Goal: Task Accomplishment & Management: Manage account settings

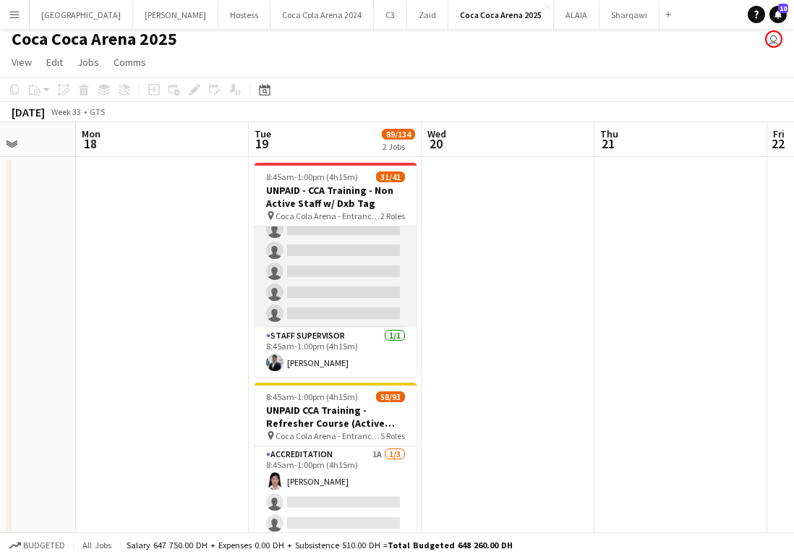
scroll to position [165, 0]
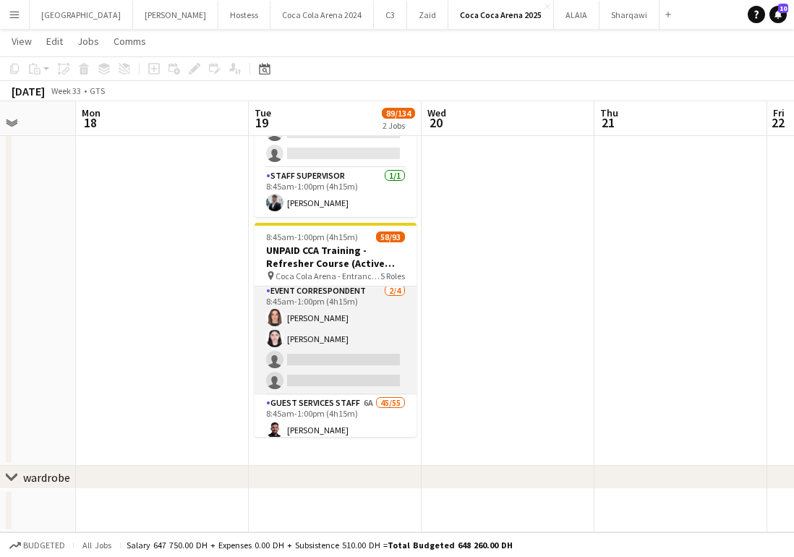
click at [377, 362] on app-card-role "Event Correspondent [DATE] 8:45am-1:00pm (4h15m) [PERSON_NAME] Ghadry [PERSON_N…" at bounding box center [336, 339] width 162 height 112
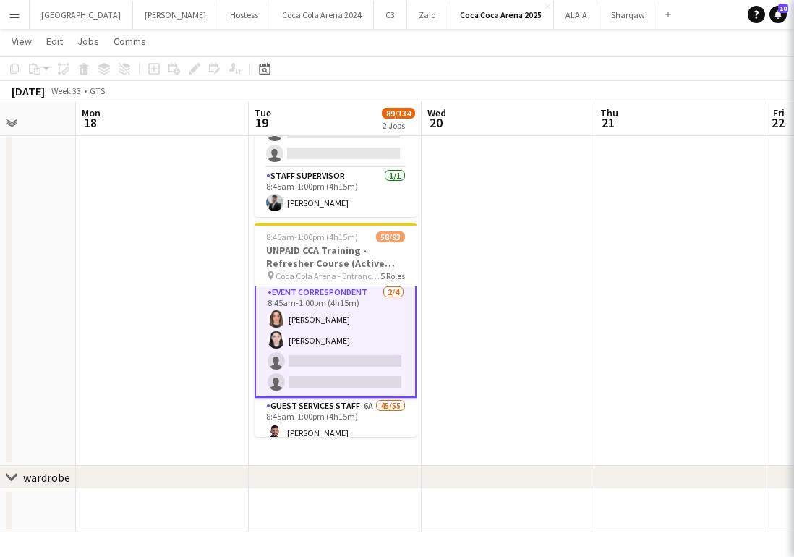
scroll to position [96, 0]
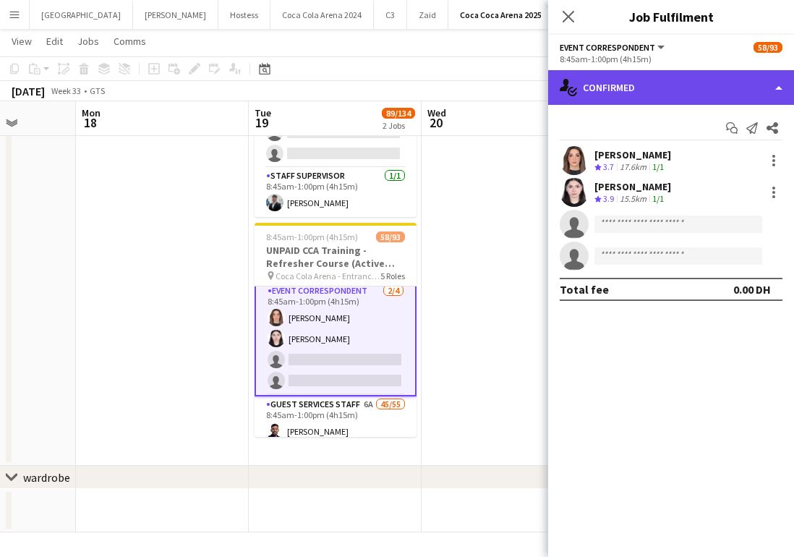
click at [659, 88] on div "single-neutral-actions-check-2 Confirmed" at bounding box center [671, 87] width 246 height 35
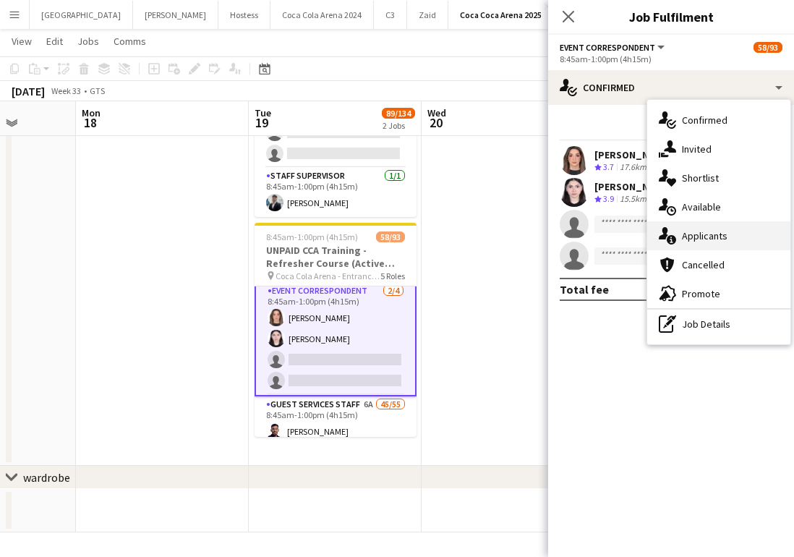
click at [725, 237] on div "single-neutral-actions-information Applicants" at bounding box center [718, 235] width 143 height 29
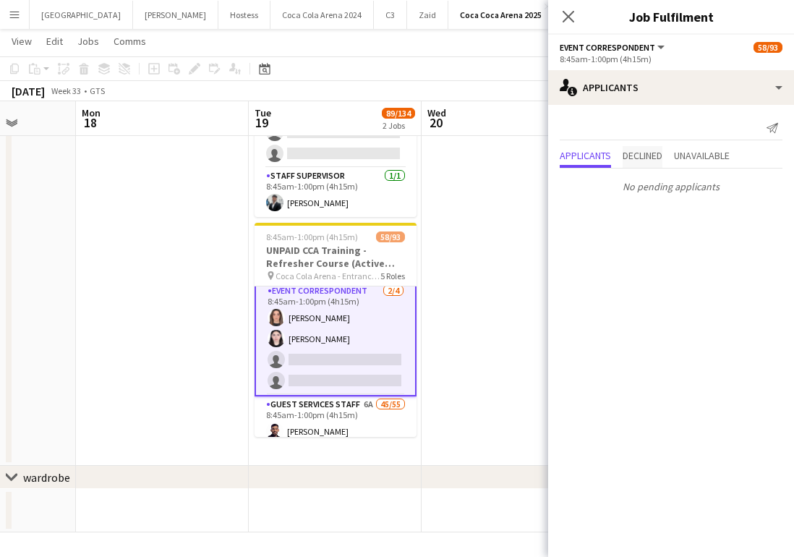
click at [642, 163] on span "Declined" at bounding box center [643, 157] width 40 height 22
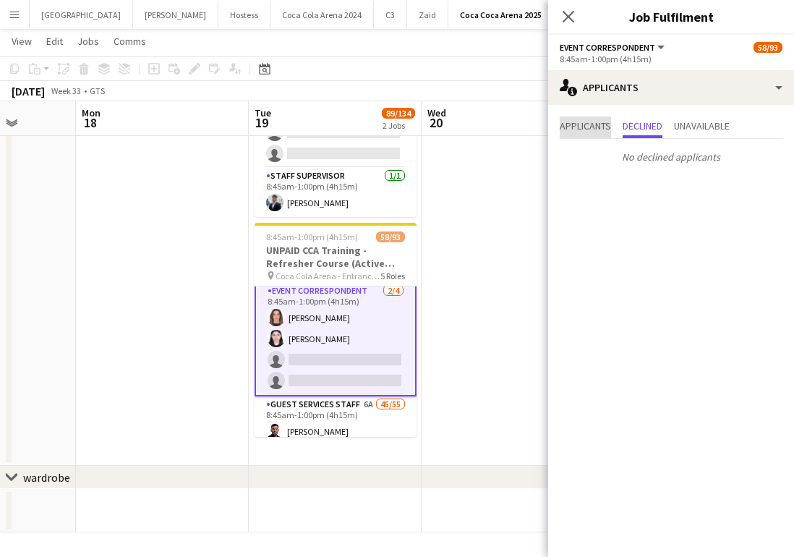
click at [566, 126] on span "Applicants" at bounding box center [585, 126] width 51 height 10
click at [320, 368] on app-card-role "Event Correspondent [DATE] 8:45am-1:00pm (4h15m) [PERSON_NAME] Ghadry [PERSON_N…" at bounding box center [336, 338] width 162 height 115
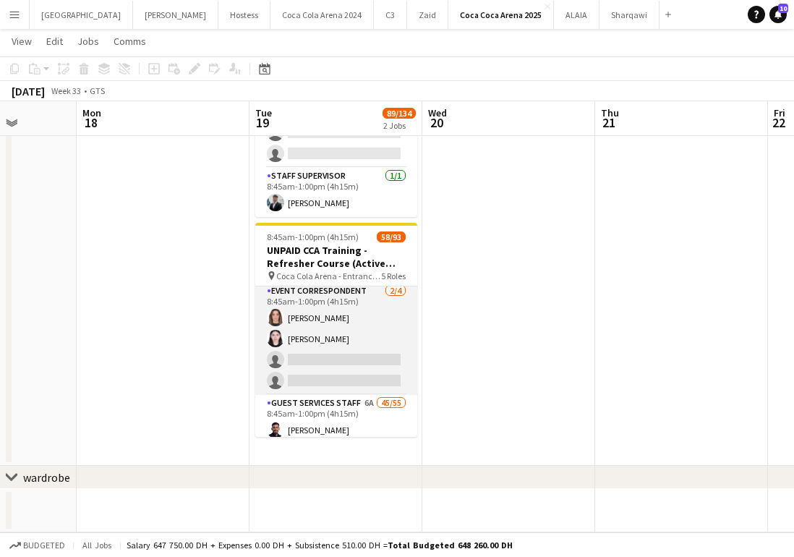
click at [320, 368] on app-card-role "Event Correspondent [DATE] 8:45am-1:00pm (4h15m) [PERSON_NAME] Ghadry [PERSON_N…" at bounding box center [336, 339] width 162 height 112
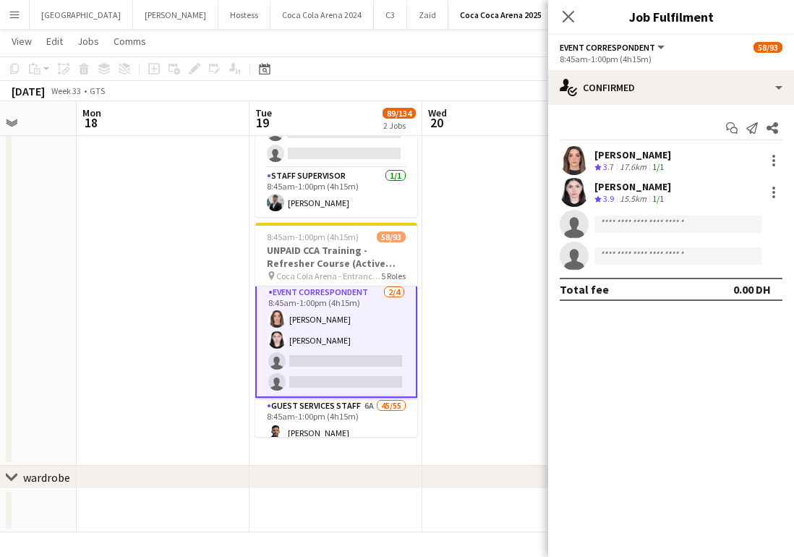
scroll to position [96, 0]
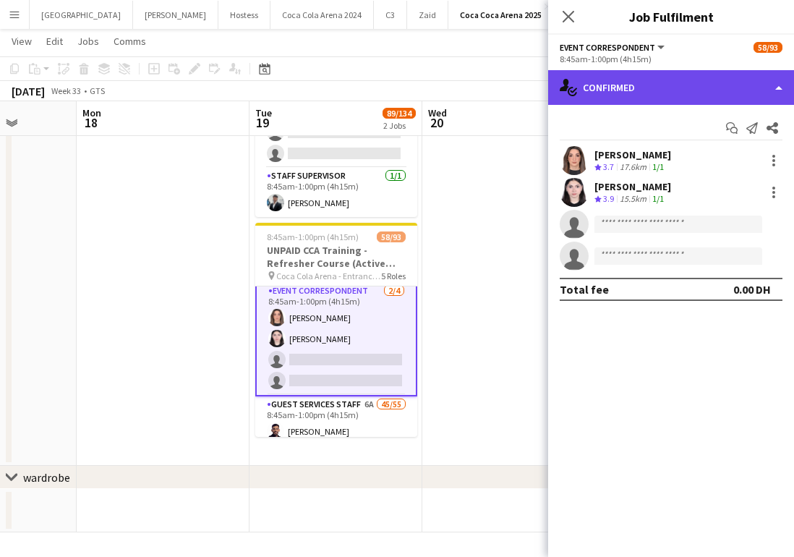
click at [676, 87] on div "single-neutral-actions-check-2 Confirmed" at bounding box center [671, 87] width 246 height 35
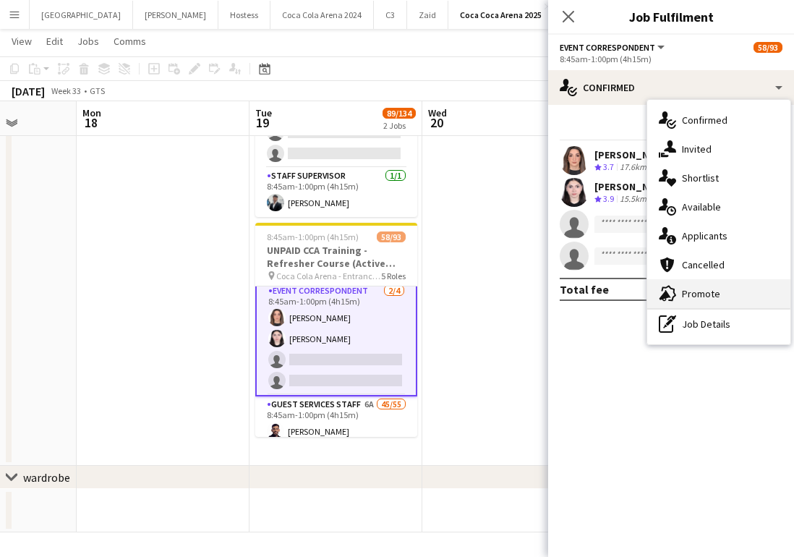
click at [728, 299] on div "advertising-megaphone Promote" at bounding box center [718, 293] width 143 height 29
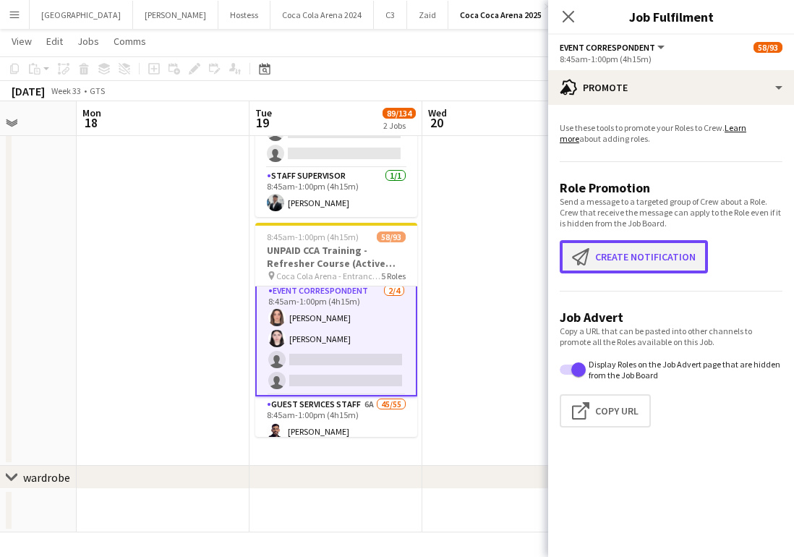
click at [619, 265] on button "Create notification Create notification" at bounding box center [634, 256] width 148 height 33
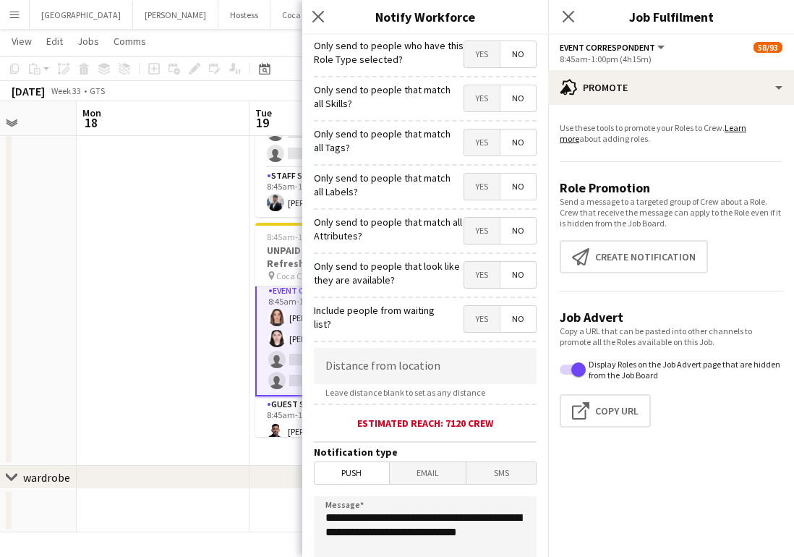
click at [475, 49] on span "Yes" at bounding box center [481, 54] width 35 height 26
click at [479, 88] on span "Yes" at bounding box center [481, 98] width 35 height 26
click at [486, 152] on span "Yes" at bounding box center [481, 142] width 35 height 26
click at [480, 184] on span "Yes" at bounding box center [481, 187] width 35 height 26
click at [479, 231] on span "Yes" at bounding box center [481, 231] width 35 height 26
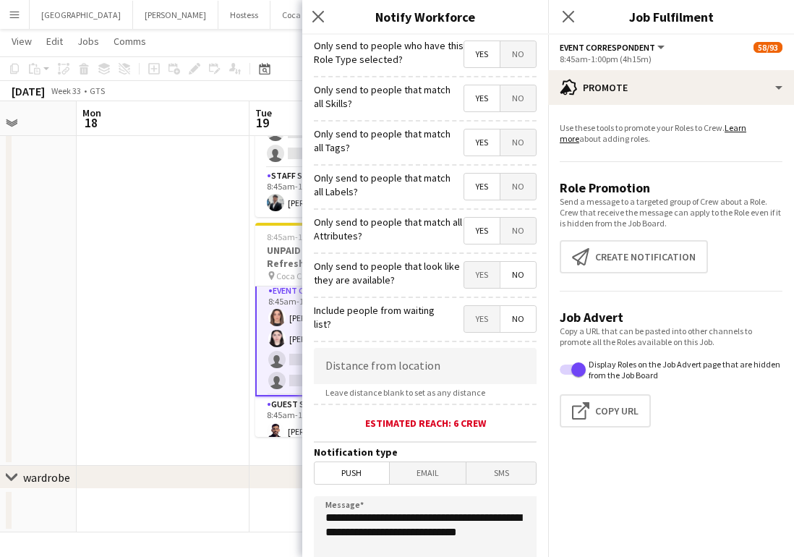
click at [478, 280] on span "Yes" at bounding box center [481, 275] width 35 height 26
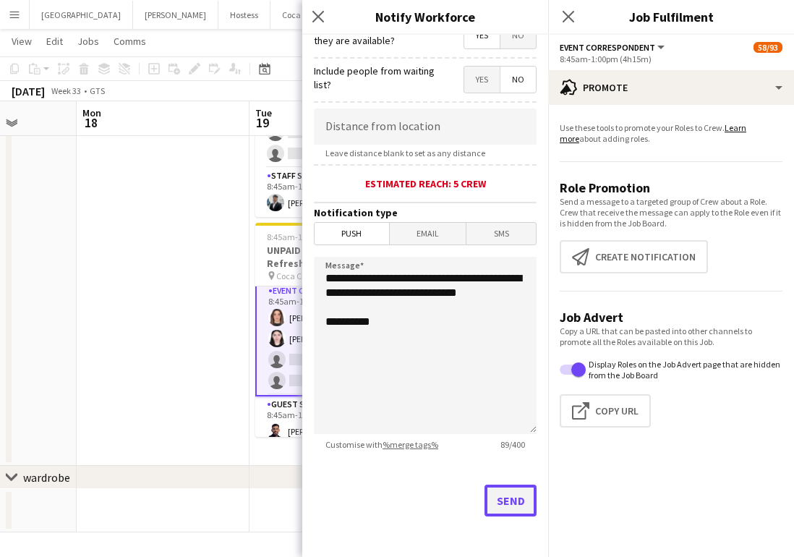
click at [497, 495] on button "Send" at bounding box center [511, 501] width 52 height 32
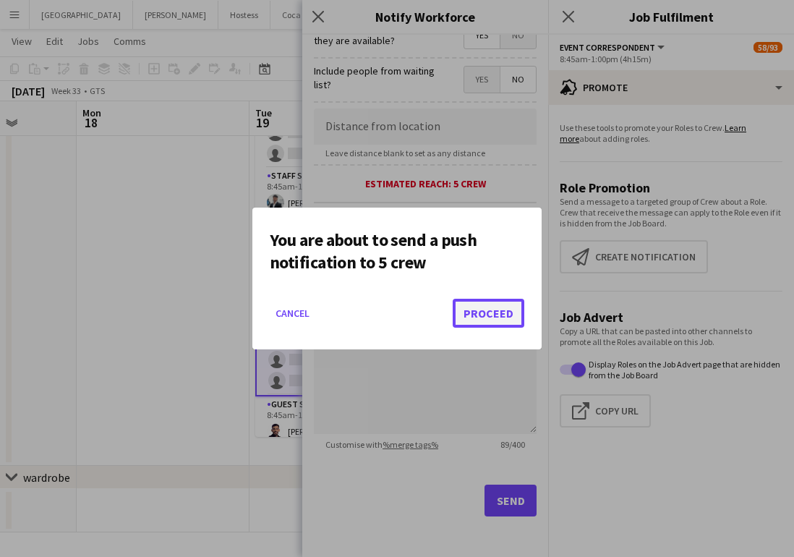
click at [479, 317] on button "Proceed" at bounding box center [489, 313] width 72 height 29
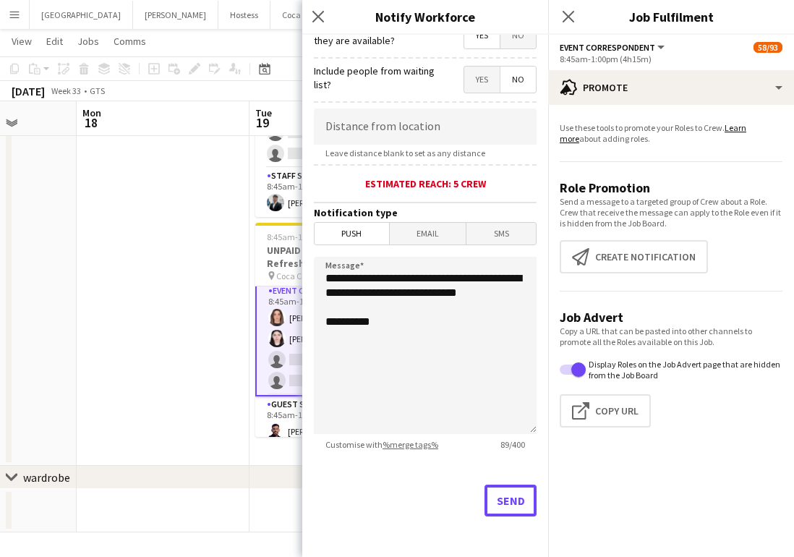
scroll to position [165, 0]
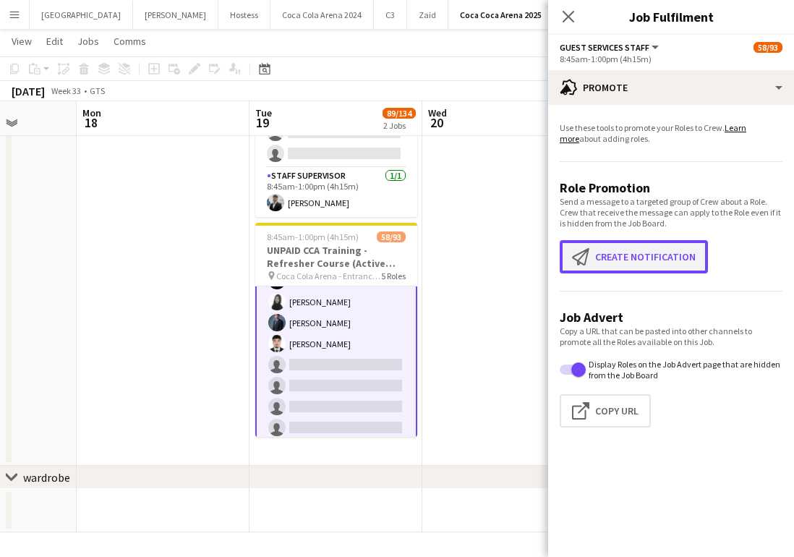
click at [590, 261] on app-icon "Create notification" at bounding box center [583, 256] width 23 height 17
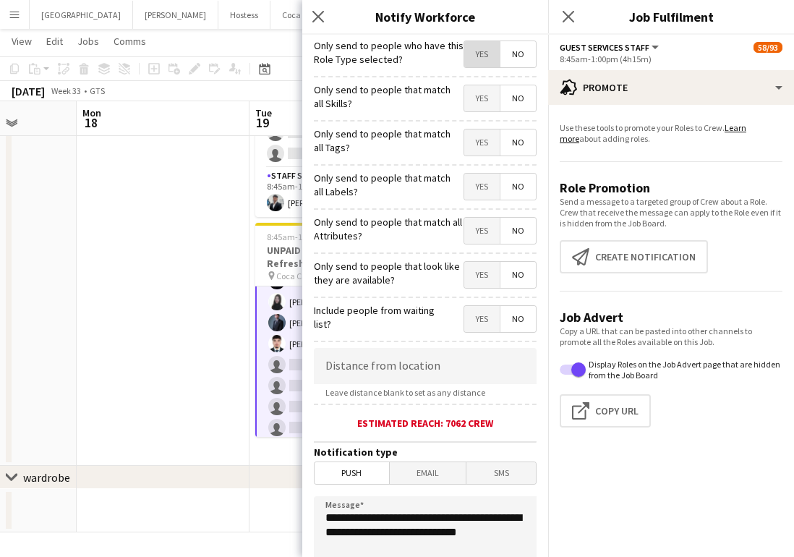
click at [490, 57] on span "Yes" at bounding box center [481, 54] width 35 height 26
click at [488, 96] on span "Yes" at bounding box center [481, 98] width 35 height 26
click at [485, 141] on span "Yes" at bounding box center [481, 142] width 35 height 26
click at [487, 190] on span "Yes" at bounding box center [481, 187] width 35 height 26
click at [488, 234] on span "Yes" at bounding box center [481, 231] width 35 height 26
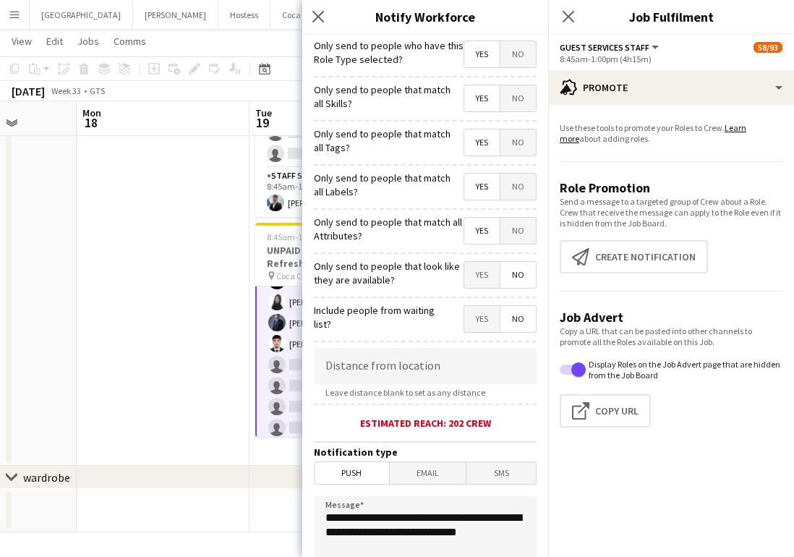
click at [486, 272] on span "Yes" at bounding box center [481, 275] width 35 height 26
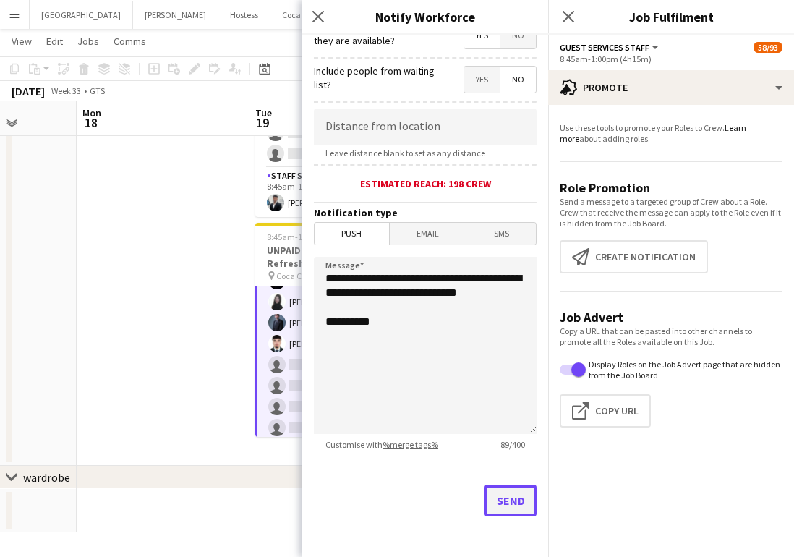
click at [510, 490] on button "Send" at bounding box center [511, 501] width 52 height 32
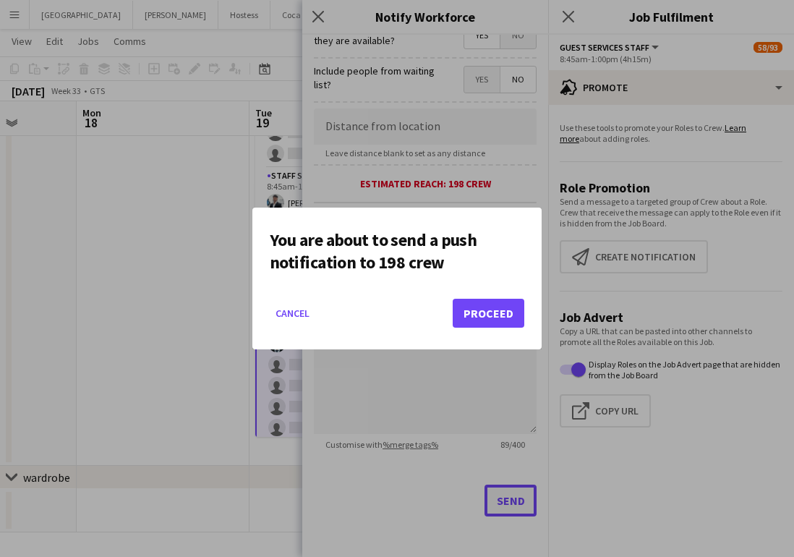
scroll to position [0, 0]
click at [474, 316] on button "Proceed" at bounding box center [489, 313] width 72 height 29
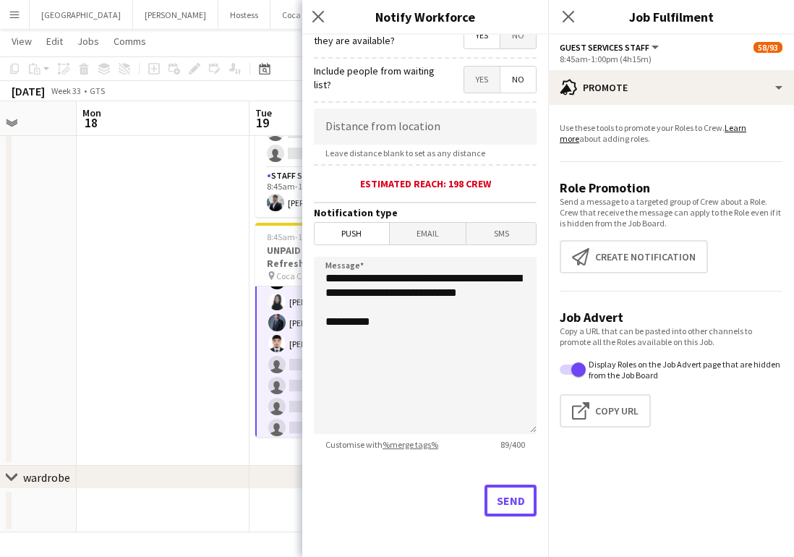
scroll to position [165, 0]
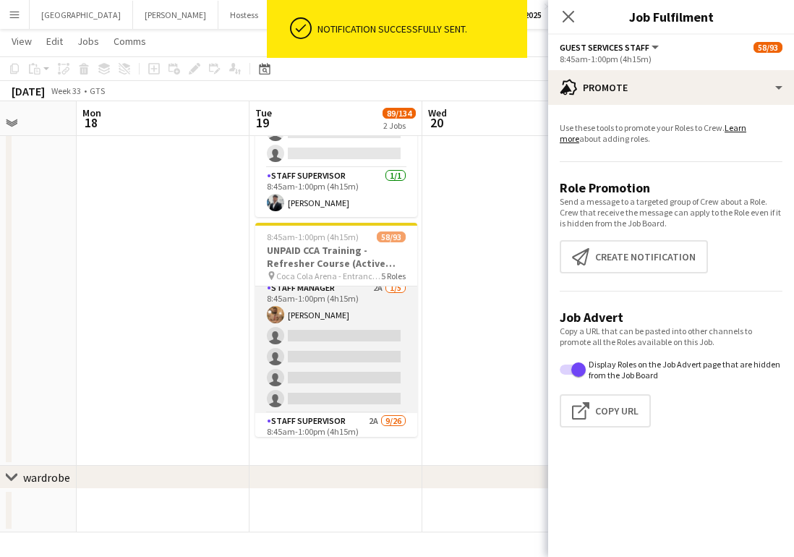
click at [344, 347] on app-card-role "Staff Manager 2A [DATE] 8:45am-1:00pm (4h15m) [PERSON_NAME] single-neutral-acti…" at bounding box center [336, 346] width 162 height 133
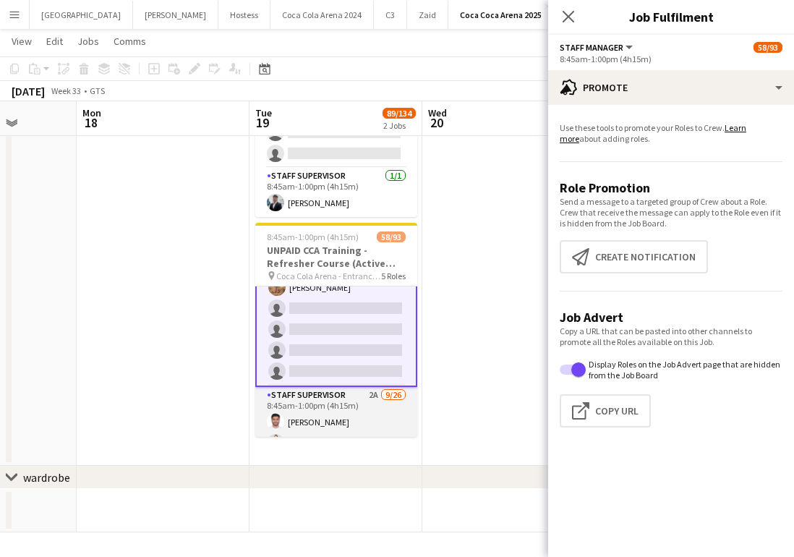
scroll to position [1441, 0]
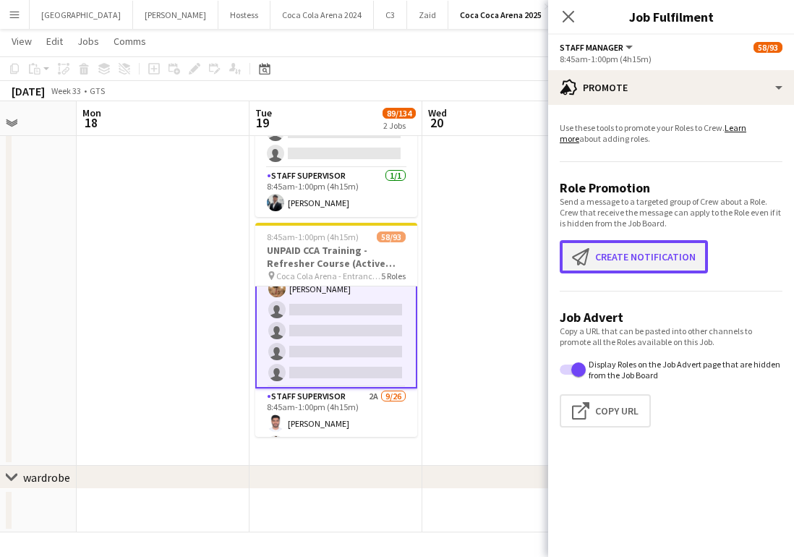
click at [611, 256] on button "Create notification Create notification" at bounding box center [634, 256] width 148 height 33
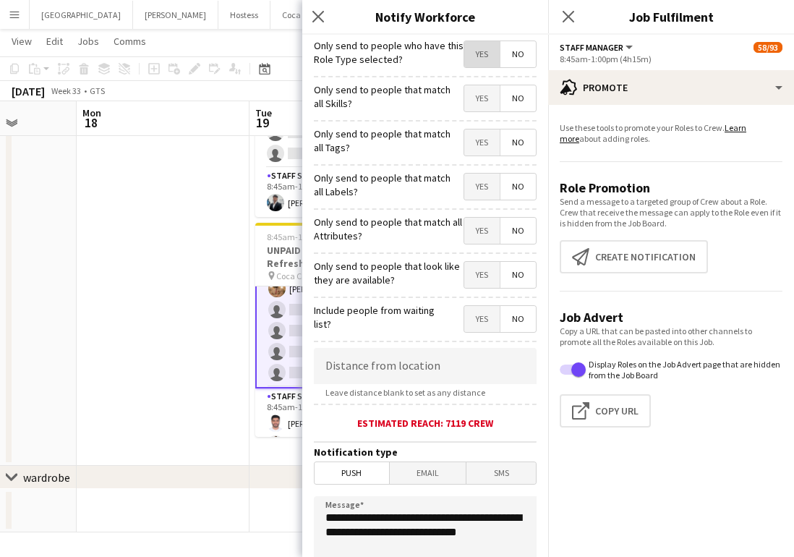
click at [489, 59] on span "Yes" at bounding box center [481, 54] width 35 height 26
click at [488, 105] on span "Yes" at bounding box center [481, 98] width 35 height 26
click at [488, 153] on span "Yes" at bounding box center [481, 142] width 35 height 26
click at [490, 187] on span "Yes" at bounding box center [481, 187] width 35 height 26
click at [485, 237] on span "Yes" at bounding box center [481, 231] width 35 height 26
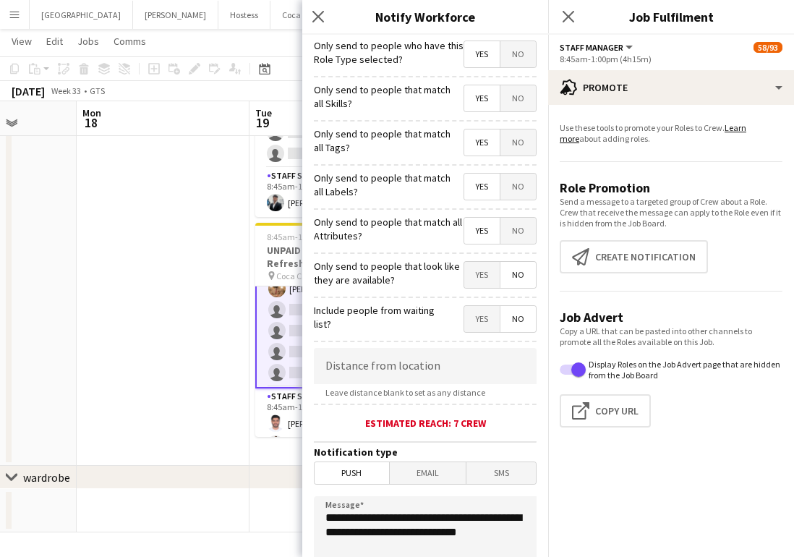
click at [487, 276] on span "Yes" at bounding box center [481, 275] width 35 height 26
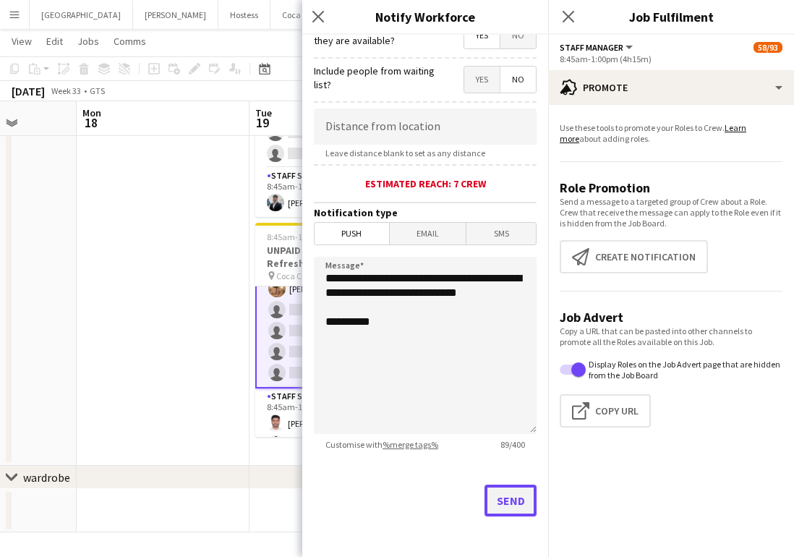
click at [520, 493] on button "Send" at bounding box center [511, 501] width 52 height 32
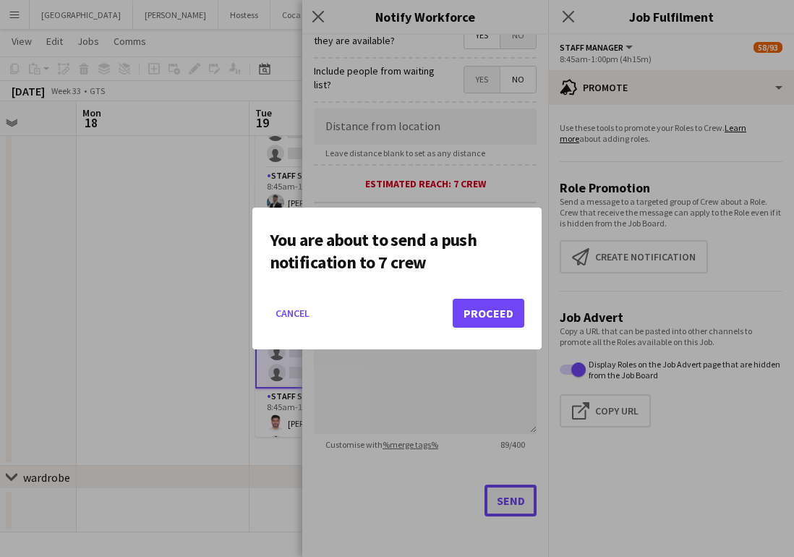
scroll to position [0, 0]
click at [486, 313] on button "Proceed" at bounding box center [489, 313] width 72 height 29
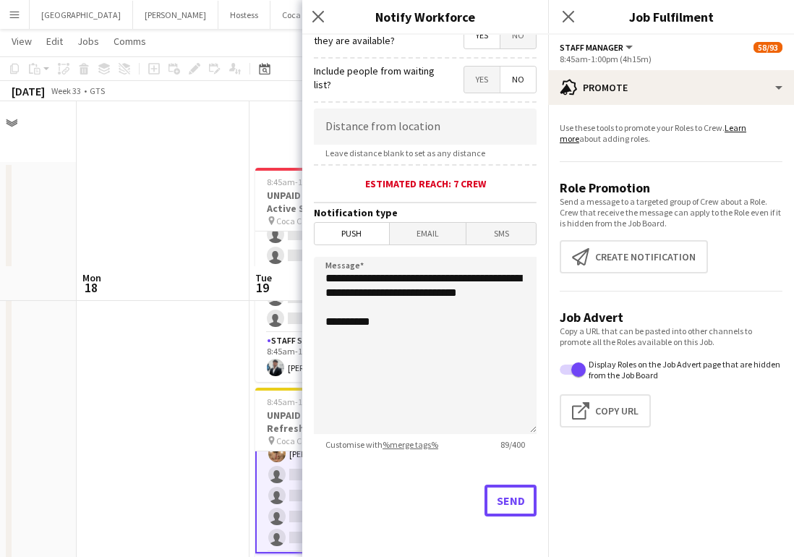
scroll to position [165, 0]
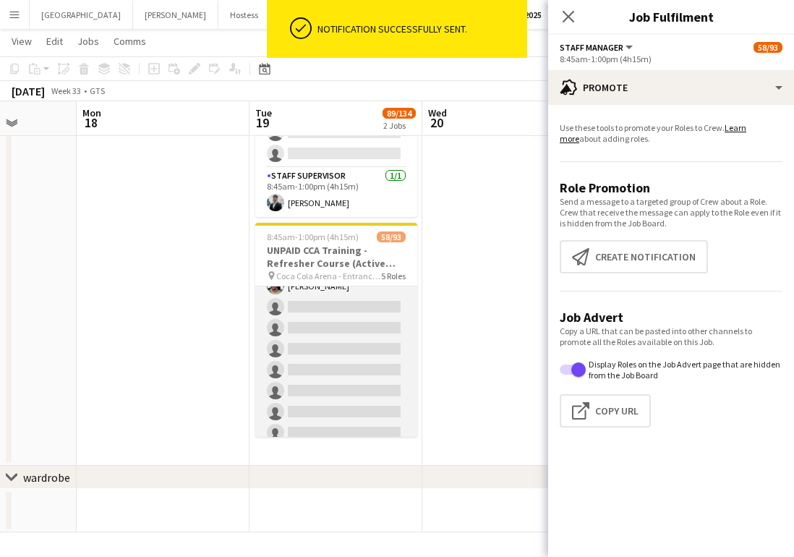
click at [320, 359] on app-card-role "Staff Supervisor 2A [DATE] 8:45am-1:00pm (4h15m) [PERSON_NAME] [PERSON_NAME] [P…" at bounding box center [336, 370] width 162 height 574
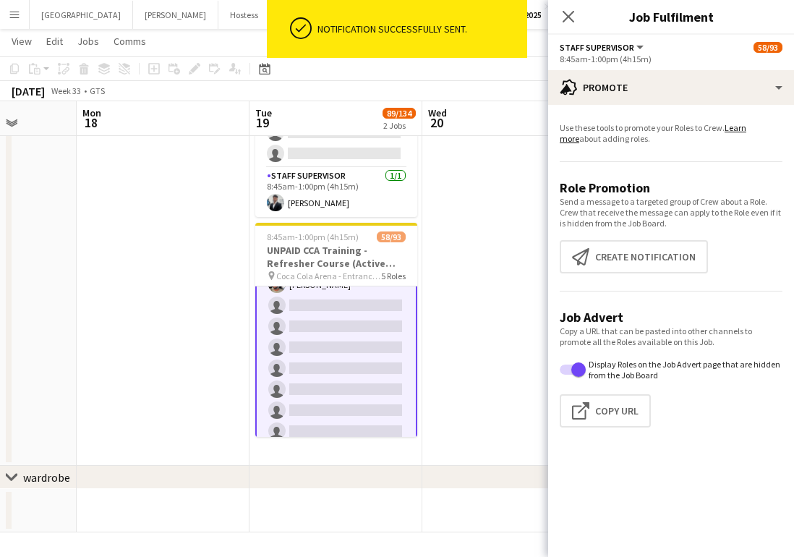
scroll to position [1745, 0]
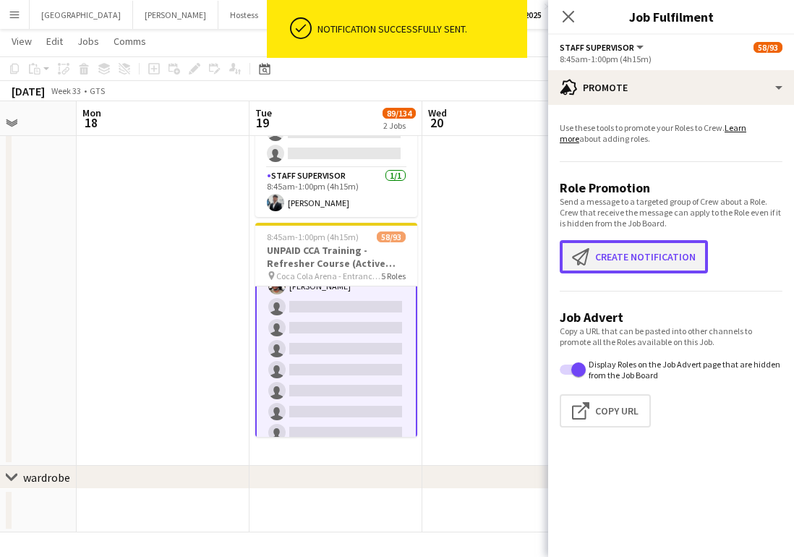
click at [621, 258] on button "Create notification Create notification" at bounding box center [634, 256] width 148 height 33
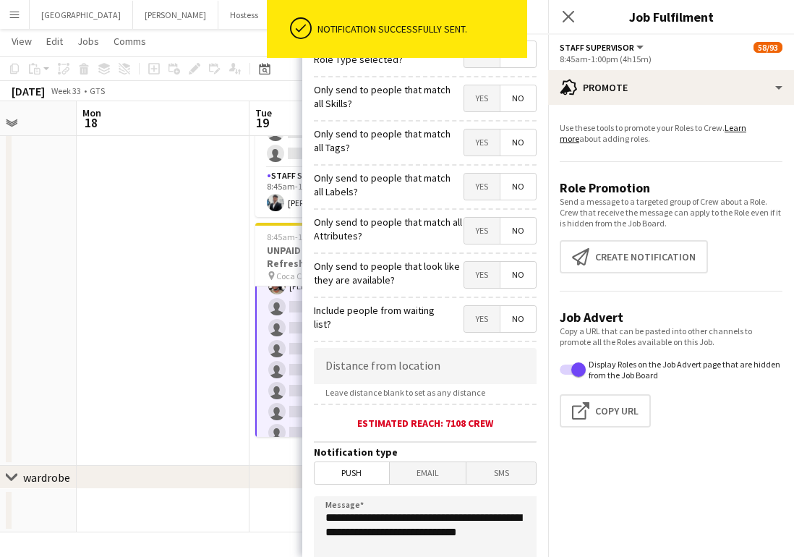
click at [472, 59] on div "ok-circled Notification successfully sent." at bounding box center [397, 32] width 260 height 65
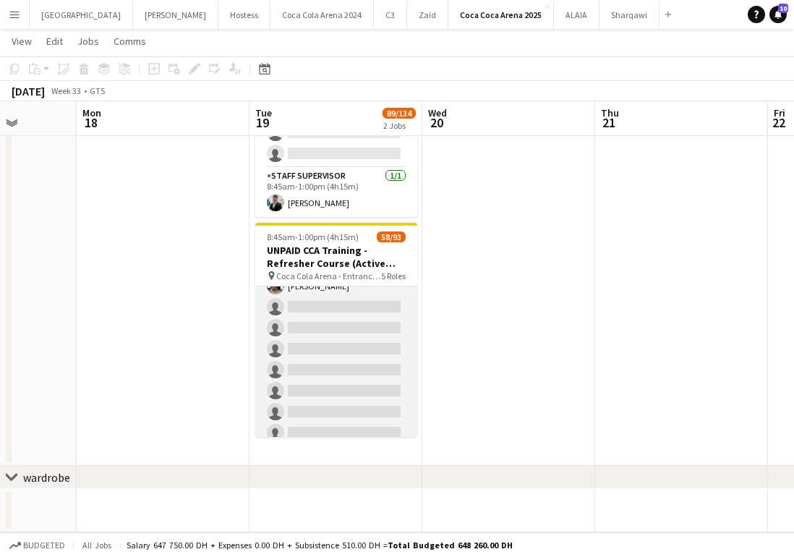
scroll to position [0, 616]
click at [330, 351] on app-card-role "Staff Supervisor 2A [DATE] 8:45am-1:00pm (4h15m) [PERSON_NAME] [PERSON_NAME] [P…" at bounding box center [336, 370] width 162 height 574
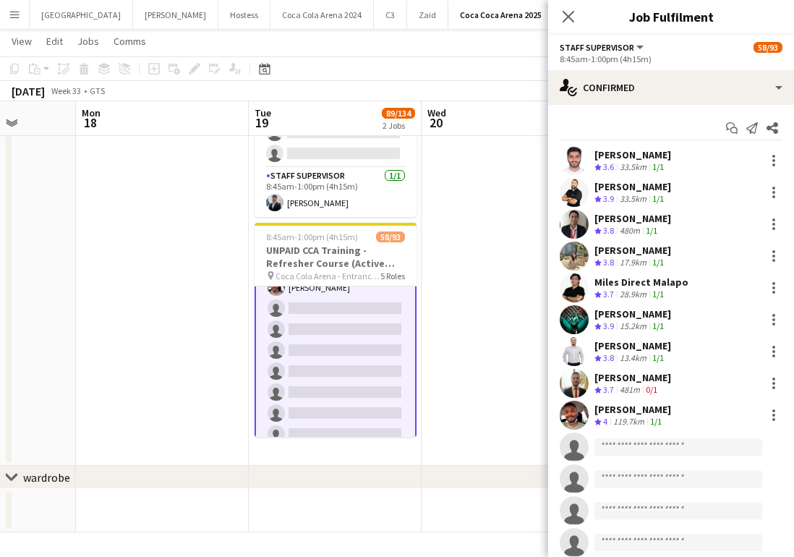
scroll to position [1745, 0]
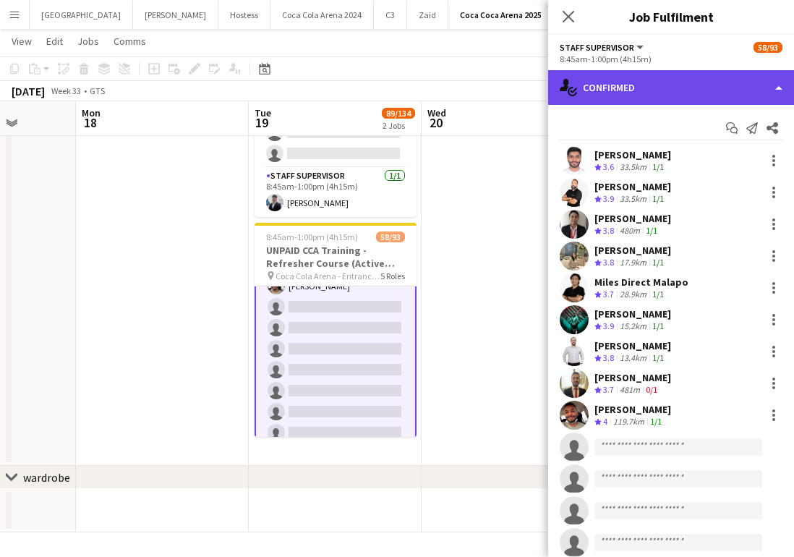
click at [662, 98] on div "single-neutral-actions-check-2 Confirmed" at bounding box center [671, 87] width 246 height 35
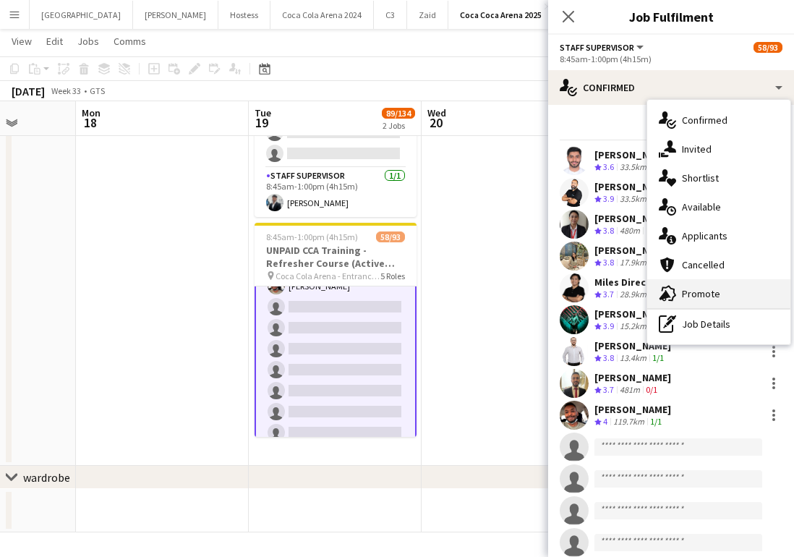
click at [710, 289] on div "advertising-megaphone Promote" at bounding box center [718, 293] width 143 height 29
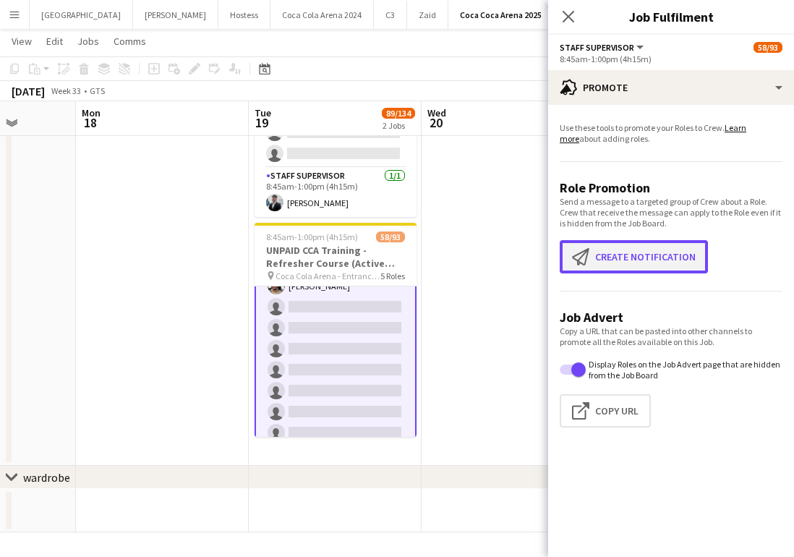
click at [650, 253] on button "Create notification Create notification" at bounding box center [634, 256] width 148 height 33
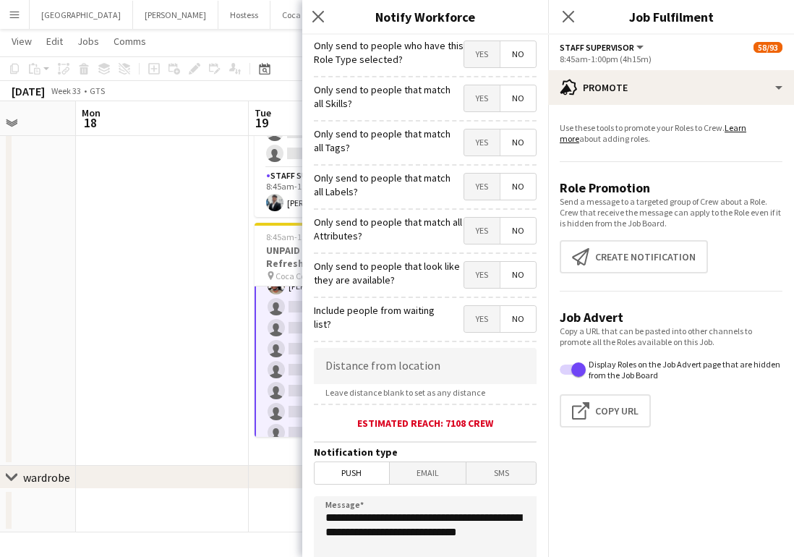
click at [481, 55] on span "Yes" at bounding box center [481, 54] width 35 height 26
click at [481, 87] on span "Yes" at bounding box center [481, 98] width 35 height 26
click at [482, 140] on span "Yes" at bounding box center [481, 142] width 35 height 26
click at [483, 190] on span "Yes" at bounding box center [481, 187] width 35 height 26
click at [482, 232] on span "Yes" at bounding box center [481, 231] width 35 height 26
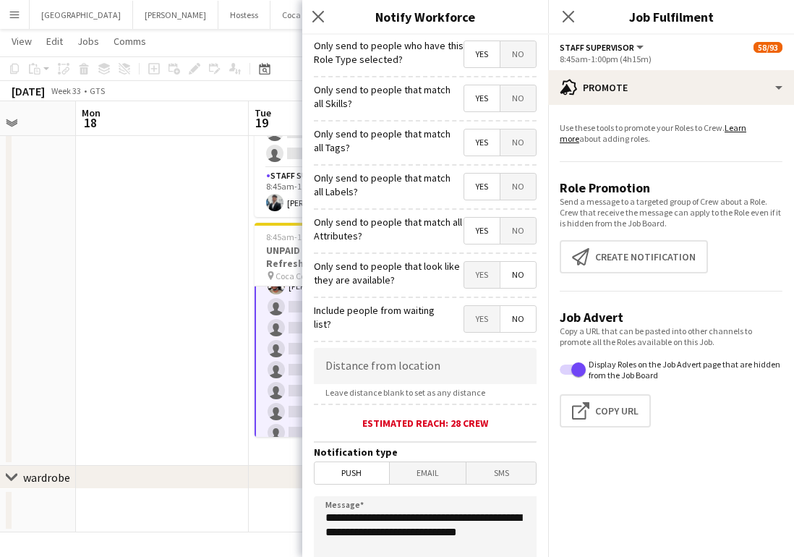
click at [485, 276] on span "Yes" at bounding box center [481, 275] width 35 height 26
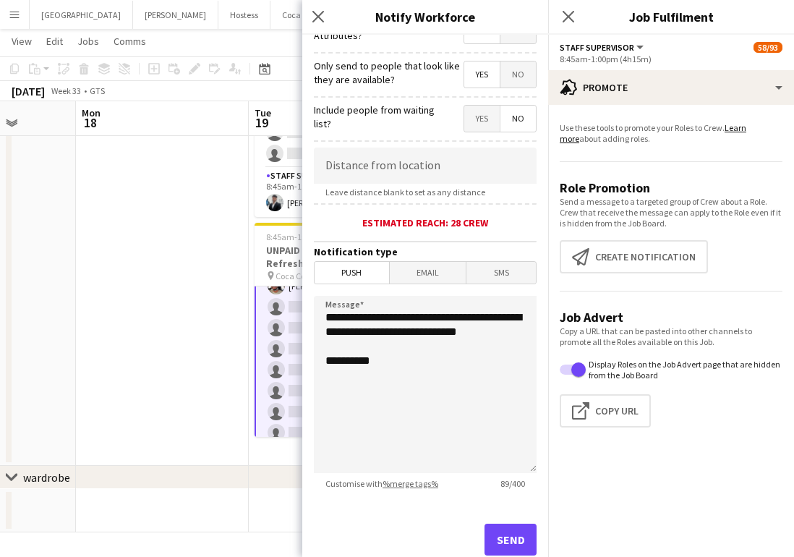
scroll to position [242, 0]
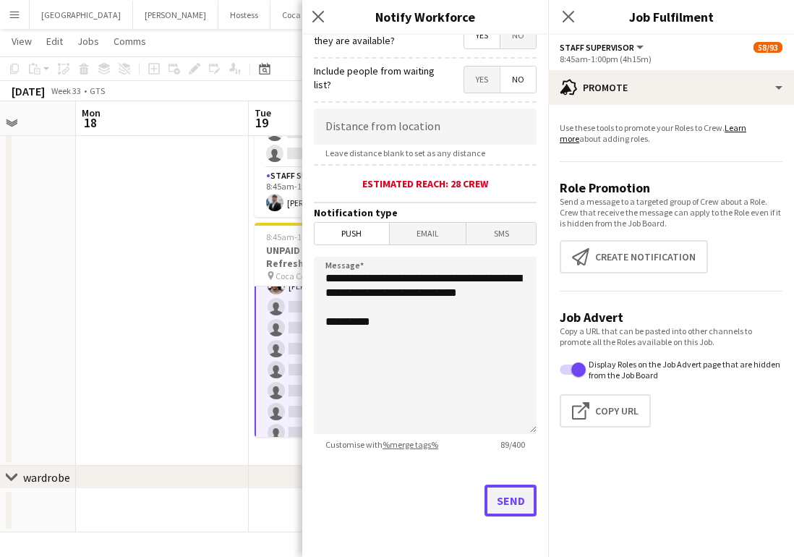
click at [502, 493] on button "Send" at bounding box center [511, 501] width 52 height 32
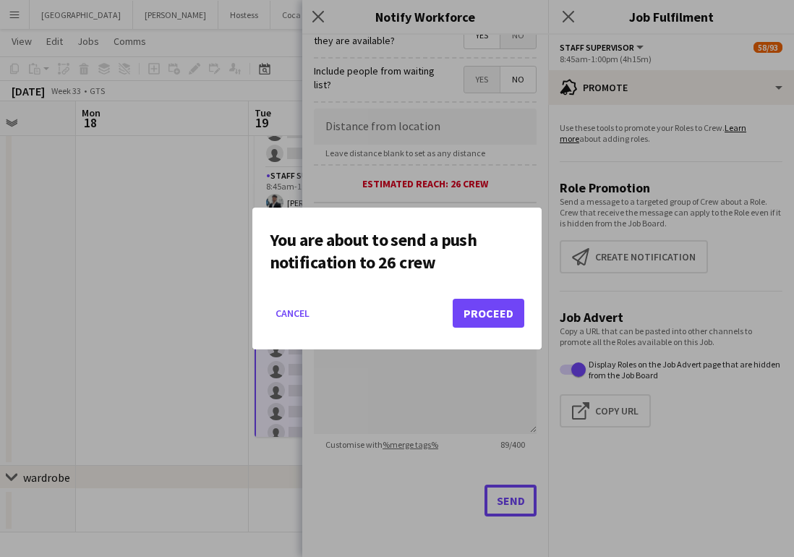
scroll to position [0, 0]
click at [468, 310] on button "Proceed" at bounding box center [489, 313] width 72 height 29
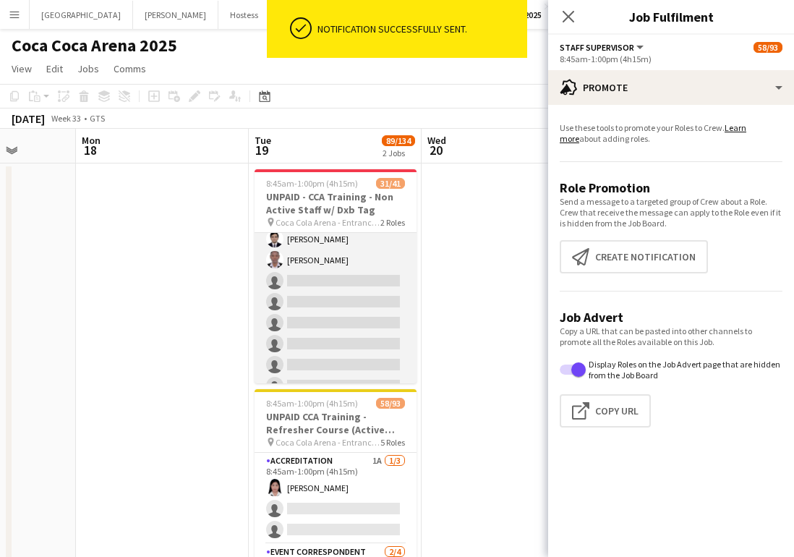
click at [343, 324] on app-card-role "Guest Services Staff 193A 30/40 8:45am-1:00pm (4h15m) [PERSON_NAME] Amer Shabib…" at bounding box center [336, 50] width 162 height 867
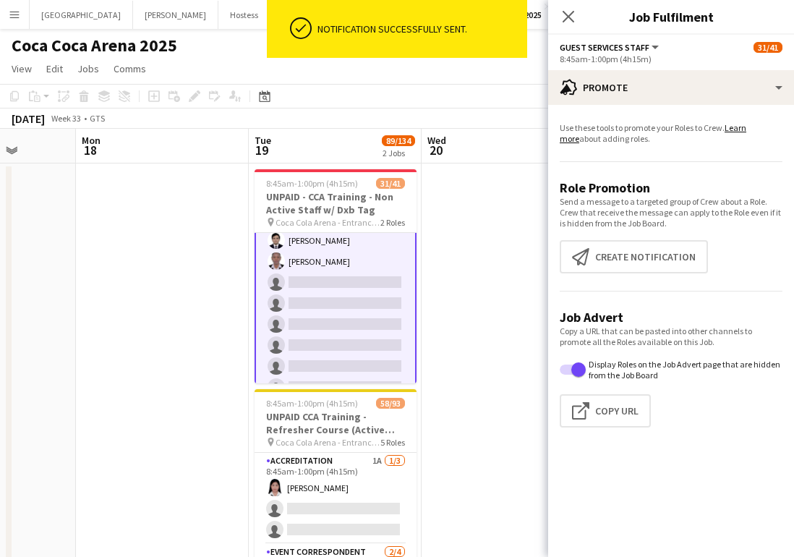
scroll to position [618, 0]
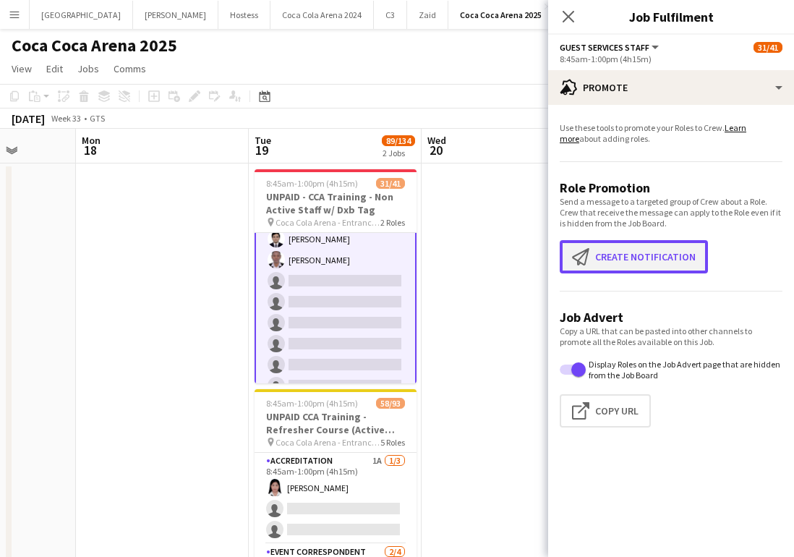
click at [616, 267] on button "Create notification Create notification" at bounding box center [634, 256] width 148 height 33
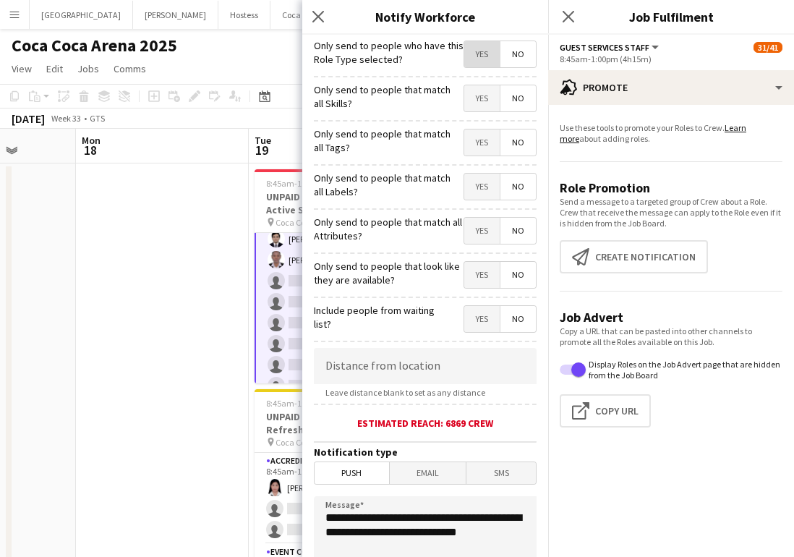
click at [480, 46] on span "Yes" at bounding box center [481, 54] width 35 height 26
click at [484, 109] on span "Yes" at bounding box center [481, 98] width 35 height 26
click at [485, 143] on span "Yes" at bounding box center [481, 142] width 35 height 26
click at [485, 184] on span "Yes" at bounding box center [481, 187] width 35 height 26
click at [485, 237] on span "Yes" at bounding box center [481, 231] width 35 height 26
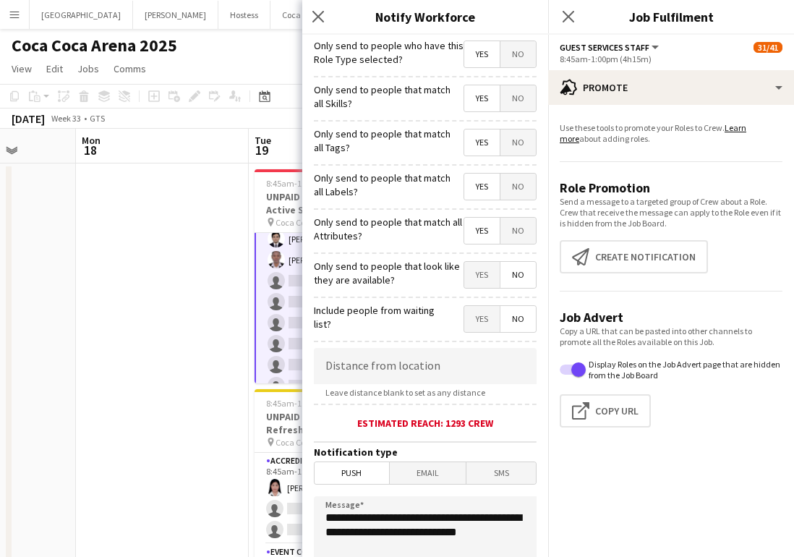
click at [486, 276] on span "Yes" at bounding box center [481, 275] width 35 height 26
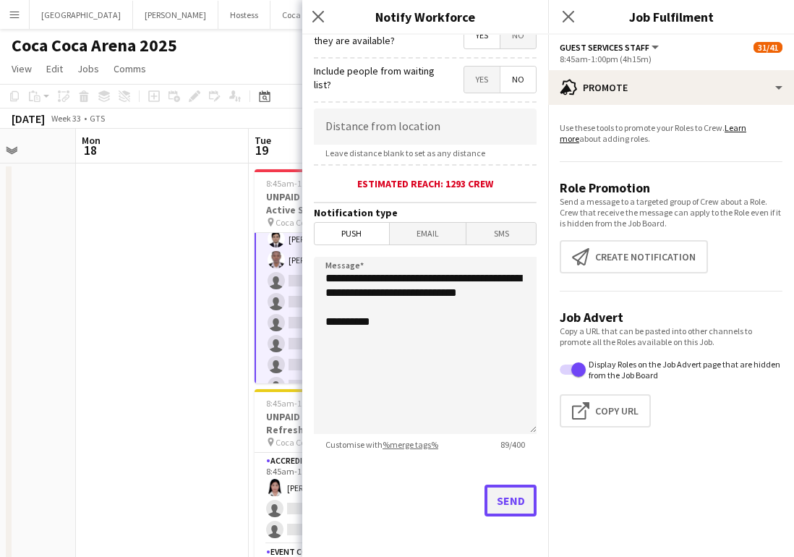
click at [518, 488] on button "Send" at bounding box center [511, 501] width 52 height 32
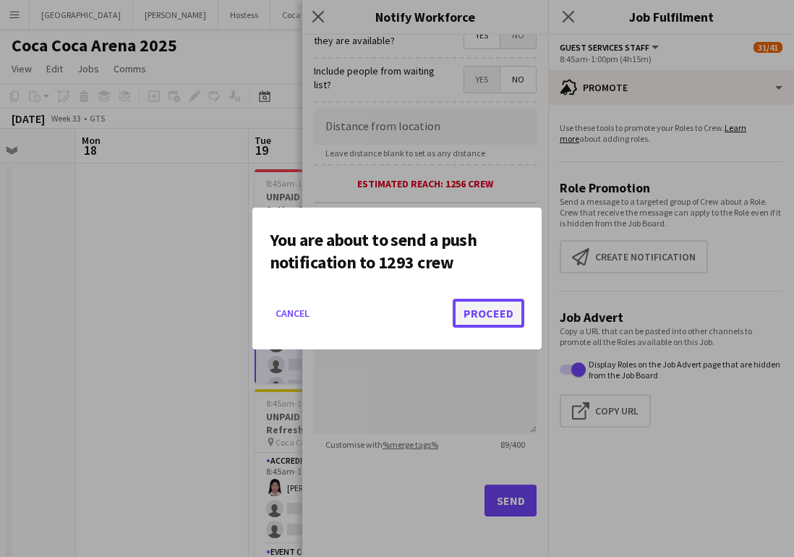
click at [495, 327] on button "Proceed" at bounding box center [489, 313] width 72 height 29
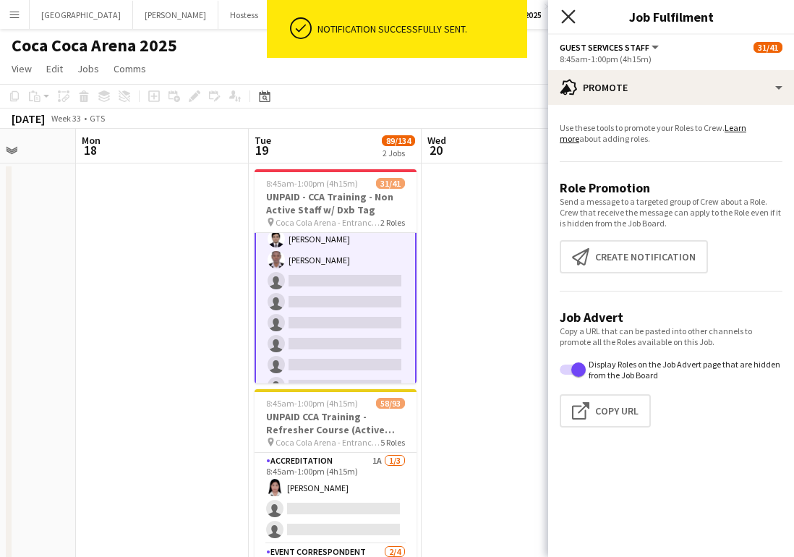
click at [568, 22] on icon "Close pop-in" at bounding box center [568, 16] width 14 height 14
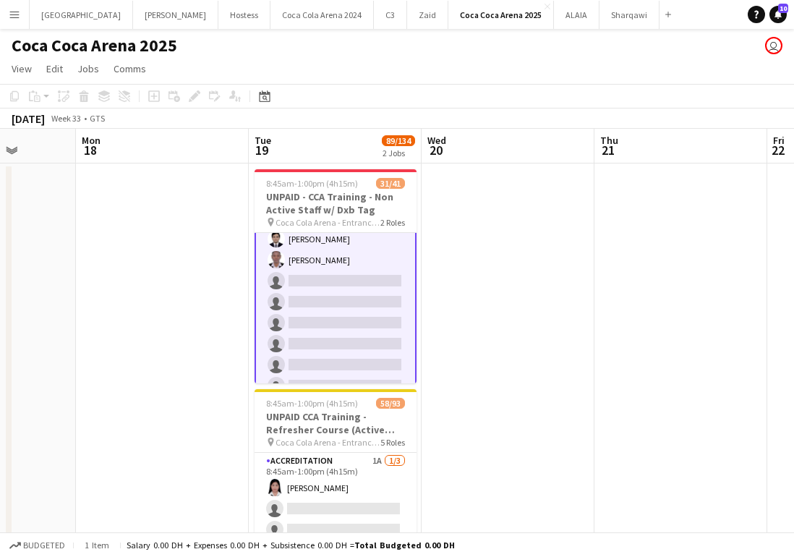
click at [369, 278] on app-card-role "Guest Services Staff 193A 30/40 8:45am-1:00pm (4h15m) [PERSON_NAME] Amer Shabib…" at bounding box center [336, 50] width 162 height 870
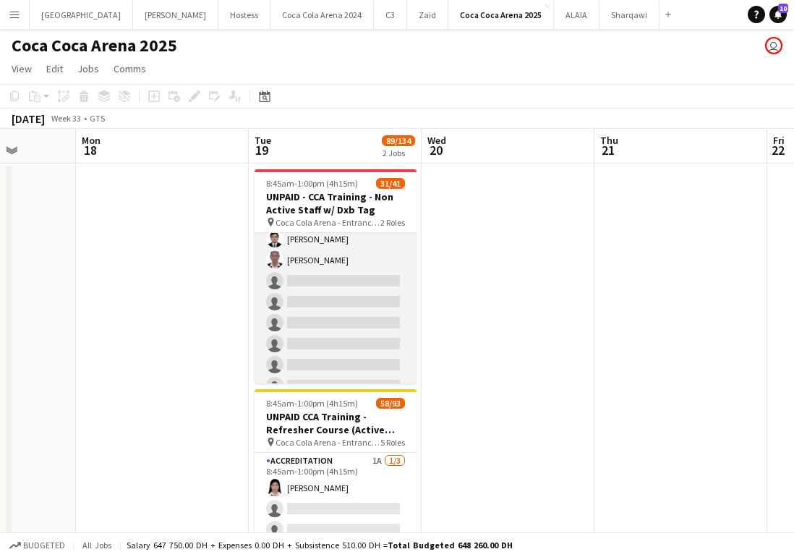
click at [366, 289] on app-card-role "Guest Services Staff 193A 30/40 8:45am-1:00pm (4h15m) [PERSON_NAME] Amer Shabib…" at bounding box center [336, 50] width 162 height 867
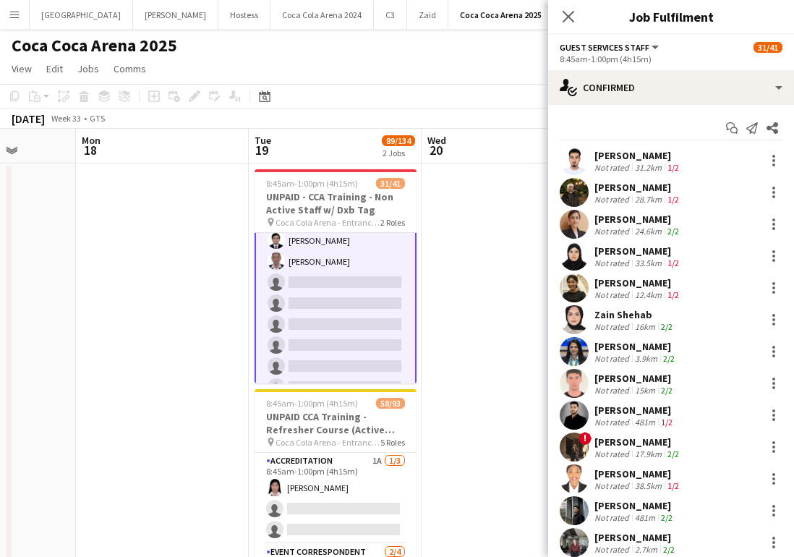
scroll to position [618, 0]
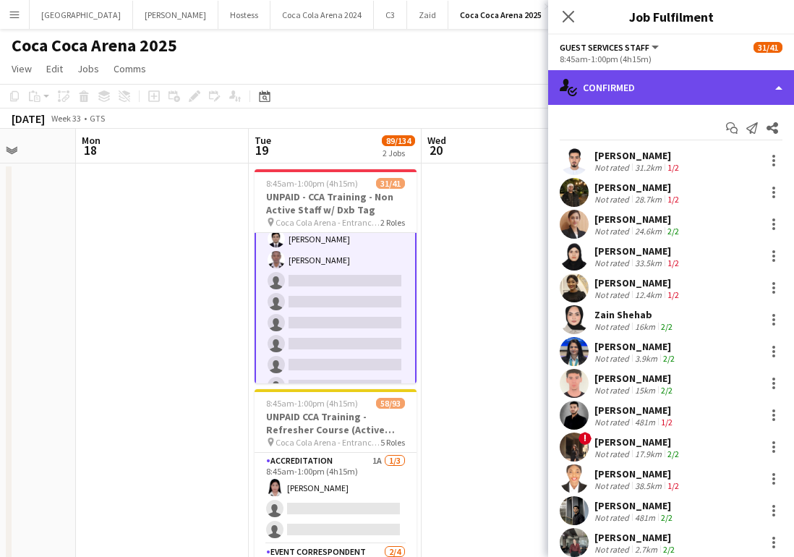
click at [646, 91] on div "single-neutral-actions-check-2 Confirmed" at bounding box center [671, 87] width 246 height 35
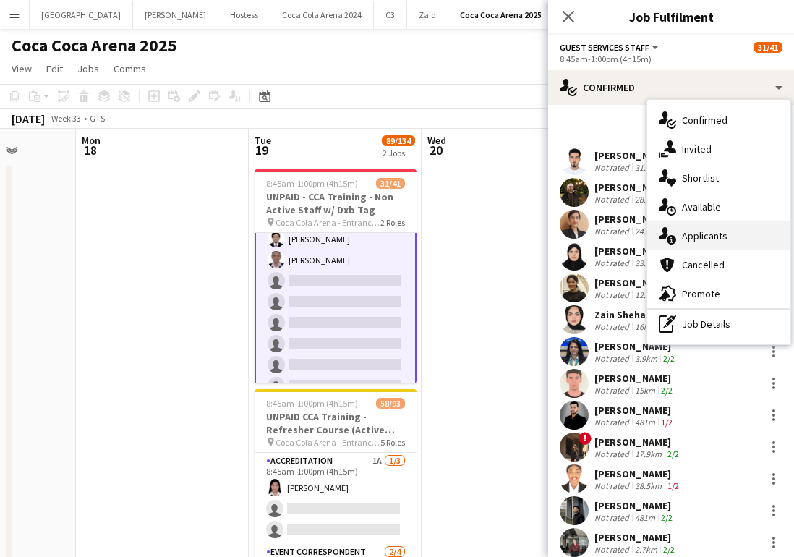
click at [685, 242] on div "single-neutral-actions-information Applicants" at bounding box center [718, 235] width 143 height 29
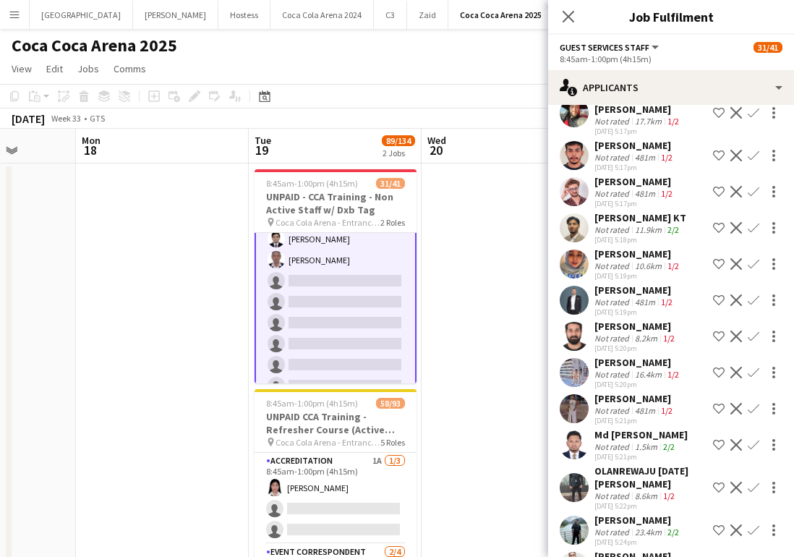
scroll to position [354, 0]
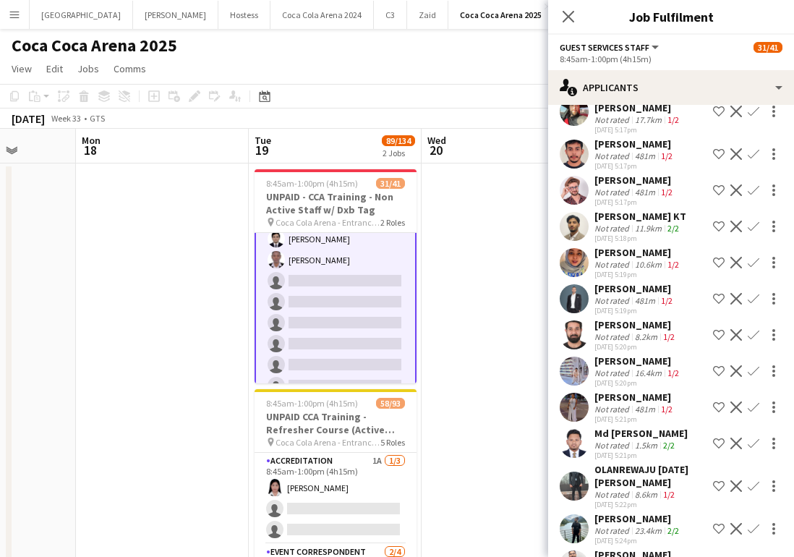
click at [586, 297] on app-user-avatar at bounding box center [574, 298] width 29 height 29
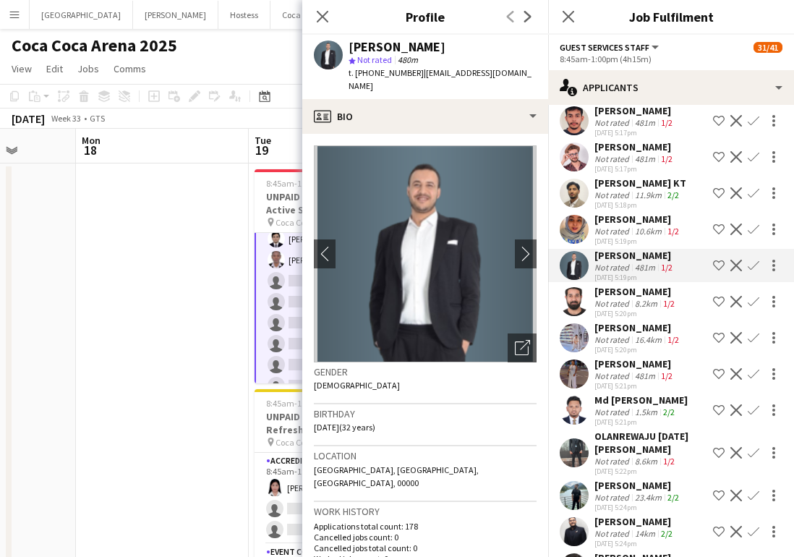
scroll to position [395, 0]
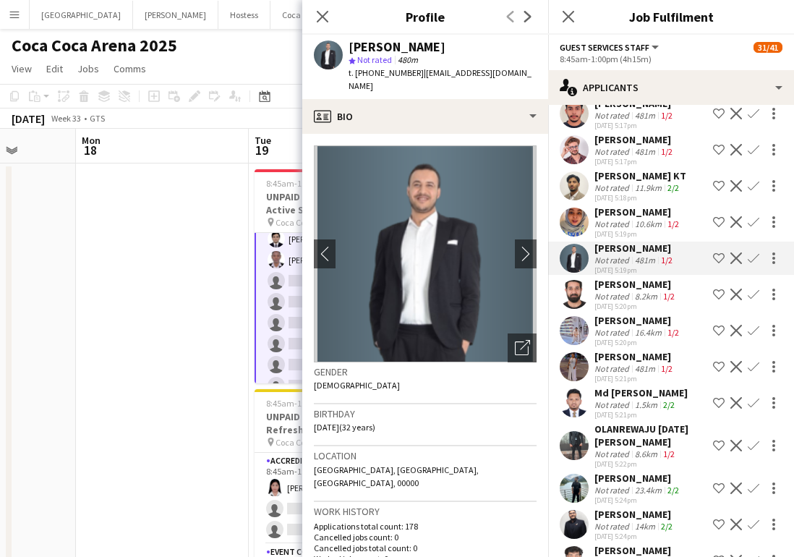
click at [572, 370] on app-user-avatar at bounding box center [574, 366] width 29 height 29
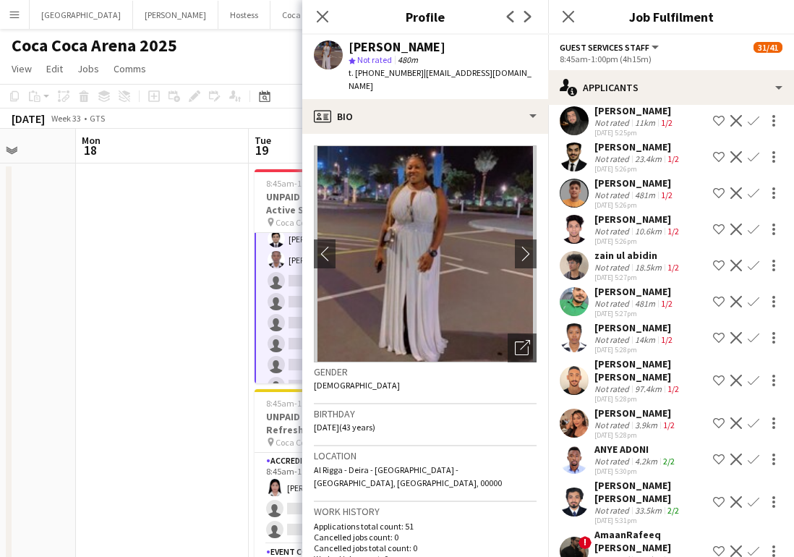
scroll to position [977, 0]
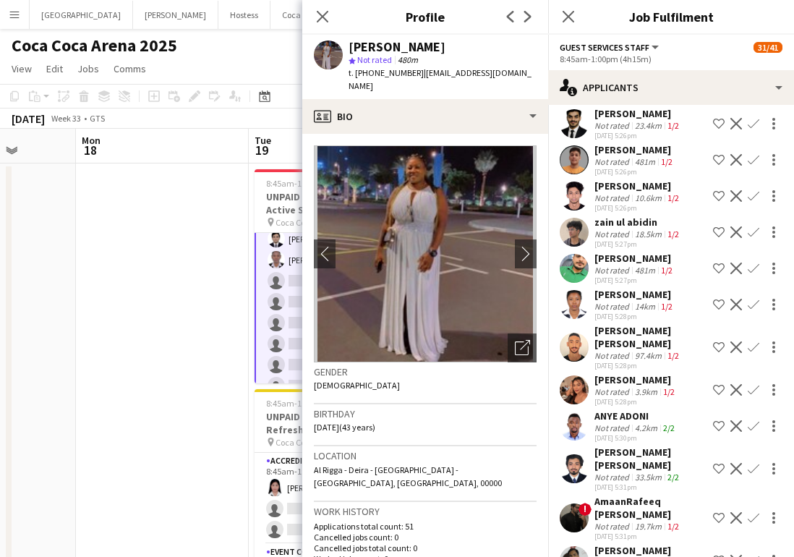
click at [574, 404] on app-user-avatar at bounding box center [574, 389] width 29 height 29
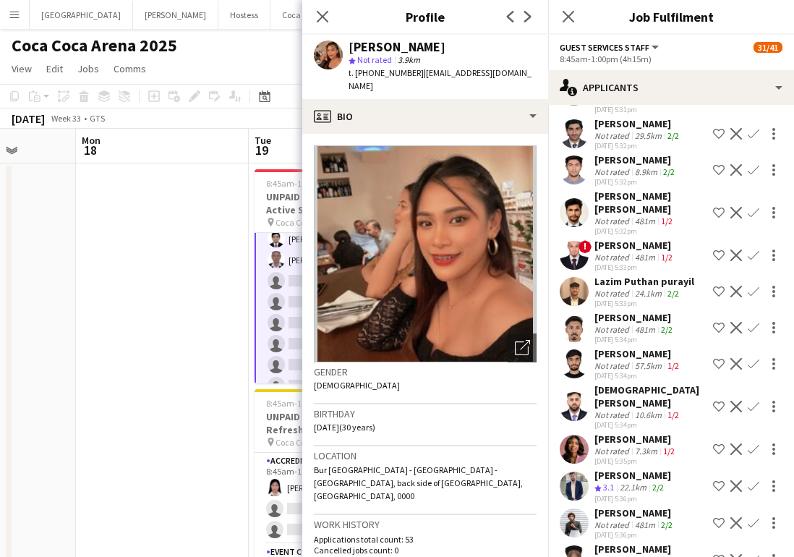
scroll to position [1494, 0]
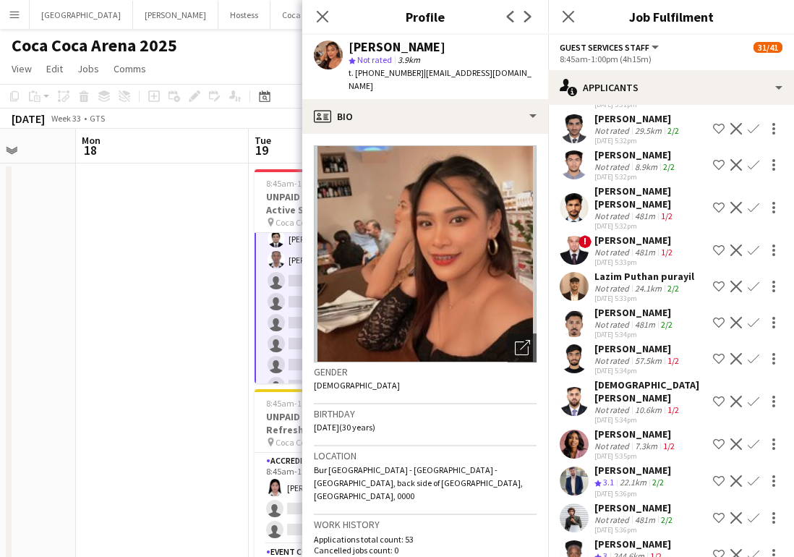
click at [575, 432] on app-user-avatar at bounding box center [574, 444] width 29 height 29
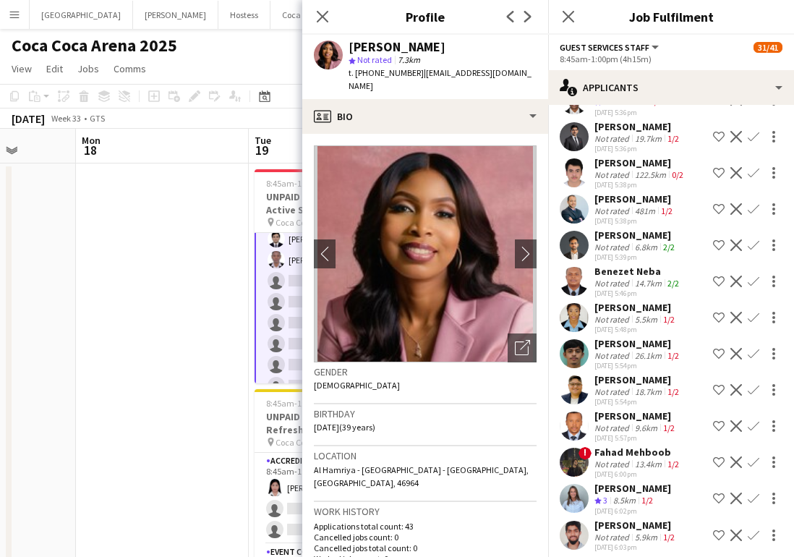
scroll to position [1998, 0]
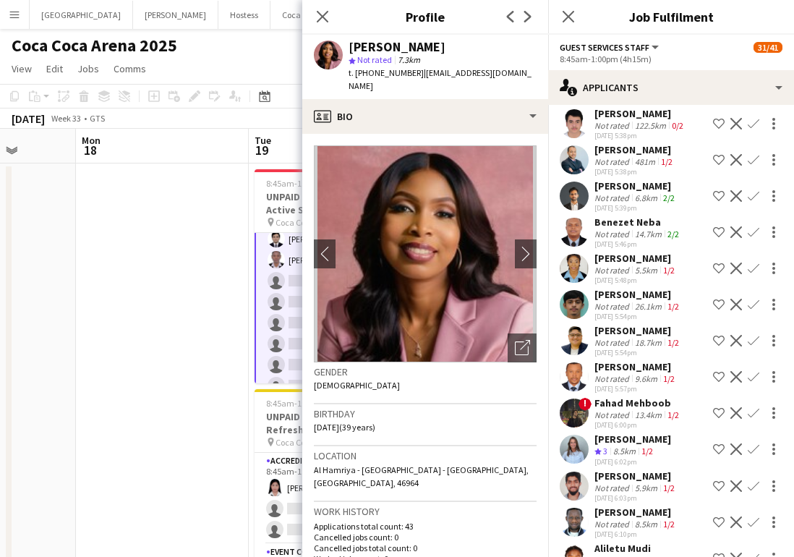
click at [582, 447] on app-user-avatar at bounding box center [574, 449] width 29 height 29
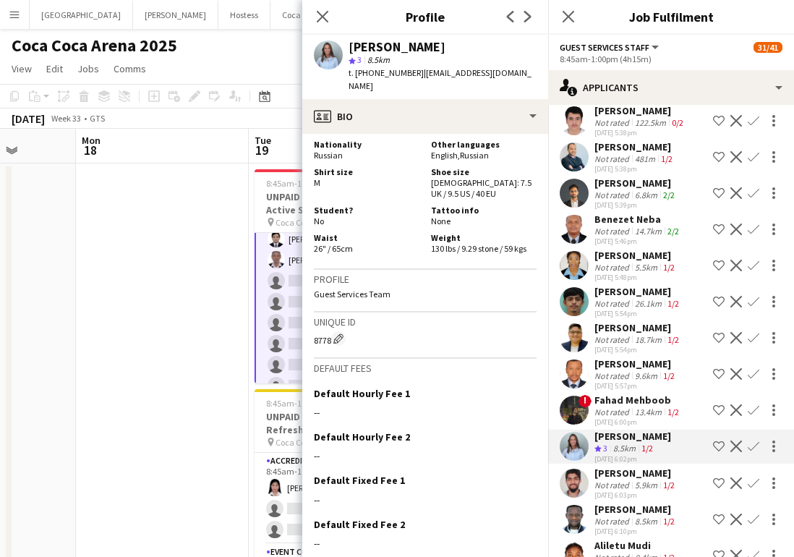
scroll to position [943, 0]
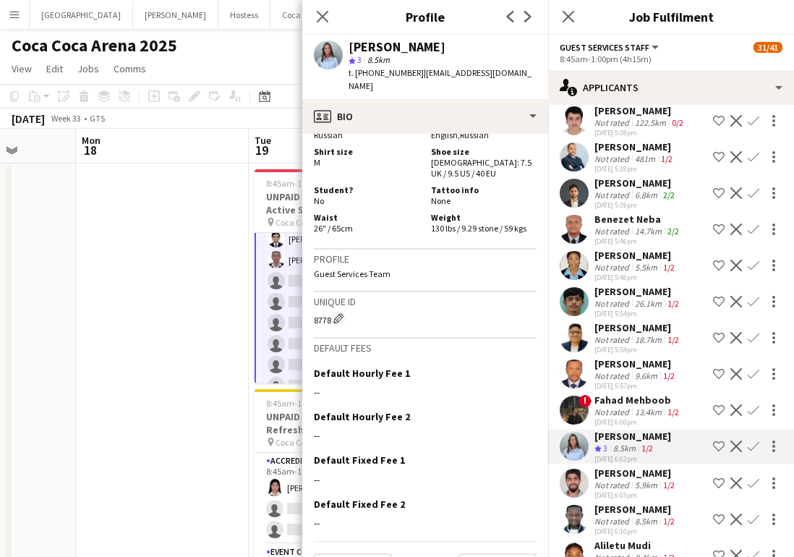
click at [575, 410] on app-user-avatar at bounding box center [574, 410] width 29 height 29
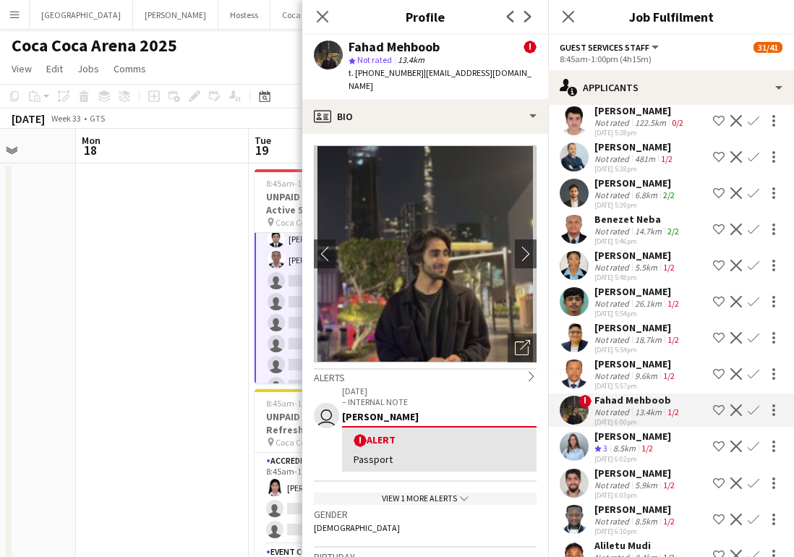
click at [577, 450] on app-user-avatar at bounding box center [574, 446] width 29 height 29
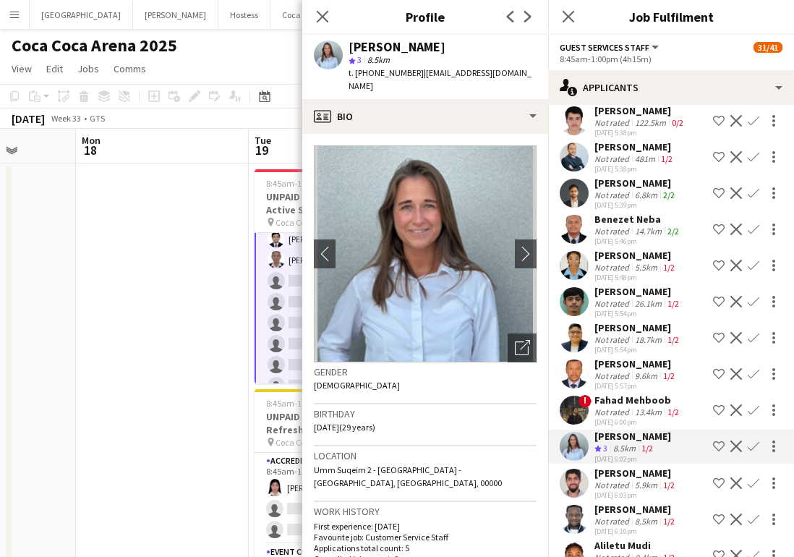
click at [755, 446] on app-icon "Confirm" at bounding box center [754, 447] width 12 height 12
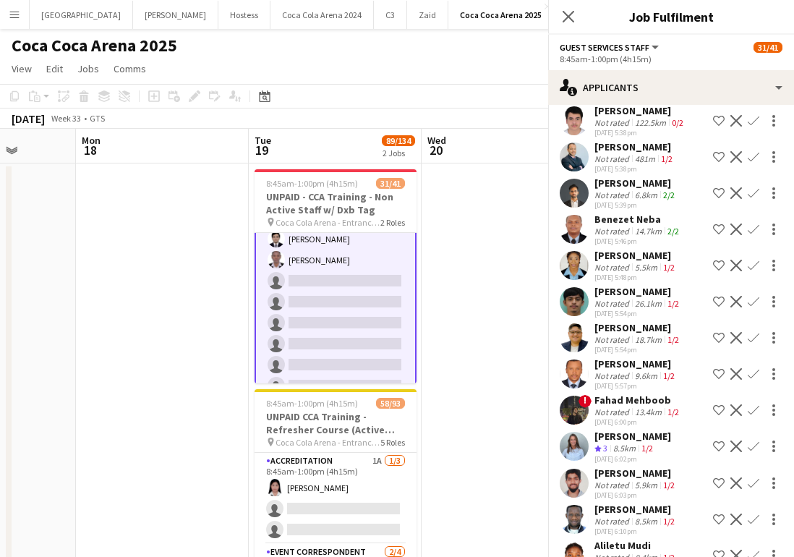
scroll to position [2003, 0]
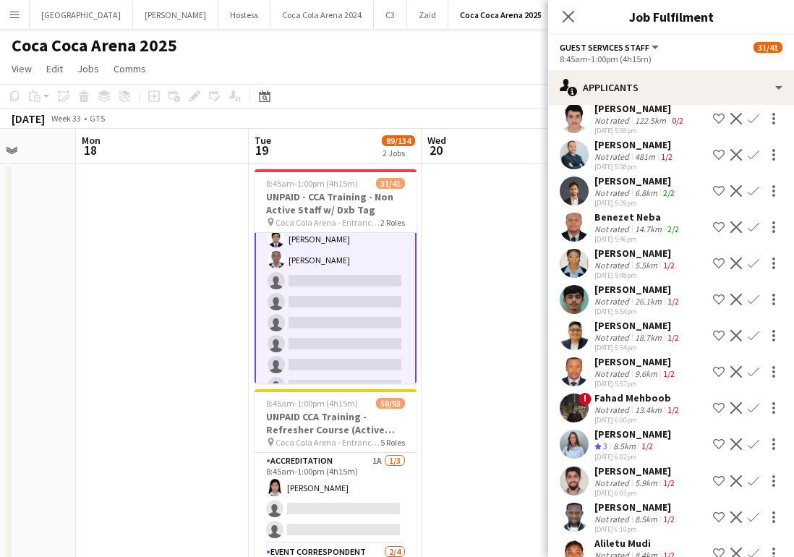
click at [749, 442] on app-icon "Confirm" at bounding box center [754, 444] width 12 height 12
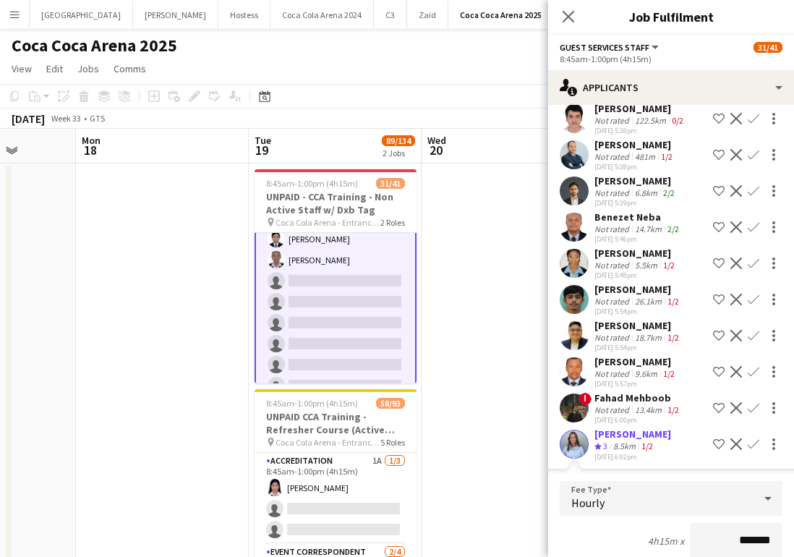
scroll to position [2208, 0]
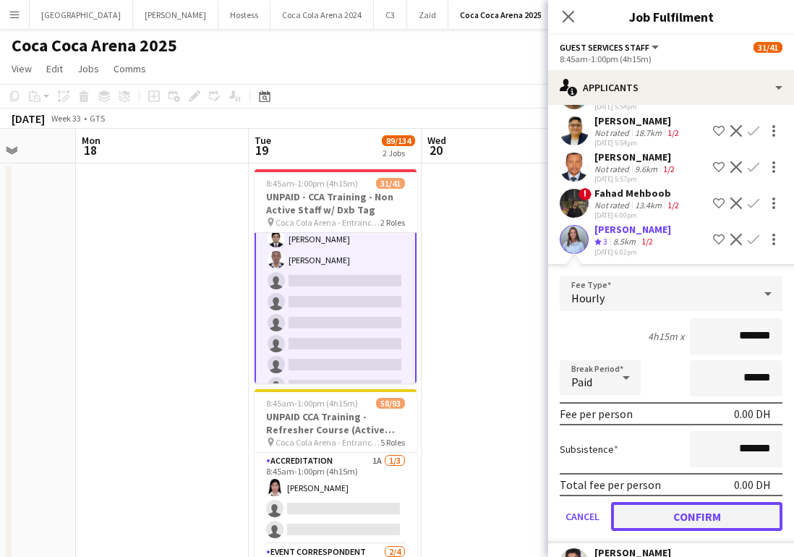
click at [715, 504] on button "Confirm" at bounding box center [696, 516] width 171 height 29
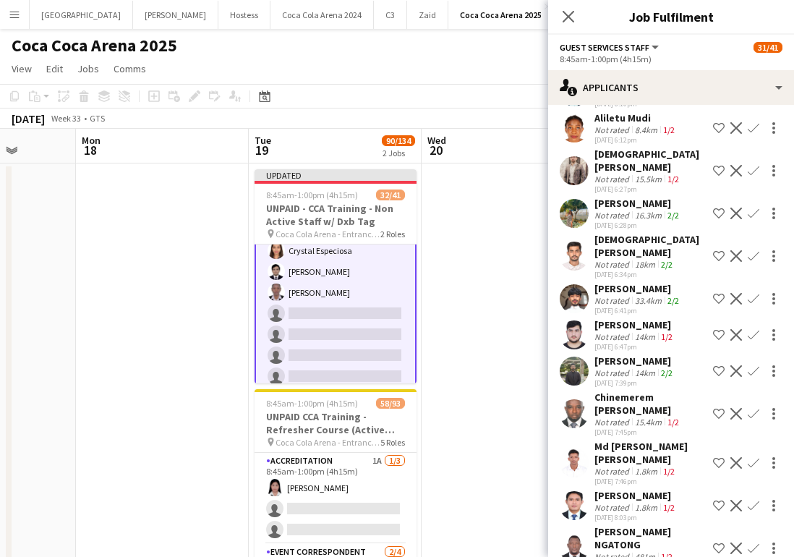
scroll to position [2403, 0]
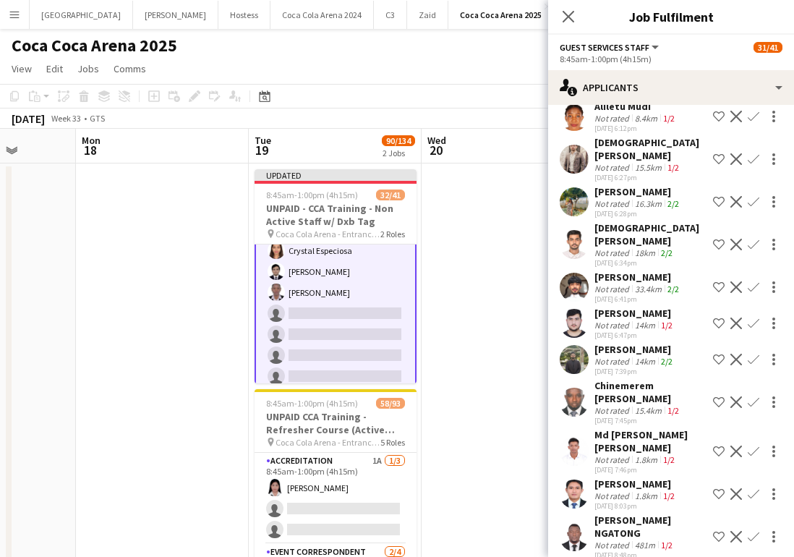
click at [578, 185] on div "[PERSON_NAME] Not rated 16.3km 2/2 [DATE] 6:28pm Shortlist crew Decline Confirm" at bounding box center [671, 201] width 246 height 33
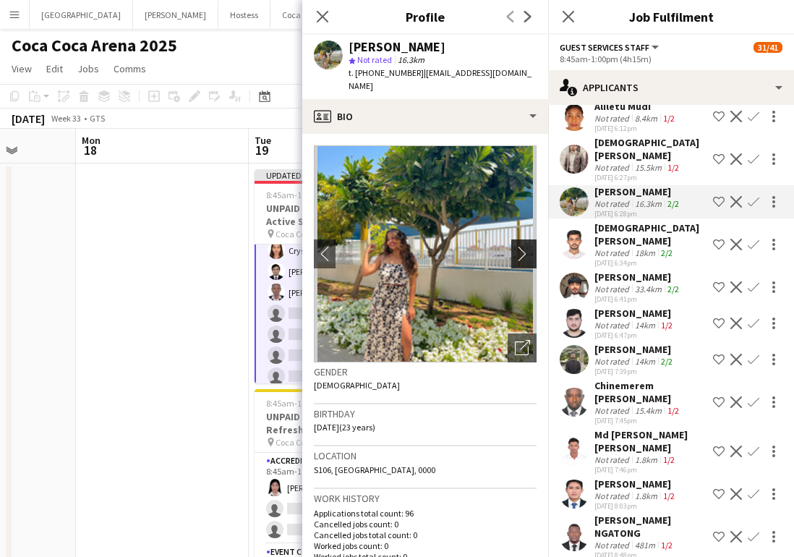
click at [524, 239] on button "chevron-right" at bounding box center [525, 253] width 29 height 29
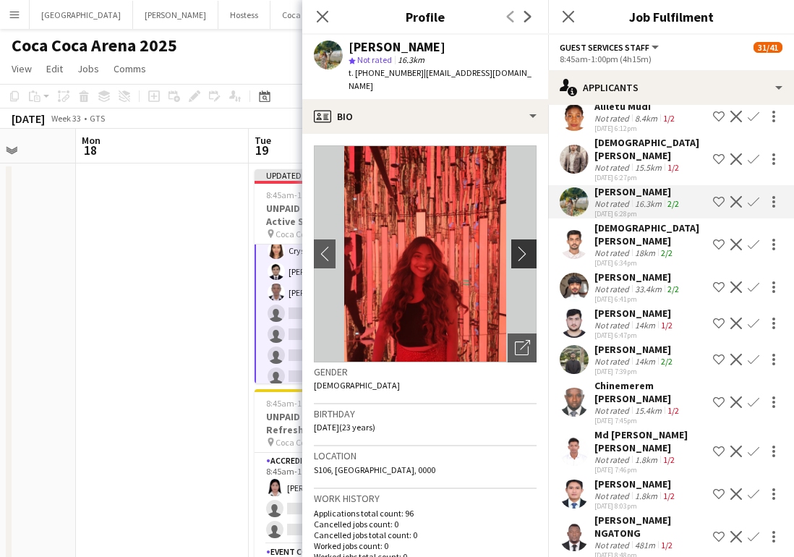
click at [524, 246] on app-icon "chevron-right" at bounding box center [526, 253] width 22 height 15
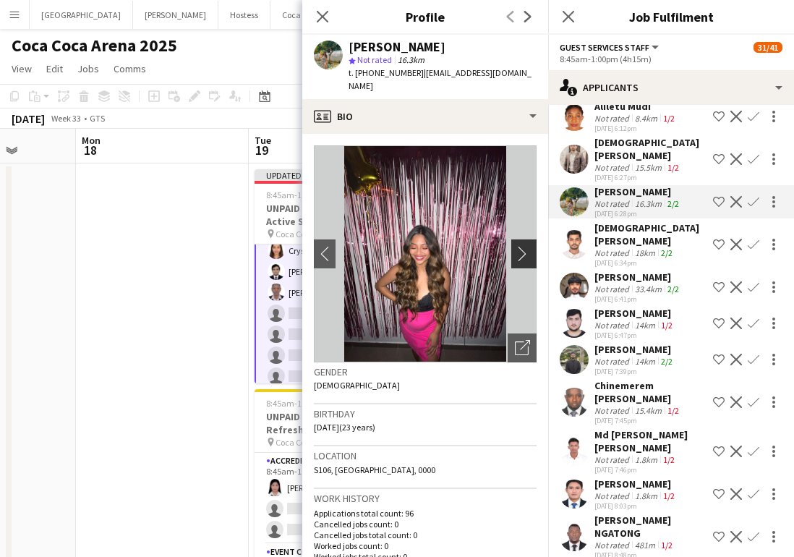
click at [524, 246] on app-icon "chevron-right" at bounding box center [526, 253] width 22 height 15
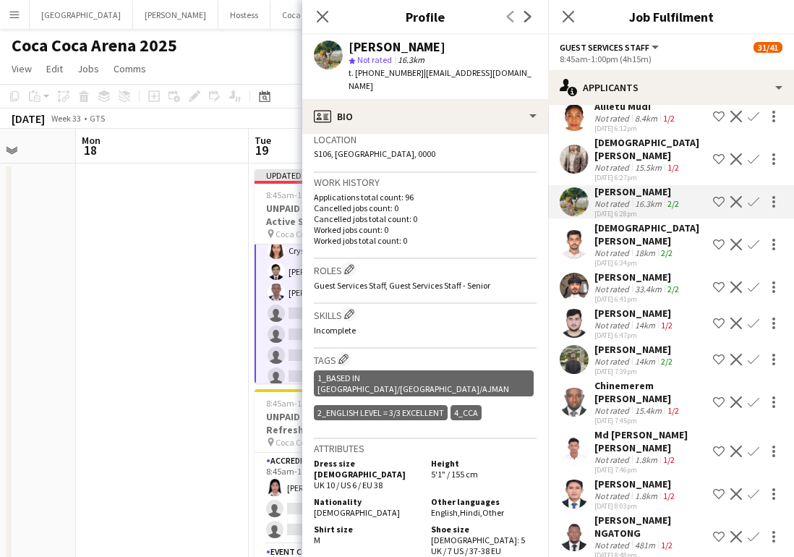
scroll to position [319, 0]
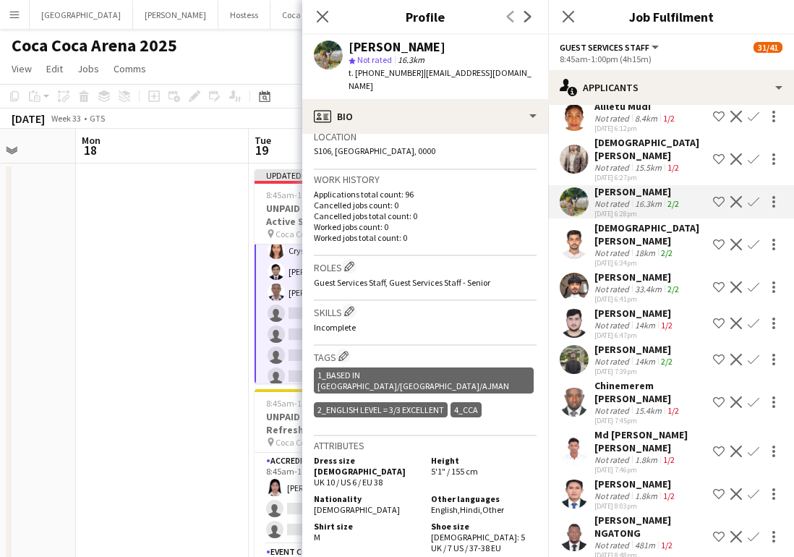
click at [752, 196] on app-icon "Confirm" at bounding box center [754, 202] width 12 height 12
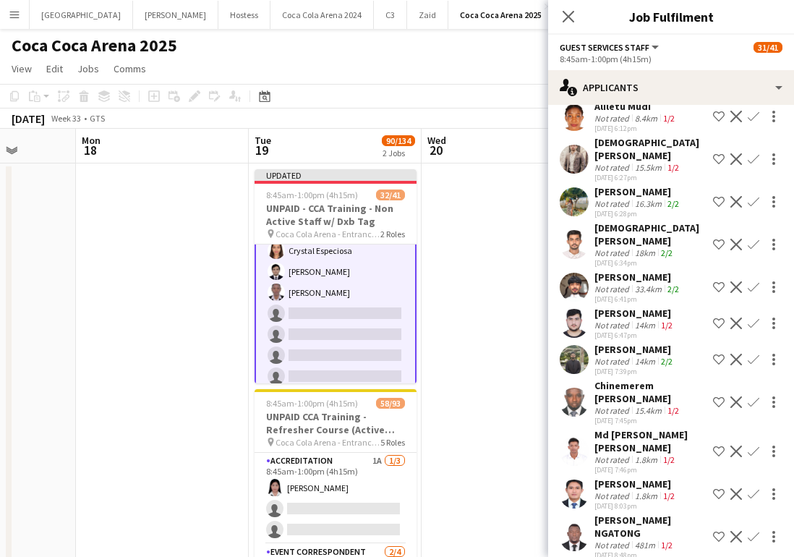
click at [751, 193] on button "Confirm" at bounding box center [753, 201] width 17 height 17
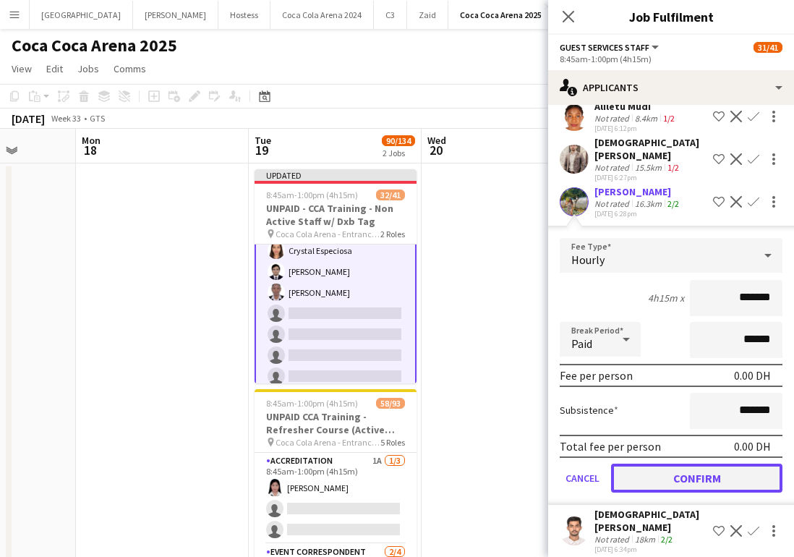
click at [695, 467] on button "Confirm" at bounding box center [696, 478] width 171 height 29
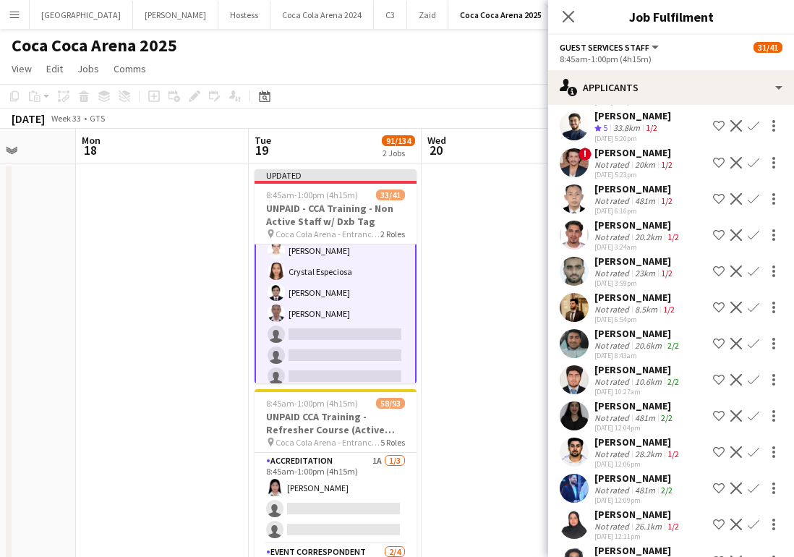
scroll to position [3109, 0]
click at [584, 402] on app-user-avatar at bounding box center [574, 416] width 29 height 29
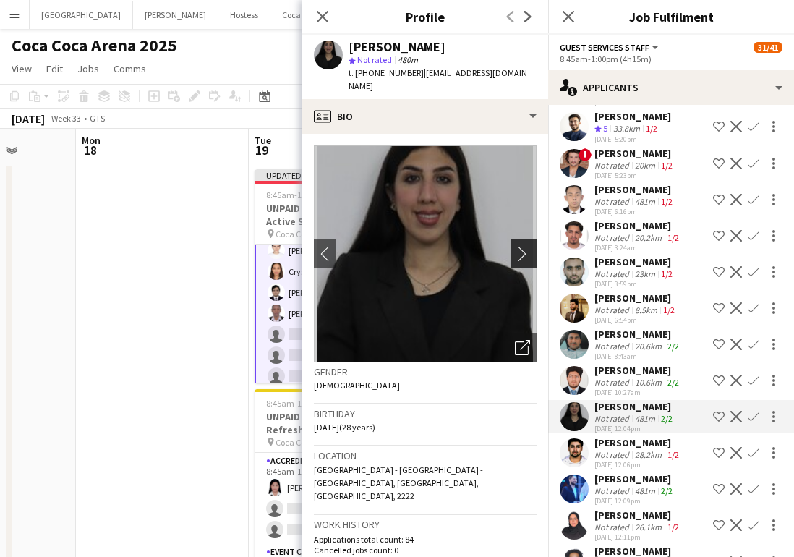
click at [530, 246] on app-icon "chevron-right" at bounding box center [526, 253] width 22 height 15
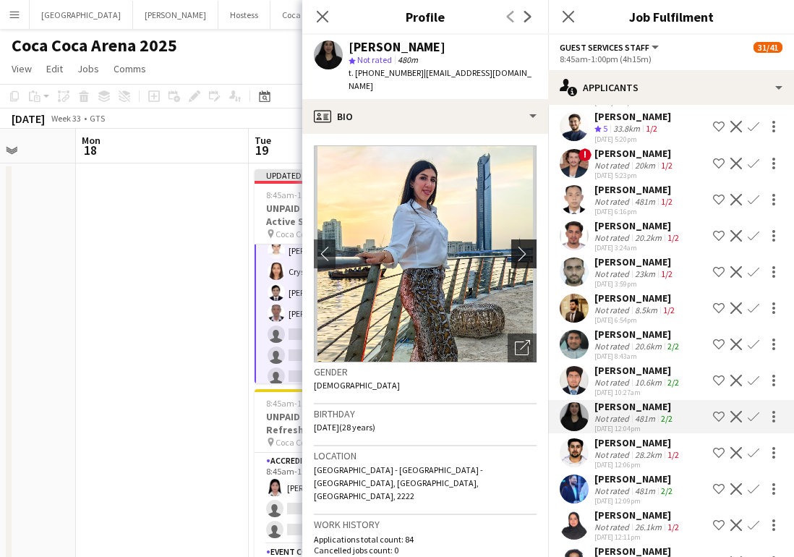
click at [529, 246] on app-icon "chevron-right" at bounding box center [526, 253] width 22 height 15
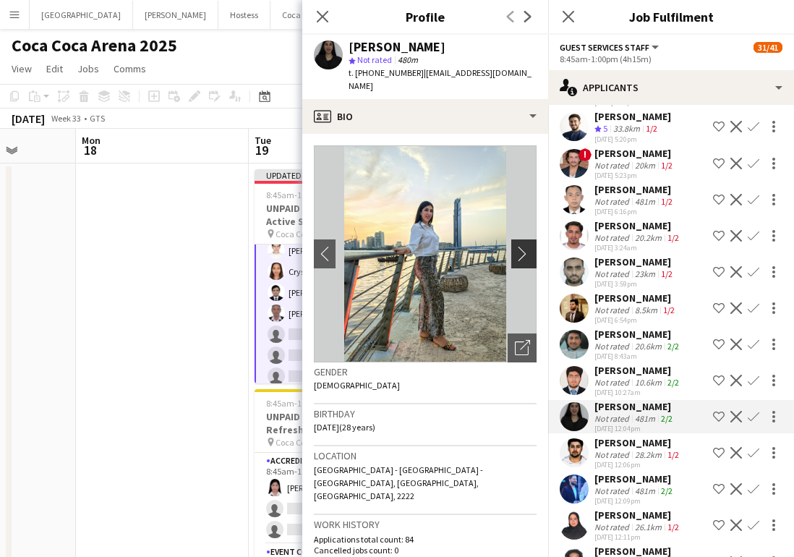
click at [524, 246] on app-icon "chevron-right" at bounding box center [526, 253] width 22 height 15
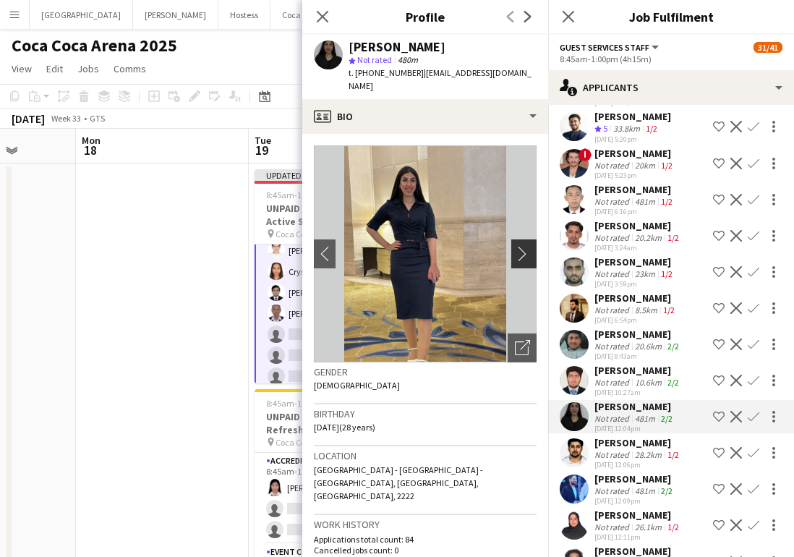
click at [524, 246] on app-icon "chevron-right" at bounding box center [526, 253] width 22 height 15
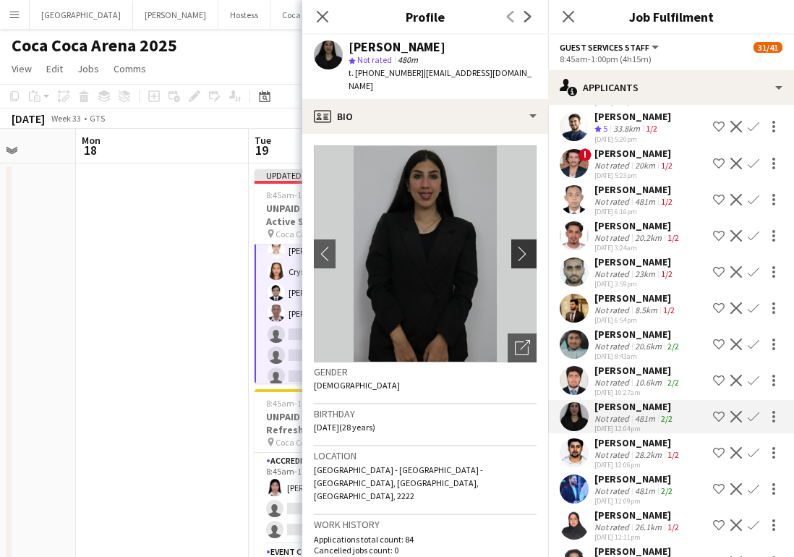
click at [523, 246] on app-icon "chevron-right" at bounding box center [526, 253] width 22 height 15
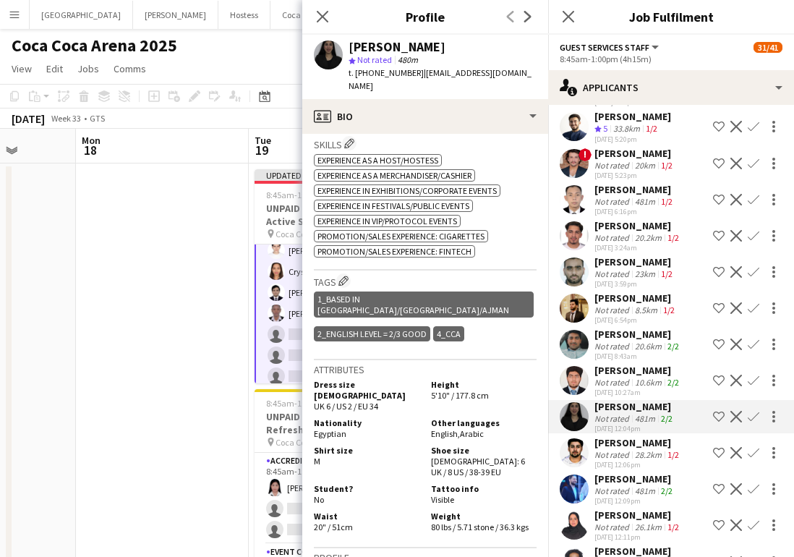
scroll to position [521, 0]
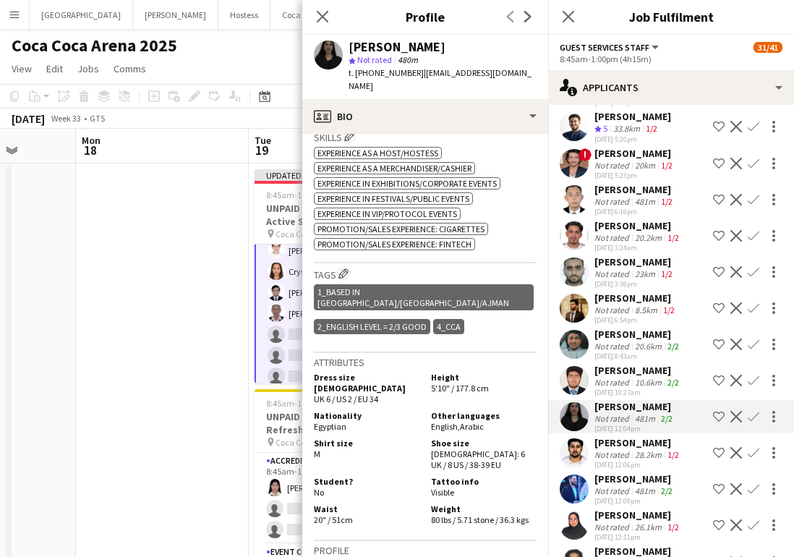
click at [757, 411] on app-icon "Confirm" at bounding box center [754, 417] width 12 height 12
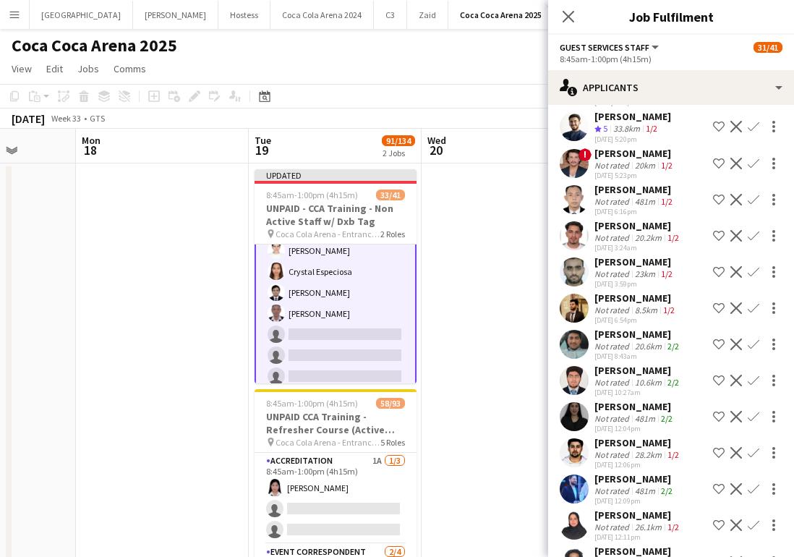
click at [748, 411] on app-icon "Confirm" at bounding box center [754, 417] width 12 height 12
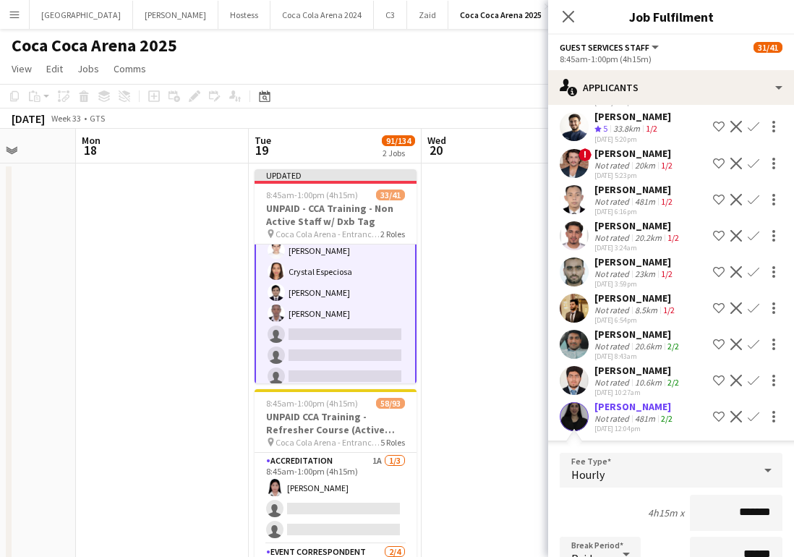
scroll to position [3258, 0]
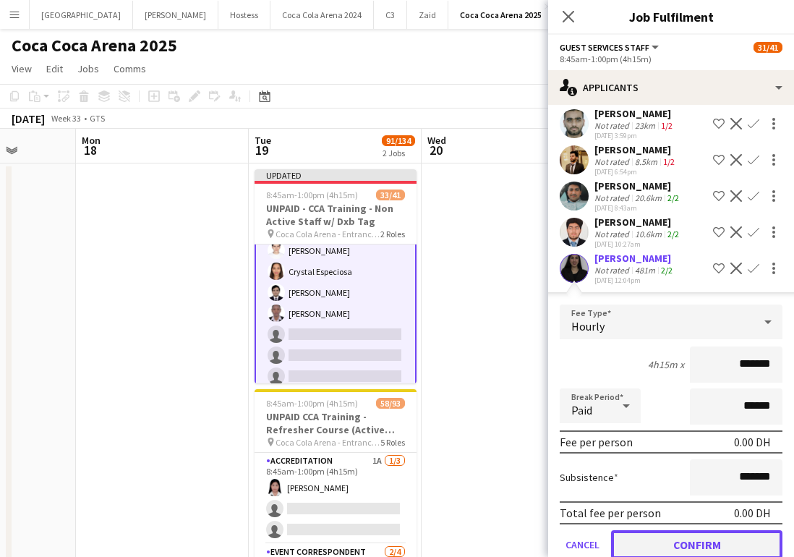
click at [696, 530] on button "Confirm" at bounding box center [696, 544] width 171 height 29
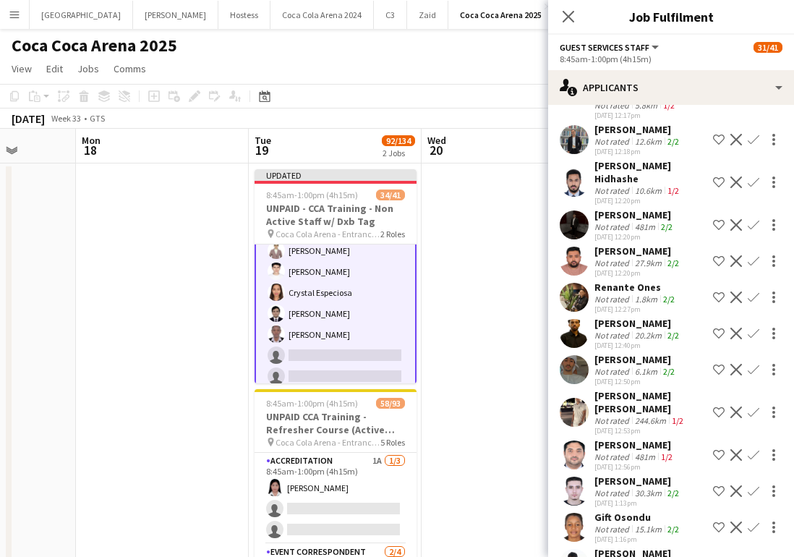
scroll to position [3681, 0]
click at [581, 476] on app-user-avatar at bounding box center [574, 490] width 29 height 29
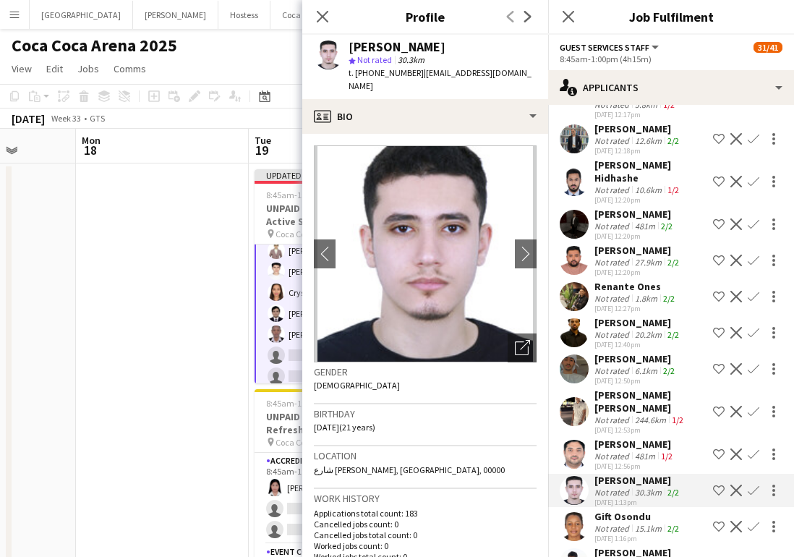
click at [537, 250] on app-crew-profile-bio "chevron-left chevron-right Open photos pop-in Gender [DEMOGRAPHIC_DATA] Birthda…" at bounding box center [425, 345] width 246 height 423
click at [524, 246] on app-icon "chevron-right" at bounding box center [526, 253] width 22 height 15
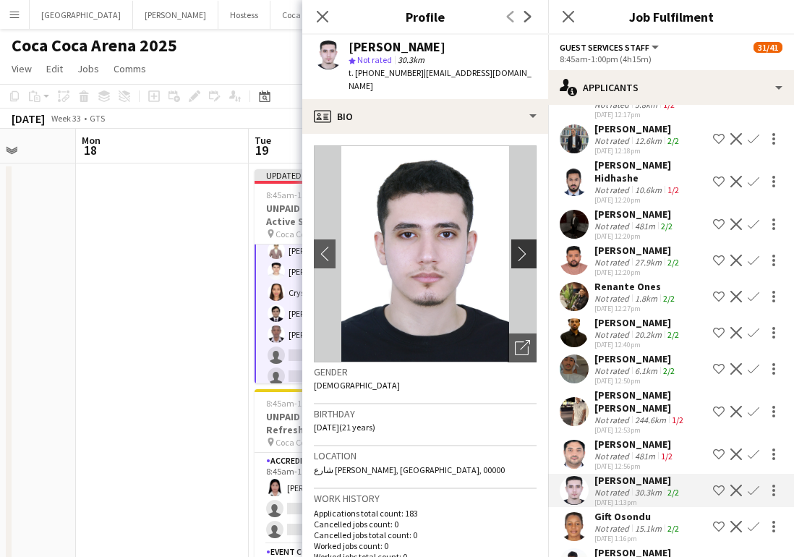
click at [524, 246] on app-icon "chevron-right" at bounding box center [526, 253] width 22 height 15
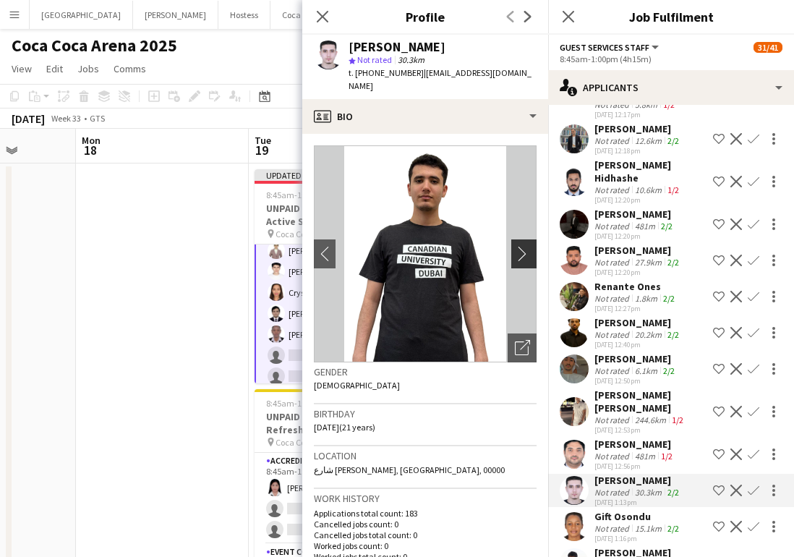
click at [524, 246] on app-icon "chevron-right" at bounding box center [526, 253] width 22 height 15
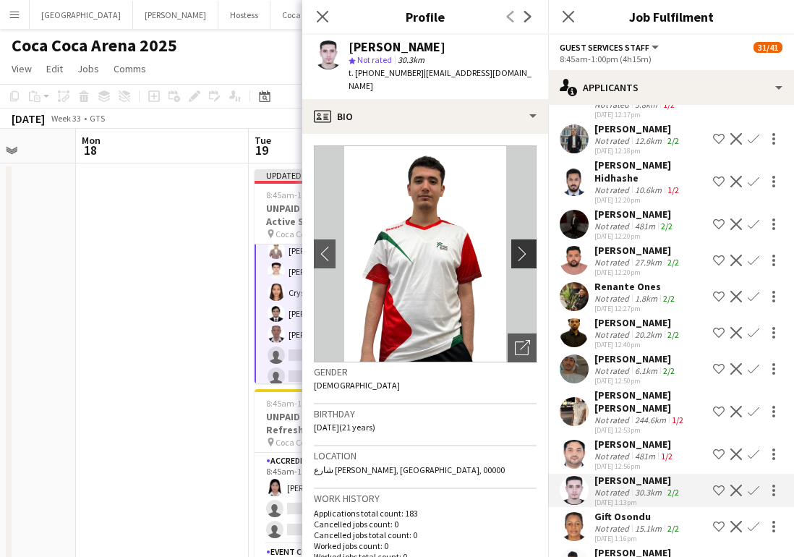
click at [524, 246] on app-icon "chevron-right" at bounding box center [526, 253] width 22 height 15
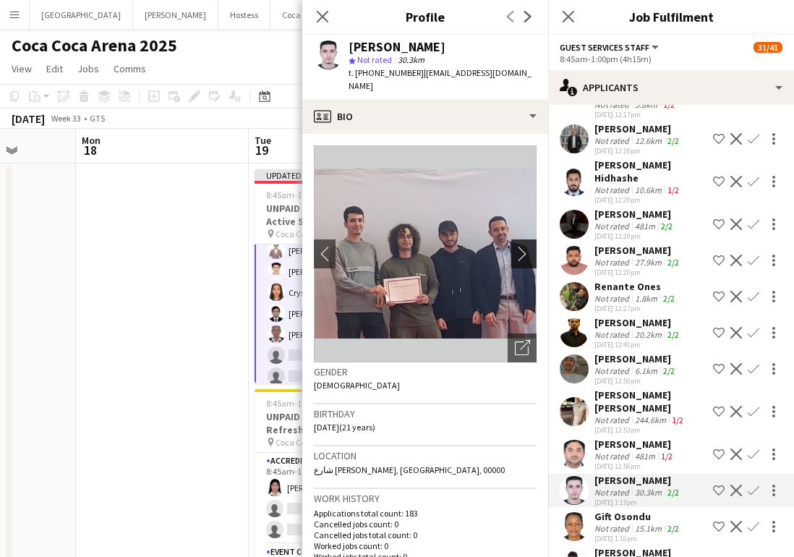
click at [524, 246] on app-icon "chevron-right" at bounding box center [526, 253] width 22 height 15
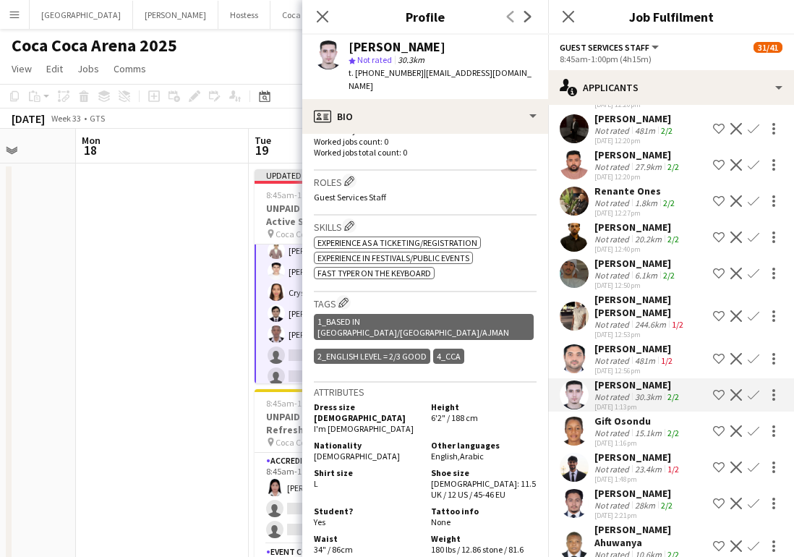
scroll to position [3851, 0]
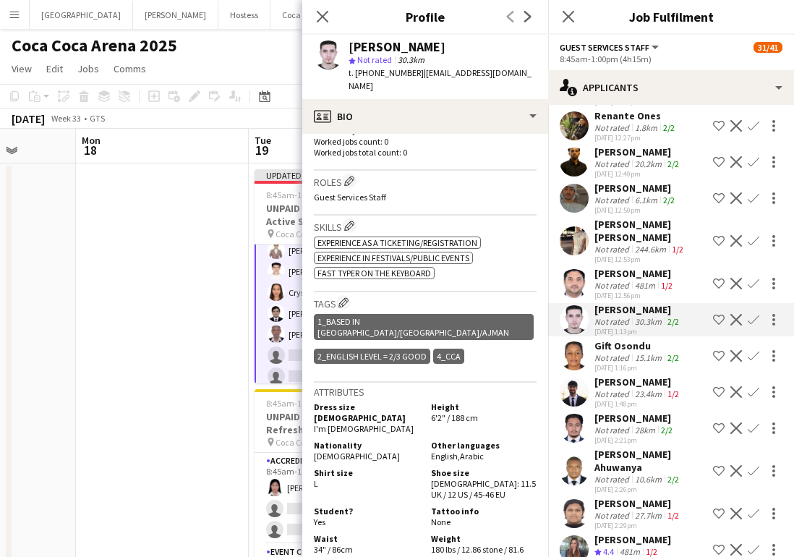
click at [582, 535] on app-user-avatar at bounding box center [574, 549] width 29 height 29
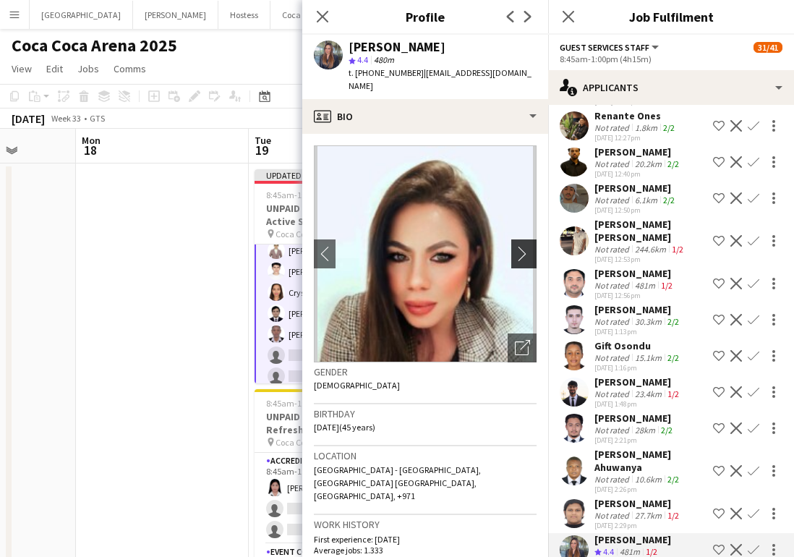
click at [522, 246] on app-icon "chevron-right" at bounding box center [526, 253] width 22 height 15
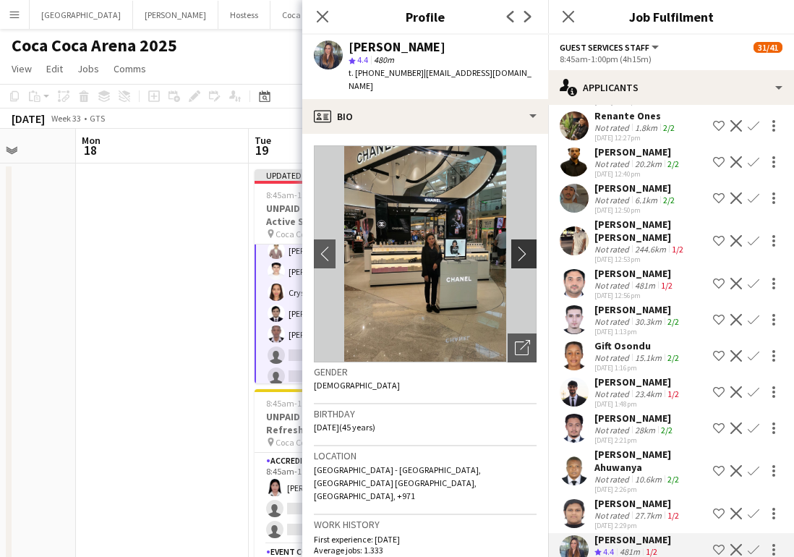
click at [521, 246] on app-icon "chevron-right" at bounding box center [526, 253] width 22 height 15
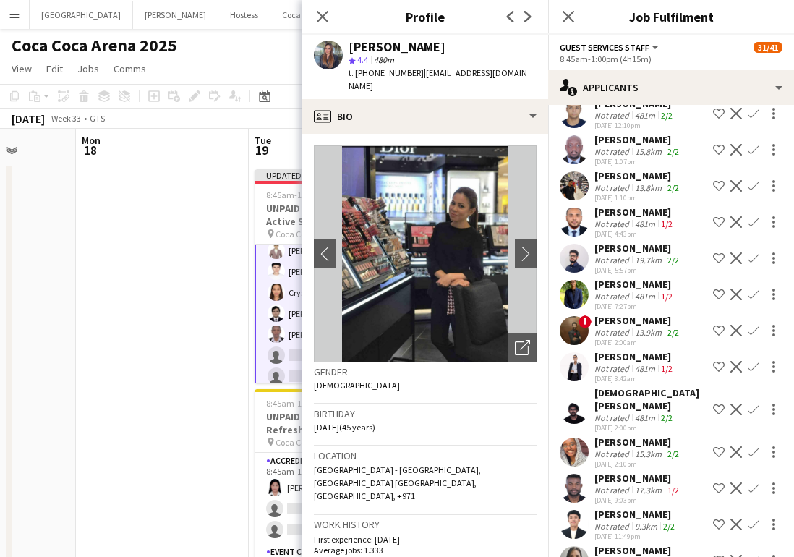
scroll to position [4992, 0]
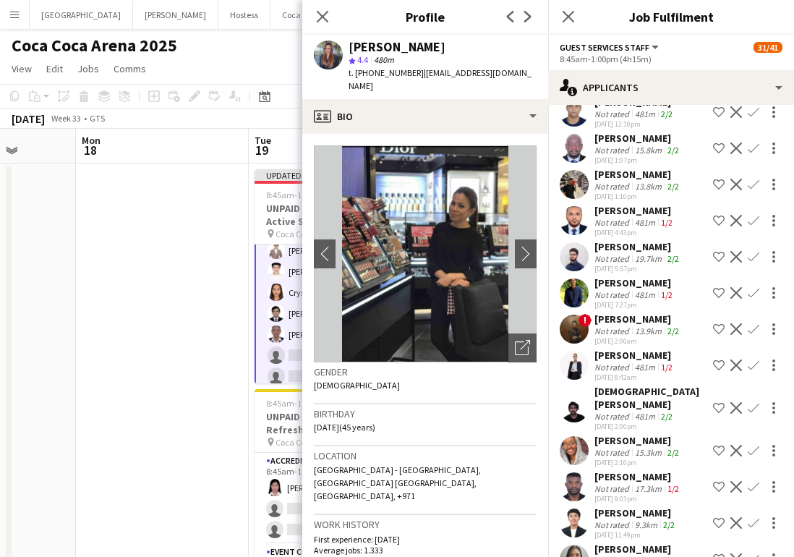
click at [572, 434] on div "[PERSON_NAME] Not rated 15.3km 2/2 [DATE] 2:10pm Shortlist crew Decline Confirm" at bounding box center [671, 450] width 246 height 33
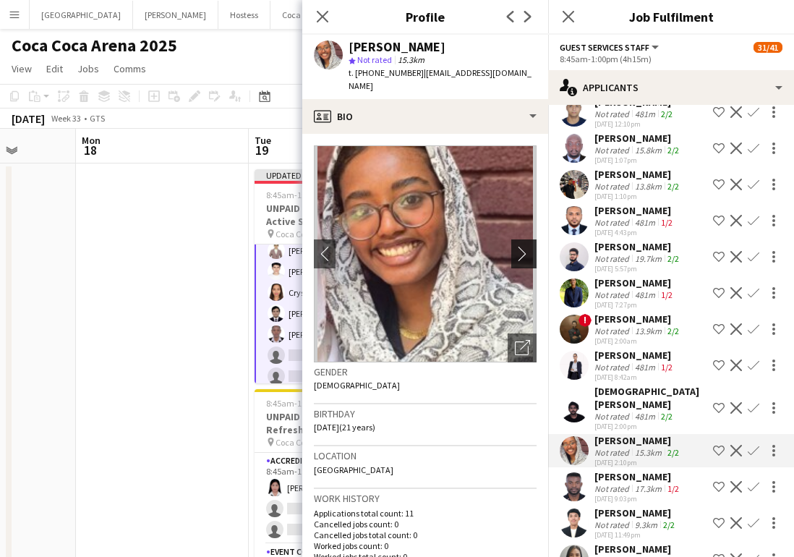
click at [522, 246] on app-icon "chevron-right" at bounding box center [526, 253] width 22 height 15
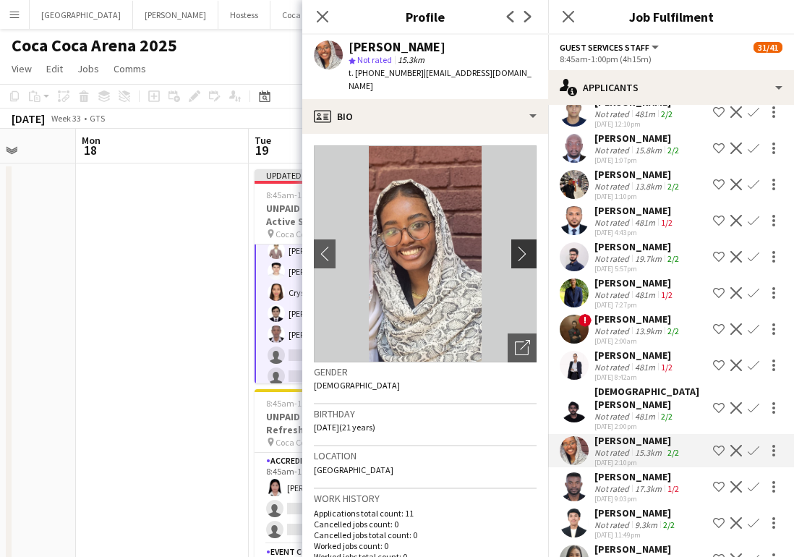
click at [519, 246] on app-icon "chevron-right" at bounding box center [526, 253] width 22 height 15
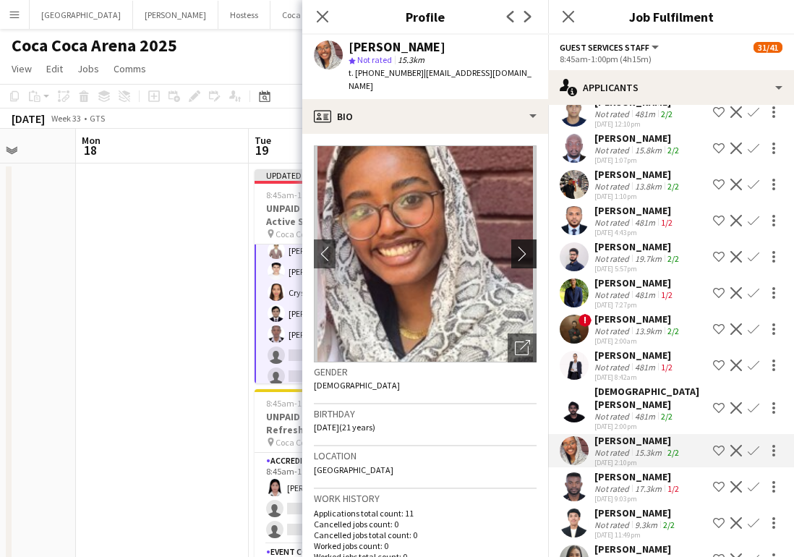
click at [519, 246] on app-icon "chevron-right" at bounding box center [526, 253] width 22 height 15
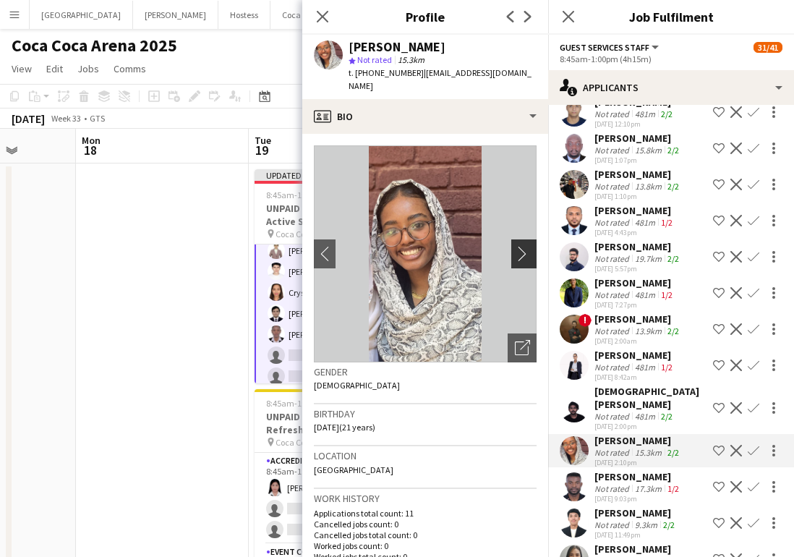
click at [519, 246] on app-icon "chevron-right" at bounding box center [526, 253] width 22 height 15
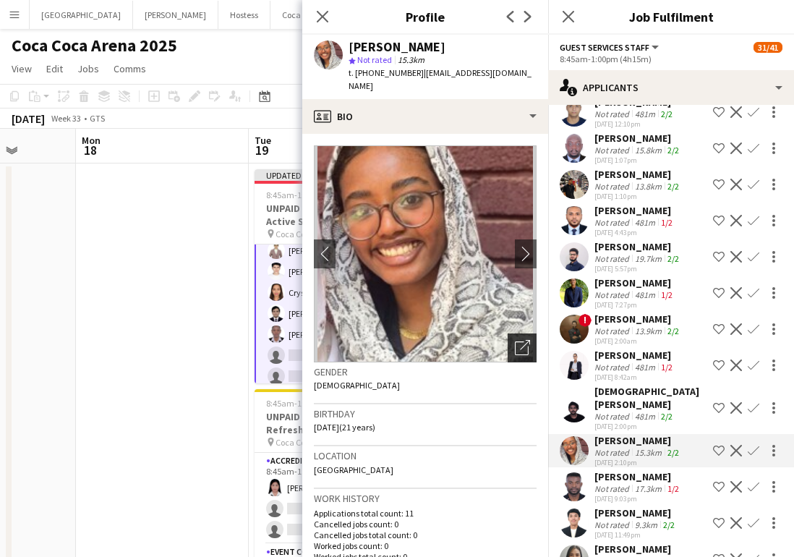
click at [524, 344] on div "Open photos pop-in" at bounding box center [522, 347] width 29 height 29
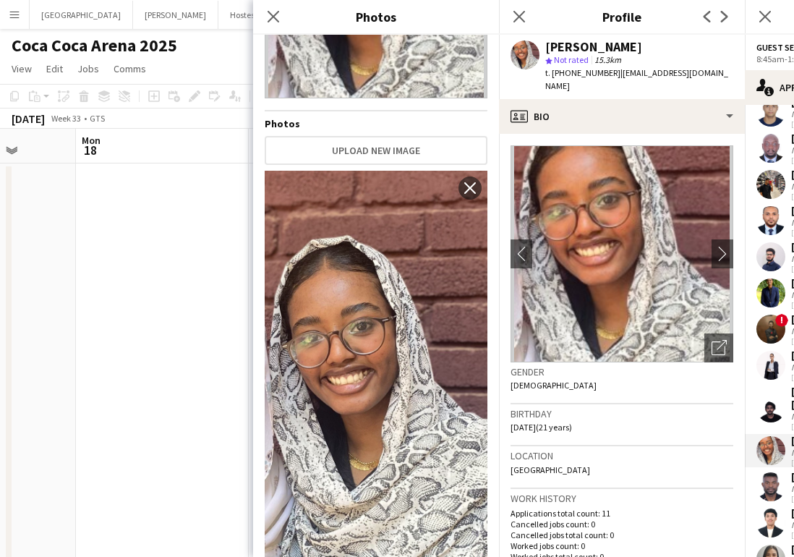
scroll to position [151, 0]
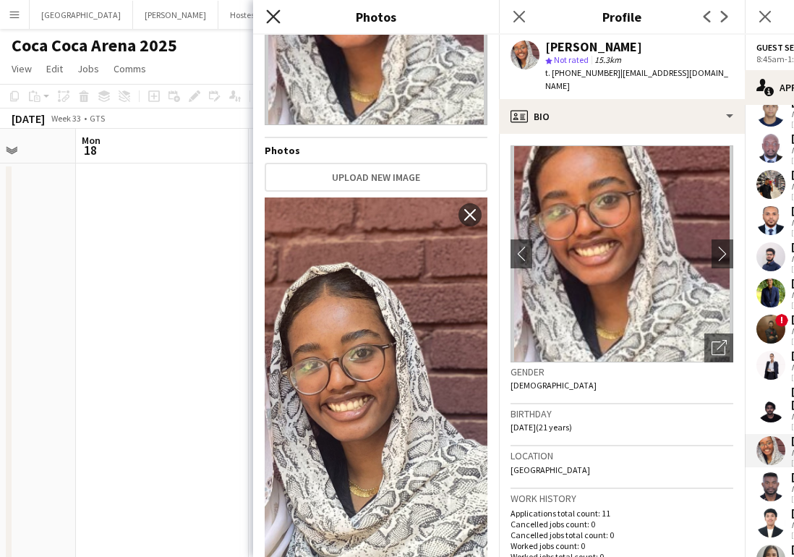
click at [273, 18] on icon "Close pop-in" at bounding box center [273, 16] width 14 height 14
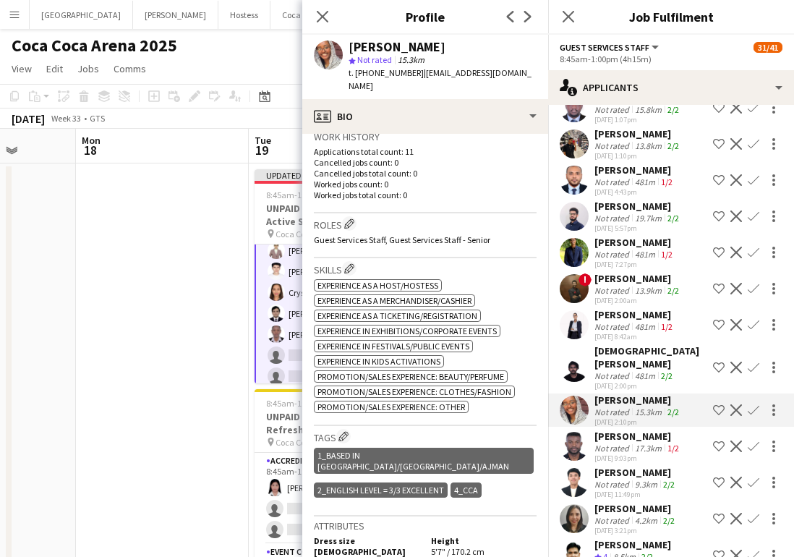
scroll to position [364, 0]
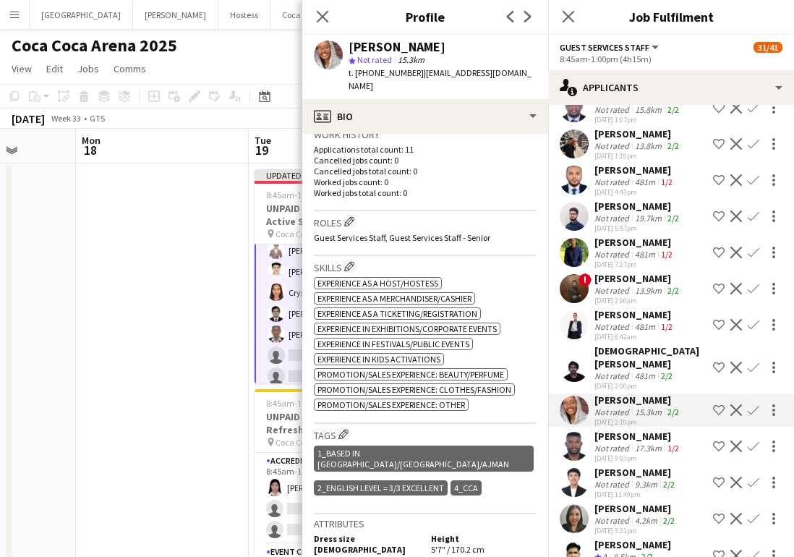
click at [752, 404] on app-icon "Confirm" at bounding box center [754, 410] width 12 height 12
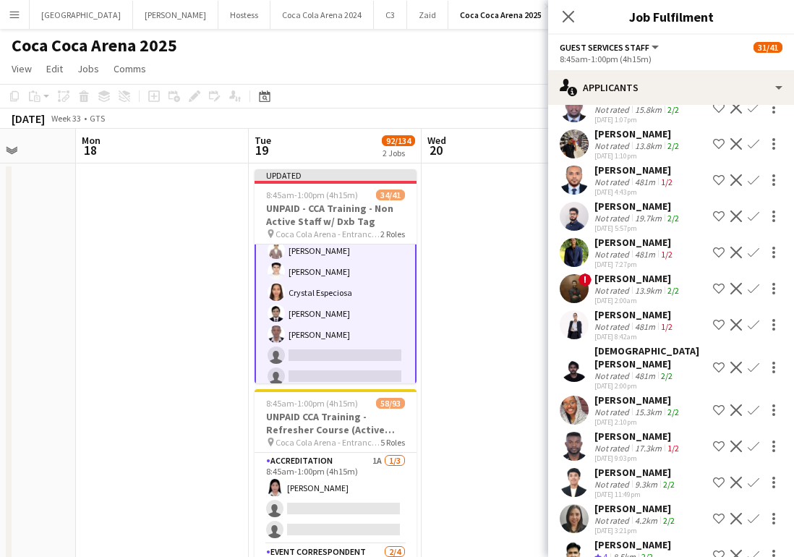
click at [751, 404] on app-icon "Confirm" at bounding box center [754, 410] width 12 height 12
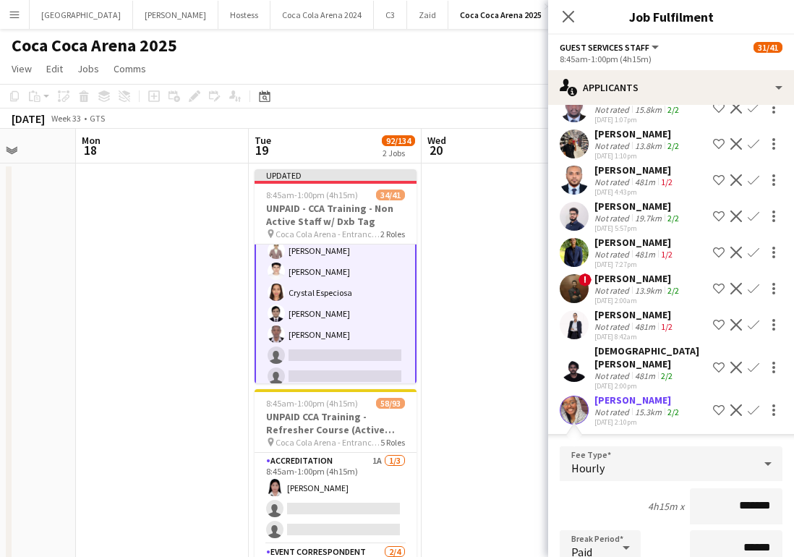
scroll to position [5237, 0]
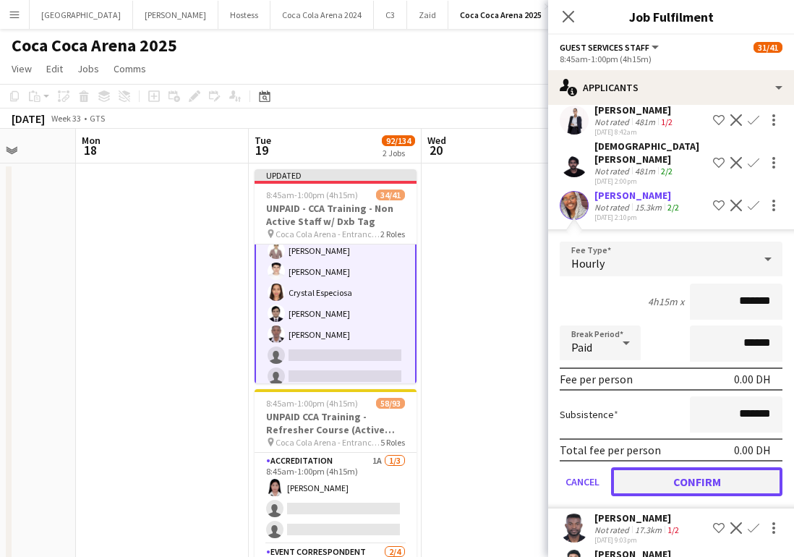
click at [667, 467] on button "Confirm" at bounding box center [696, 481] width 171 height 29
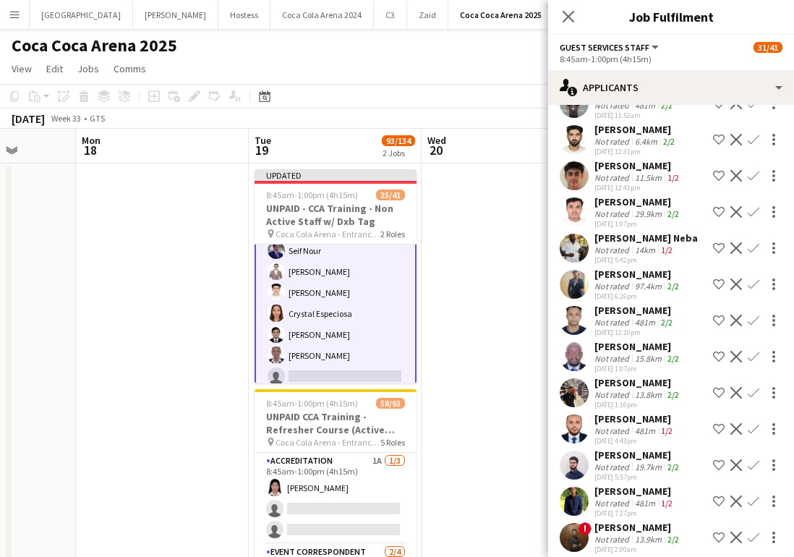
scroll to position [4806, 0]
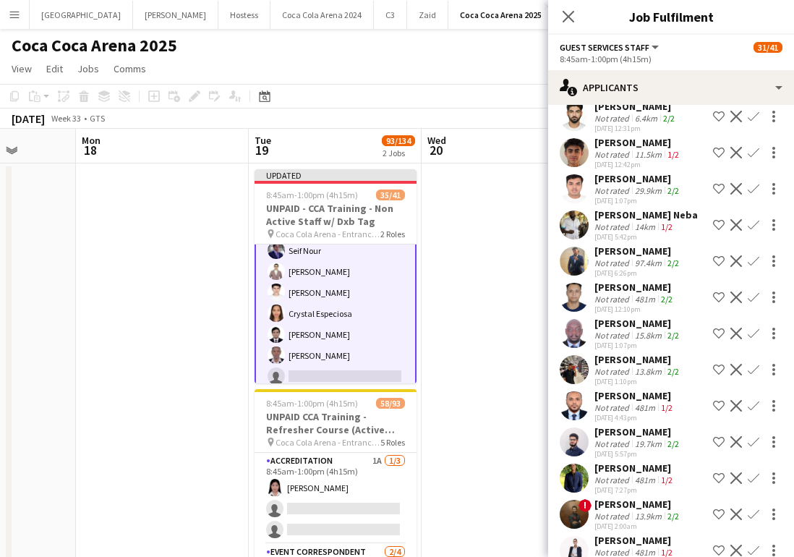
click at [572, 536] on app-user-avatar at bounding box center [574, 550] width 29 height 29
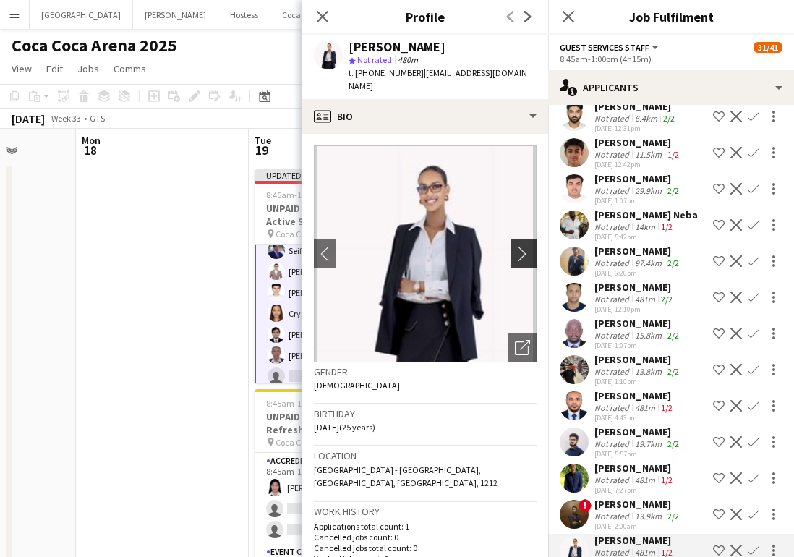
click at [520, 253] on app-icon "chevron-right" at bounding box center [526, 253] width 22 height 15
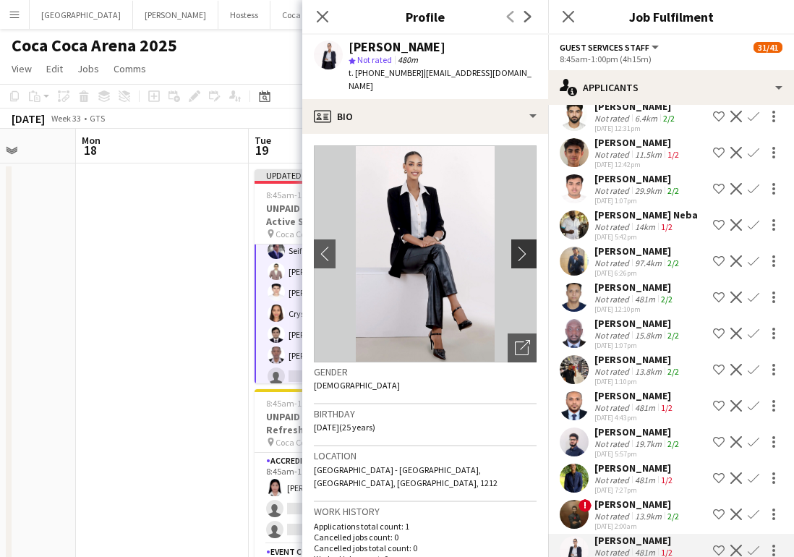
click at [519, 254] on app-icon "chevron-right" at bounding box center [526, 253] width 22 height 15
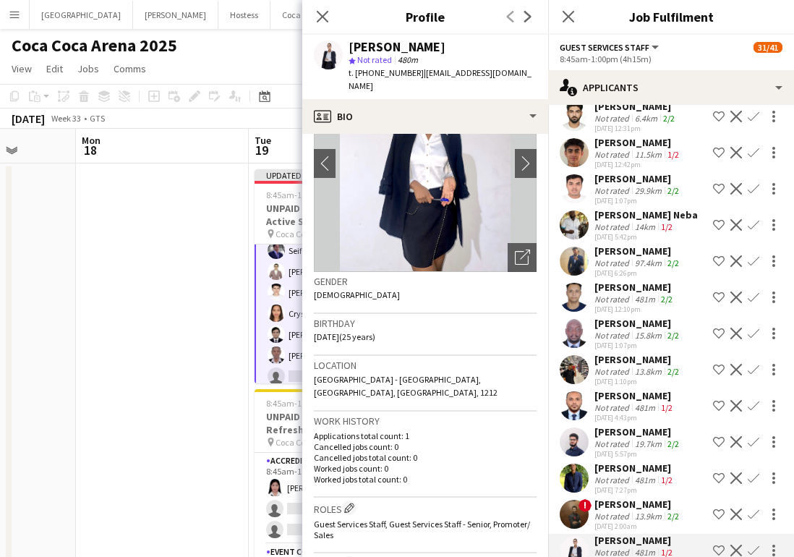
scroll to position [0, 0]
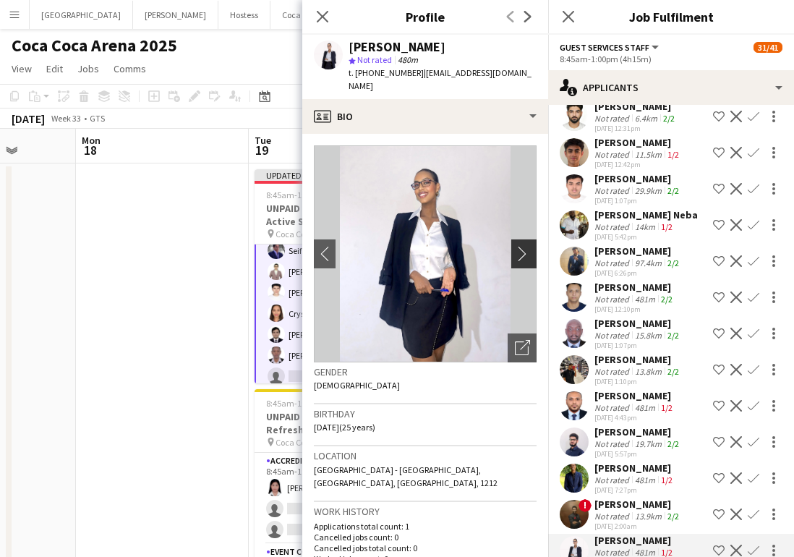
click at [523, 258] on app-icon "chevron-right" at bounding box center [526, 253] width 22 height 15
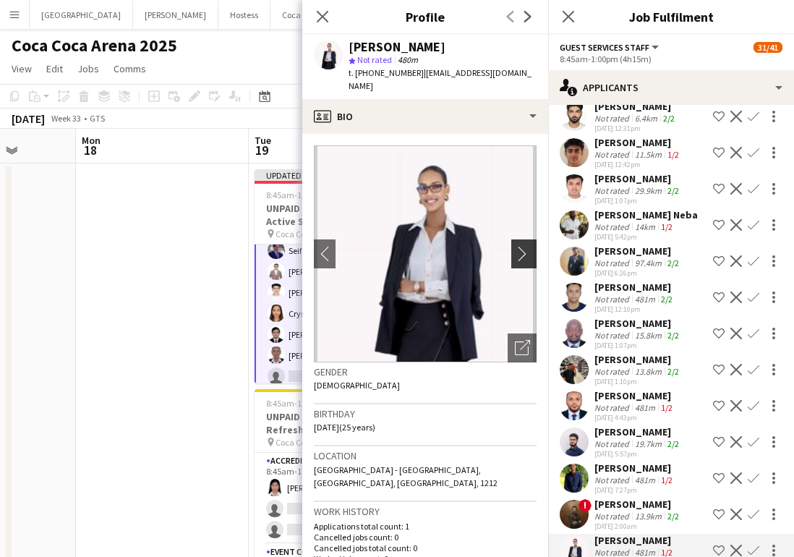
click at [522, 258] on app-icon "chevron-right" at bounding box center [526, 253] width 22 height 15
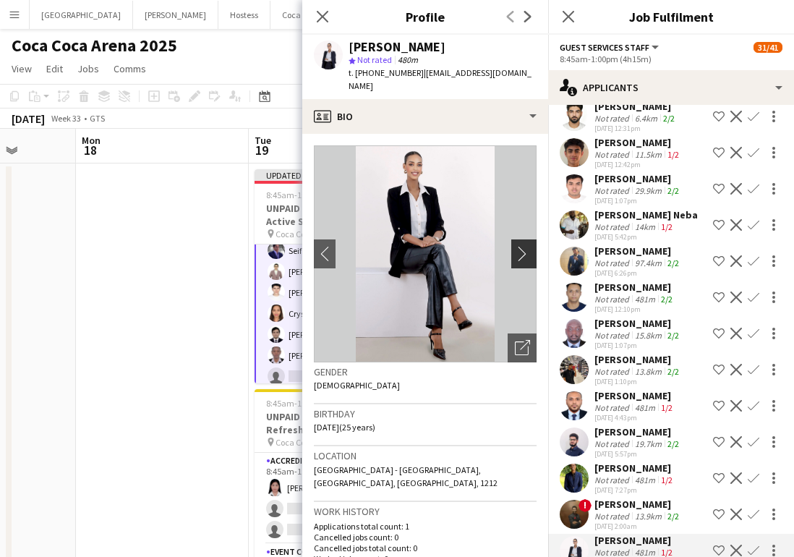
click at [521, 259] on app-icon "chevron-right" at bounding box center [526, 253] width 22 height 15
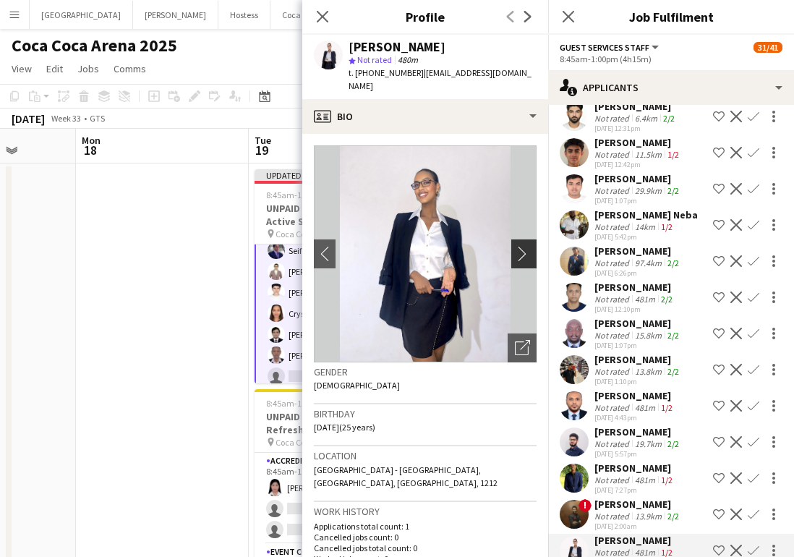
click at [520, 260] on app-icon "chevron-right" at bounding box center [526, 253] width 22 height 15
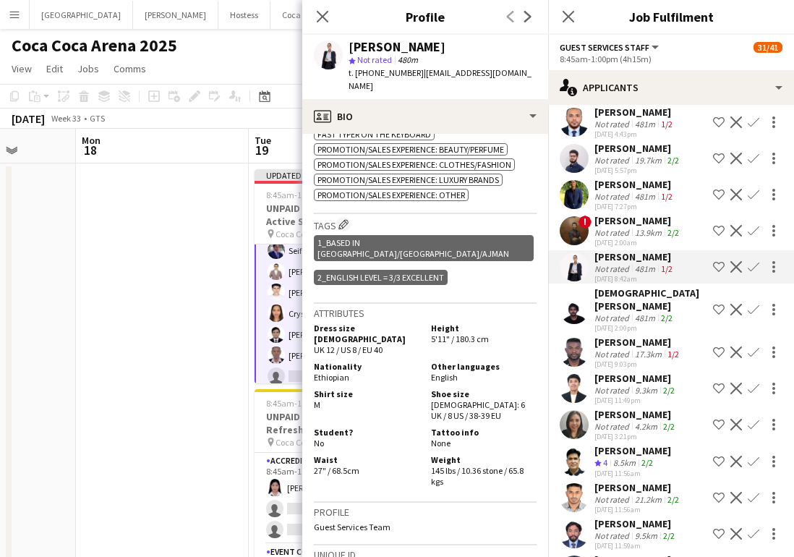
scroll to position [5115, 0]
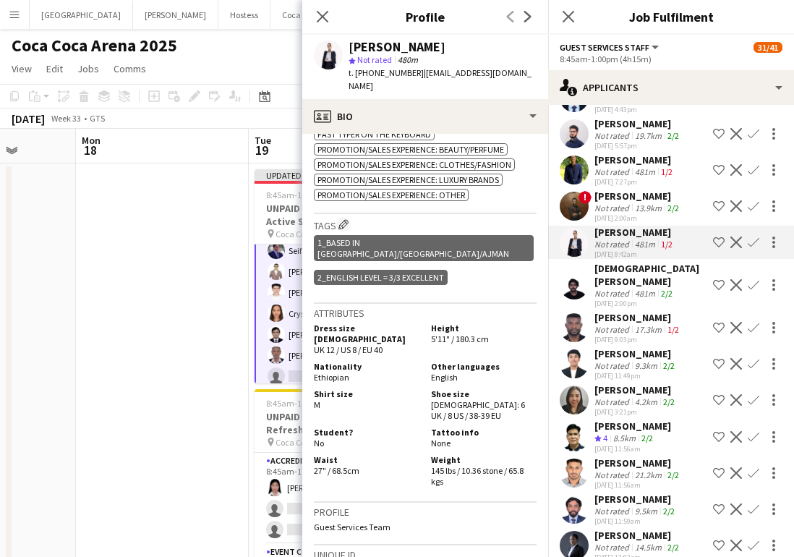
click at [572, 386] on app-user-avatar at bounding box center [574, 400] width 29 height 29
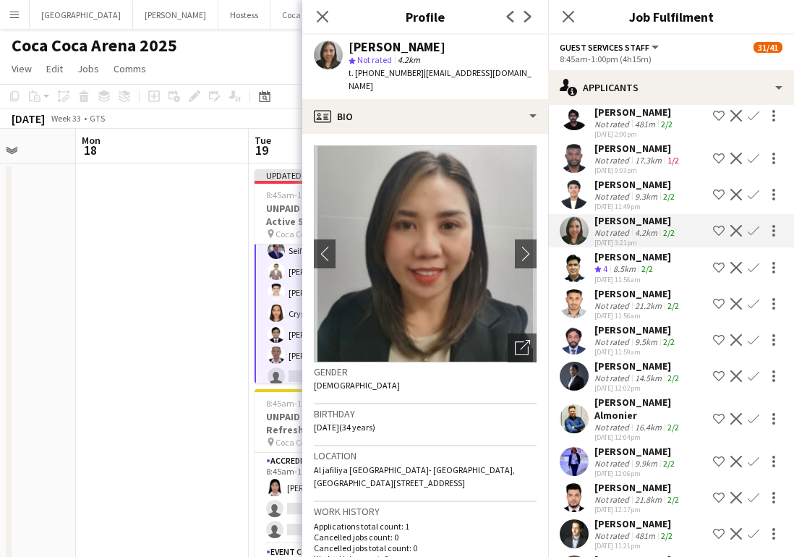
scroll to position [5421, 0]
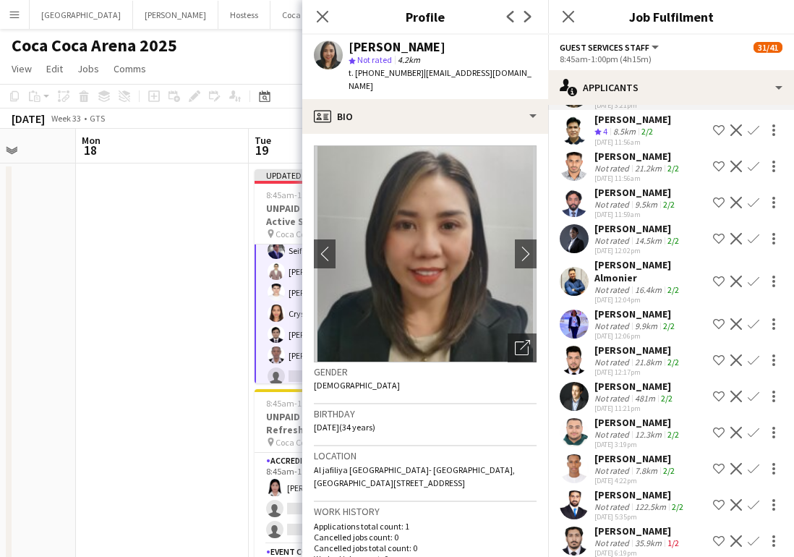
click at [569, 382] on app-user-avatar at bounding box center [574, 396] width 29 height 29
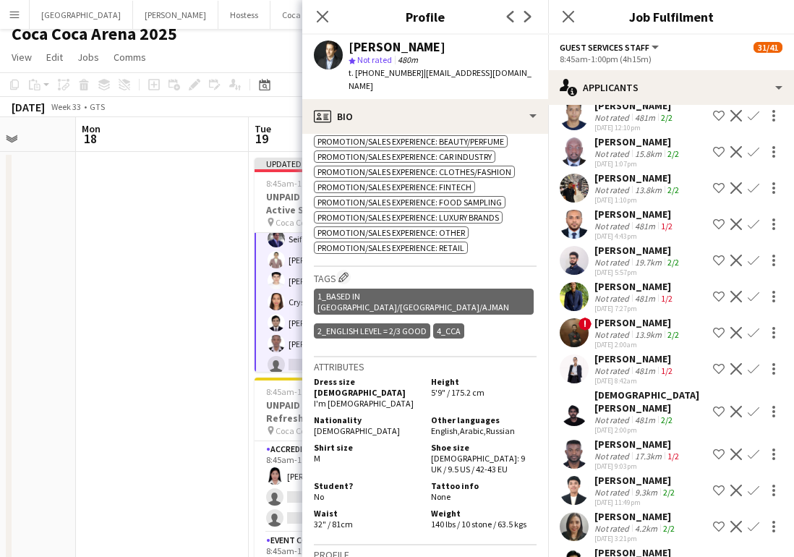
scroll to position [4986, 0]
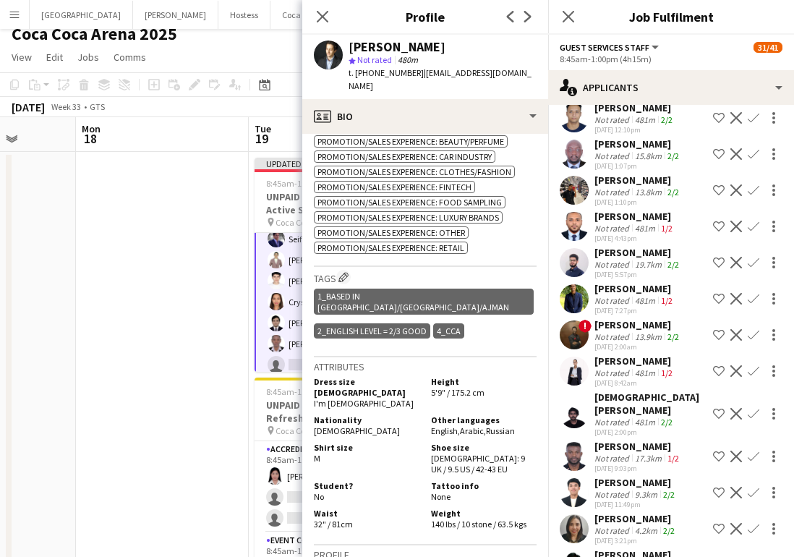
click at [753, 365] on app-icon "Confirm" at bounding box center [754, 371] width 12 height 12
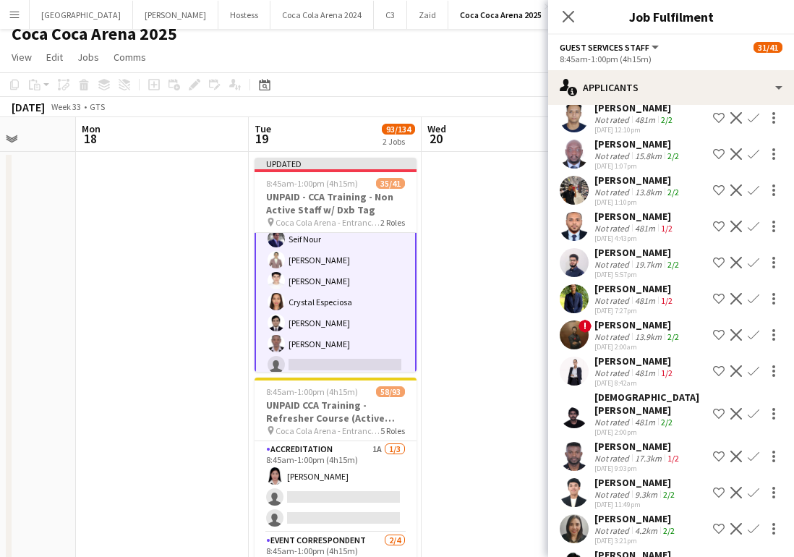
click at [752, 365] on app-icon "Confirm" at bounding box center [754, 371] width 12 height 12
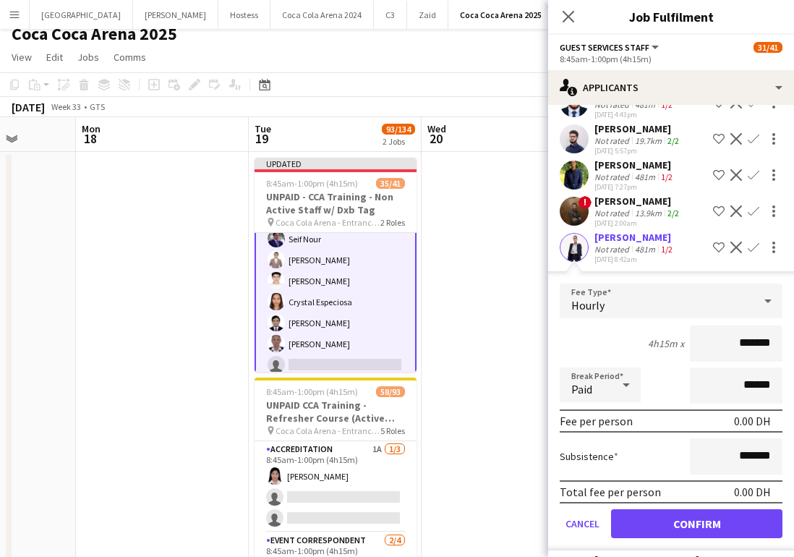
scroll to position [5126, 0]
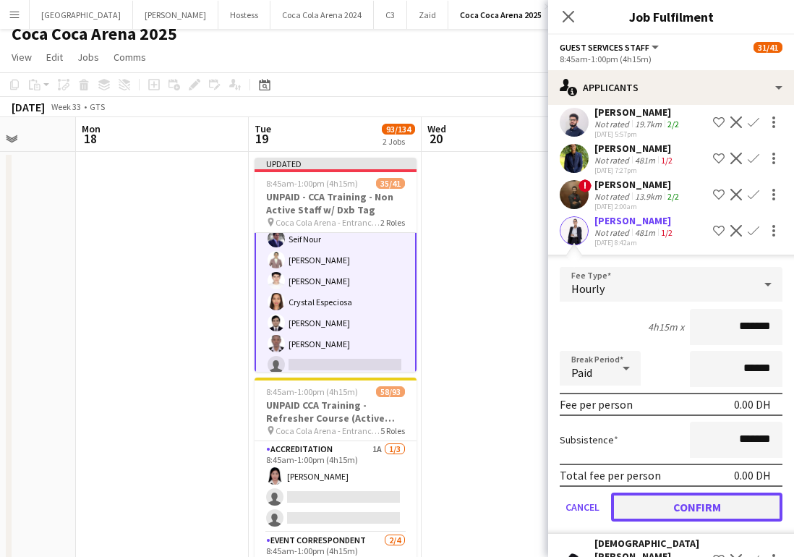
click at [666, 493] on button "Confirm" at bounding box center [696, 507] width 171 height 29
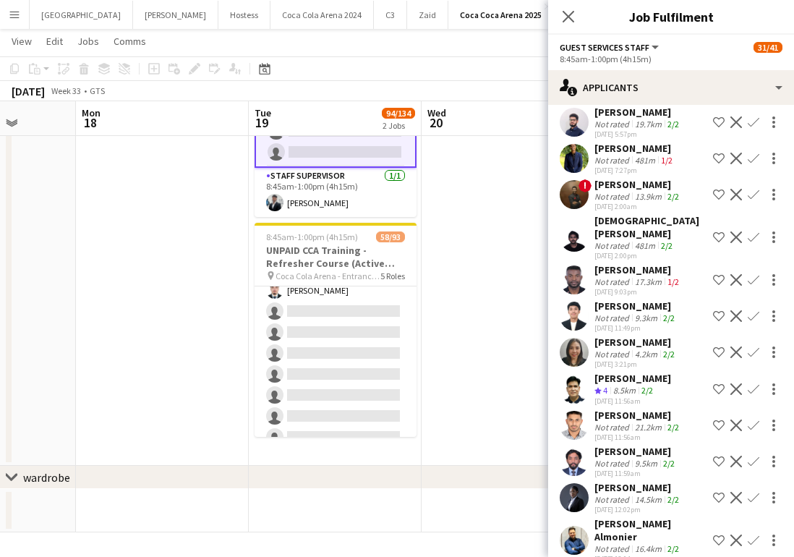
scroll to position [1226, 0]
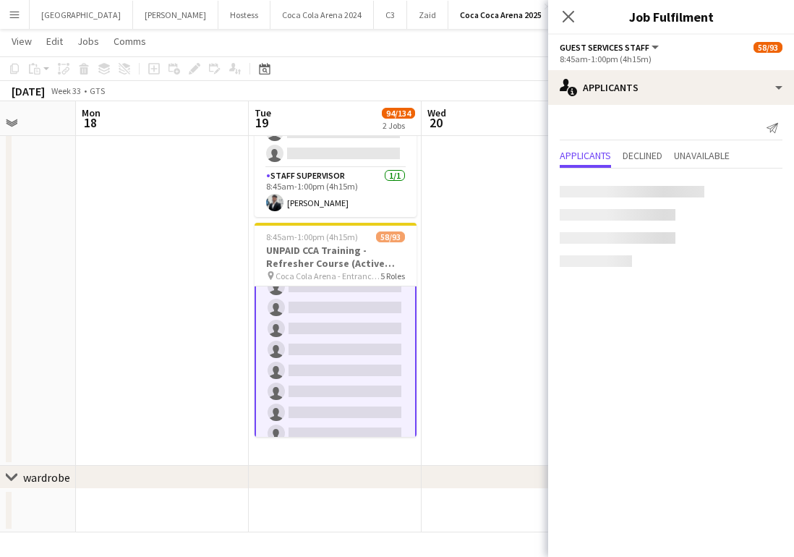
scroll to position [1228, 0]
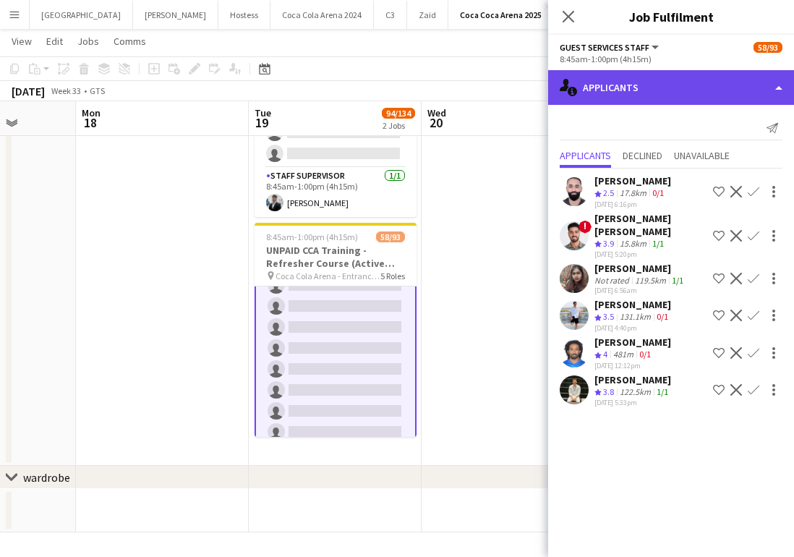
click at [636, 96] on div "single-neutral-actions-information Applicants" at bounding box center [671, 87] width 246 height 35
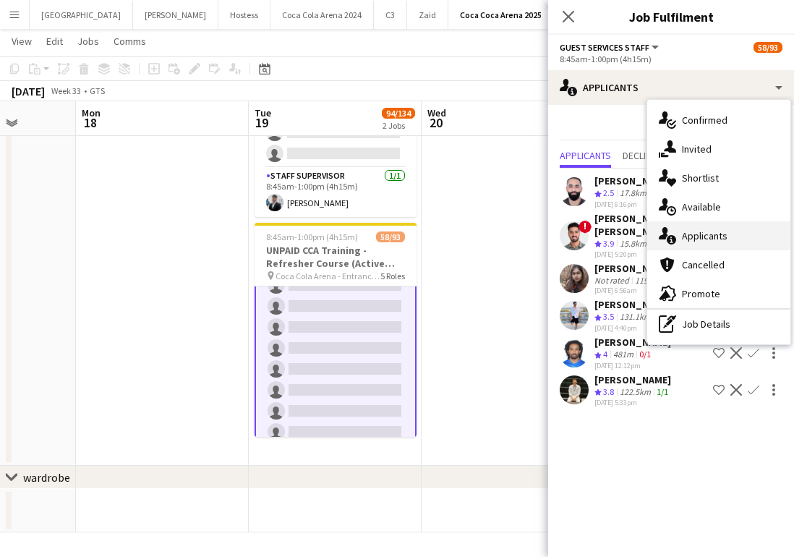
click at [698, 231] on div "single-neutral-actions-information Applicants" at bounding box center [718, 235] width 143 height 29
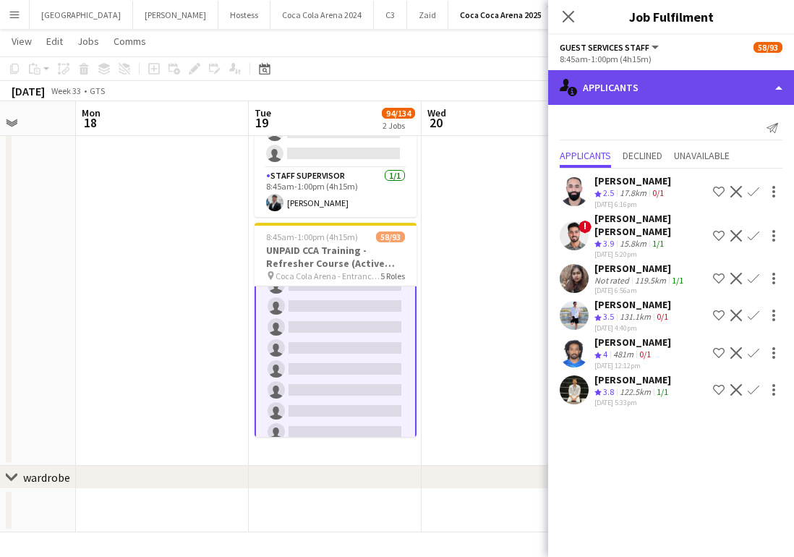
click at [645, 86] on div "single-neutral-actions-information Applicants" at bounding box center [671, 87] width 246 height 35
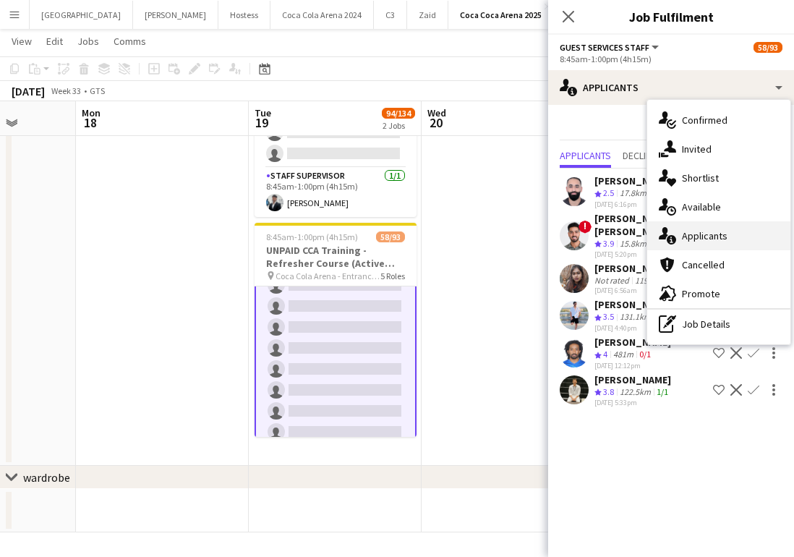
click at [702, 237] on div "single-neutral-actions-information Applicants" at bounding box center [718, 235] width 143 height 29
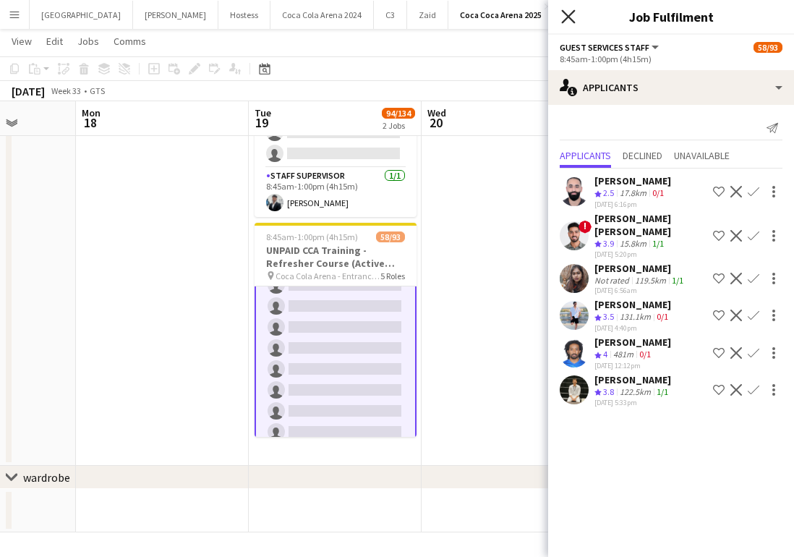
click at [564, 14] on icon "Close pop-in" at bounding box center [568, 16] width 14 height 14
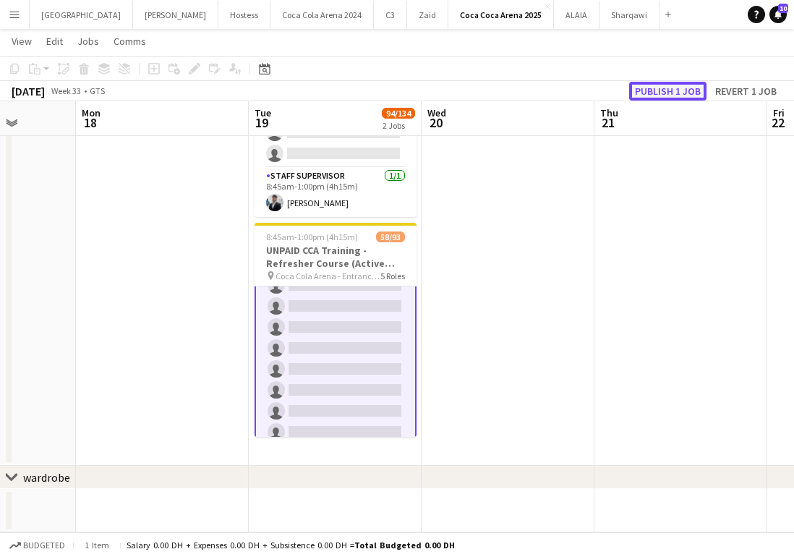
click at [660, 88] on button "Publish 1 job" at bounding box center [667, 91] width 77 height 19
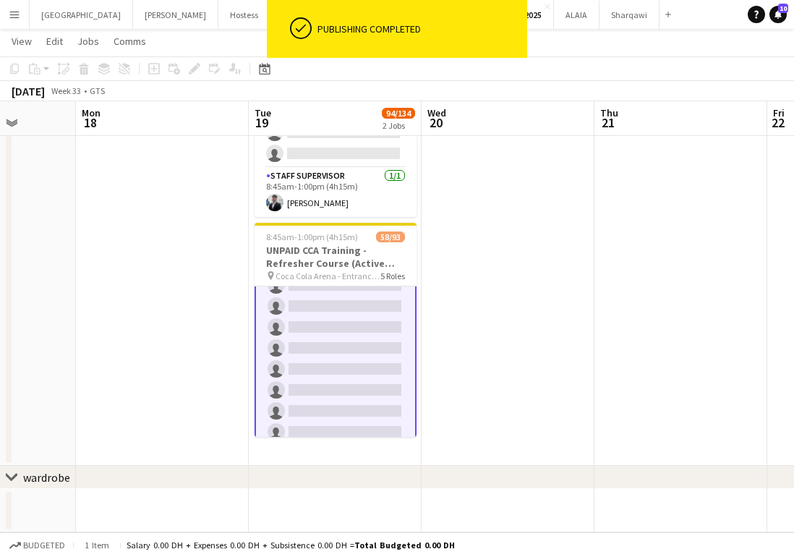
scroll to position [0, 616]
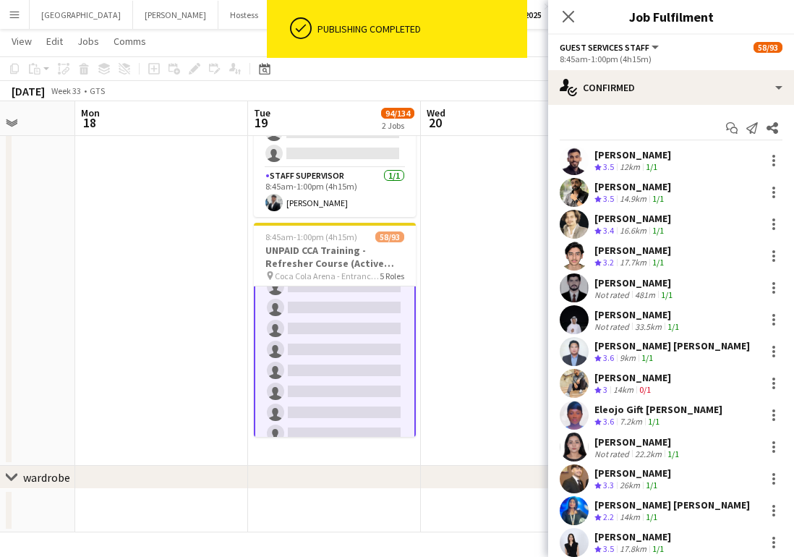
scroll to position [1228, 0]
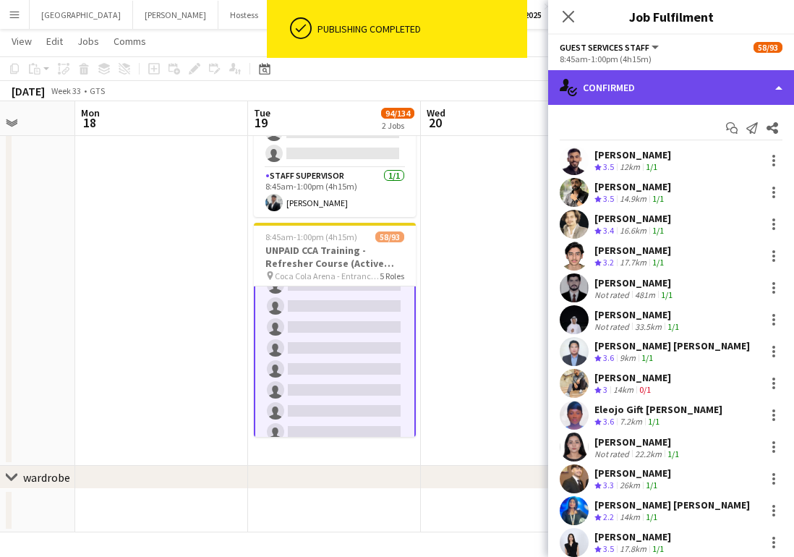
click at [646, 95] on div "single-neutral-actions-check-2 Confirmed" at bounding box center [671, 87] width 246 height 35
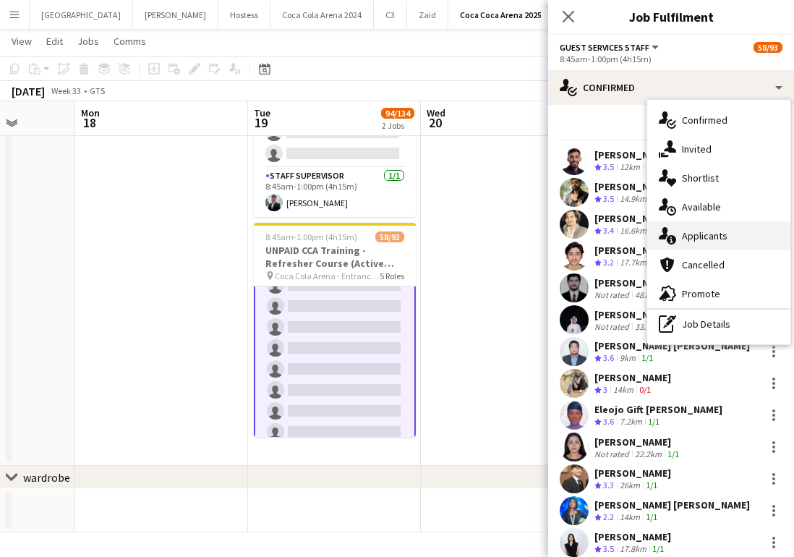
click at [698, 231] on div "single-neutral-actions-information Applicants" at bounding box center [718, 235] width 143 height 29
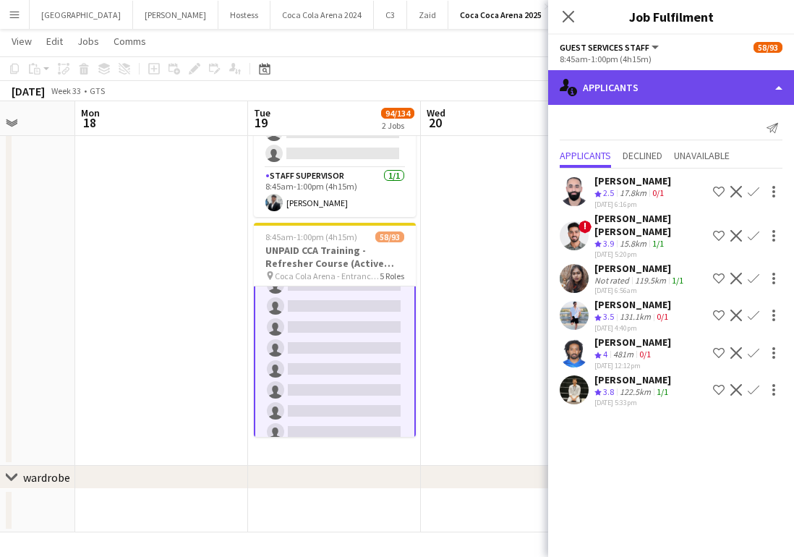
click at [607, 83] on div "single-neutral-actions-information Applicants" at bounding box center [671, 87] width 246 height 35
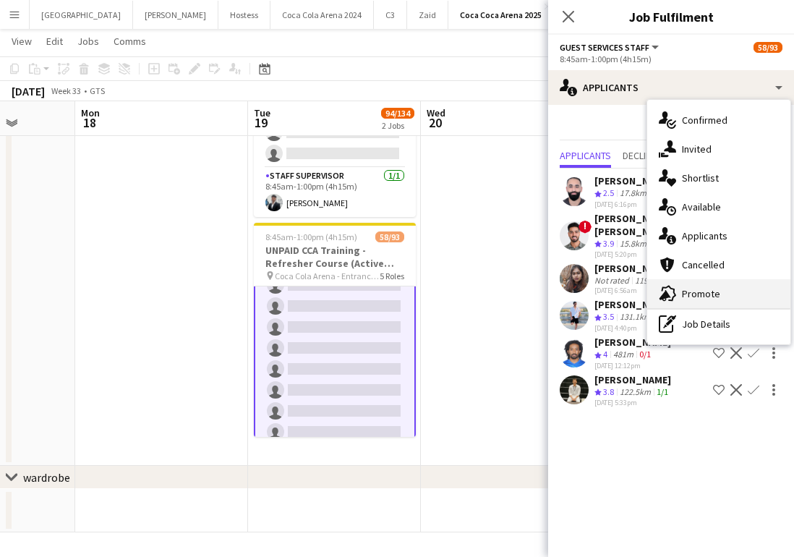
click at [702, 291] on div "advertising-megaphone Promote" at bounding box center [718, 293] width 143 height 29
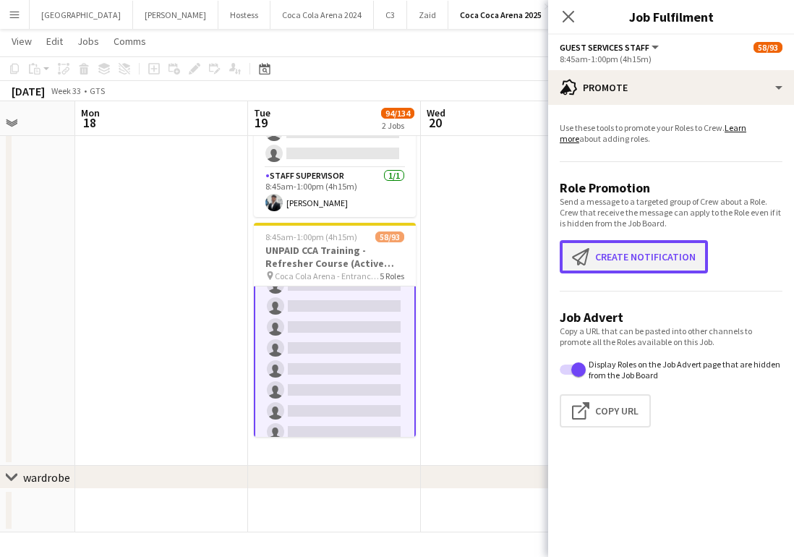
click at [611, 256] on button "Create notification Create notification" at bounding box center [634, 256] width 148 height 33
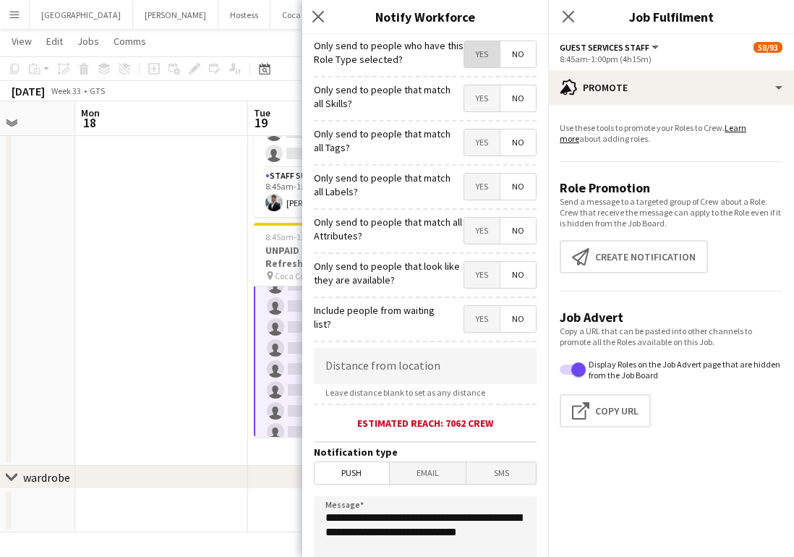
click at [474, 54] on span "Yes" at bounding box center [481, 54] width 35 height 26
click at [477, 98] on span "Yes" at bounding box center [481, 98] width 35 height 26
click at [477, 141] on span "Yes" at bounding box center [481, 142] width 35 height 26
click at [478, 194] on span "Yes" at bounding box center [481, 187] width 35 height 26
click at [480, 231] on span "Yes" at bounding box center [481, 231] width 35 height 26
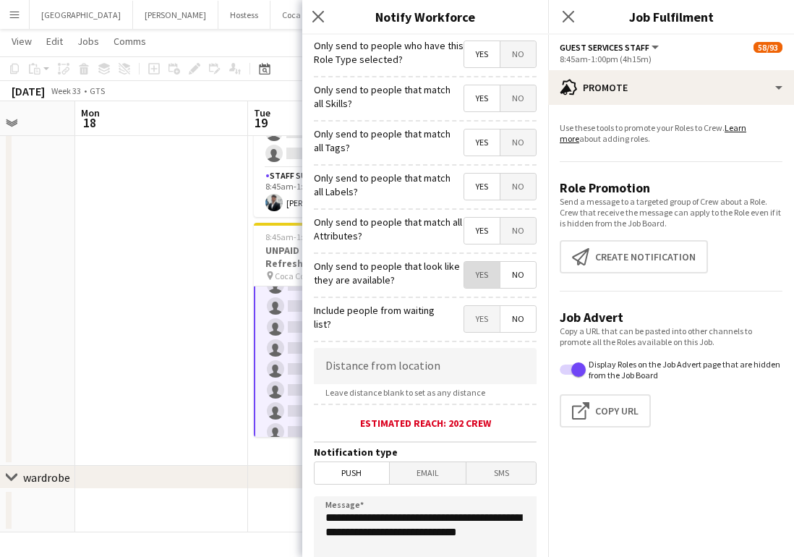
click at [481, 287] on span "Yes" at bounding box center [481, 275] width 35 height 26
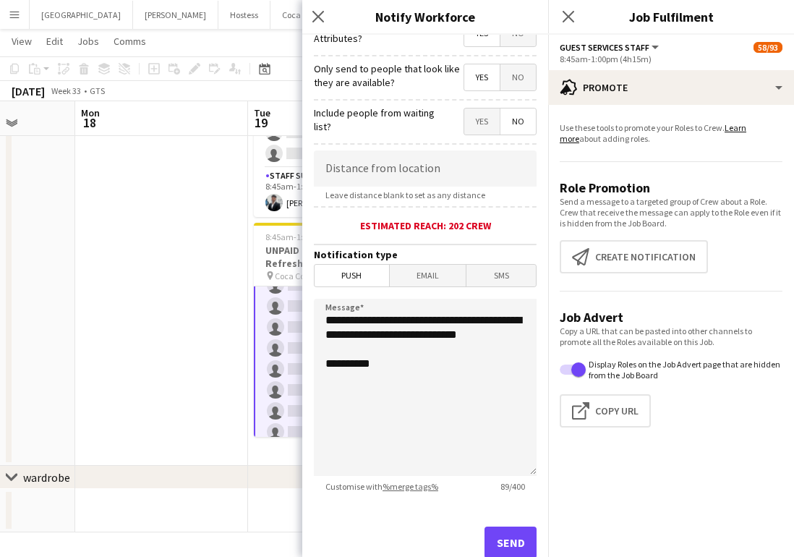
scroll to position [242, 0]
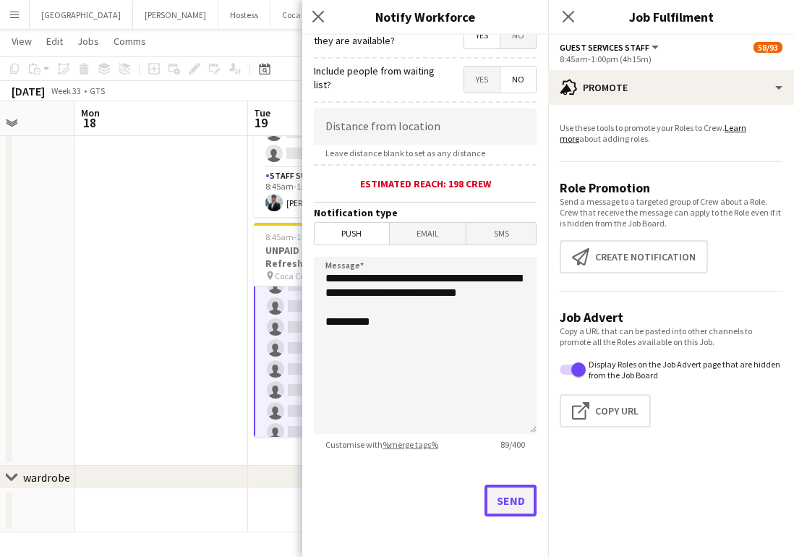
click at [512, 494] on button "Send" at bounding box center [511, 501] width 52 height 32
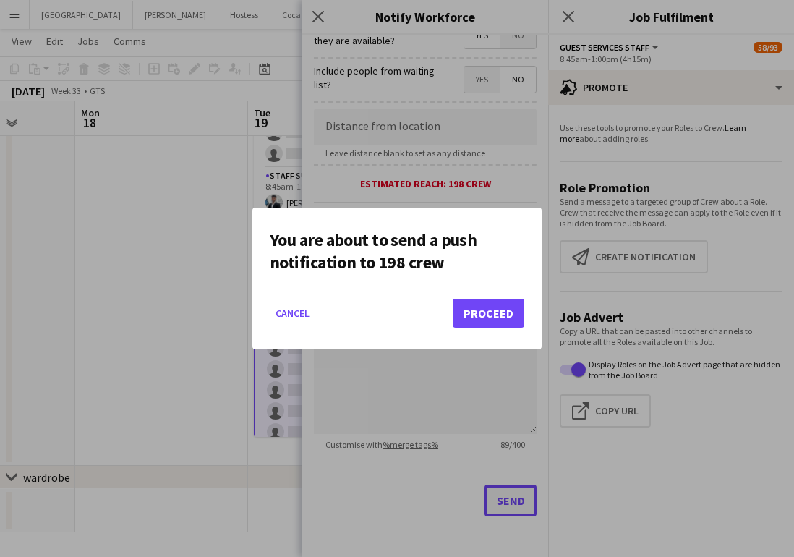
scroll to position [0, 0]
click at [488, 320] on button "Proceed" at bounding box center [489, 313] width 72 height 29
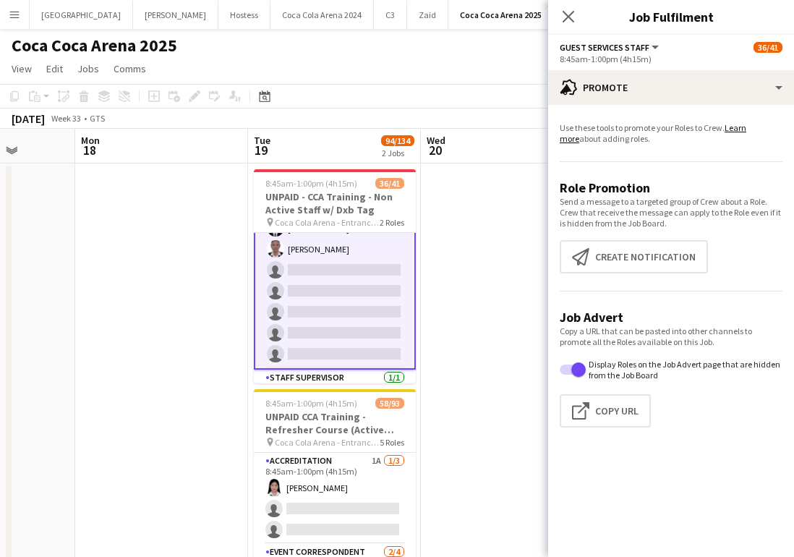
scroll to position [769, 0]
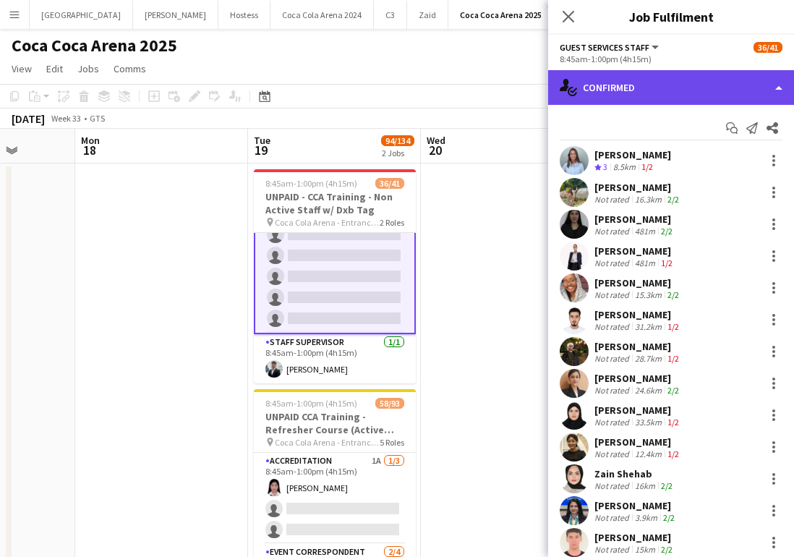
click at [632, 98] on div "single-neutral-actions-check-2 Confirmed" at bounding box center [671, 87] width 246 height 35
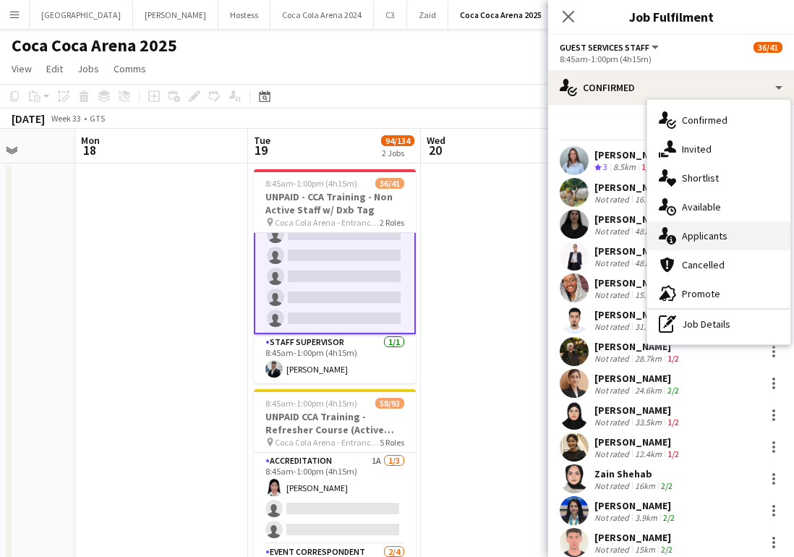
click at [709, 237] on div "single-neutral-actions-information Applicants" at bounding box center [718, 235] width 143 height 29
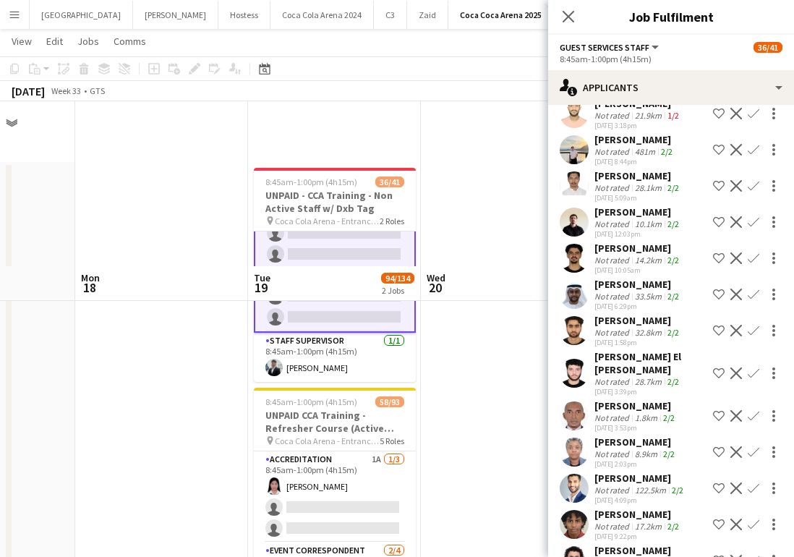
scroll to position [165, 0]
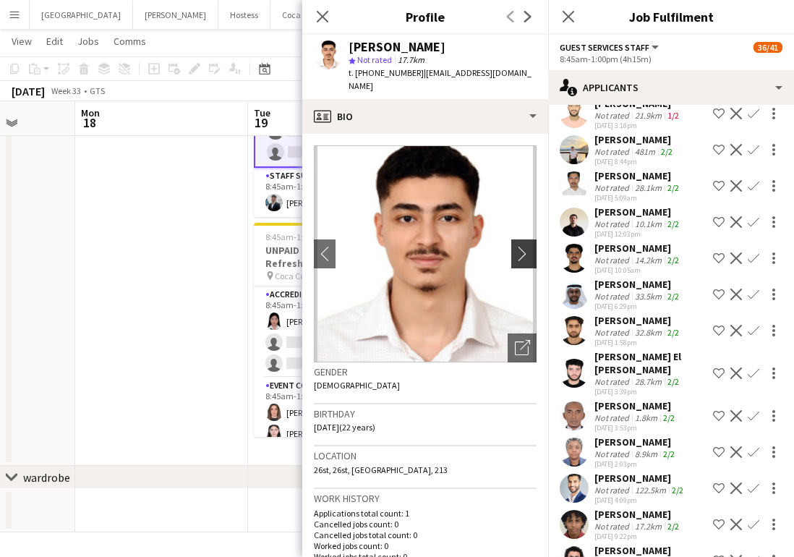
click at [522, 246] on app-icon "chevron-right" at bounding box center [526, 253] width 22 height 15
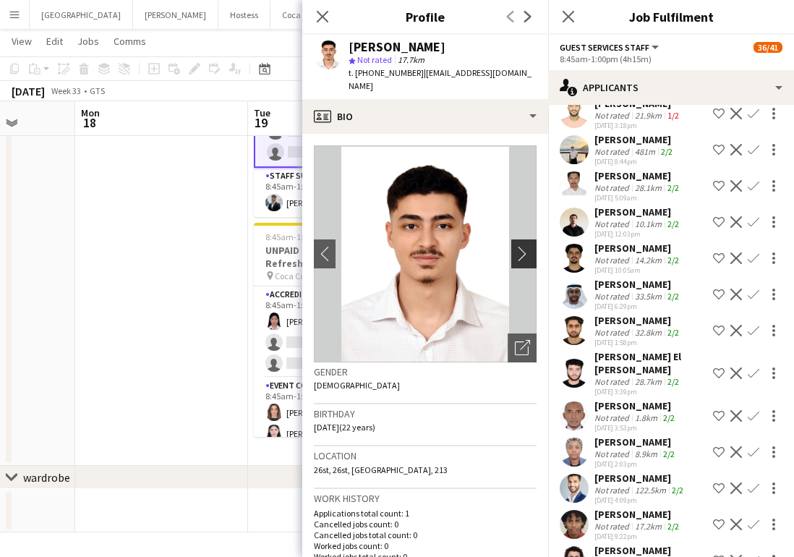
click at [521, 246] on app-icon "chevron-right" at bounding box center [526, 253] width 22 height 15
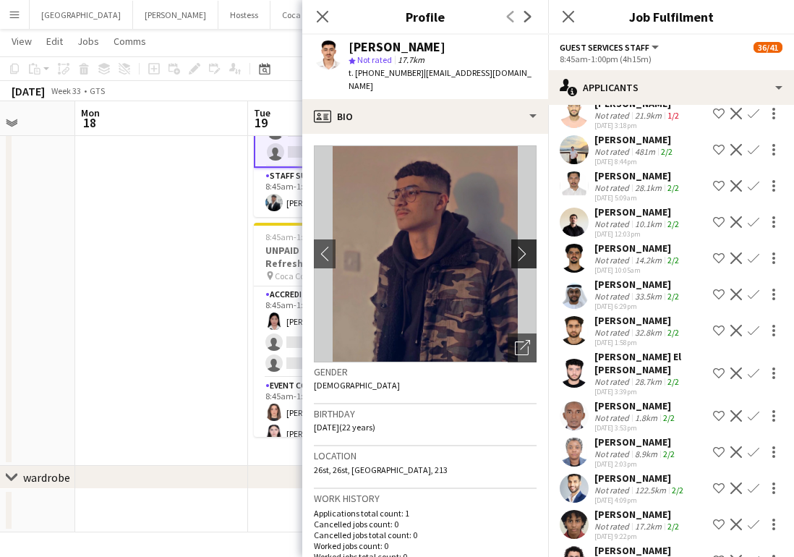
click at [521, 246] on app-icon "chevron-right" at bounding box center [526, 253] width 22 height 15
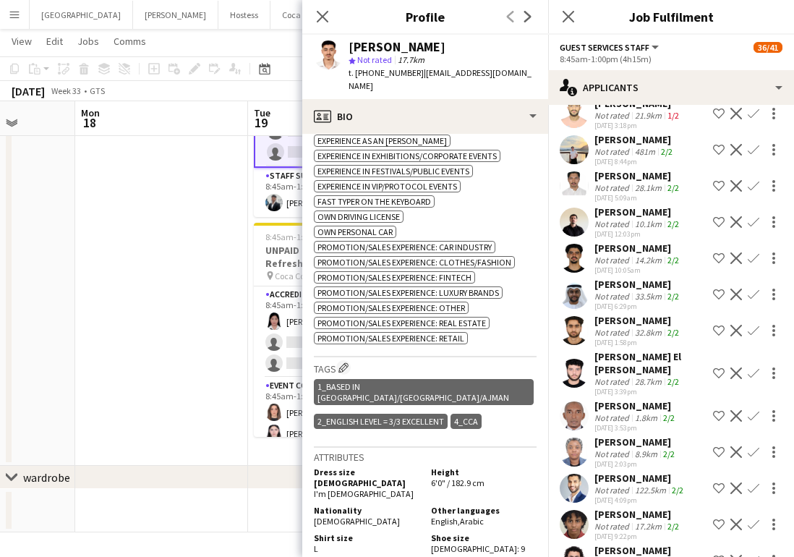
scroll to position [758, 0]
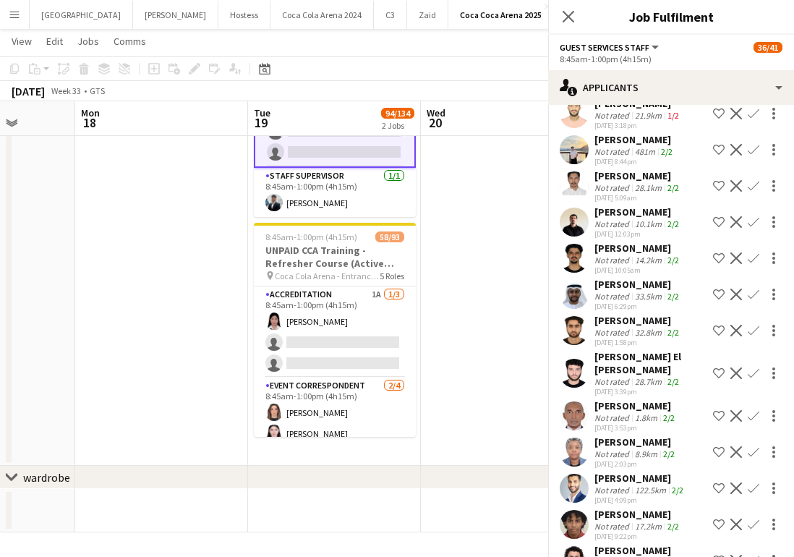
scroll to position [5849, 0]
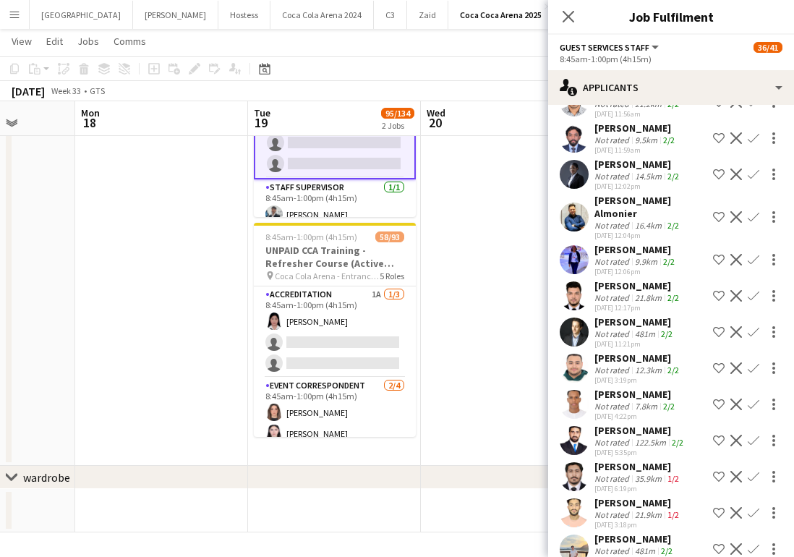
scroll to position [5410, 0]
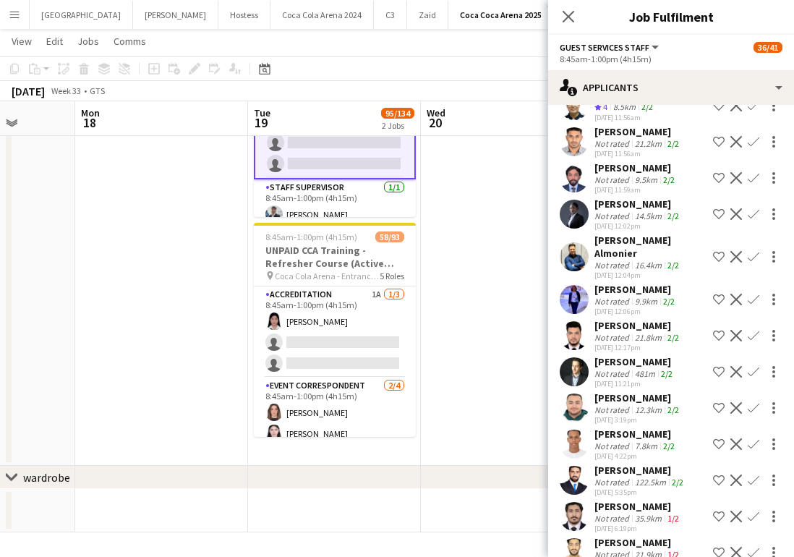
click at [576, 285] on app-user-avatar at bounding box center [574, 299] width 29 height 29
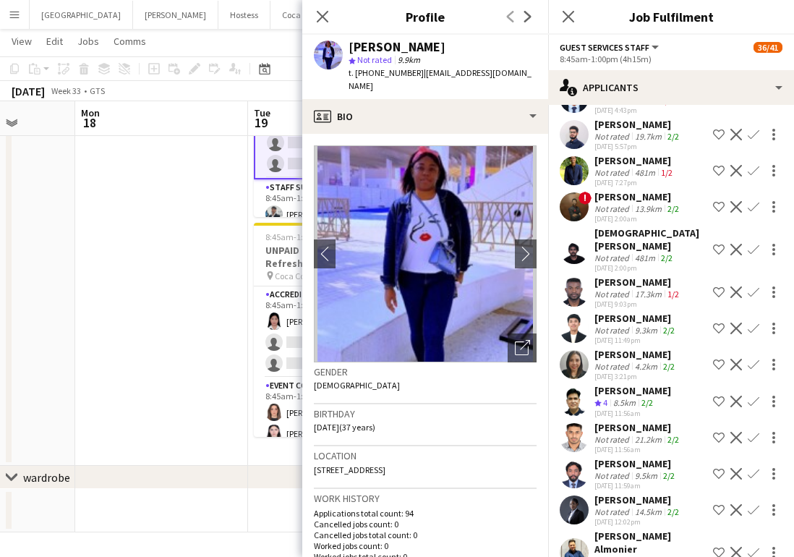
scroll to position [5109, 0]
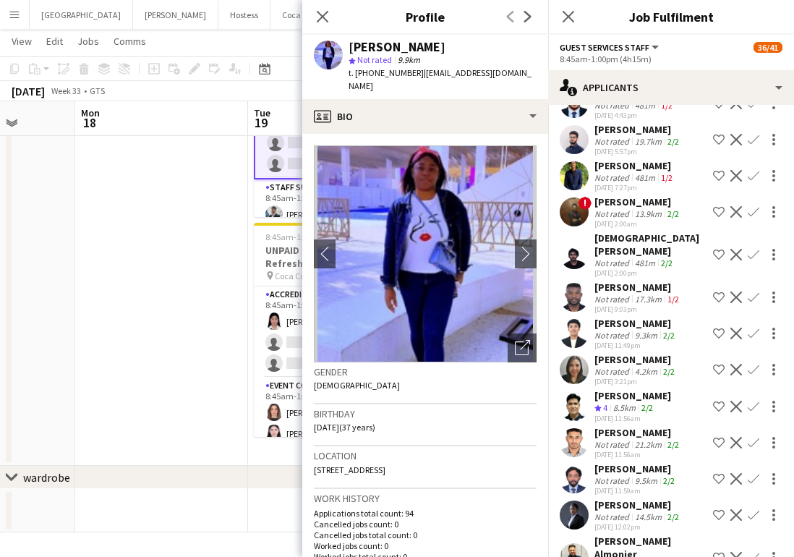
click at [570, 355] on app-user-avatar at bounding box center [574, 369] width 29 height 29
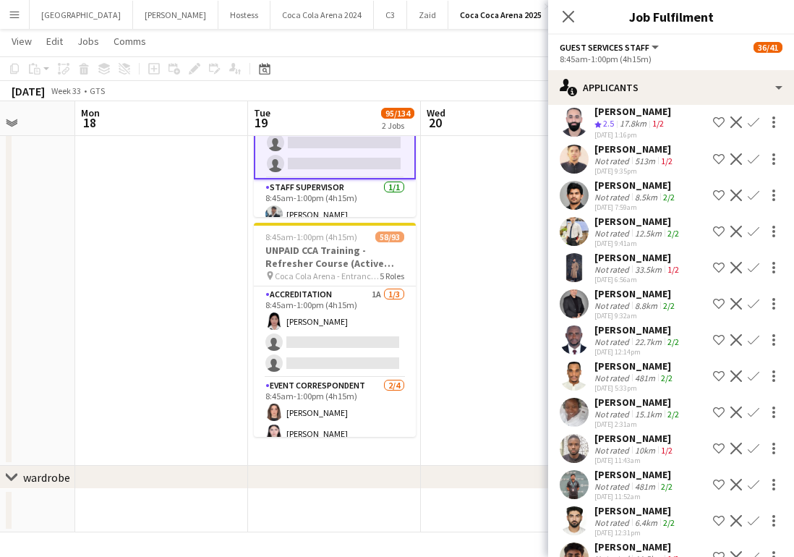
scroll to position [4399, 0]
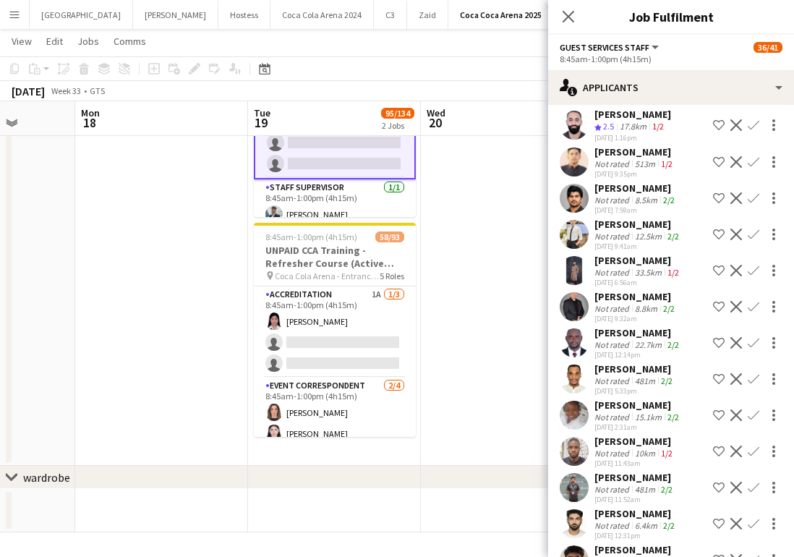
click at [576, 256] on app-user-avatar at bounding box center [574, 270] width 29 height 29
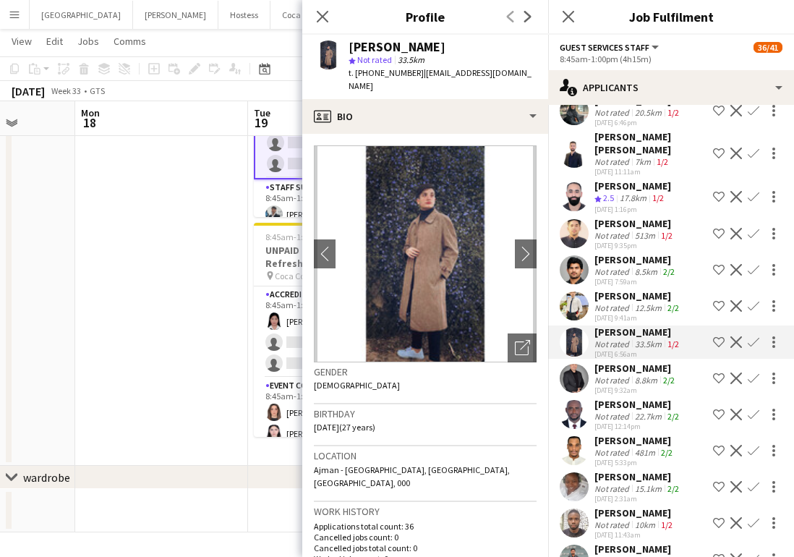
scroll to position [4325, 0]
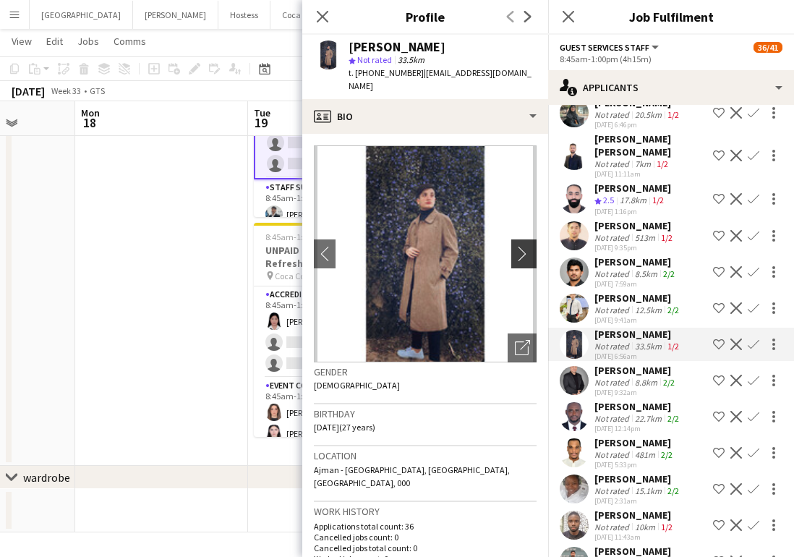
click at [523, 246] on app-icon "chevron-right" at bounding box center [526, 253] width 22 height 15
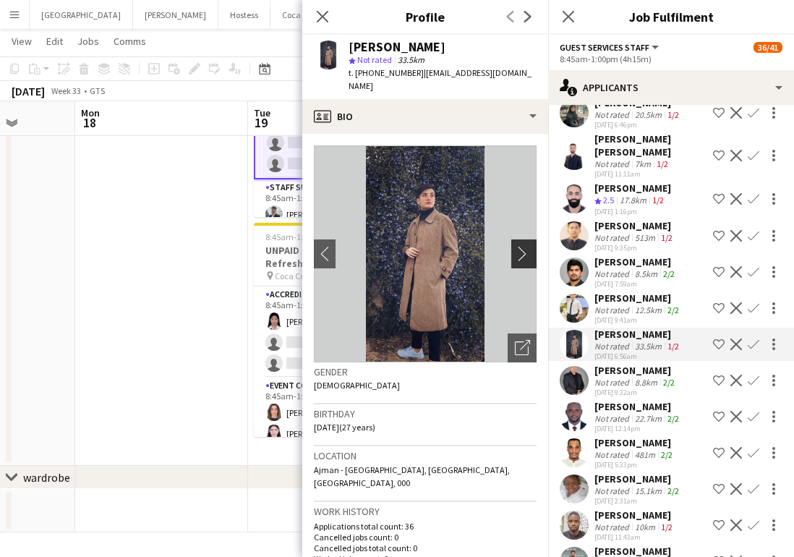
click at [522, 246] on app-icon "chevron-right" at bounding box center [526, 253] width 22 height 15
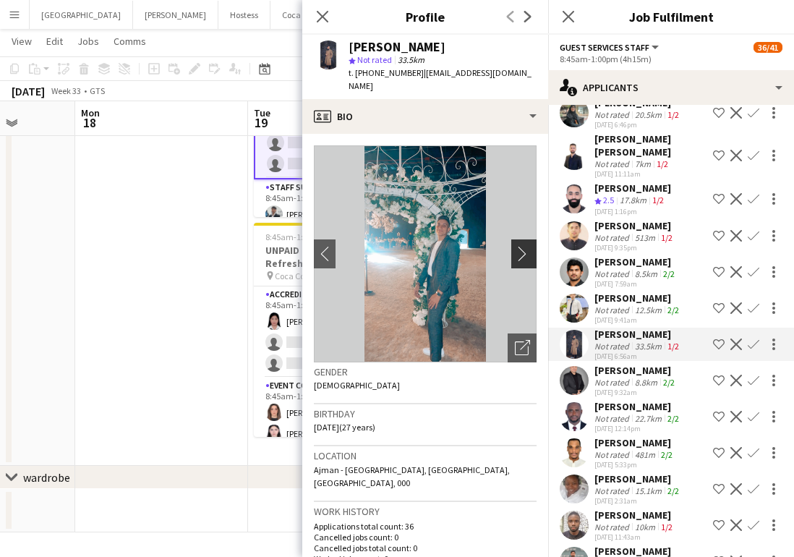
click at [522, 246] on app-icon "chevron-right" at bounding box center [526, 253] width 22 height 15
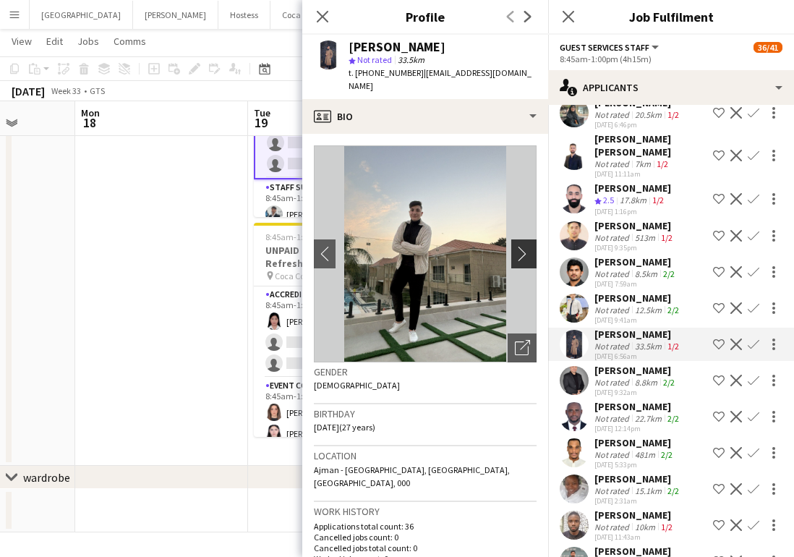
click at [520, 246] on app-icon "chevron-right" at bounding box center [526, 253] width 22 height 15
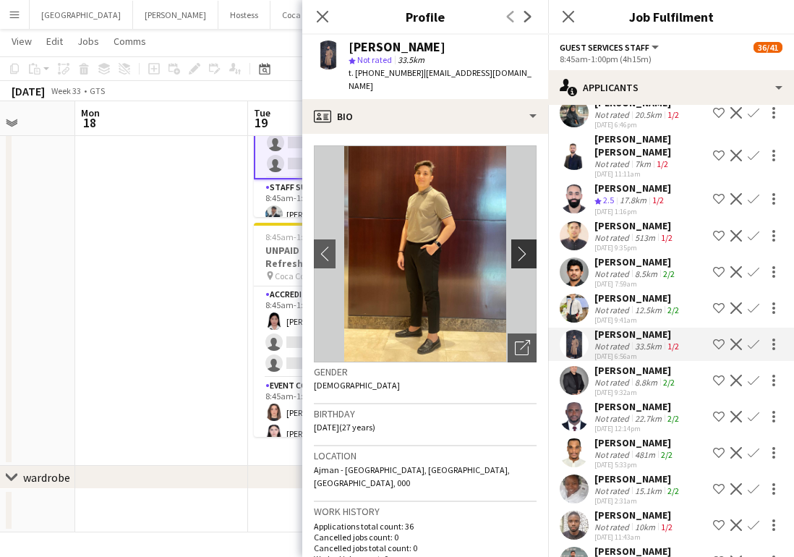
click at [520, 246] on app-icon "chevron-right" at bounding box center [526, 253] width 22 height 15
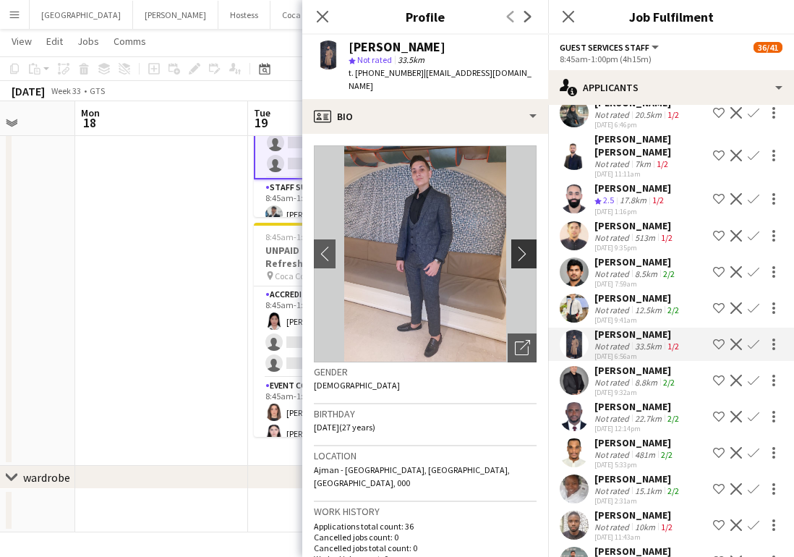
click at [519, 246] on app-icon "chevron-right" at bounding box center [526, 253] width 22 height 15
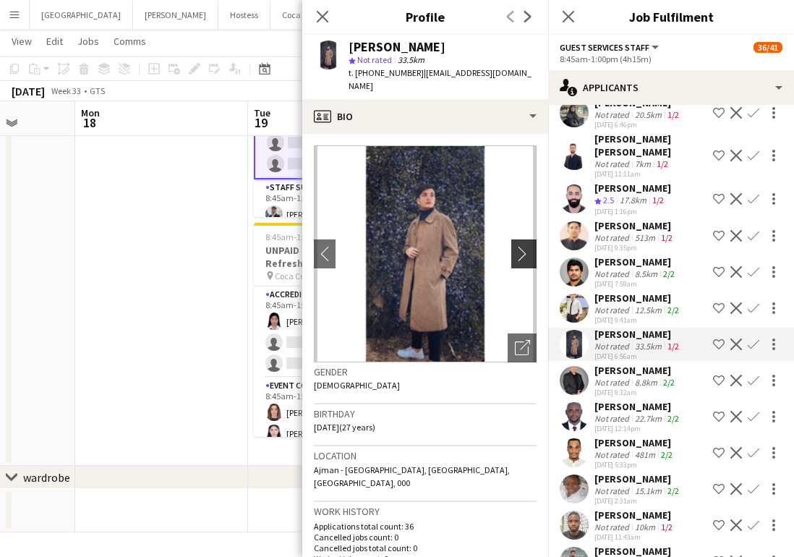
click at [519, 246] on app-icon "chevron-right" at bounding box center [526, 253] width 22 height 15
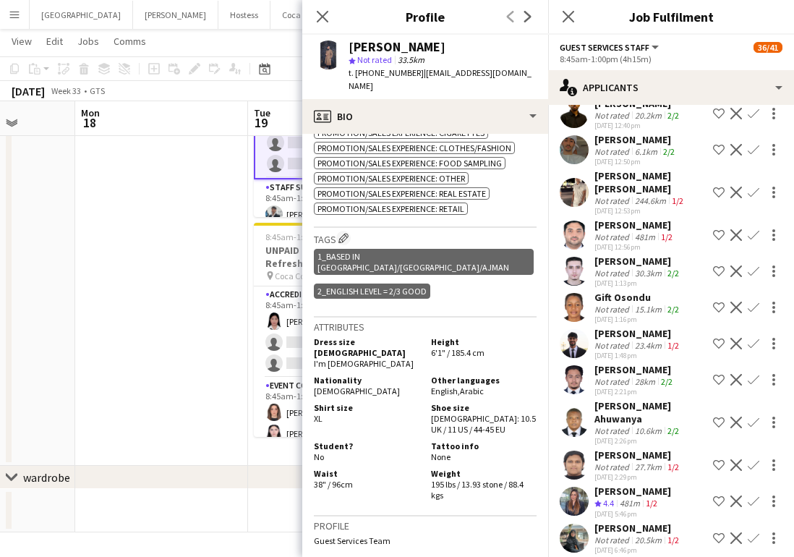
scroll to position [3899, 0]
click at [577, 294] on app-user-avatar at bounding box center [574, 308] width 29 height 29
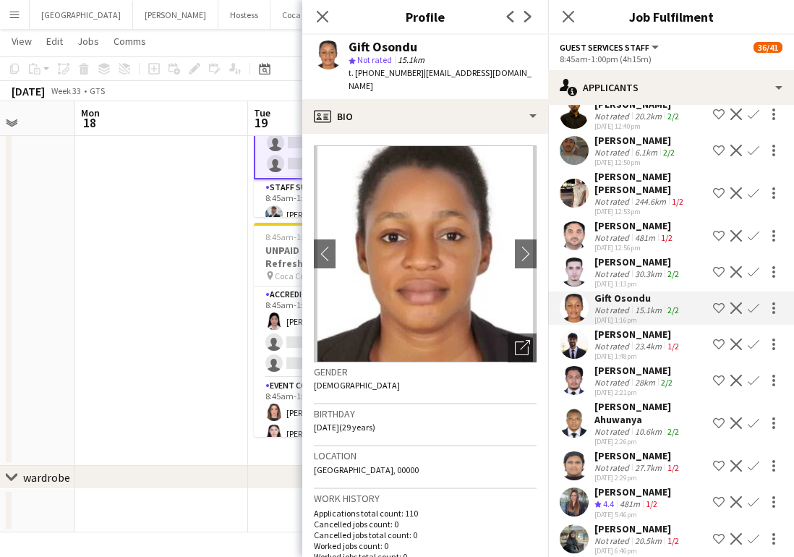
click at [577, 258] on app-user-avatar at bounding box center [574, 272] width 29 height 29
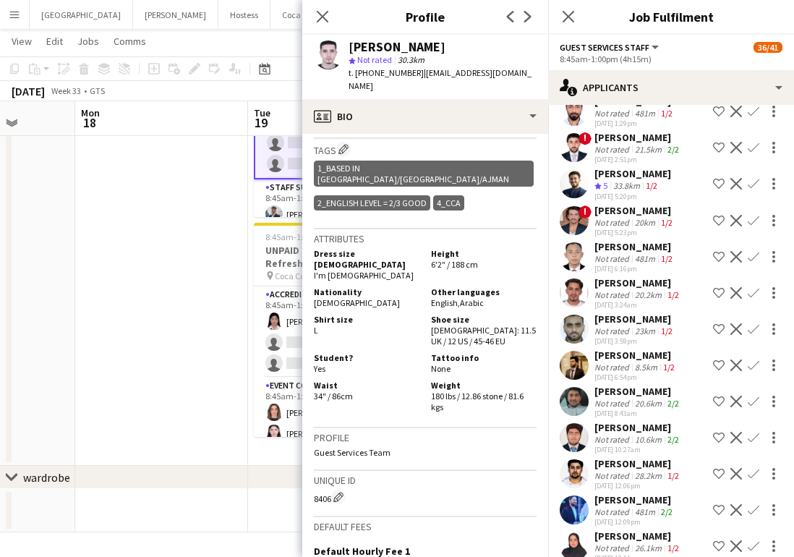
scroll to position [3043, 0]
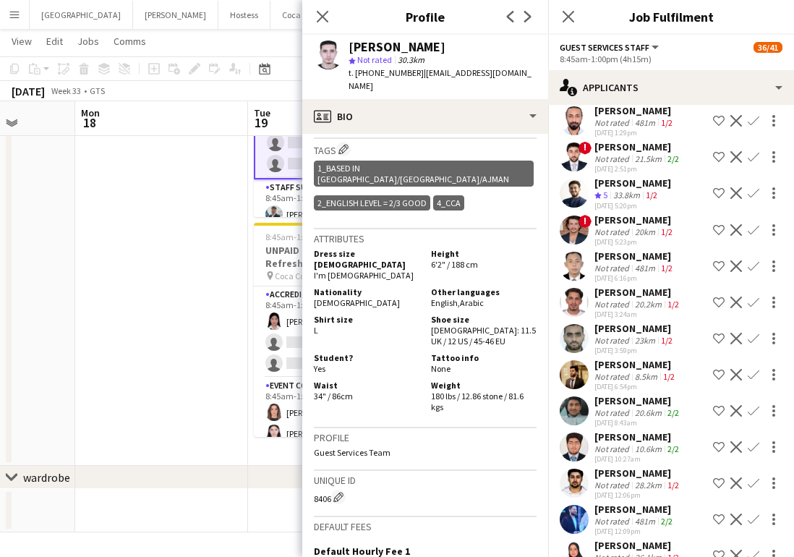
click at [569, 216] on app-user-avatar at bounding box center [574, 230] width 29 height 29
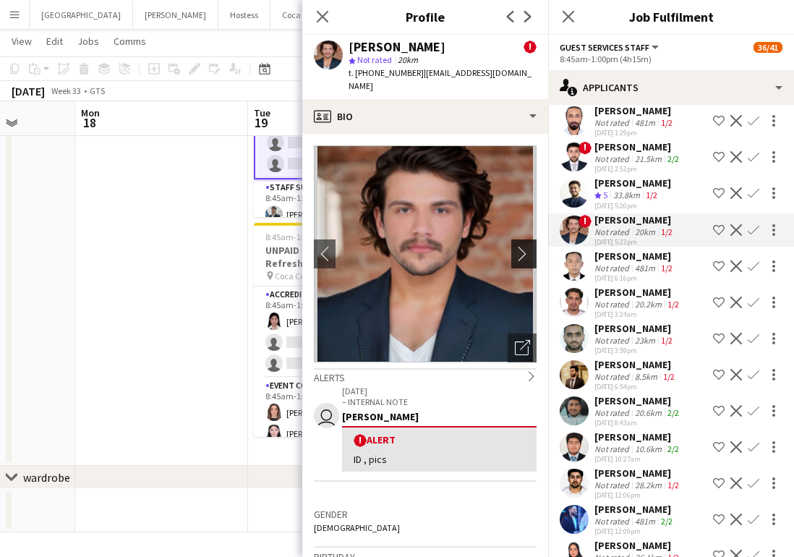
click at [524, 246] on app-icon "chevron-right" at bounding box center [526, 253] width 22 height 15
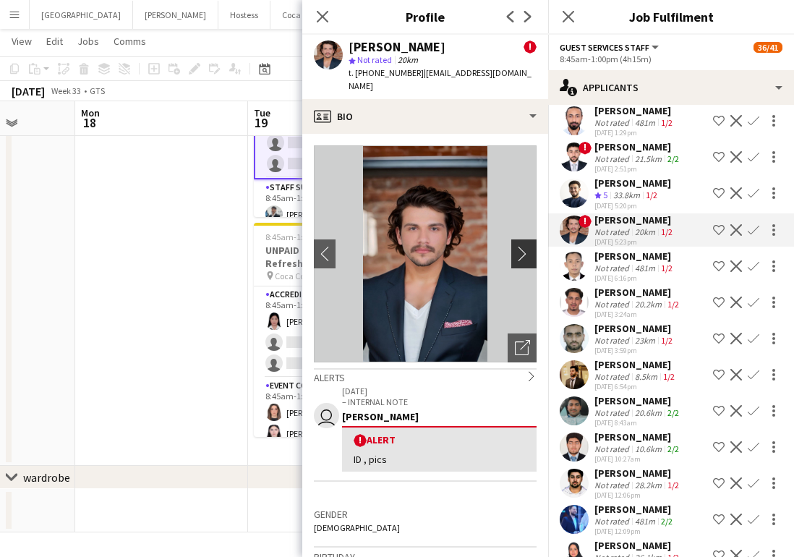
click at [523, 246] on app-icon "chevron-right" at bounding box center [526, 253] width 22 height 15
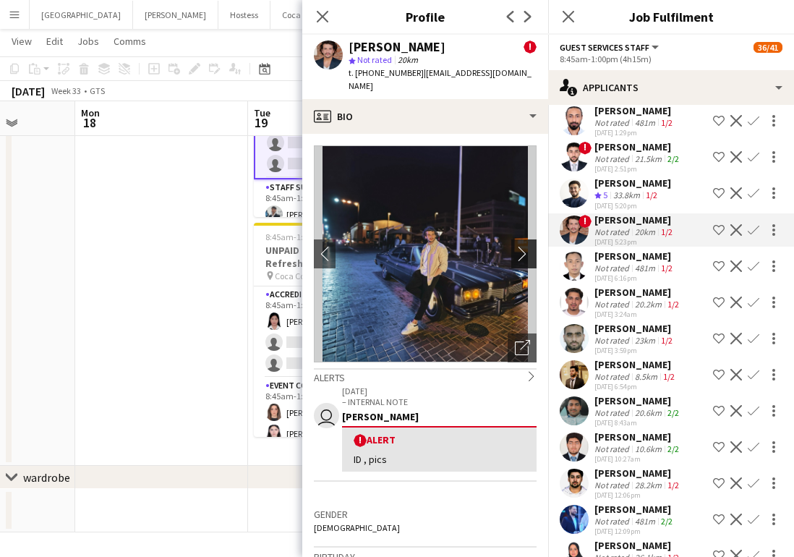
click at [522, 246] on app-icon "chevron-right" at bounding box center [526, 253] width 22 height 15
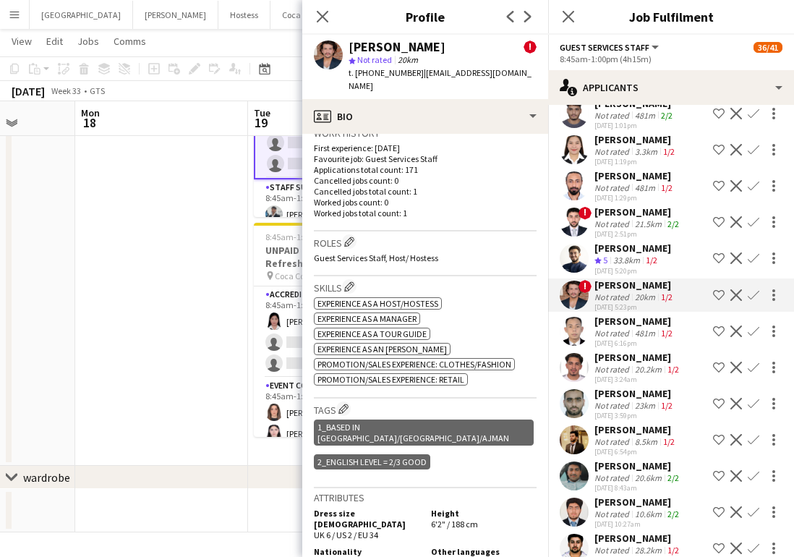
scroll to position [2966, 0]
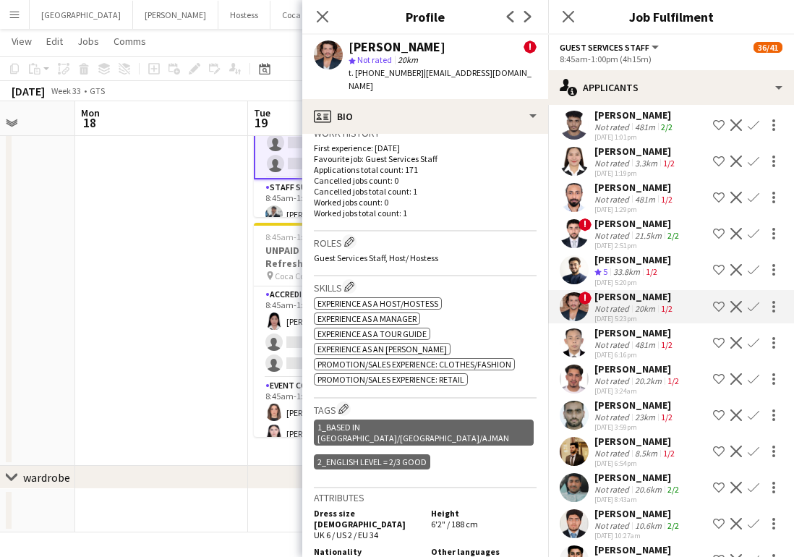
click at [581, 219] on app-user-avatar at bounding box center [574, 233] width 29 height 29
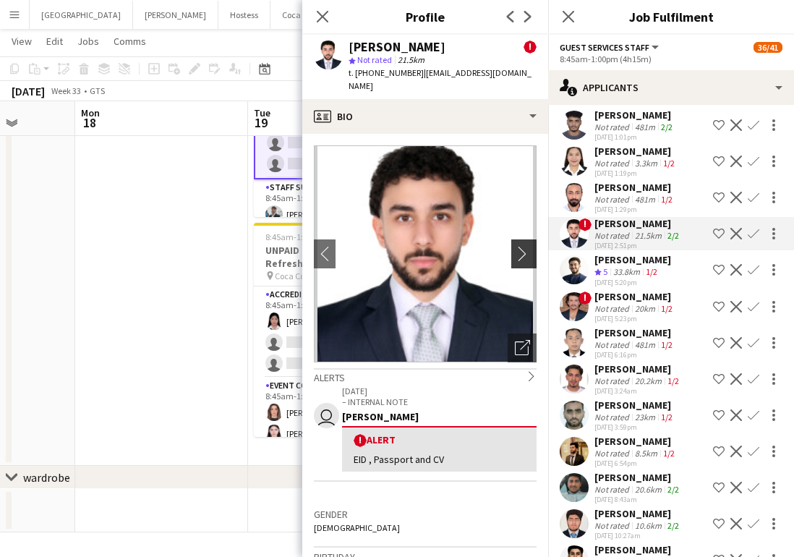
click at [523, 246] on app-icon "chevron-right" at bounding box center [526, 253] width 22 height 15
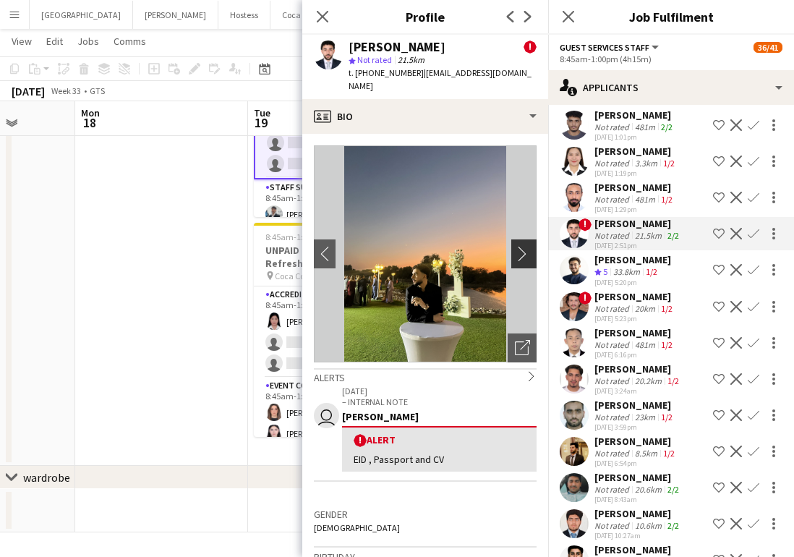
click at [523, 246] on app-icon "chevron-right" at bounding box center [526, 253] width 22 height 15
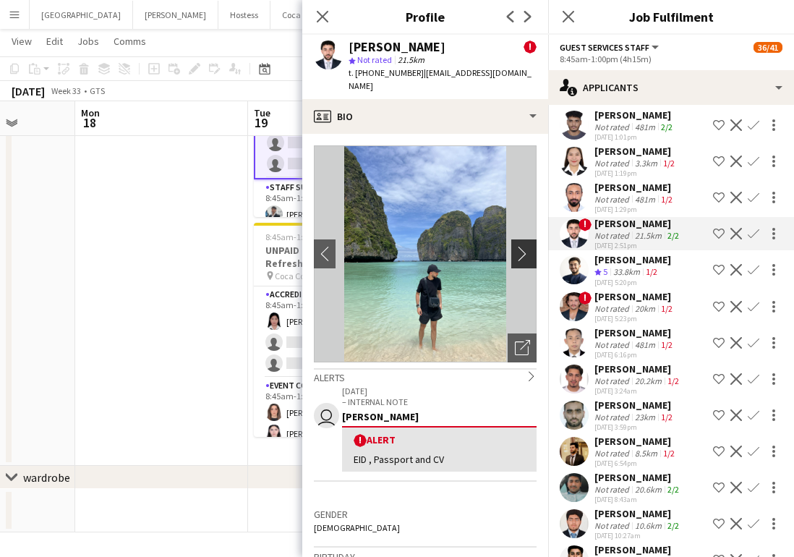
click at [522, 246] on app-icon "chevron-right" at bounding box center [526, 253] width 22 height 15
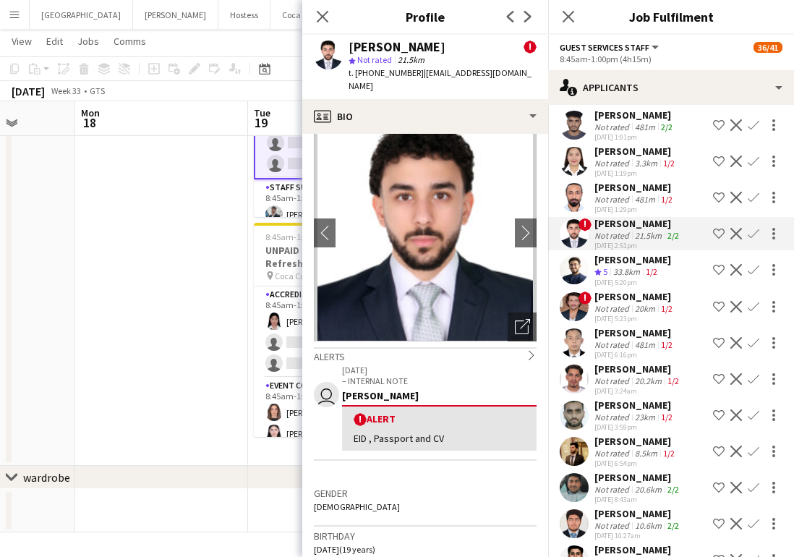
scroll to position [0, 0]
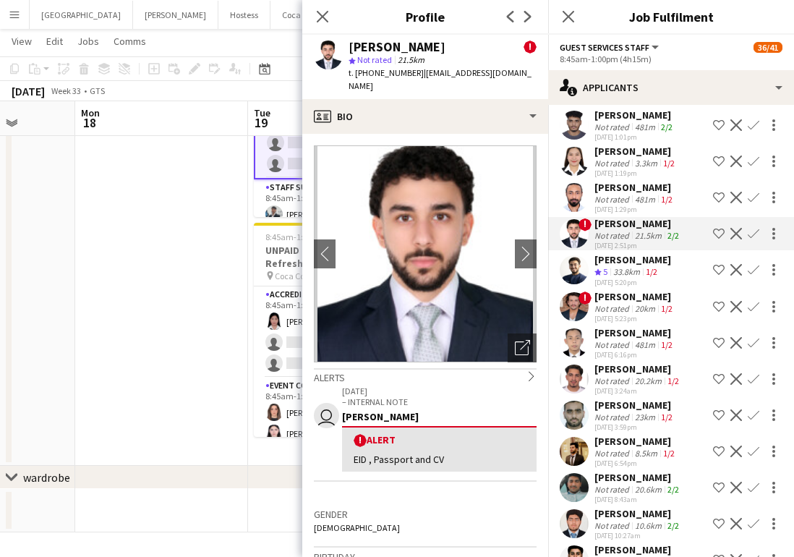
click at [751, 228] on app-icon "Confirm" at bounding box center [754, 234] width 12 height 12
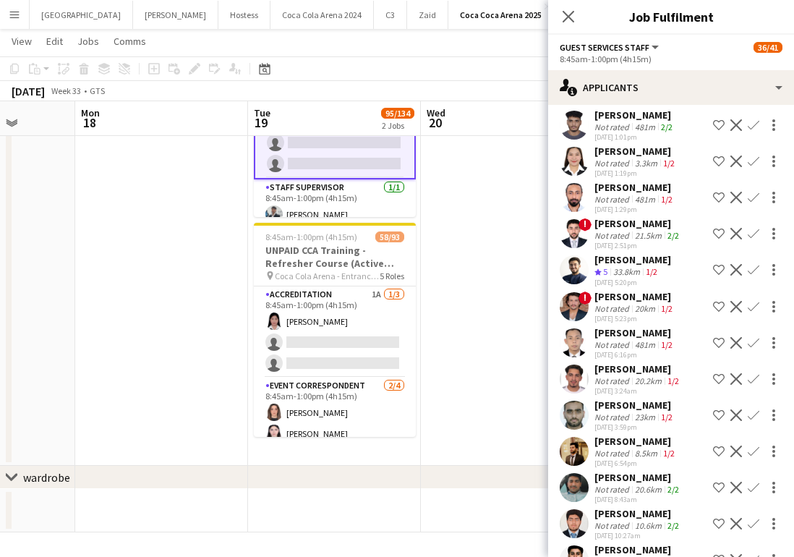
click at [748, 228] on app-icon "Confirm" at bounding box center [754, 234] width 12 height 12
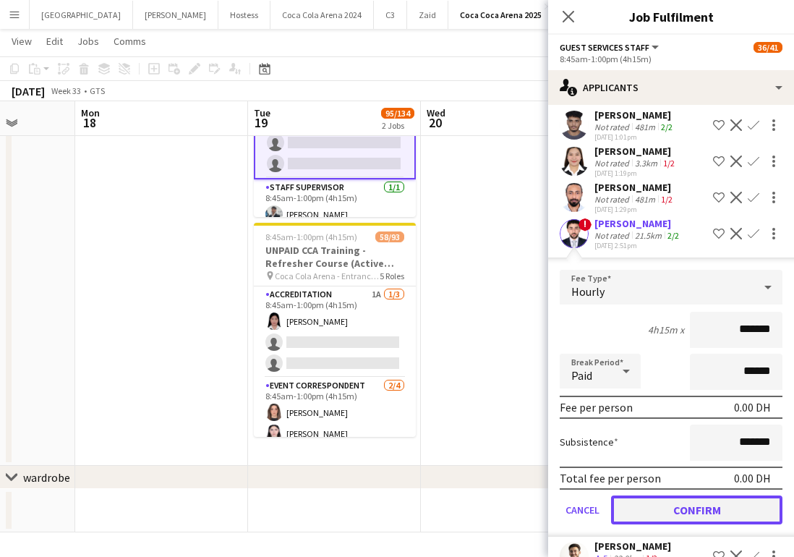
click at [684, 496] on button "Confirm" at bounding box center [696, 510] width 171 height 29
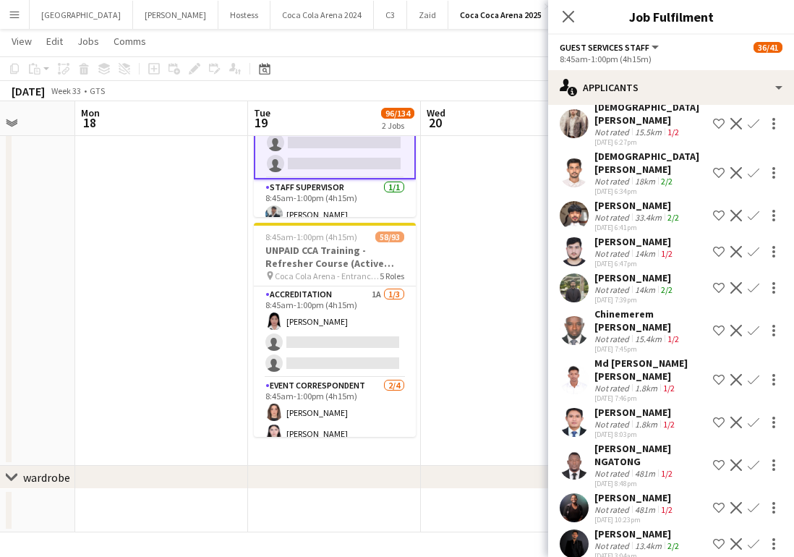
scroll to position [2429, 0]
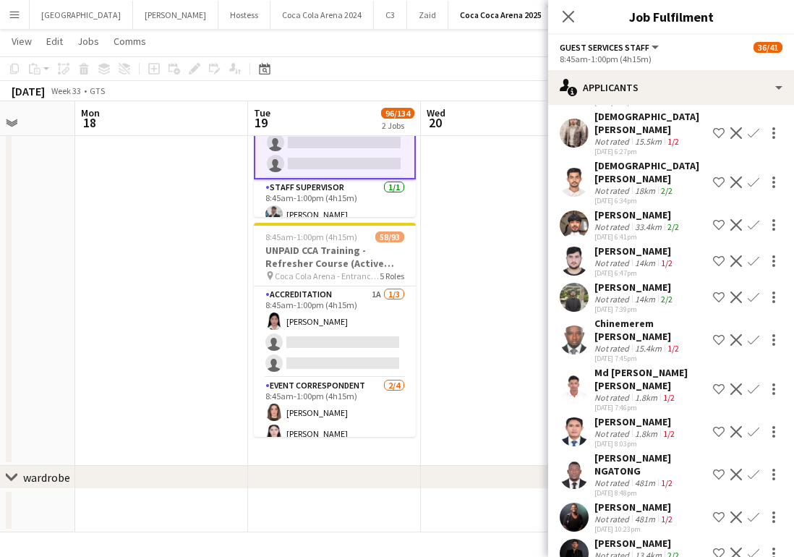
click at [579, 283] on app-user-avatar at bounding box center [574, 297] width 29 height 29
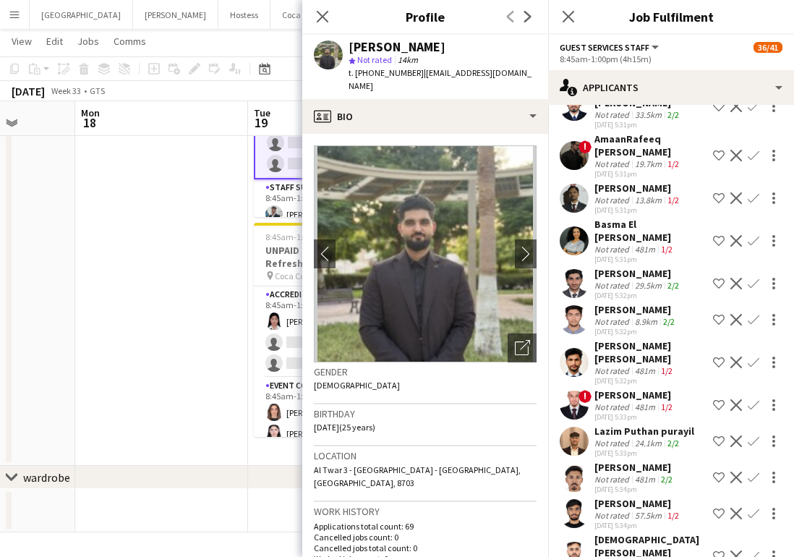
scroll to position [1327, 0]
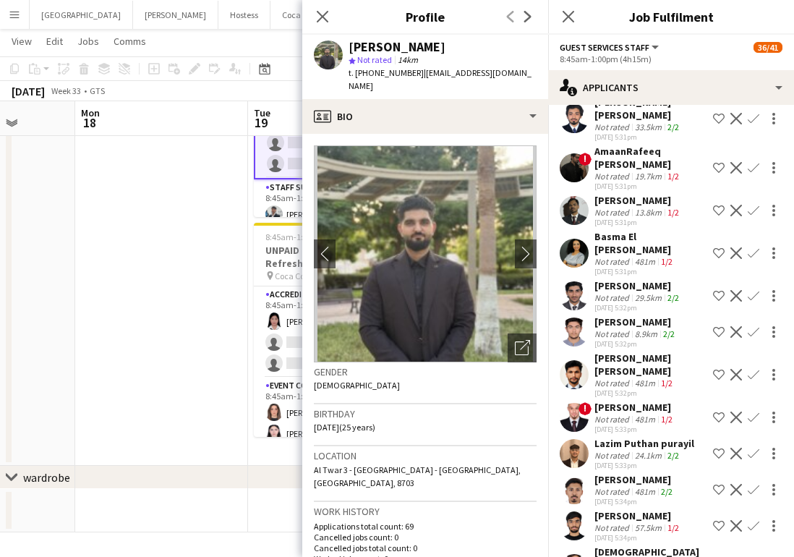
click at [572, 255] on app-user-avatar at bounding box center [574, 253] width 29 height 29
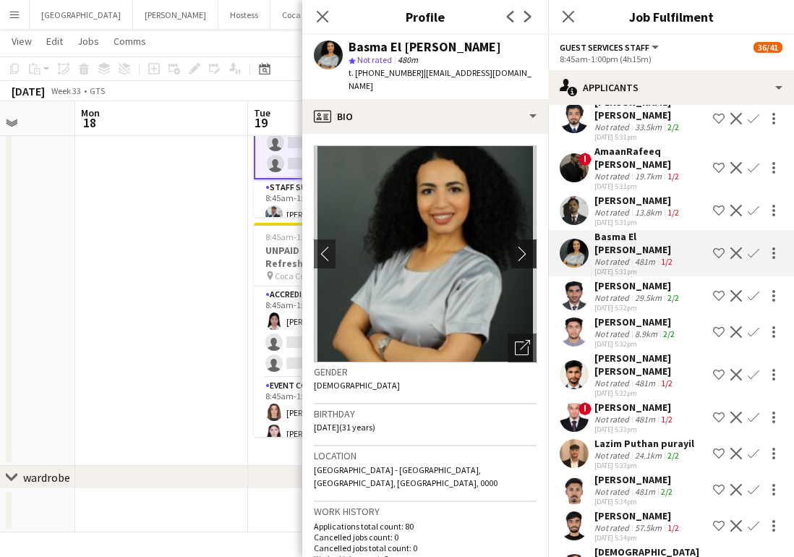
click at [533, 246] on app-icon "chevron-right" at bounding box center [526, 253] width 22 height 15
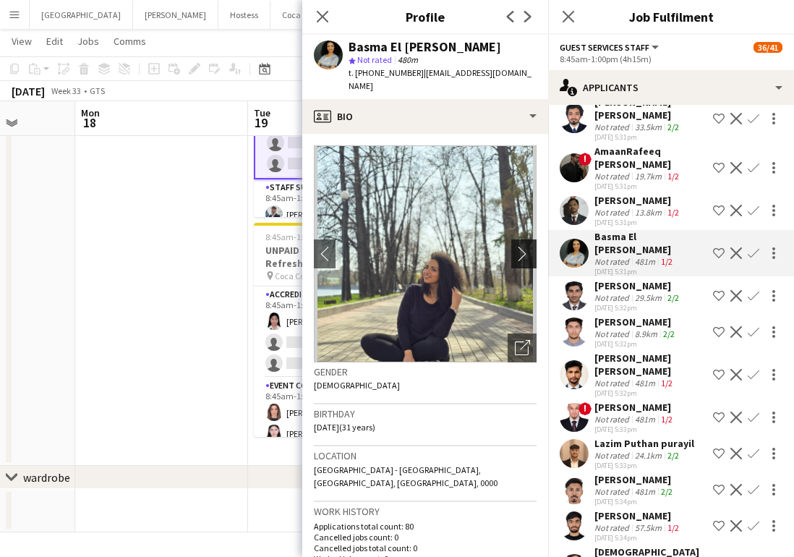
click at [527, 246] on app-icon "chevron-right" at bounding box center [526, 253] width 22 height 15
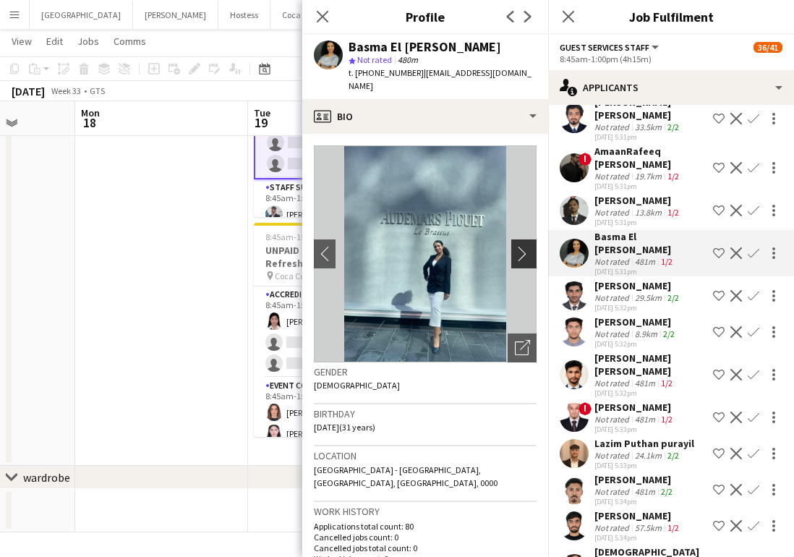
click at [527, 246] on app-icon "chevron-right" at bounding box center [526, 253] width 22 height 15
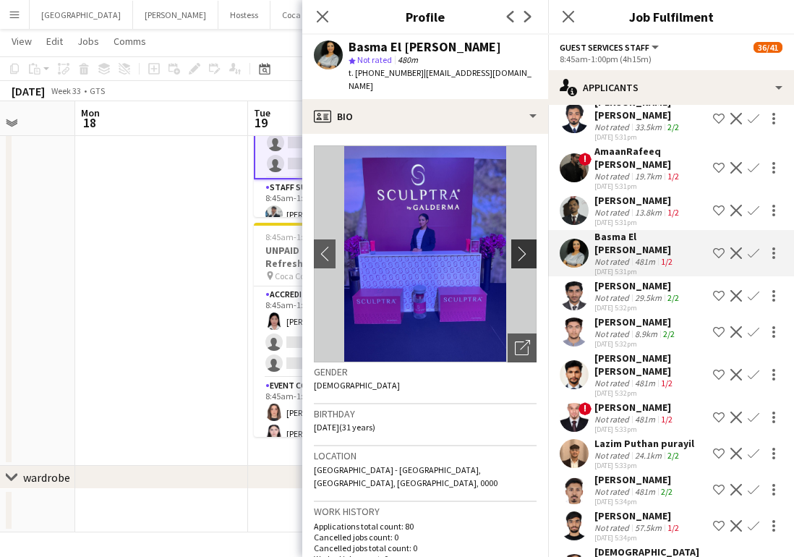
click at [524, 246] on app-icon "chevron-right" at bounding box center [526, 253] width 22 height 15
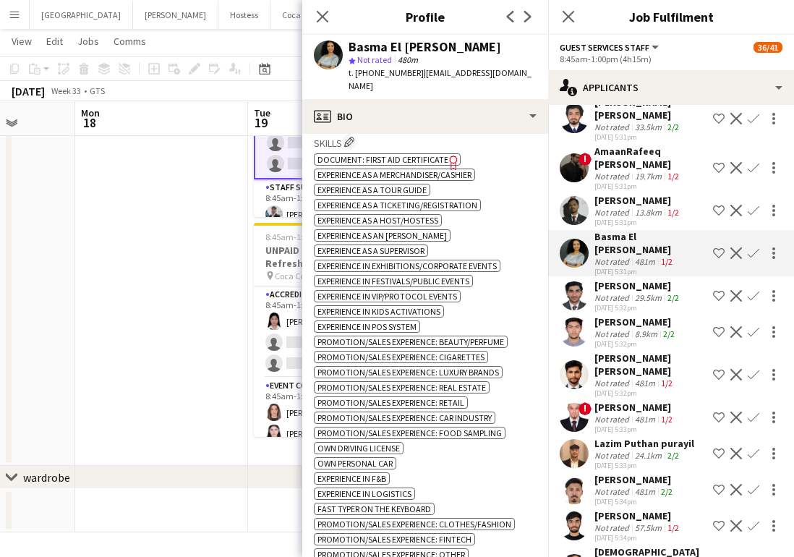
scroll to position [470, 0]
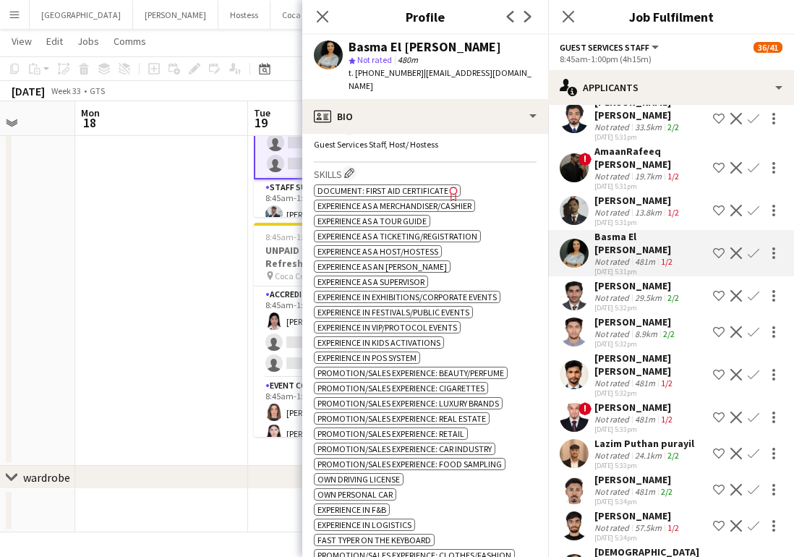
click at [749, 259] on app-icon "Confirm" at bounding box center [754, 253] width 12 height 12
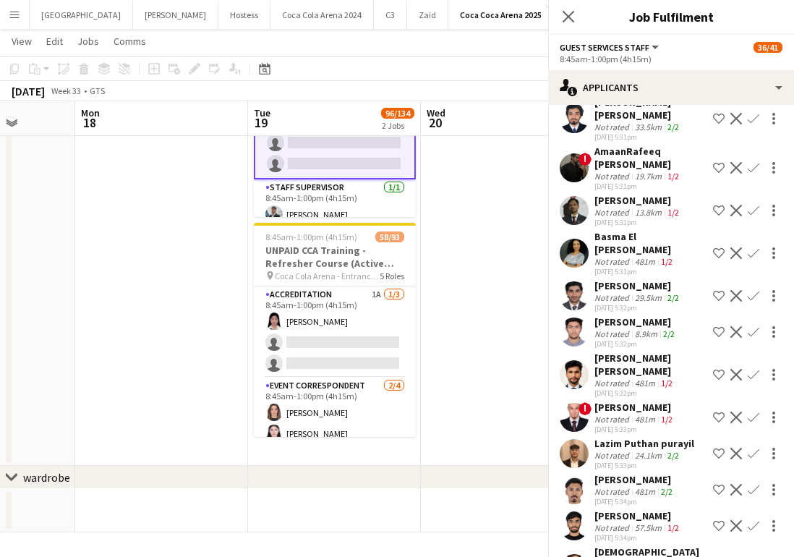
click at [748, 259] on app-icon "Confirm" at bounding box center [754, 253] width 12 height 12
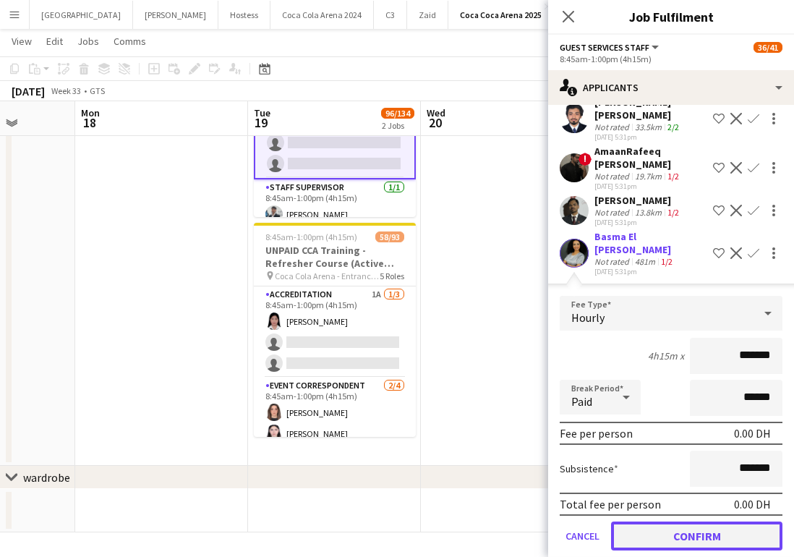
click at [713, 549] on button "Confirm" at bounding box center [696, 536] width 171 height 29
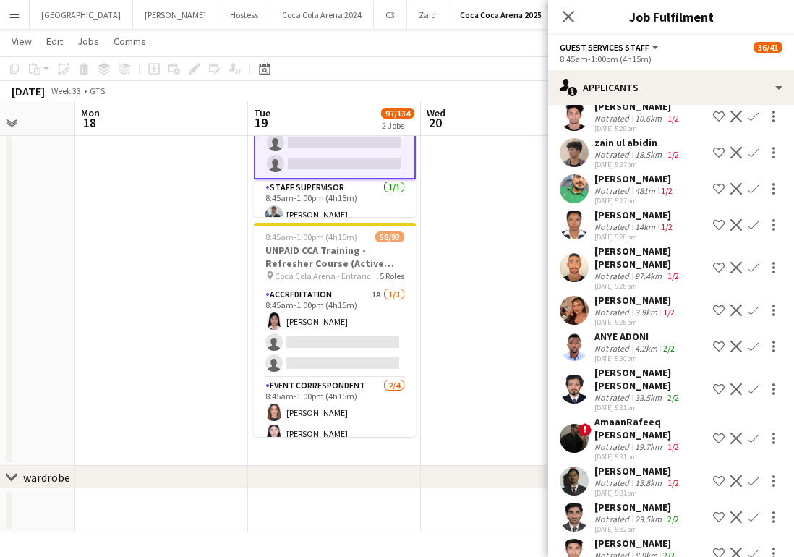
scroll to position [1100, 0]
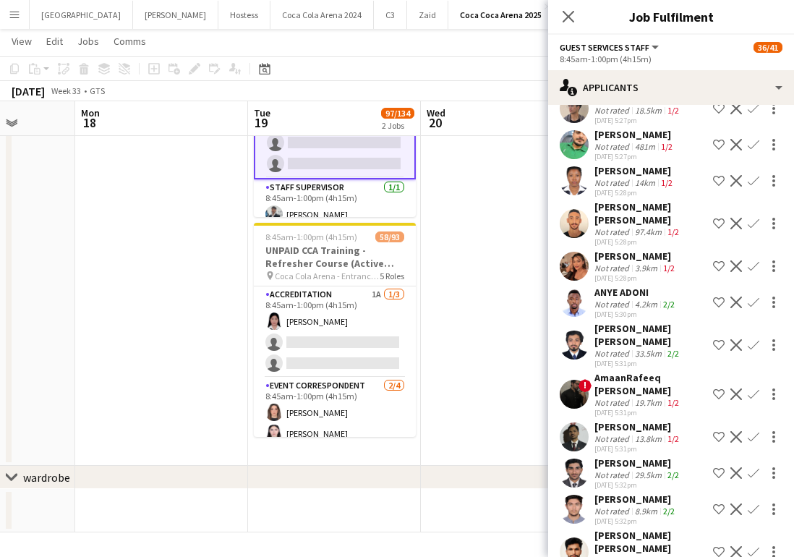
click at [752, 272] on app-icon "Confirm" at bounding box center [754, 266] width 12 height 12
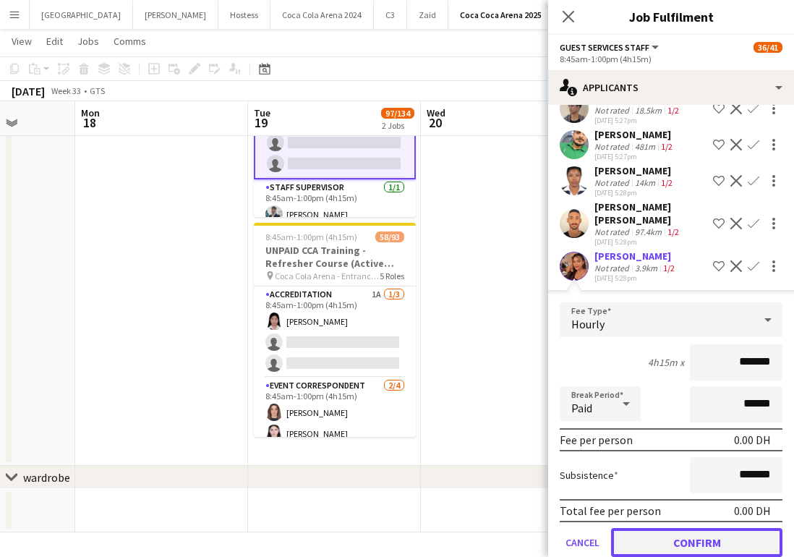
click at [705, 543] on button "Confirm" at bounding box center [696, 542] width 171 height 29
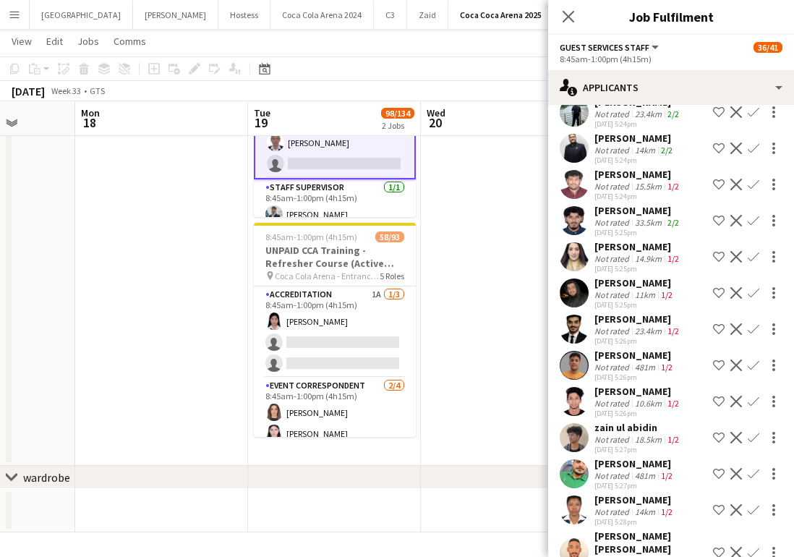
scroll to position [760, 0]
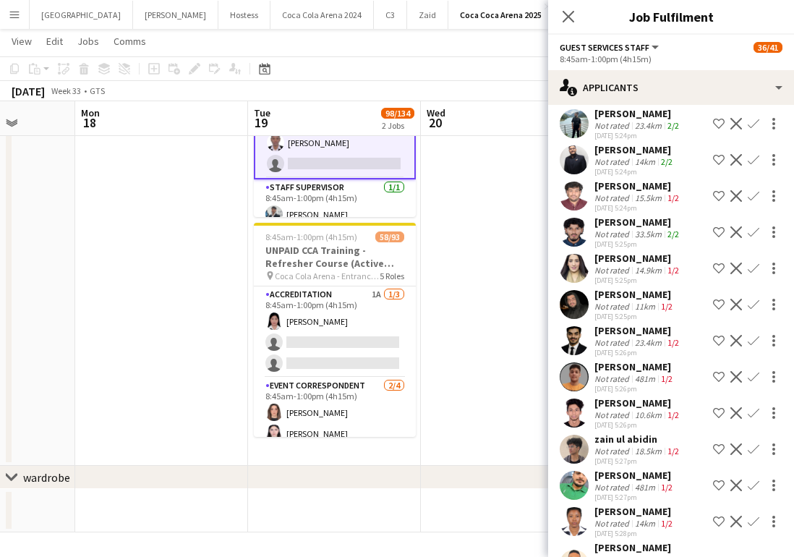
click at [578, 266] on app-user-avatar at bounding box center [574, 268] width 29 height 29
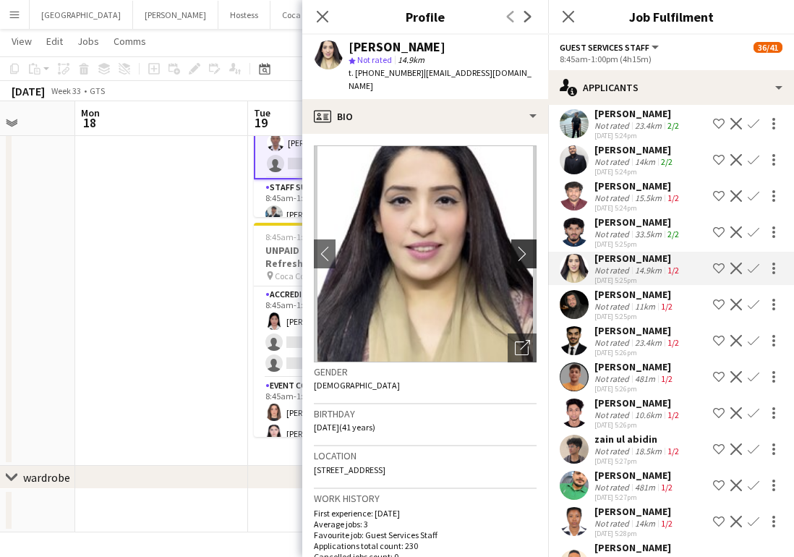
click at [527, 246] on app-icon "chevron-right" at bounding box center [526, 253] width 22 height 15
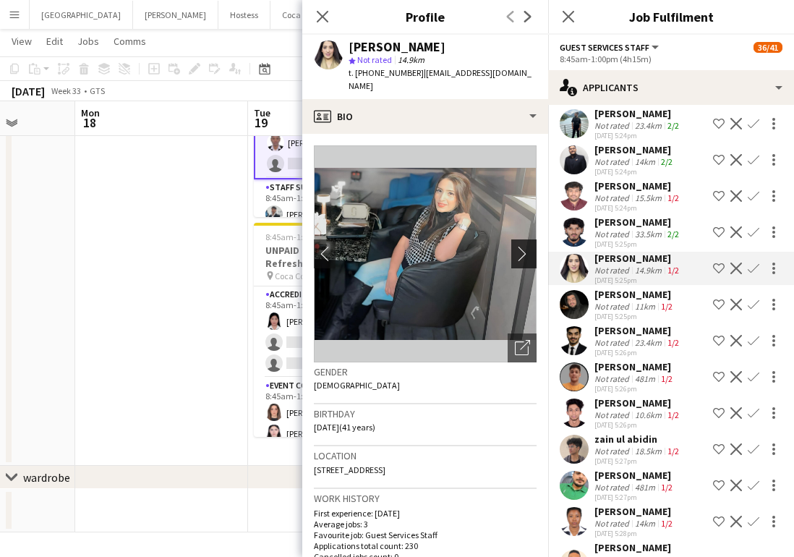
click at [526, 246] on app-icon "chevron-right" at bounding box center [526, 253] width 22 height 15
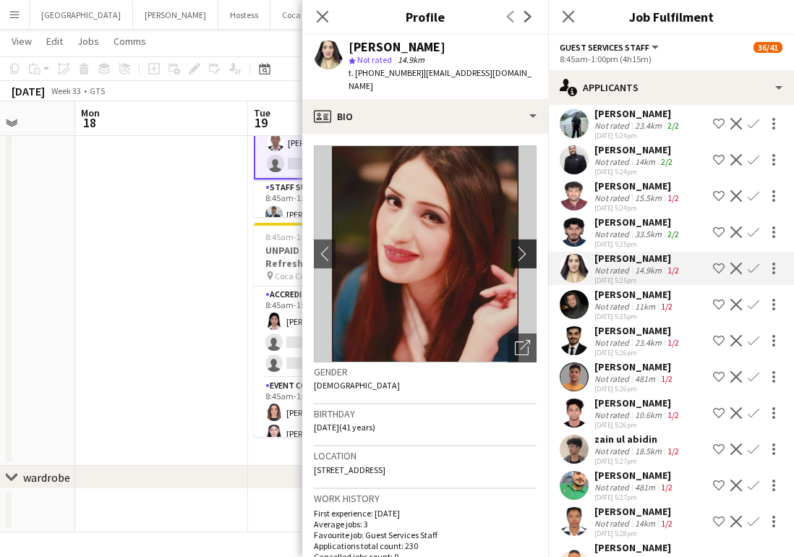
click at [525, 246] on app-icon "chevron-right" at bounding box center [526, 253] width 22 height 15
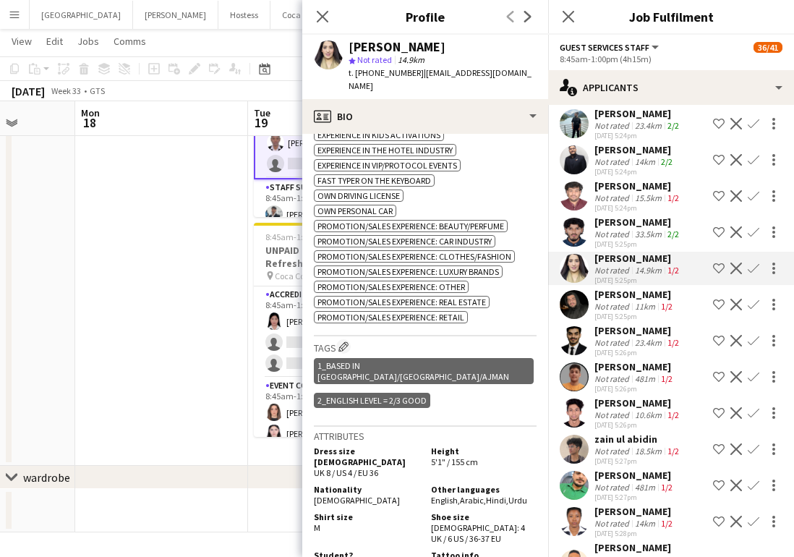
scroll to position [671, 0]
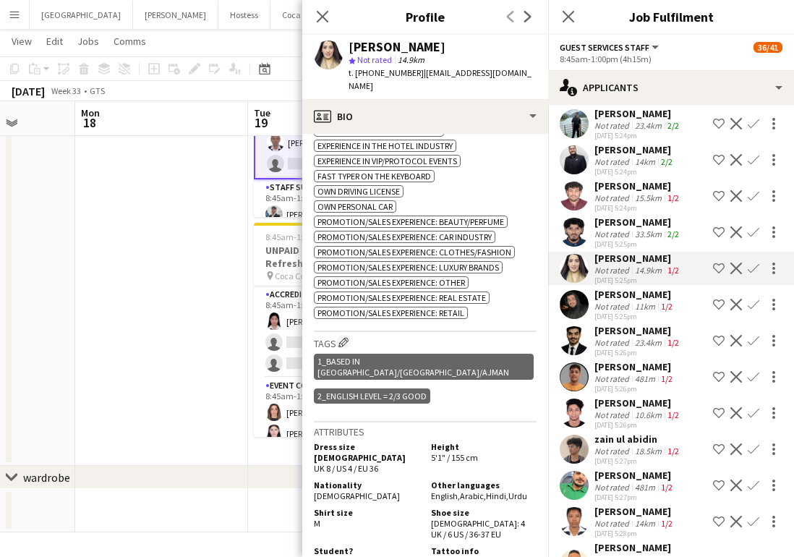
click at [749, 270] on app-icon "Confirm" at bounding box center [754, 269] width 12 height 12
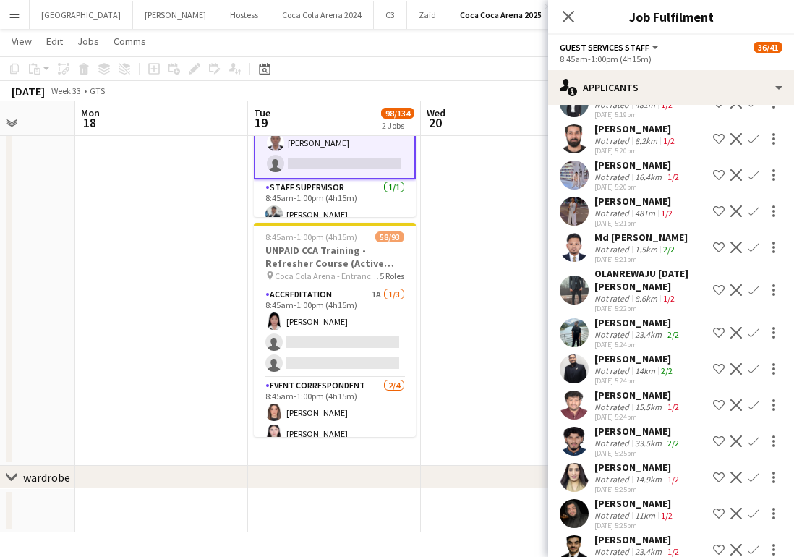
scroll to position [530, 0]
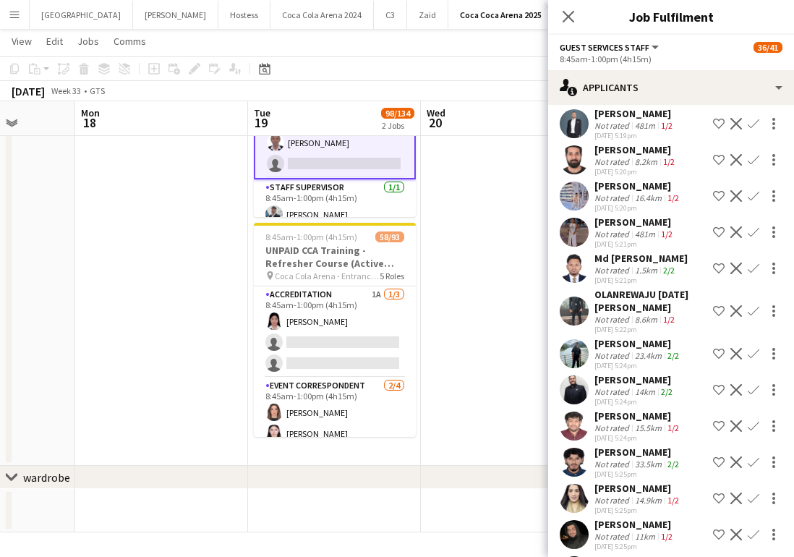
click at [569, 224] on app-user-avatar at bounding box center [574, 232] width 29 height 29
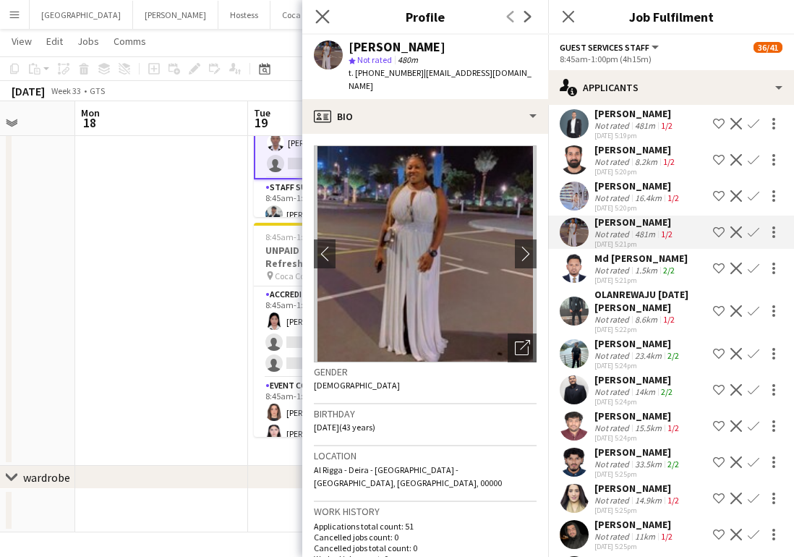
click at [325, 22] on icon "Close pop-in" at bounding box center [322, 16] width 14 height 14
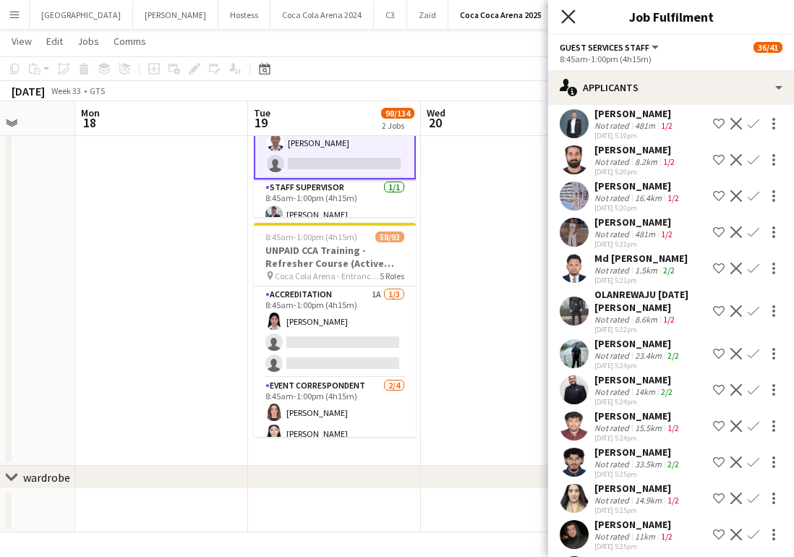
click at [569, 19] on icon "Close pop-in" at bounding box center [568, 16] width 14 height 14
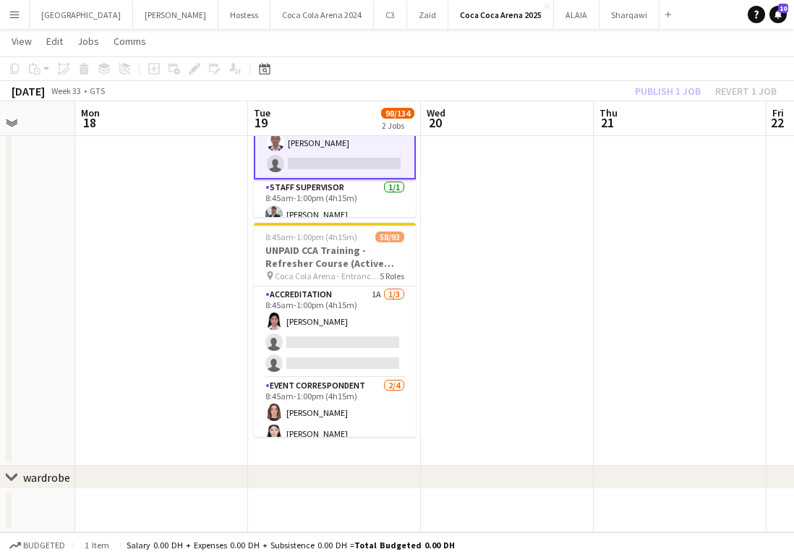
click at [672, 99] on div "Publish 1 job Revert 1 job" at bounding box center [706, 91] width 177 height 19
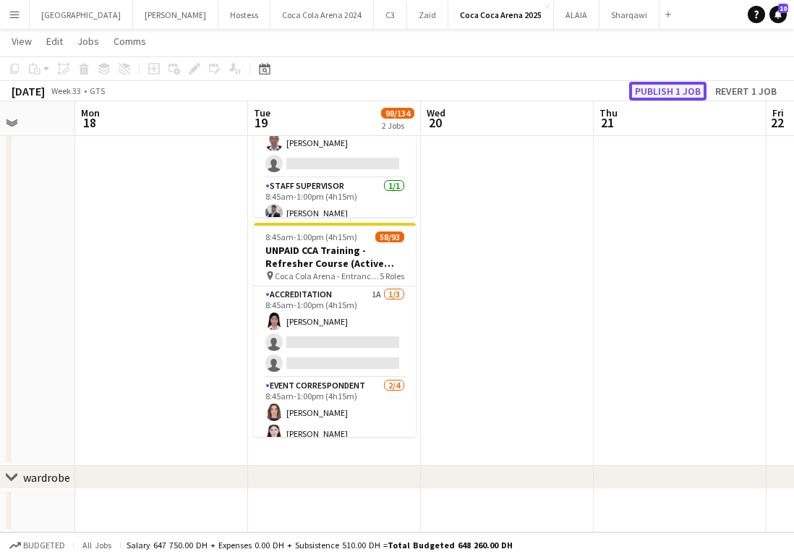
click at [650, 85] on button "Publish 1 job" at bounding box center [667, 91] width 77 height 19
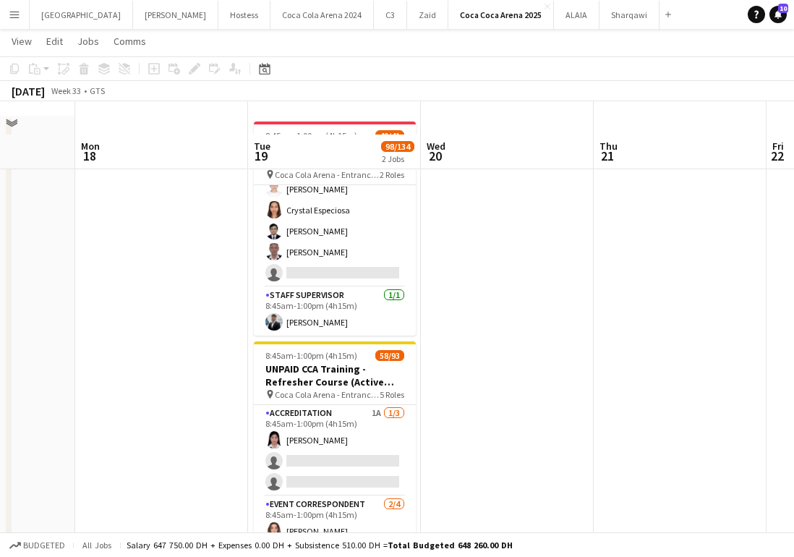
scroll to position [37, 0]
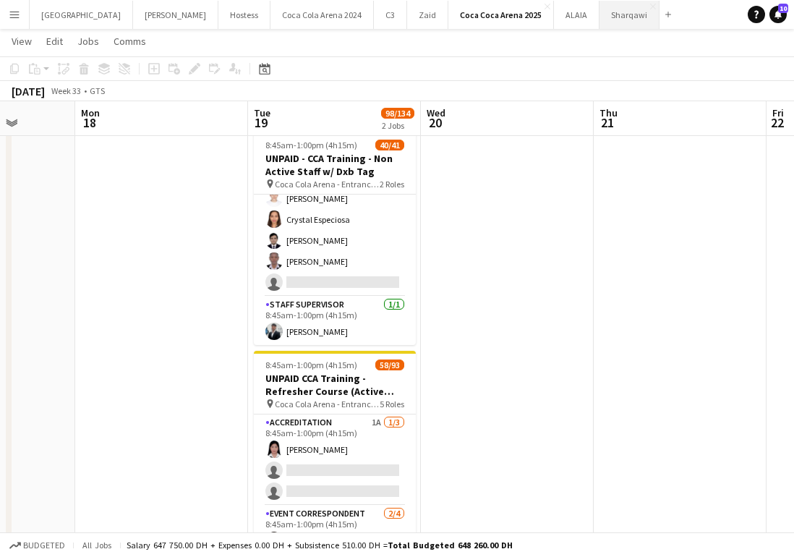
click at [600, 12] on button "Sharqawi Close" at bounding box center [630, 15] width 60 height 28
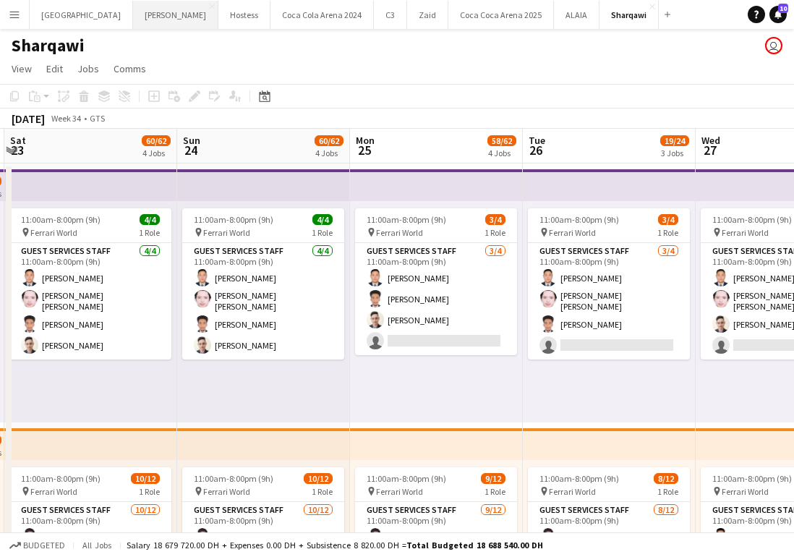
click at [133, 20] on button "[PERSON_NAME]" at bounding box center [175, 15] width 85 height 28
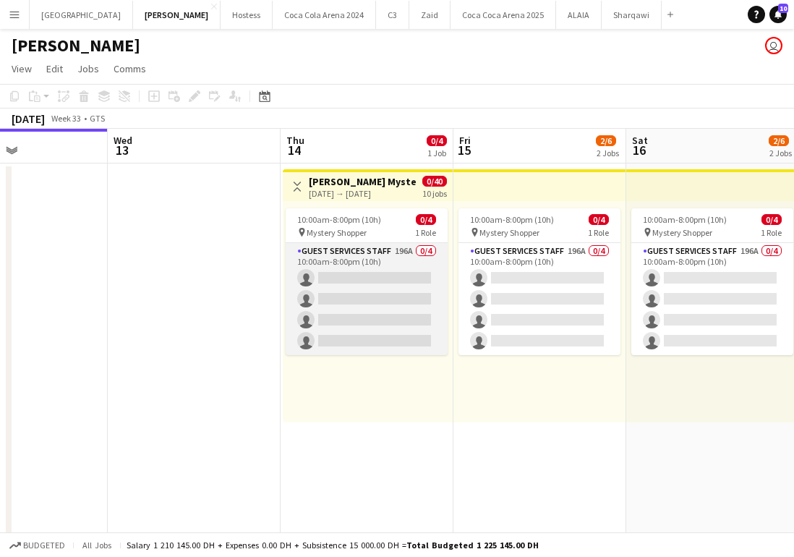
click at [352, 323] on app-card-role "Guest Services Staff 196A 0/4 10:00am-8:00pm (10h) single-neutral-actions singl…" at bounding box center [367, 299] width 162 height 112
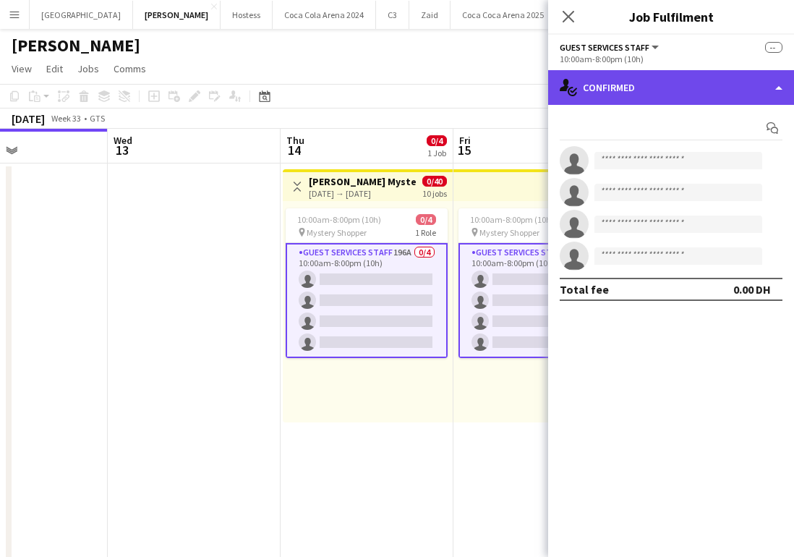
click at [656, 82] on div "single-neutral-actions-check-2 Confirmed" at bounding box center [671, 87] width 246 height 35
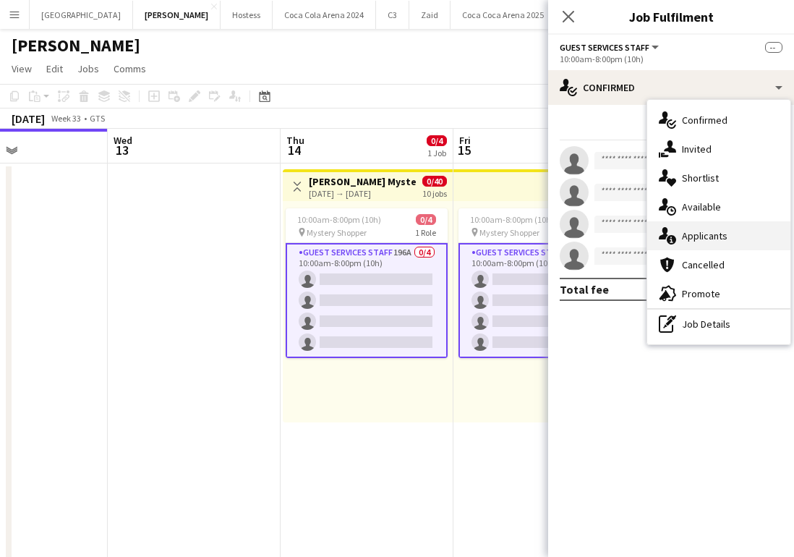
click at [706, 236] on div "single-neutral-actions-information Applicants" at bounding box center [718, 235] width 143 height 29
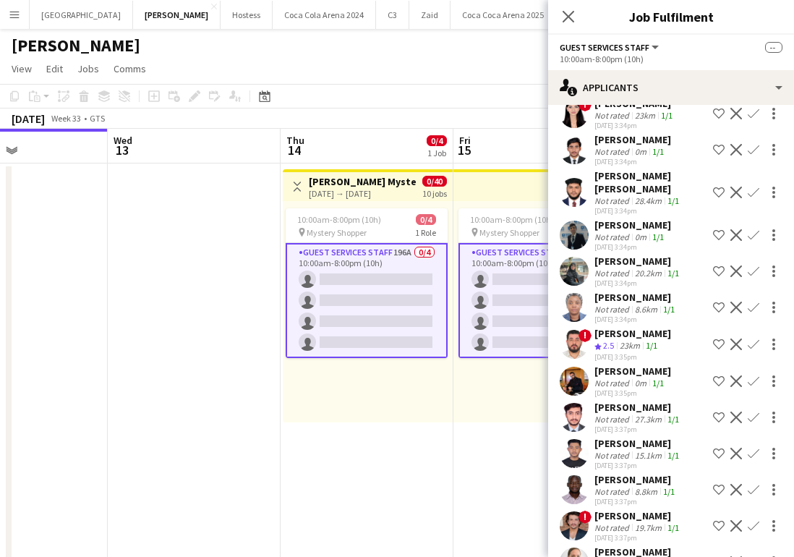
scroll to position [1595, 0]
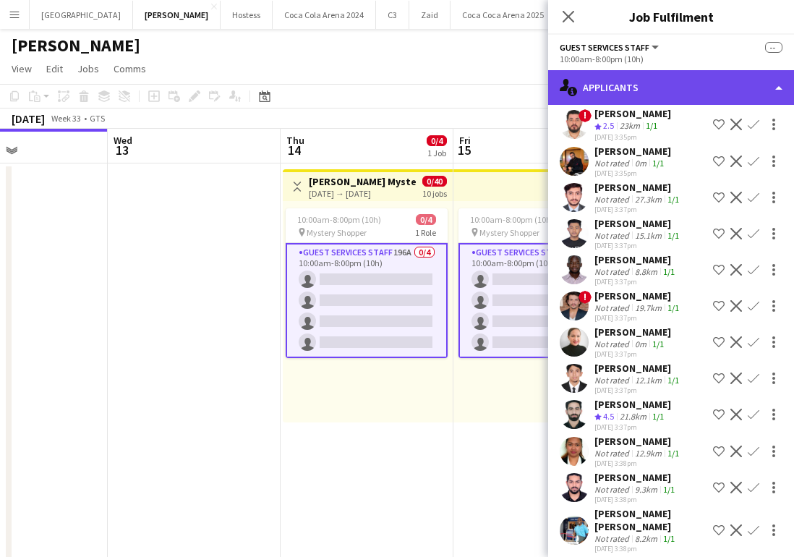
click at [637, 91] on div "single-neutral-actions-information Applicants" at bounding box center [671, 87] width 246 height 35
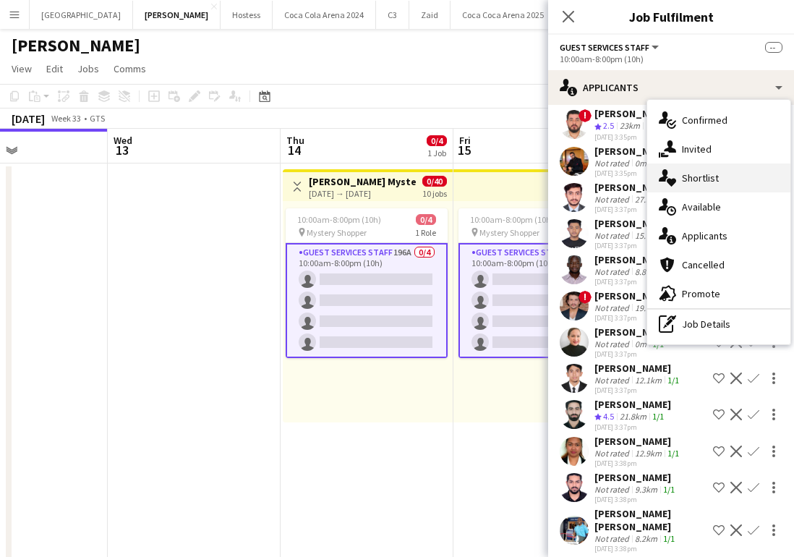
click at [696, 184] on div "single-neutral-actions-heart Shortlist" at bounding box center [718, 177] width 143 height 29
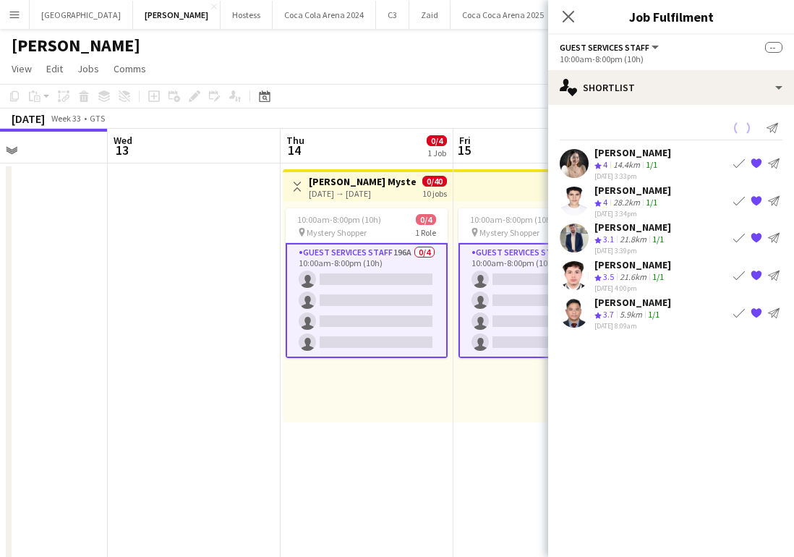
scroll to position [0, 0]
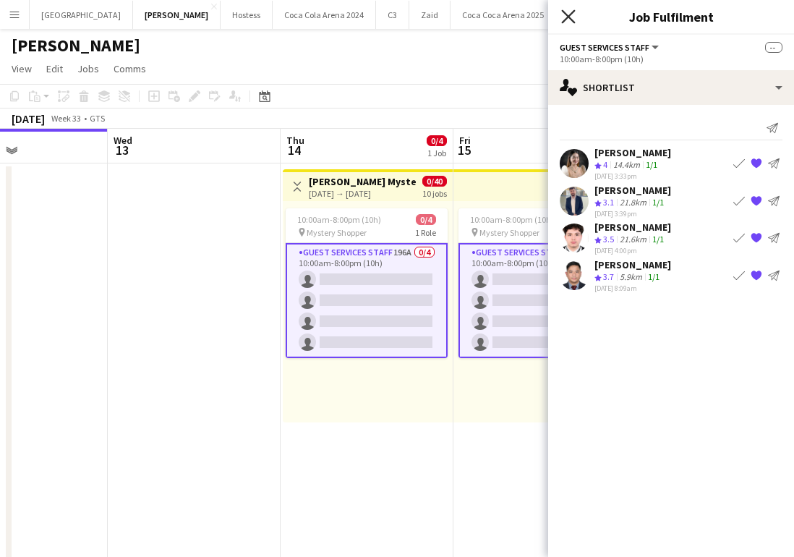
click at [568, 17] on icon at bounding box center [568, 16] width 14 height 14
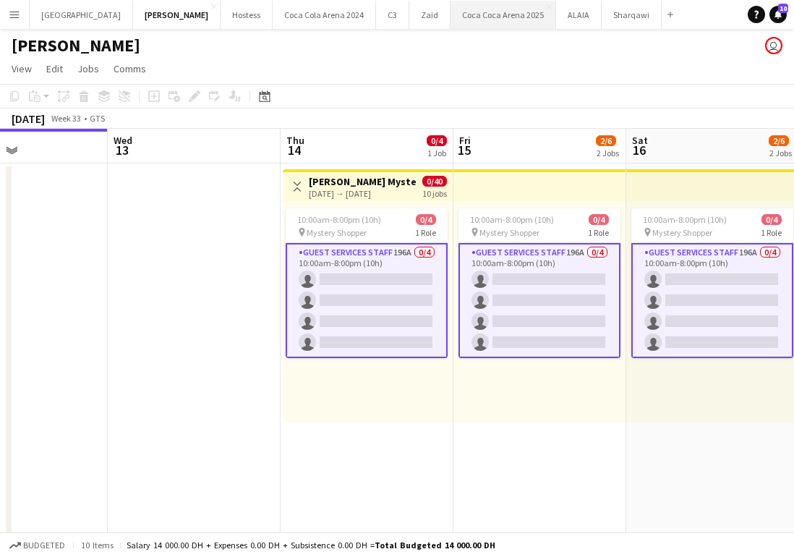
click at [451, 22] on button "[GEOGRAPHIC_DATA] 2025 Close" at bounding box center [504, 15] width 106 height 28
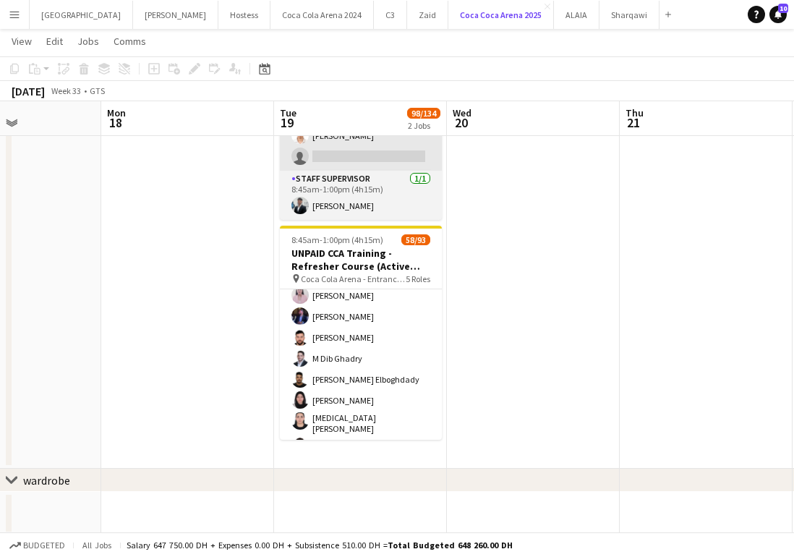
scroll to position [702, 0]
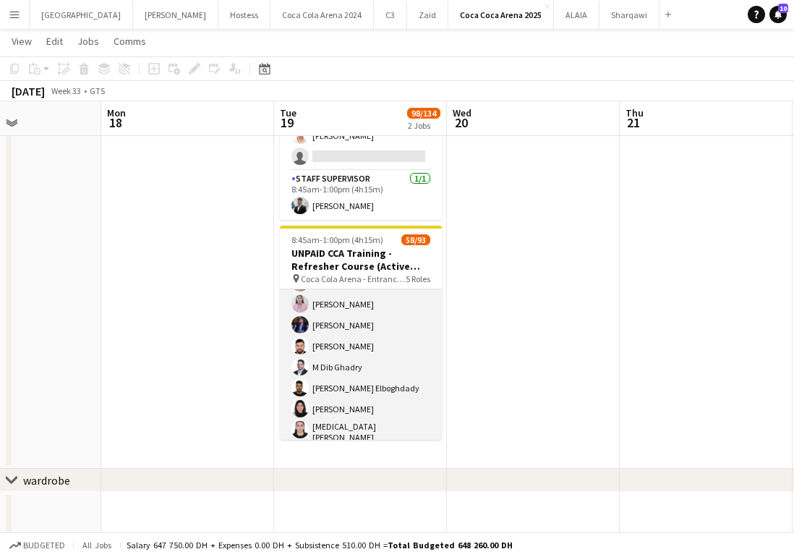
click at [344, 366] on app-card-role "Guest Services Staff 7A 45/55 8:45am-1:00pm (4h15m) [PERSON_NAME] [PERSON_NAME]…" at bounding box center [361, 392] width 162 height 1204
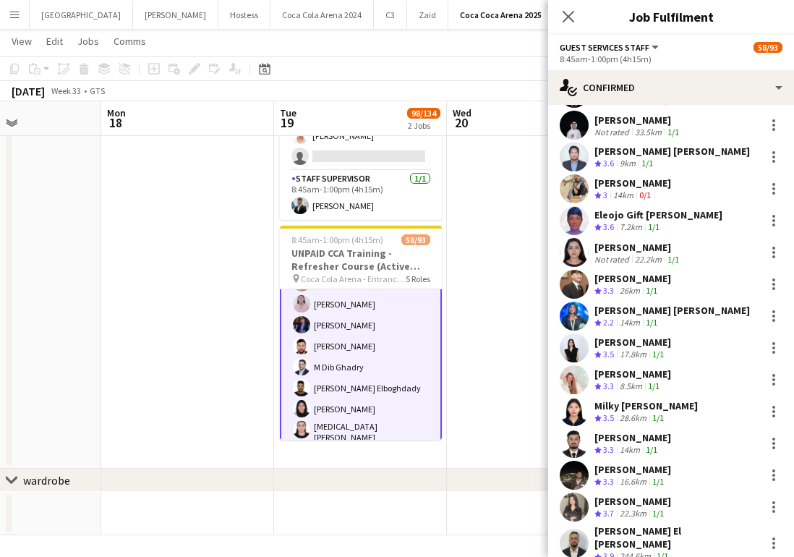
scroll to position [198, 0]
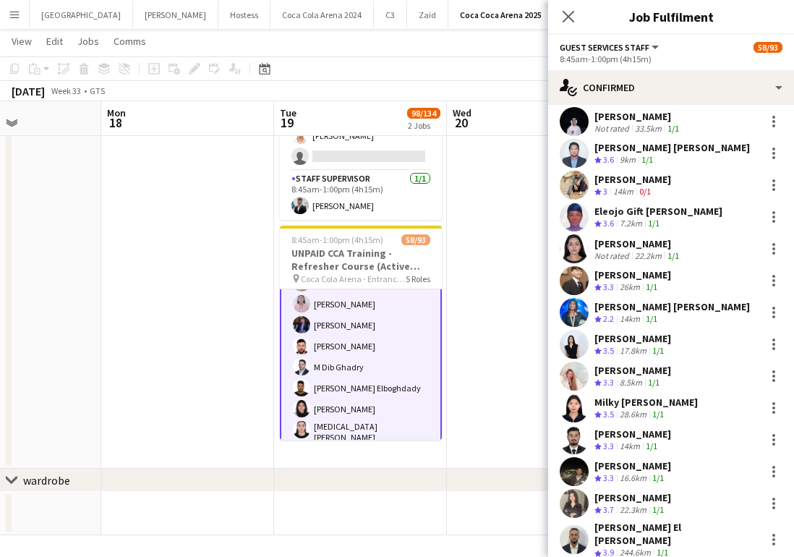
click at [572, 467] on app-user-avatar at bounding box center [574, 471] width 29 height 29
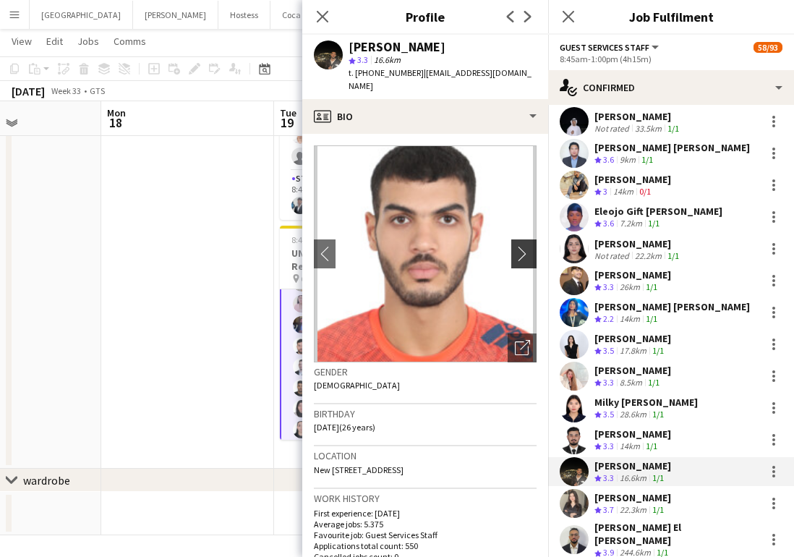
click at [522, 246] on app-icon "chevron-right" at bounding box center [526, 253] width 22 height 15
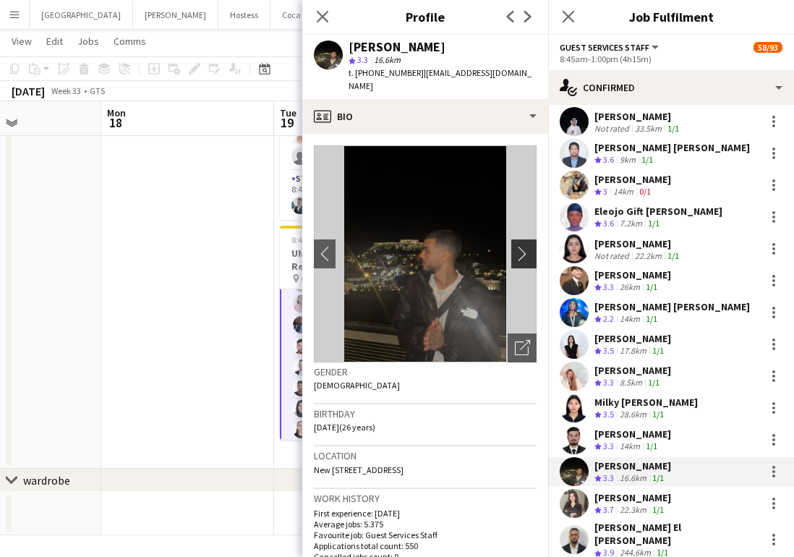
click at [521, 246] on app-icon "chevron-right" at bounding box center [526, 253] width 22 height 15
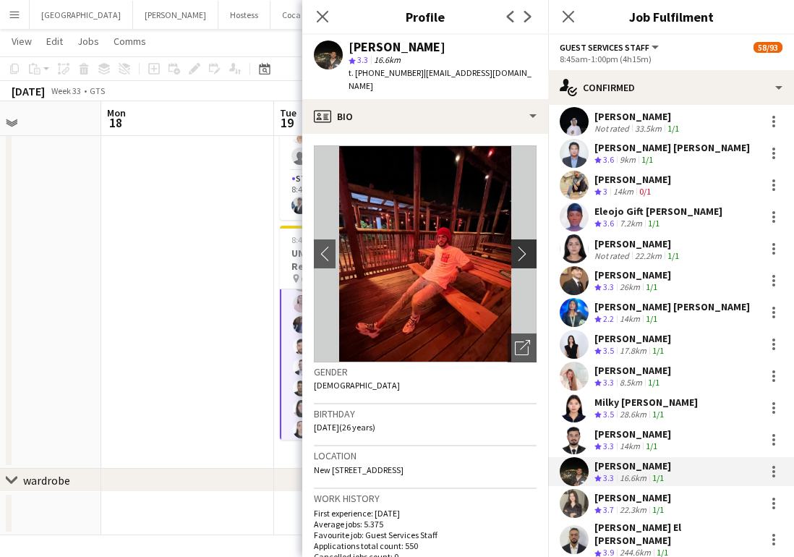
click at [520, 246] on app-icon "chevron-right" at bounding box center [526, 253] width 22 height 15
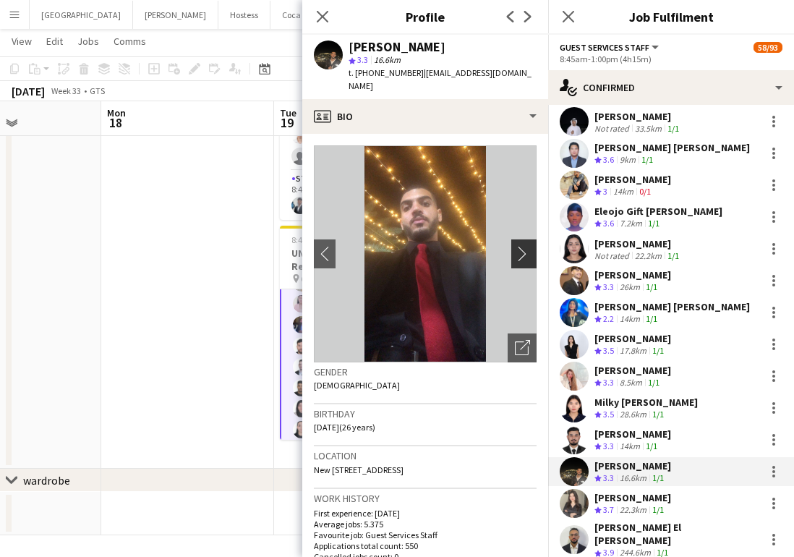
click at [522, 246] on app-icon "chevron-right" at bounding box center [526, 253] width 22 height 15
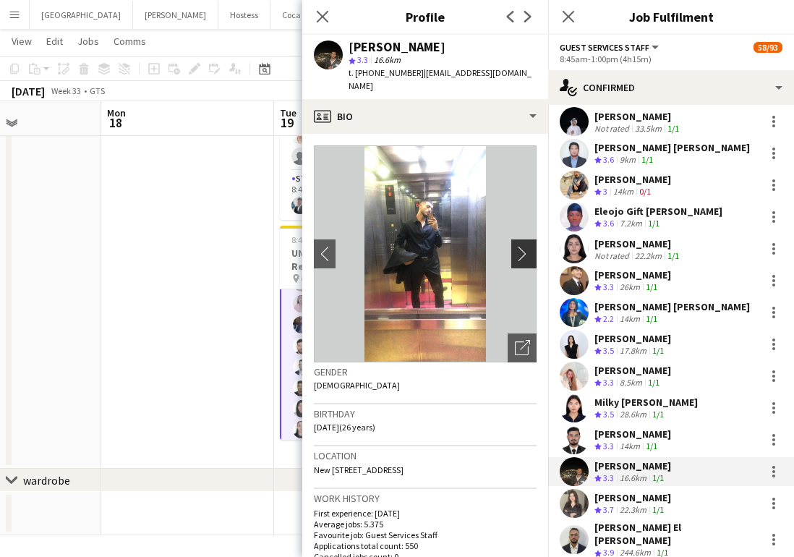
click at [524, 246] on app-icon "chevron-right" at bounding box center [526, 253] width 22 height 15
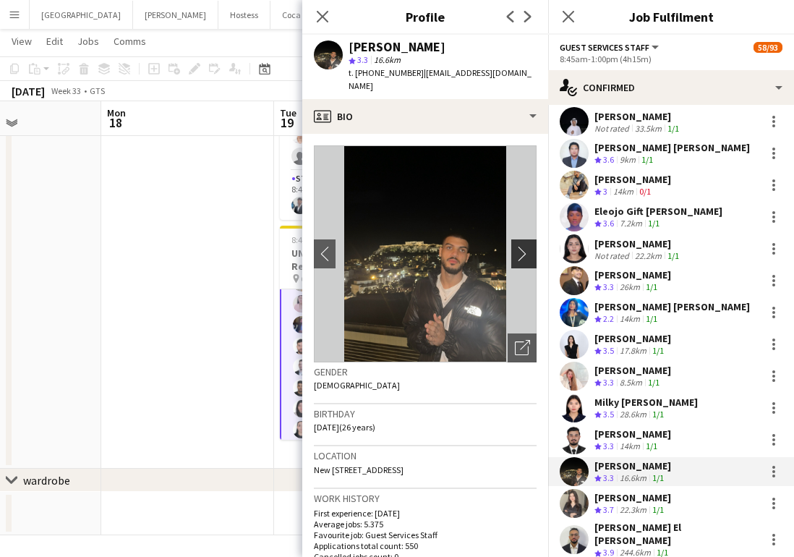
click at [524, 246] on app-icon "chevron-right" at bounding box center [526, 253] width 22 height 15
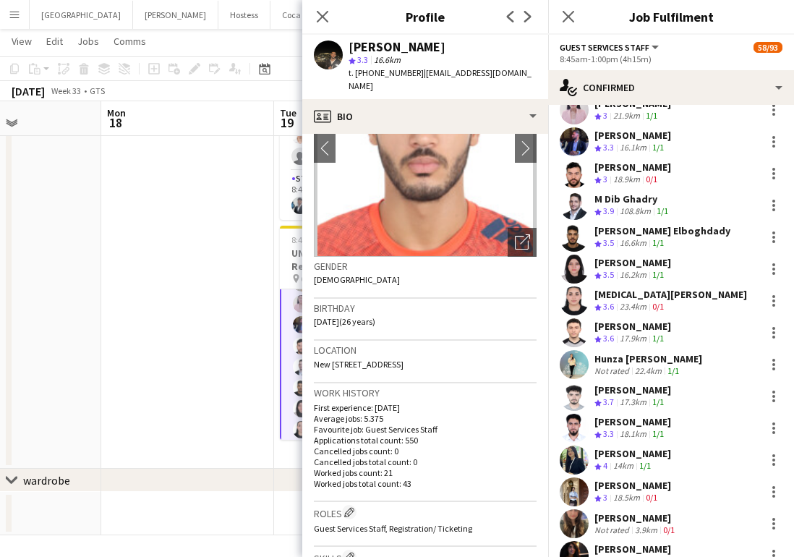
scroll to position [721, 0]
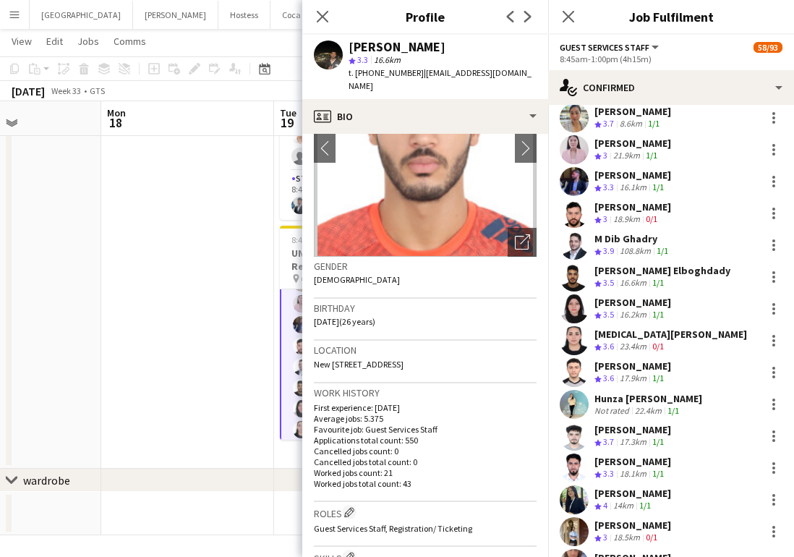
click at [562, 263] on div at bounding box center [574, 277] width 29 height 29
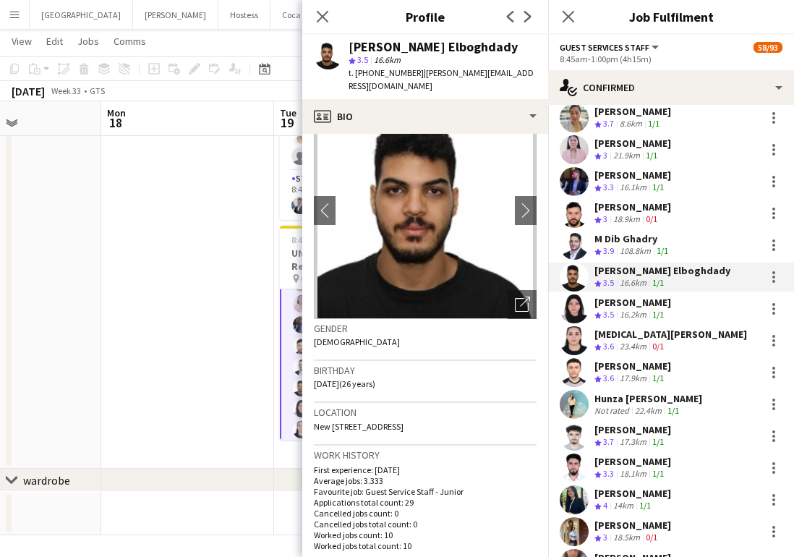
scroll to position [50, 0]
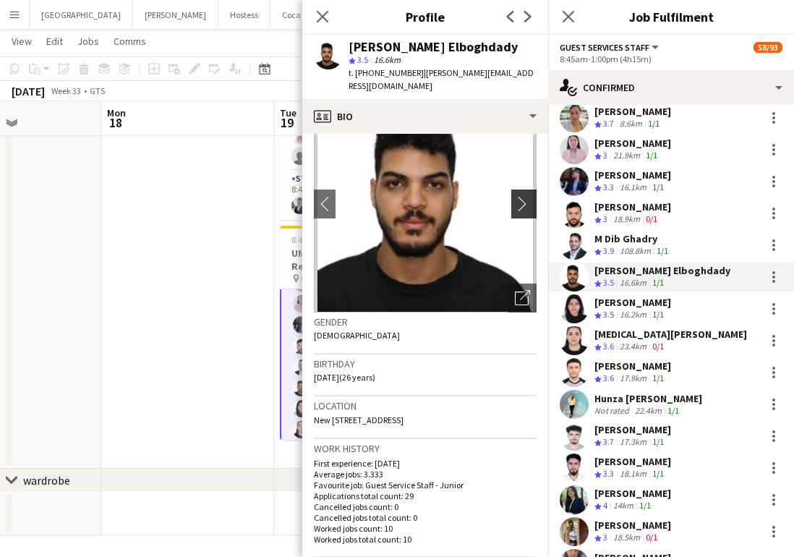
click at [533, 196] on app-icon "chevron-right" at bounding box center [526, 203] width 22 height 15
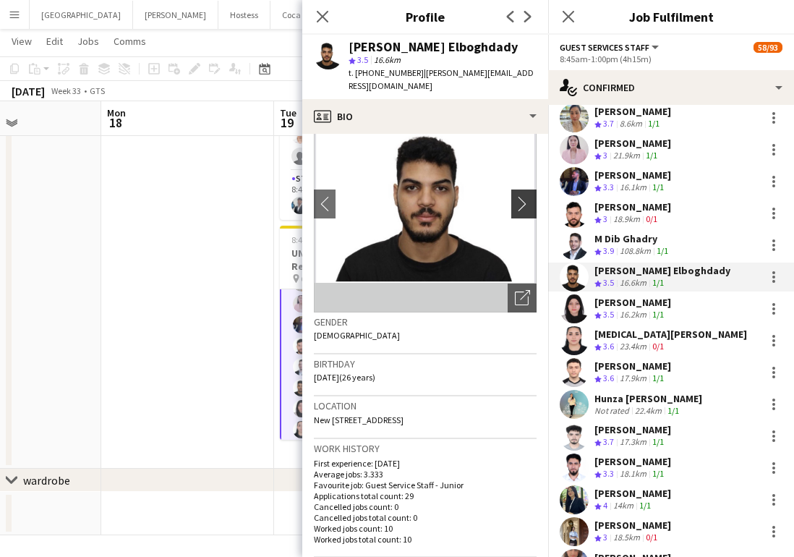
click at [523, 196] on app-icon "chevron-right" at bounding box center [526, 203] width 22 height 15
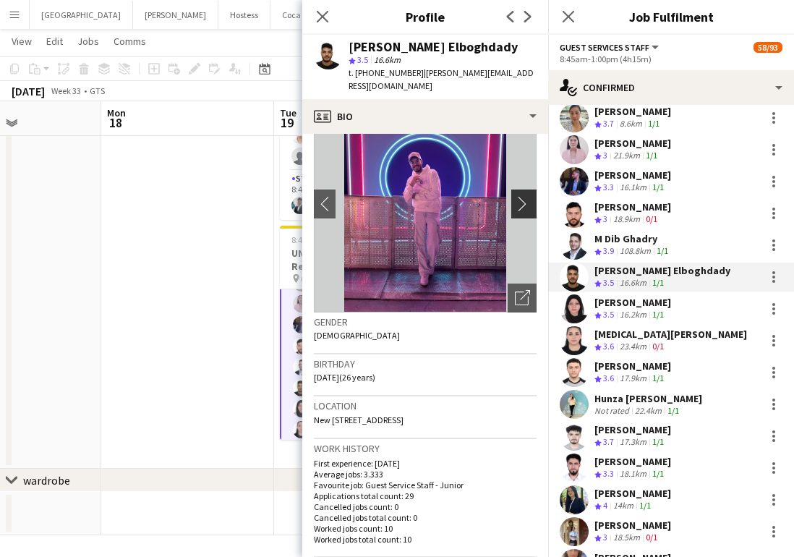
click at [522, 196] on app-icon "chevron-right" at bounding box center [526, 203] width 22 height 15
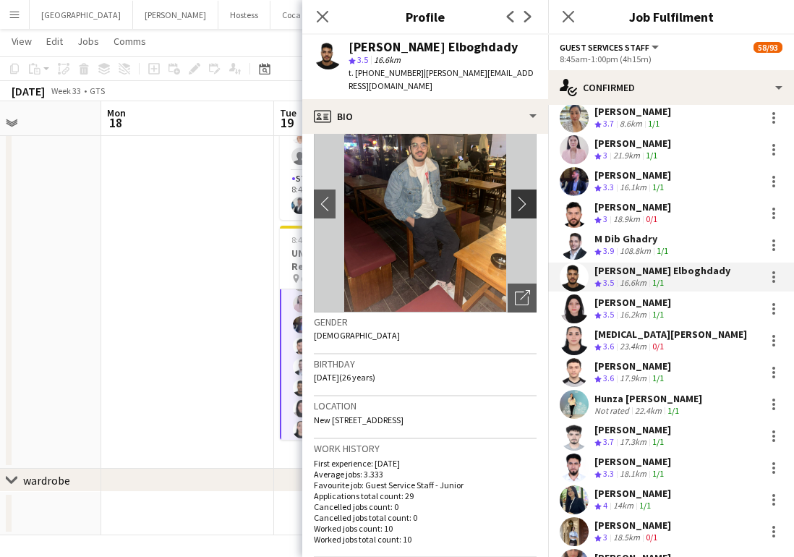
click at [522, 196] on app-icon "chevron-right" at bounding box center [526, 203] width 22 height 15
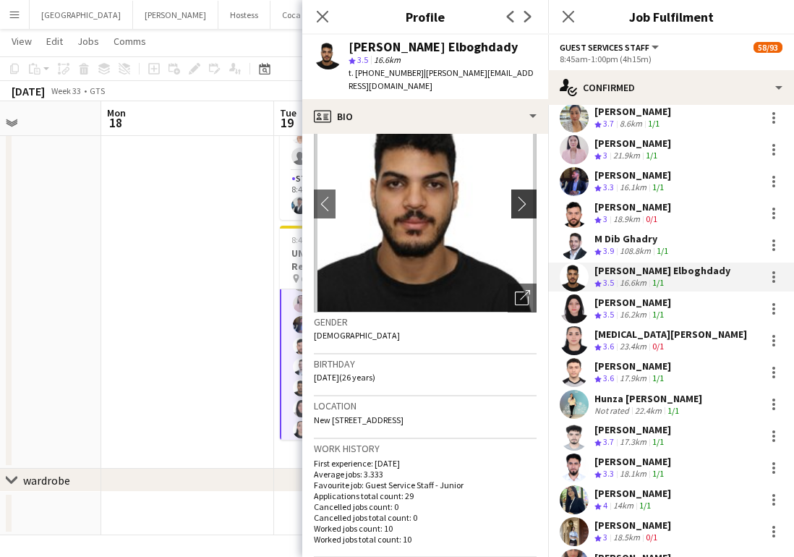
click at [522, 196] on app-icon "chevron-right" at bounding box center [526, 203] width 22 height 15
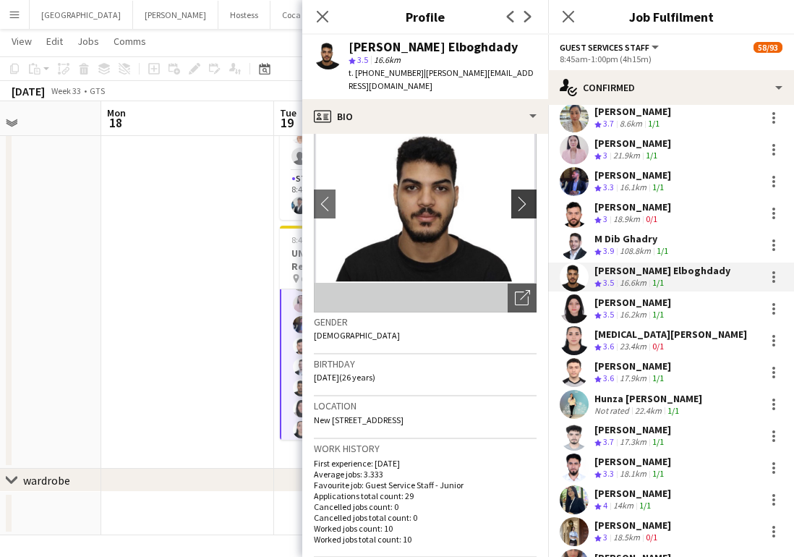
click at [522, 196] on app-icon "chevron-right" at bounding box center [526, 203] width 22 height 15
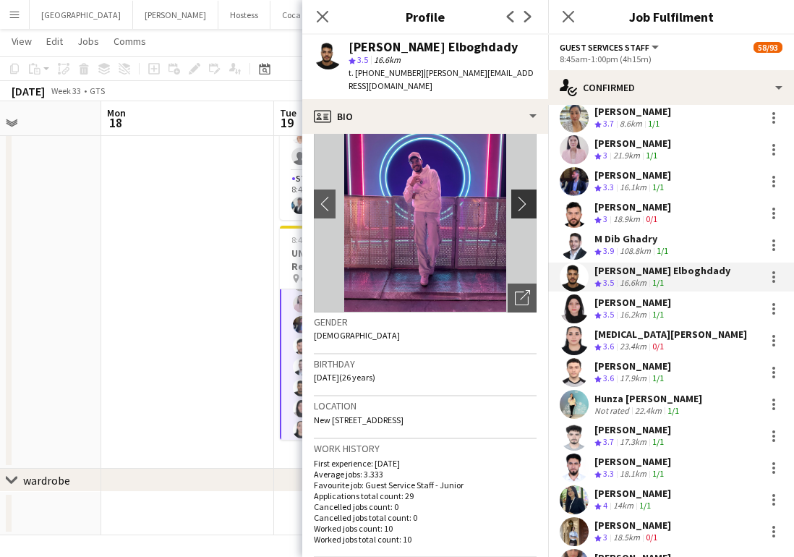
click at [522, 196] on app-icon "chevron-right" at bounding box center [526, 203] width 22 height 15
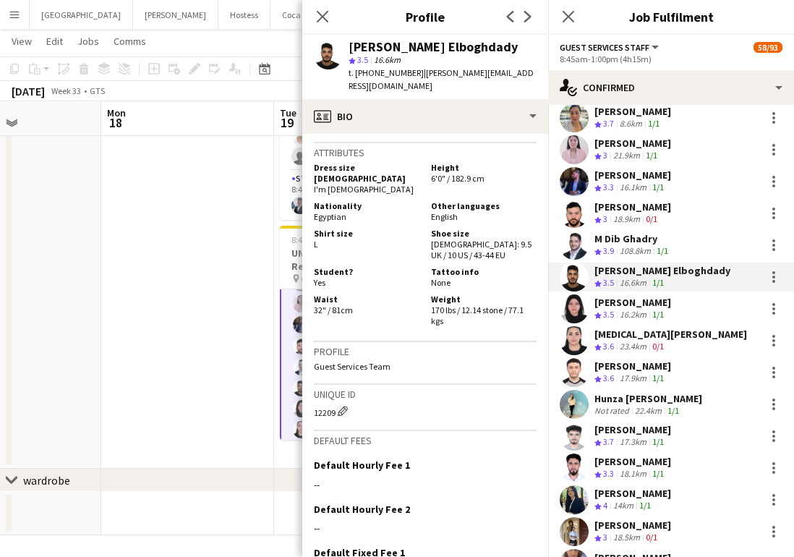
scroll to position [728, 0]
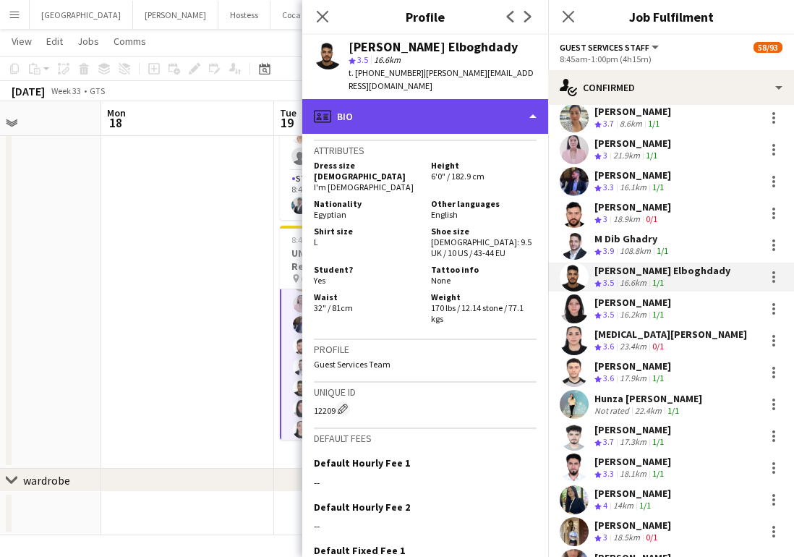
click at [410, 106] on div "profile Bio" at bounding box center [425, 116] width 246 height 35
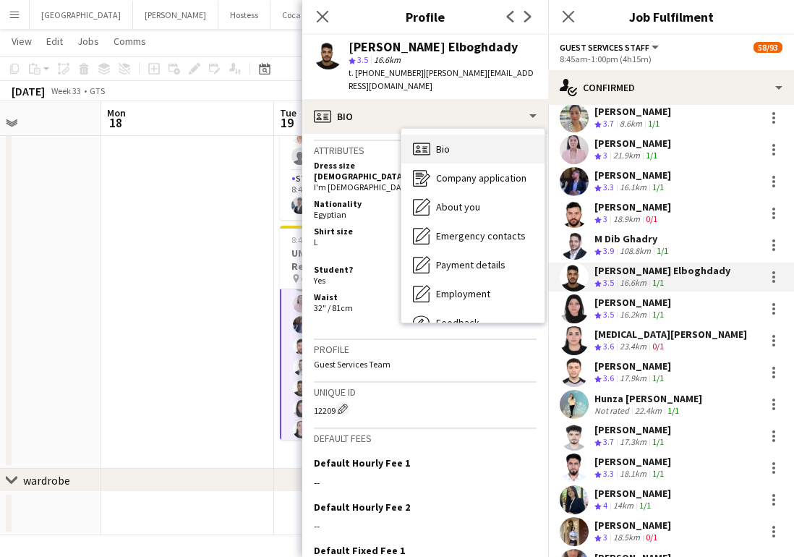
click at [445, 143] on span "Bio" at bounding box center [443, 149] width 14 height 13
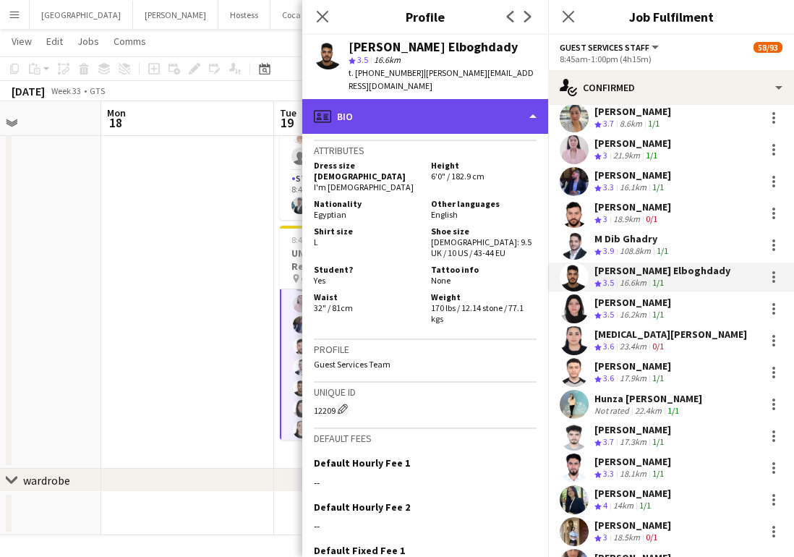
click at [415, 99] on div "profile Bio" at bounding box center [425, 116] width 246 height 35
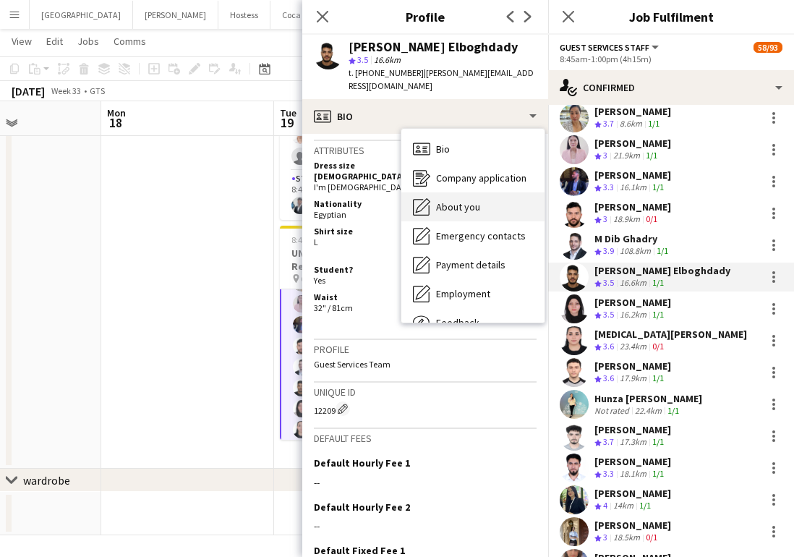
click at [459, 200] on span "About you" at bounding box center [458, 206] width 44 height 13
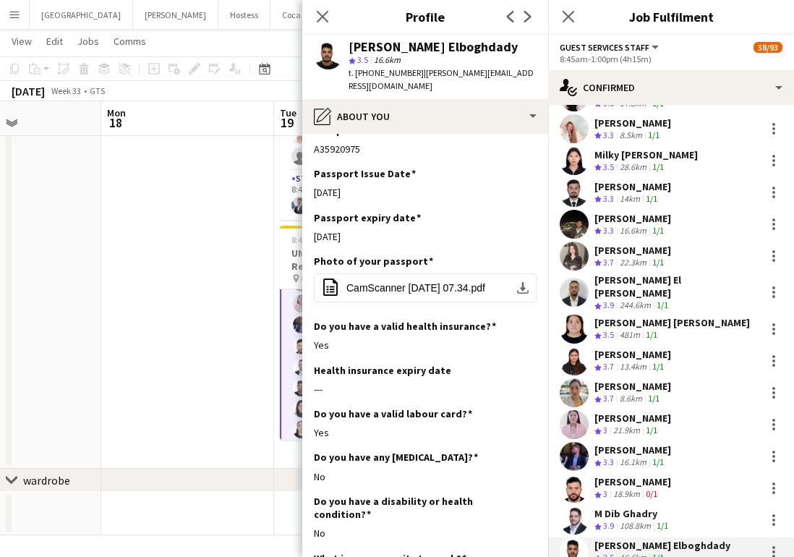
scroll to position [434, 0]
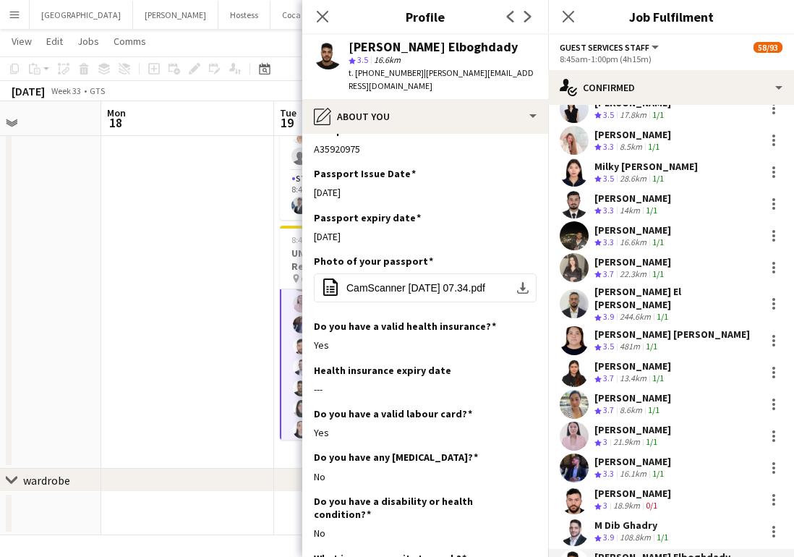
click at [574, 234] on app-user-avatar at bounding box center [574, 235] width 29 height 29
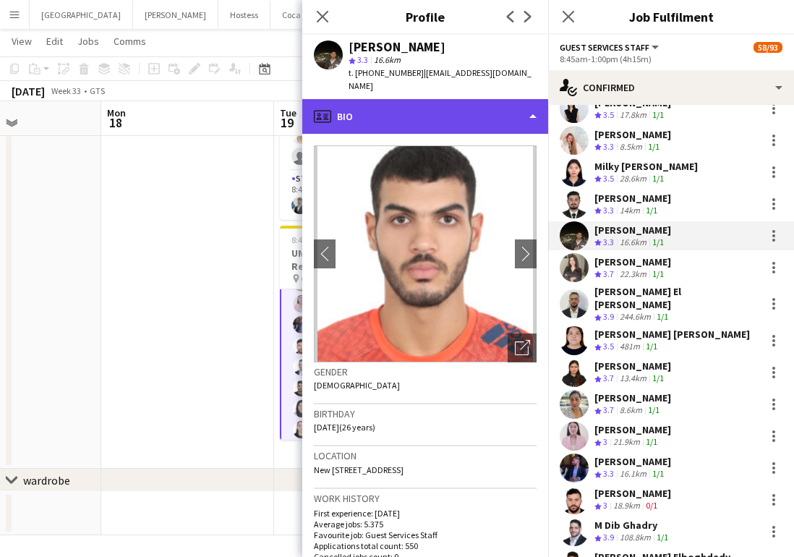
click at [407, 106] on div "profile Bio" at bounding box center [425, 116] width 246 height 35
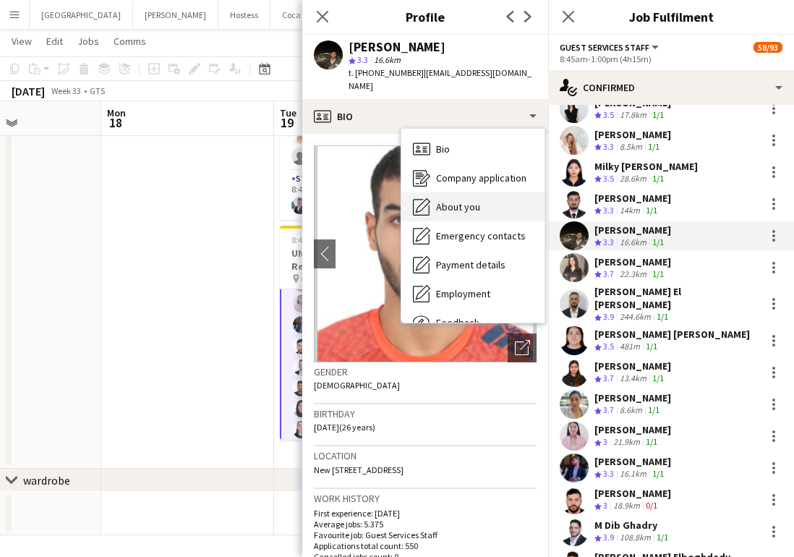
click at [452, 192] on div "About you About you" at bounding box center [472, 206] width 143 height 29
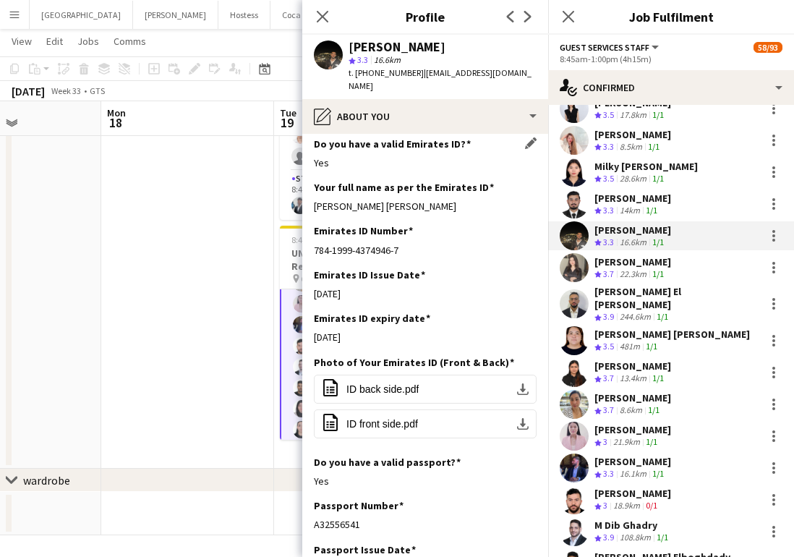
scroll to position [468, 0]
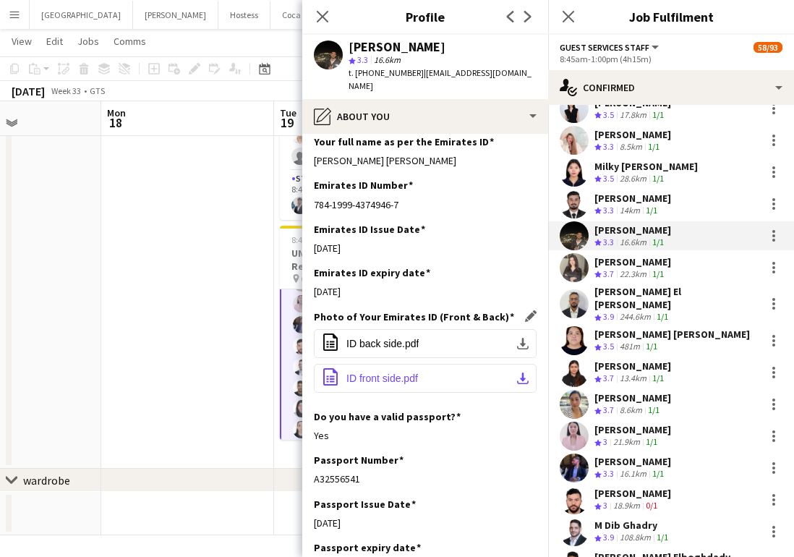
click at [422, 364] on button "office-file-sheet ID front side.pdf download-bottom" at bounding box center [425, 378] width 223 height 29
click at [522, 338] on app-icon "download-bottom" at bounding box center [523, 344] width 12 height 12
click at [568, 301] on app-user-avatar at bounding box center [574, 303] width 29 height 29
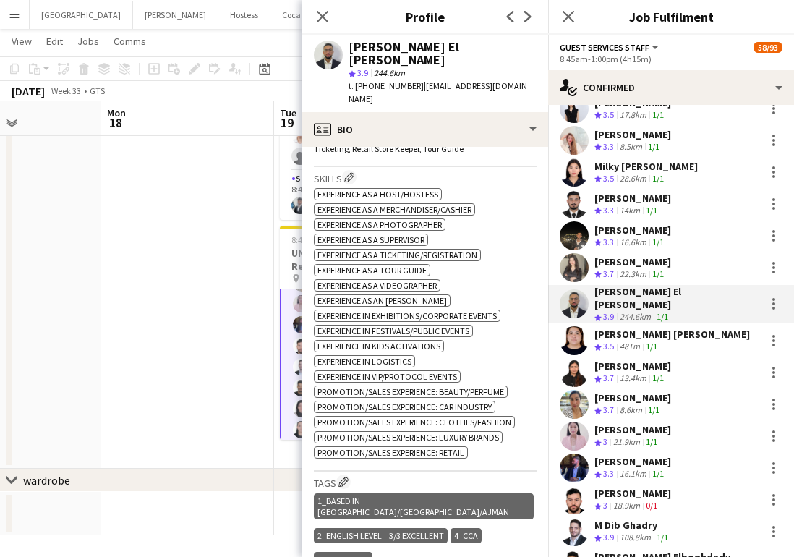
scroll to position [740, 0]
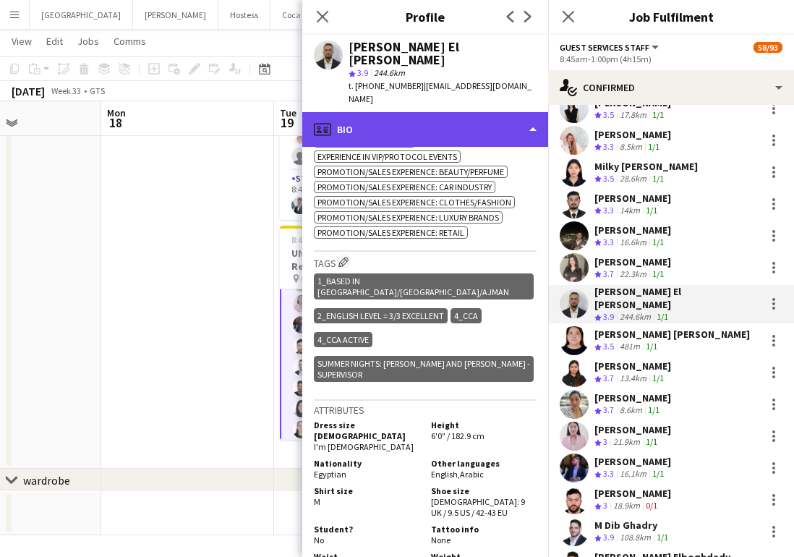
click at [396, 112] on div "profile Bio" at bounding box center [425, 129] width 246 height 35
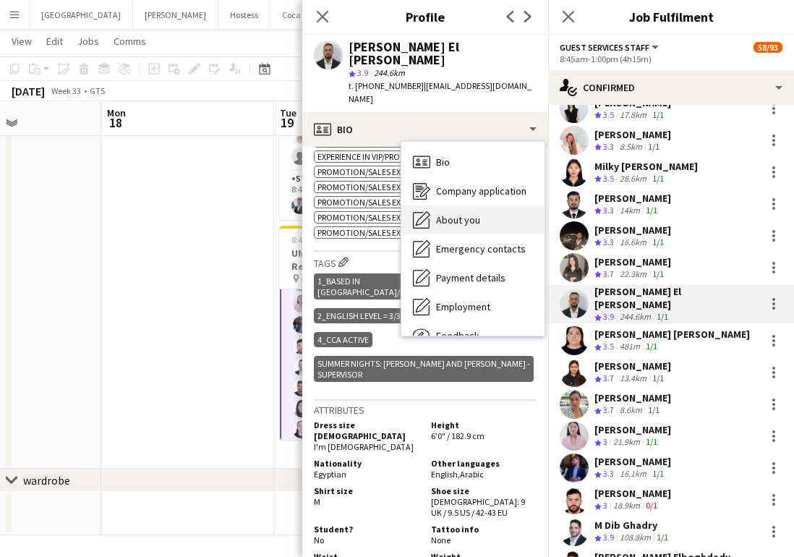
click at [467, 213] on span "About you" at bounding box center [458, 219] width 44 height 13
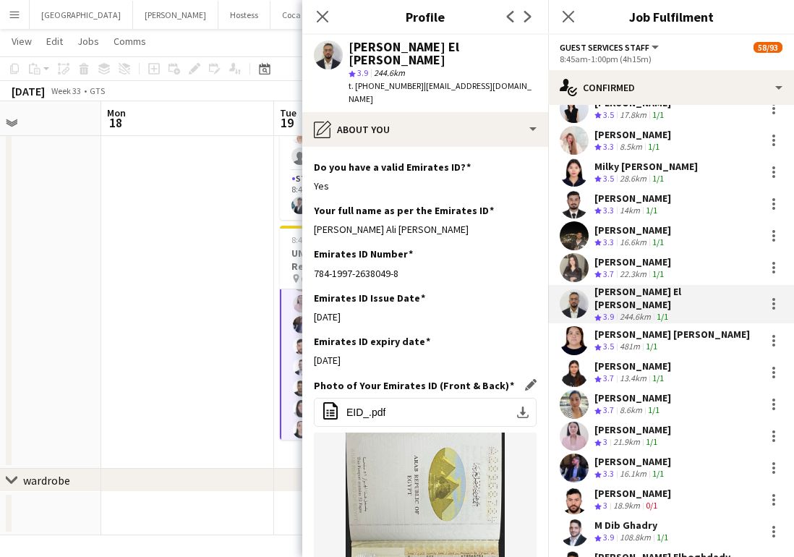
scroll to position [506, 0]
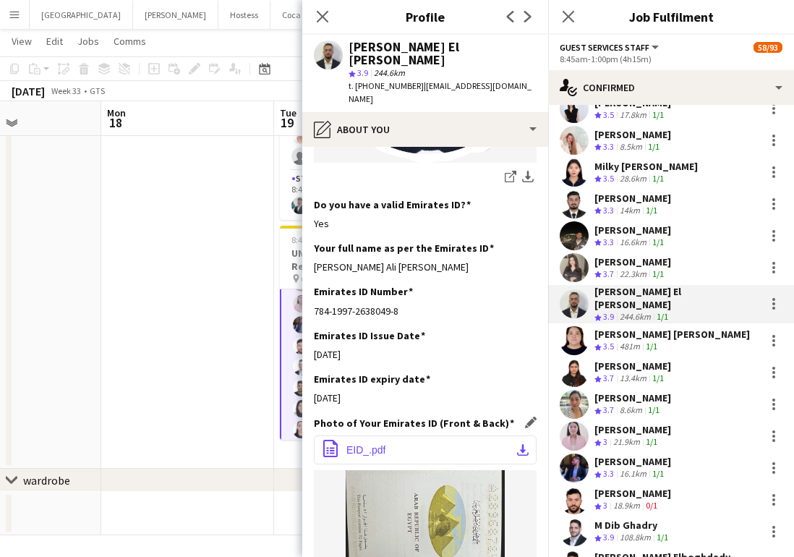
click at [444, 435] on button "office-file-sheet EID_.pdf download-bottom" at bounding box center [425, 449] width 223 height 29
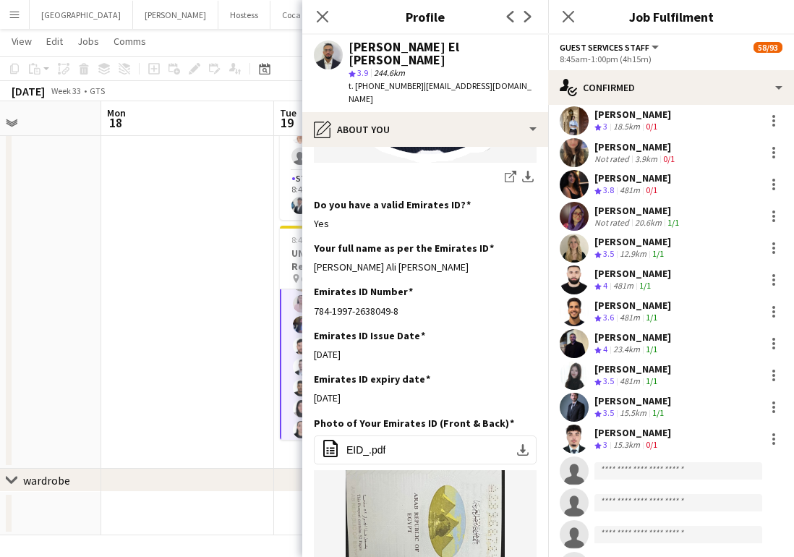
scroll to position [1379, 0]
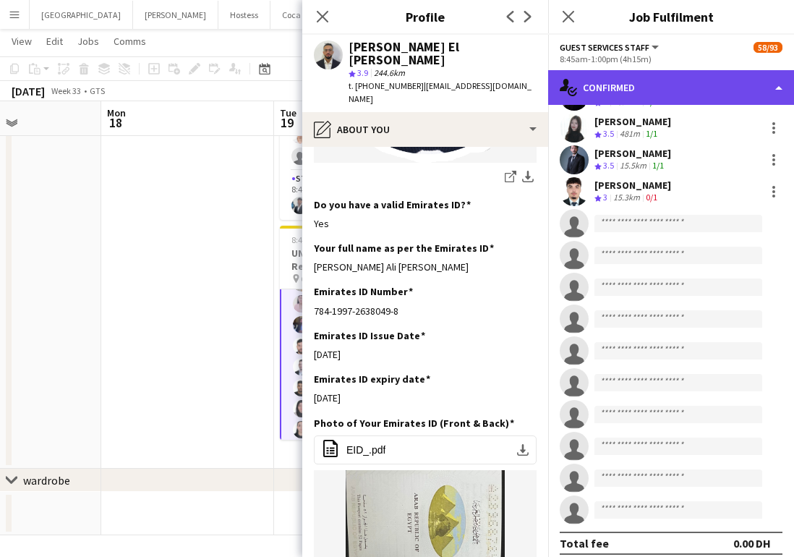
click at [624, 82] on div "single-neutral-actions-check-2 Confirmed" at bounding box center [671, 87] width 246 height 35
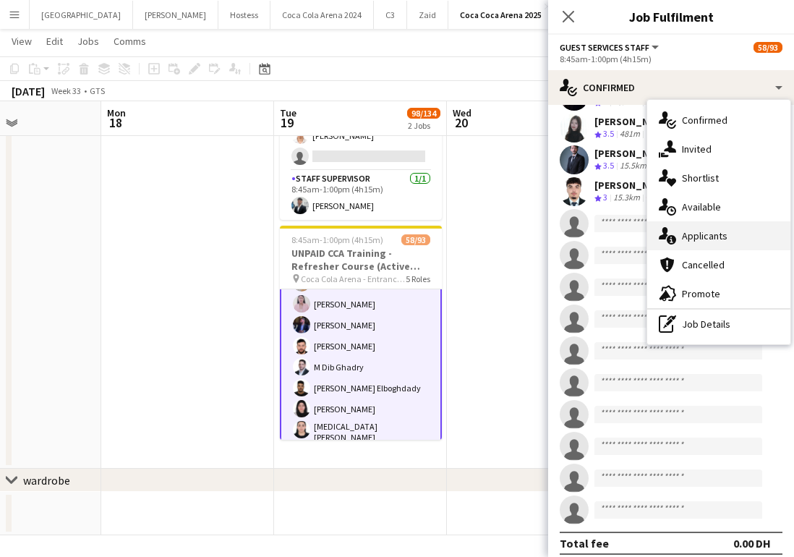
click at [684, 244] on div "single-neutral-actions-information Applicants" at bounding box center [718, 235] width 143 height 29
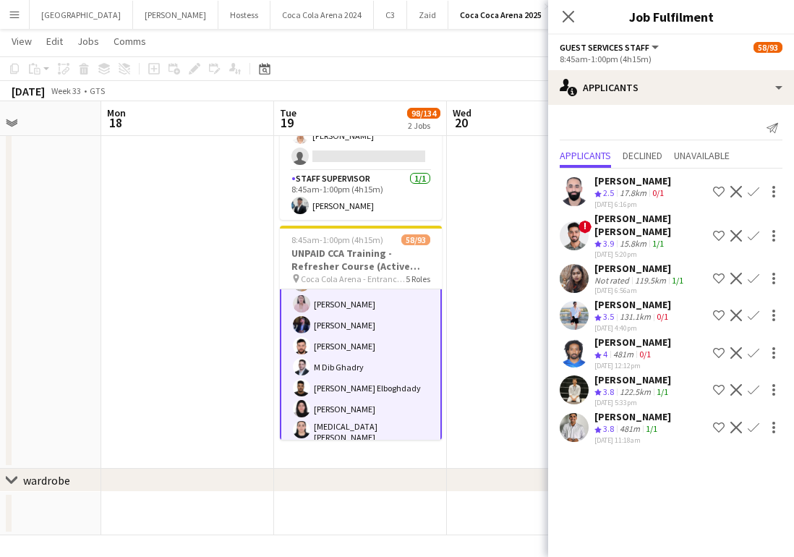
scroll to position [165, 0]
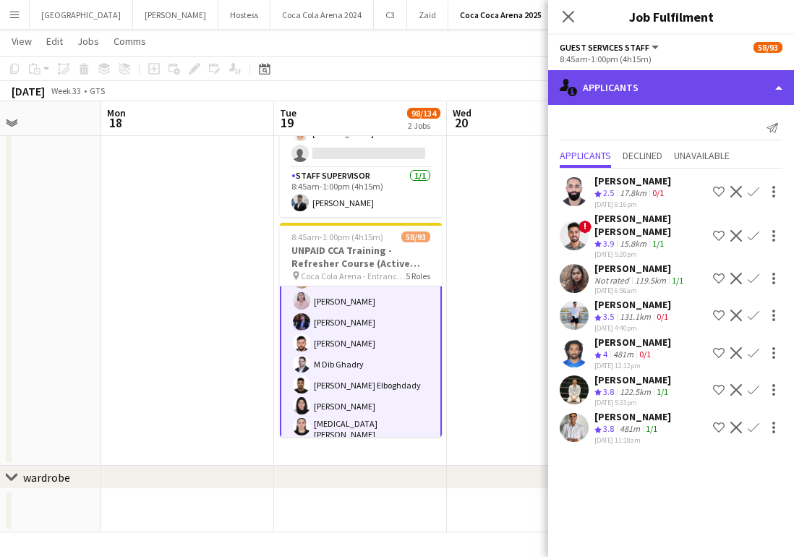
click at [624, 84] on div "single-neutral-actions-information Applicants" at bounding box center [671, 87] width 246 height 35
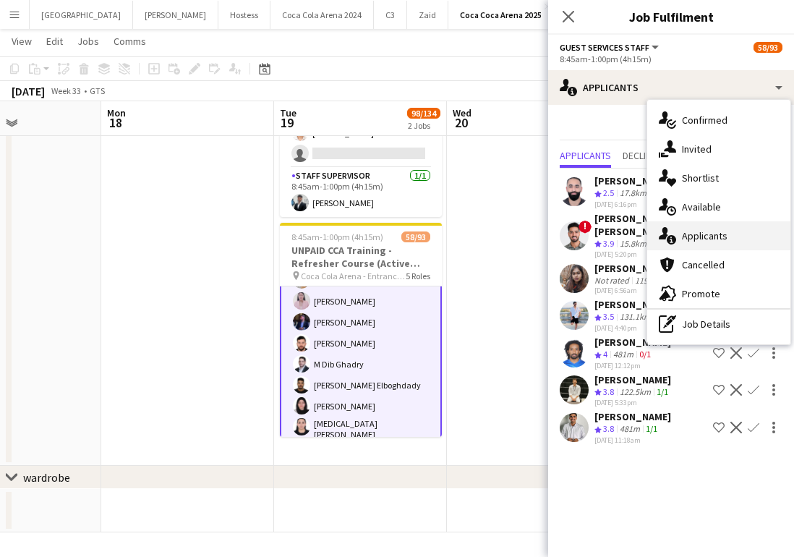
click at [690, 233] on div "single-neutral-actions-information Applicants" at bounding box center [718, 235] width 143 height 29
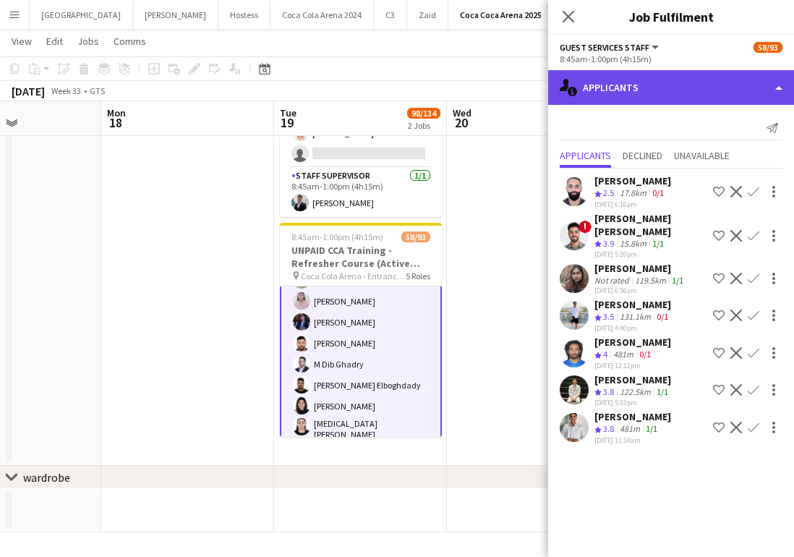
click at [620, 94] on div "single-neutral-actions-information Applicants" at bounding box center [671, 87] width 246 height 35
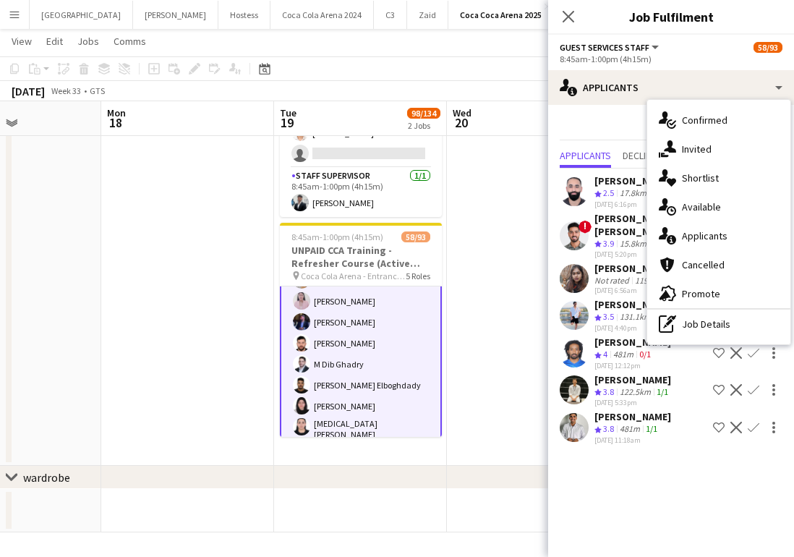
click at [397, 332] on app-card-role "Guest Services Staff 7A 45/55 8:45am-1:00pm (4h15m) [PERSON_NAME] [PERSON_NAME]…" at bounding box center [361, 389] width 162 height 1207
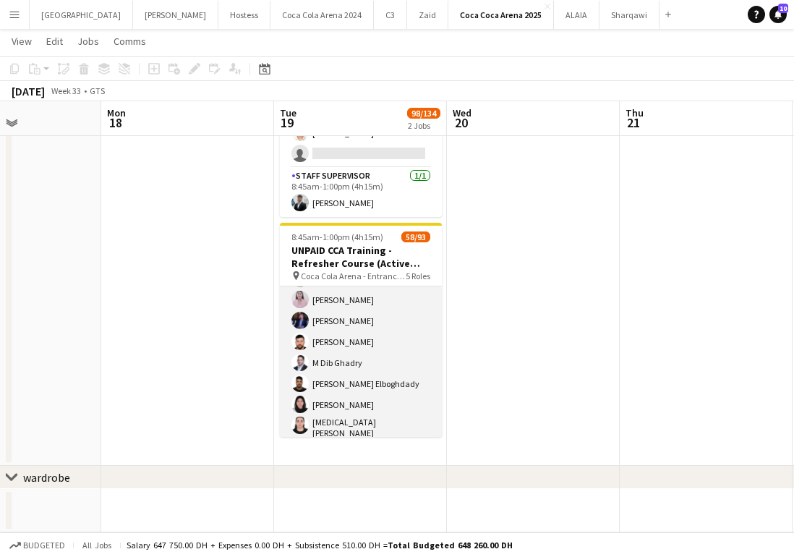
scroll to position [702, 0]
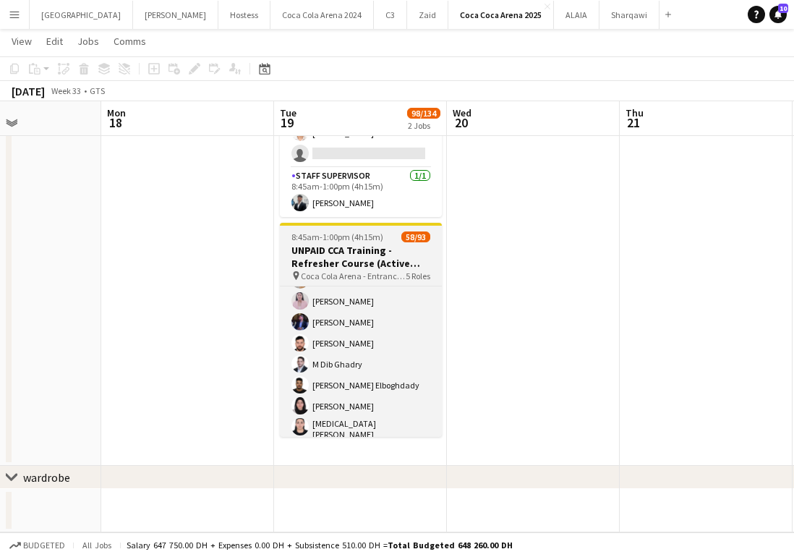
click at [362, 268] on h3 "UNPAID CCA Training - Refresher Course (Active Staff)" at bounding box center [361, 257] width 162 height 26
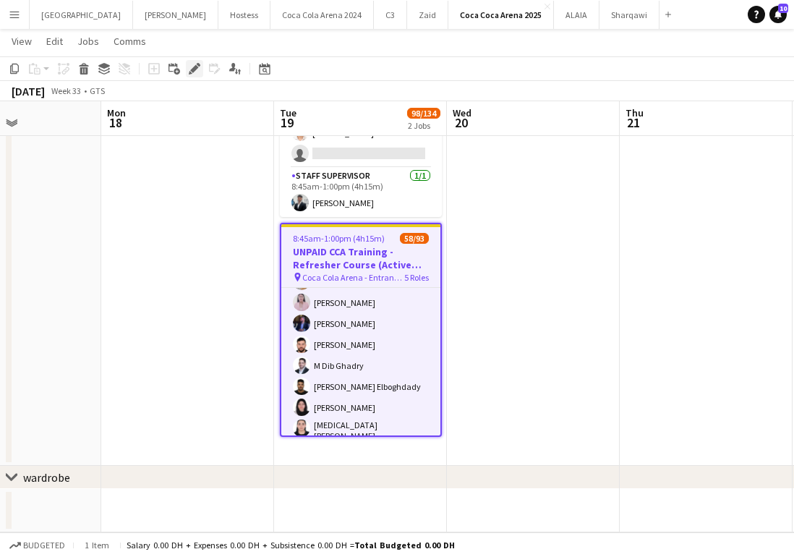
click at [191, 64] on icon "Edit" at bounding box center [195, 69] width 12 height 12
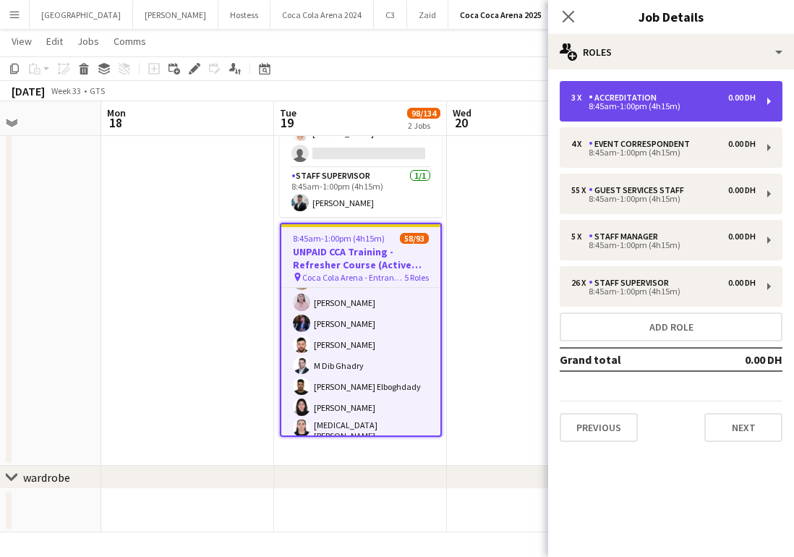
click at [597, 98] on div "Accreditation" at bounding box center [626, 98] width 74 height 10
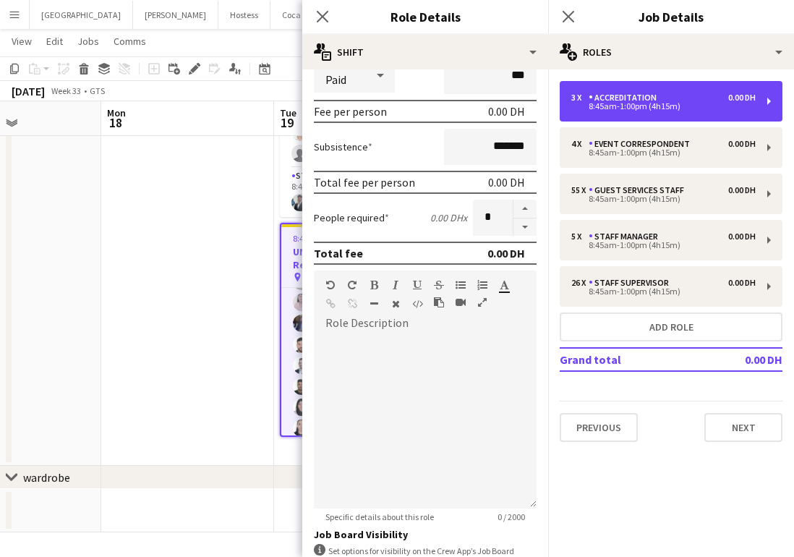
scroll to position [381, 0]
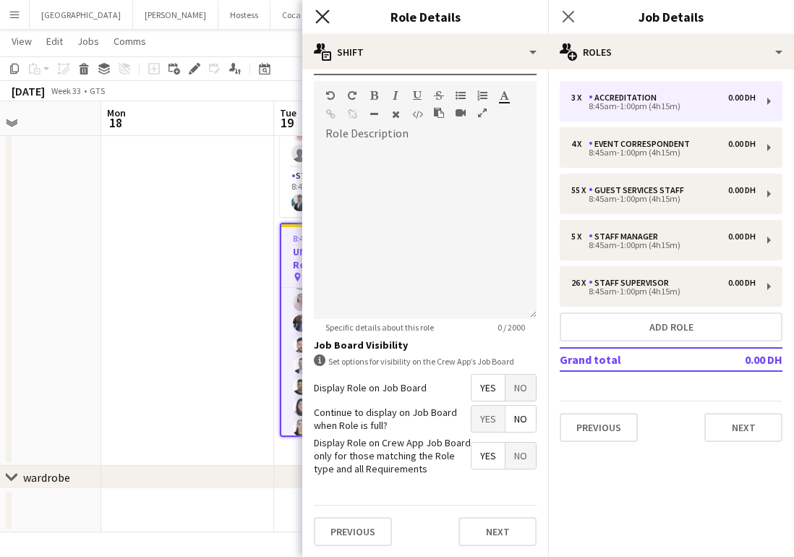
click at [318, 14] on icon "Close pop-in" at bounding box center [322, 16] width 14 height 14
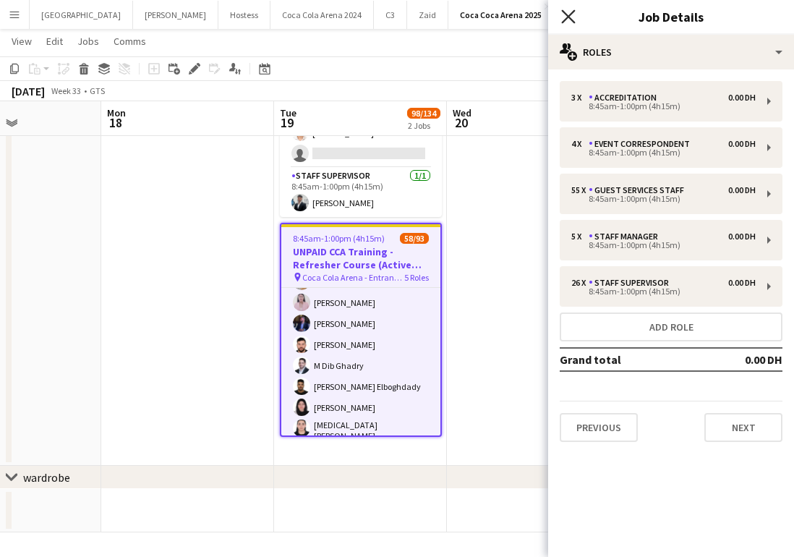
click at [564, 17] on icon "Close pop-in" at bounding box center [568, 16] width 14 height 14
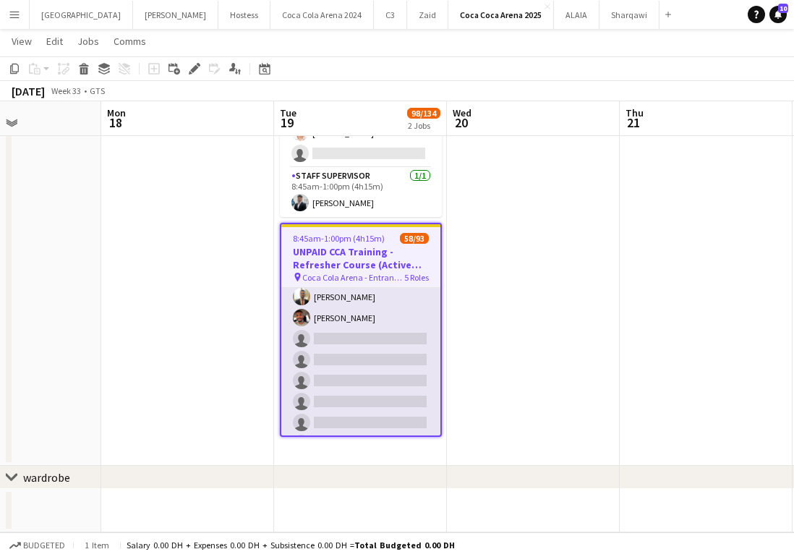
click at [376, 381] on app-card-role "Staff Supervisor 3A [DATE] 8:45am-1:00pm (4h15m) [PERSON_NAME] [PERSON_NAME] [P…" at bounding box center [360, 402] width 159 height 574
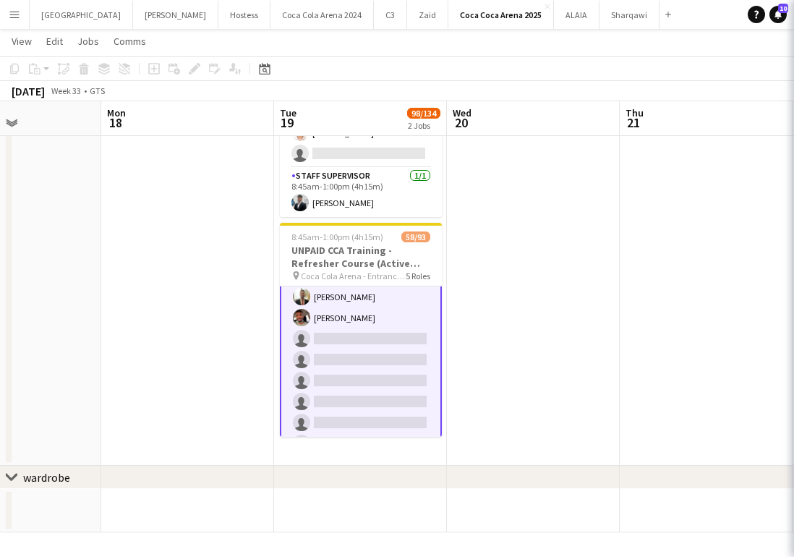
scroll to position [1715, 0]
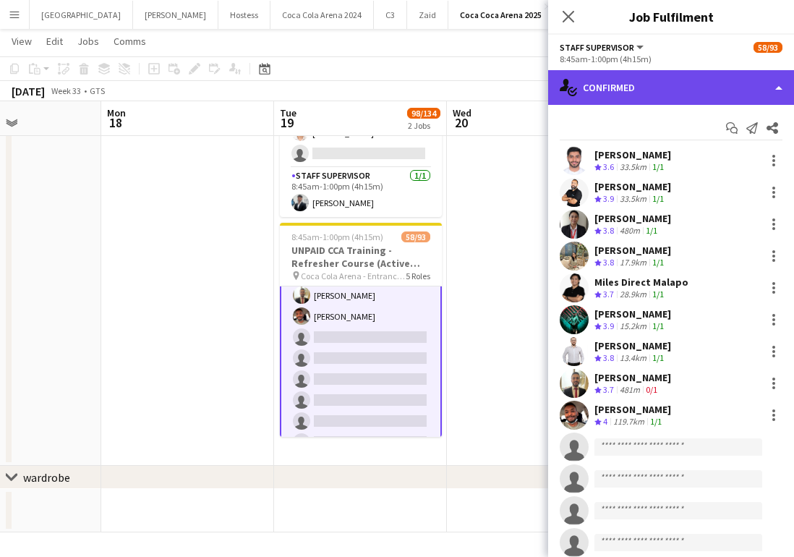
click at [648, 86] on div "single-neutral-actions-check-2 Confirmed" at bounding box center [671, 87] width 246 height 35
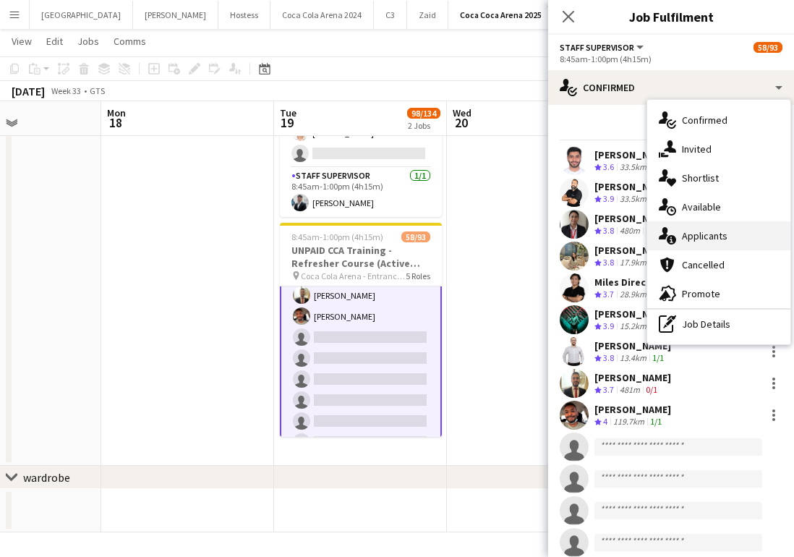
click at [702, 242] on div "single-neutral-actions-information Applicants" at bounding box center [718, 235] width 143 height 29
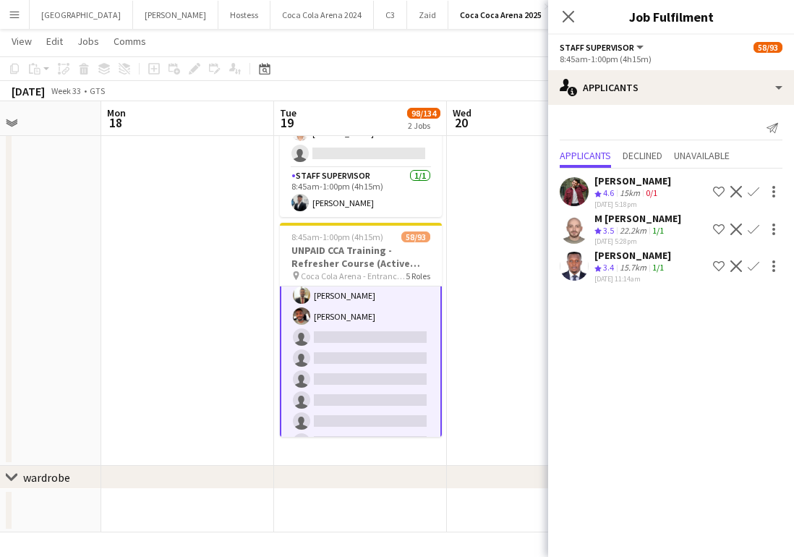
click at [751, 268] on app-icon "Confirm" at bounding box center [754, 266] width 12 height 12
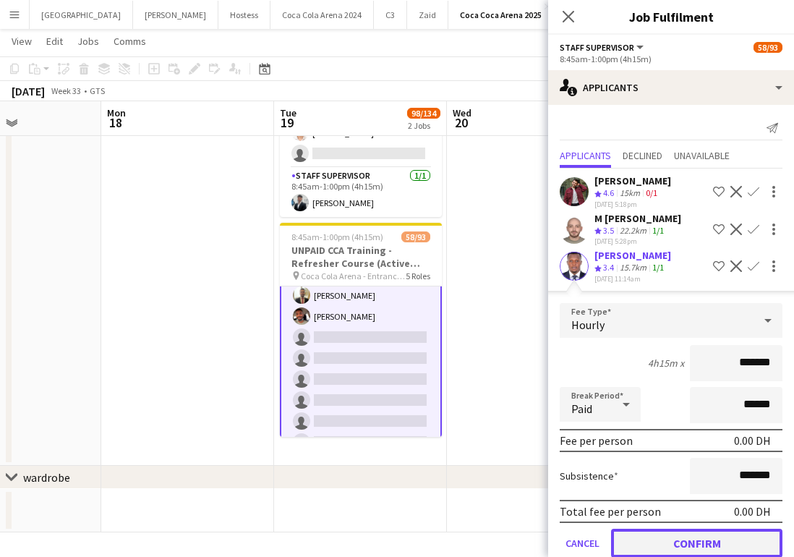
click at [696, 537] on button "Confirm" at bounding box center [696, 543] width 171 height 29
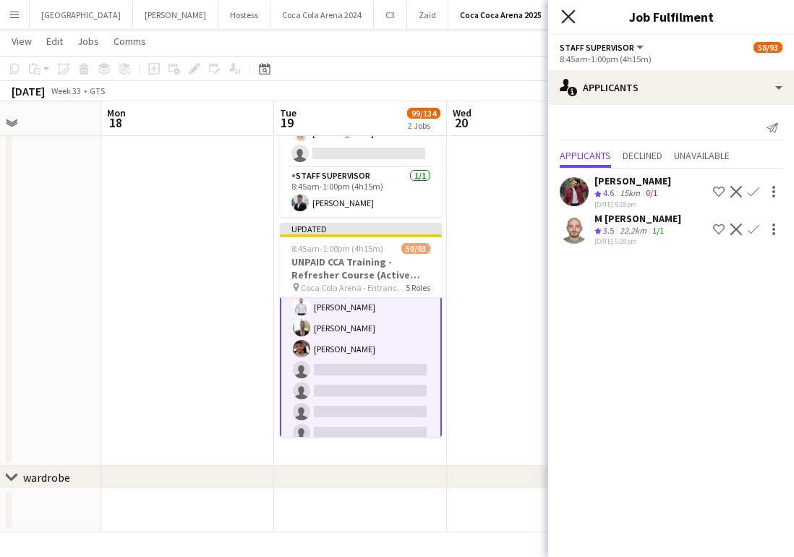
click at [571, 20] on icon "Close pop-in" at bounding box center [568, 16] width 14 height 14
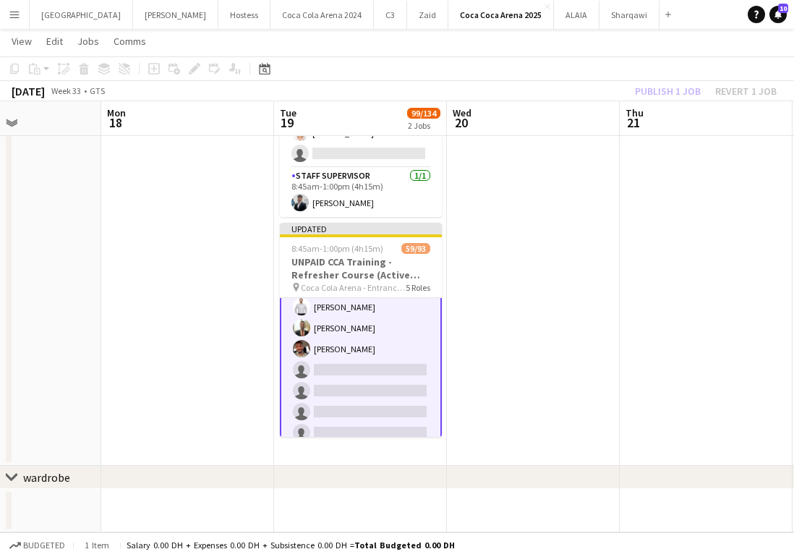
click at [669, 95] on div "Publish 1 job Revert 1 job" at bounding box center [706, 91] width 177 height 19
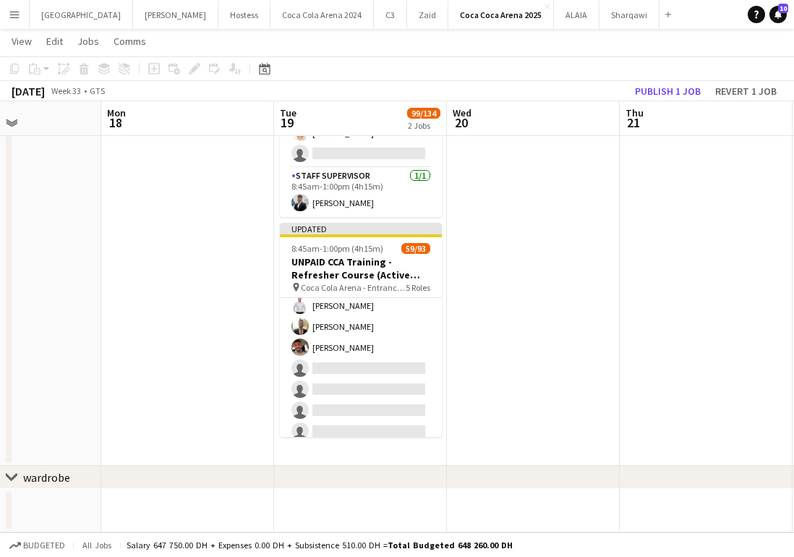
scroll to position [1713, 0]
click at [669, 95] on button "Publish 1 job" at bounding box center [667, 91] width 77 height 19
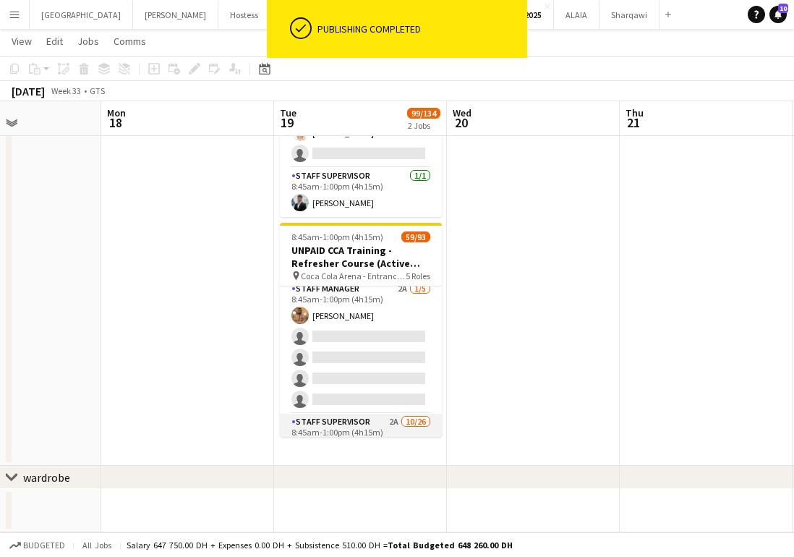
scroll to position [1364, 0]
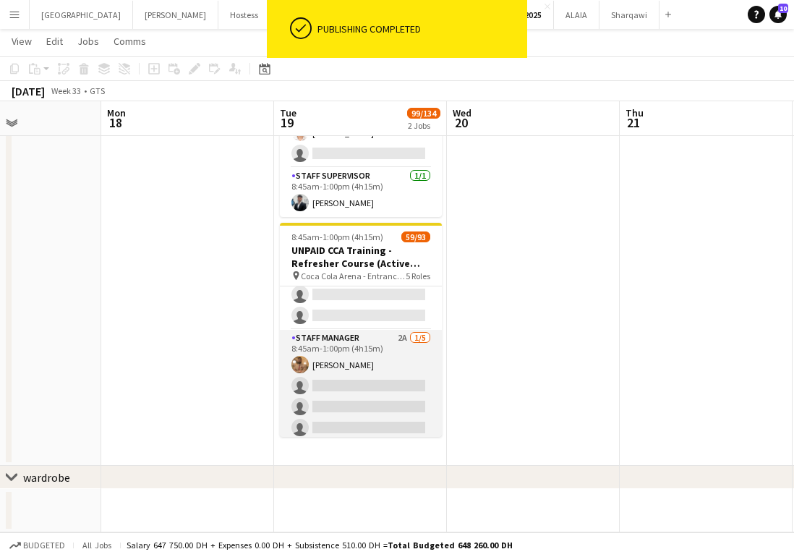
click at [346, 388] on app-card-role "Staff Manager 2A [DATE] 8:45am-1:00pm (4h15m) [PERSON_NAME] single-neutral-acti…" at bounding box center [361, 396] width 162 height 133
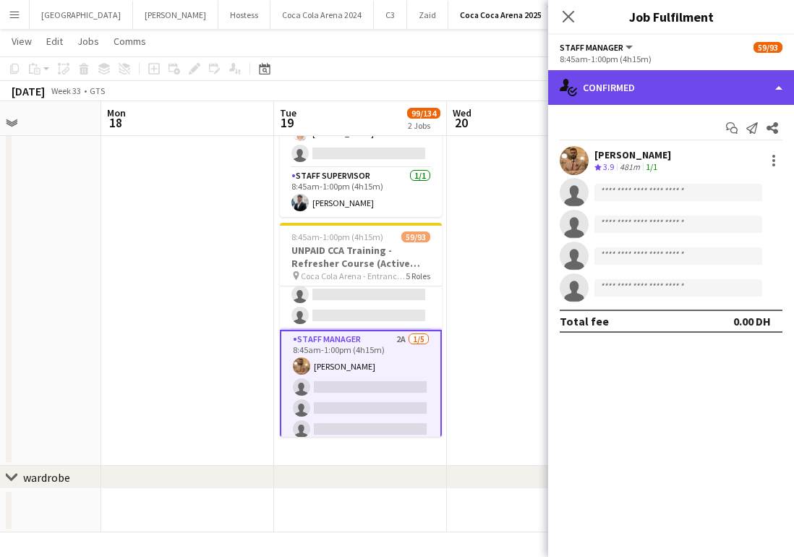
click at [646, 98] on div "single-neutral-actions-check-2 Confirmed" at bounding box center [671, 87] width 246 height 35
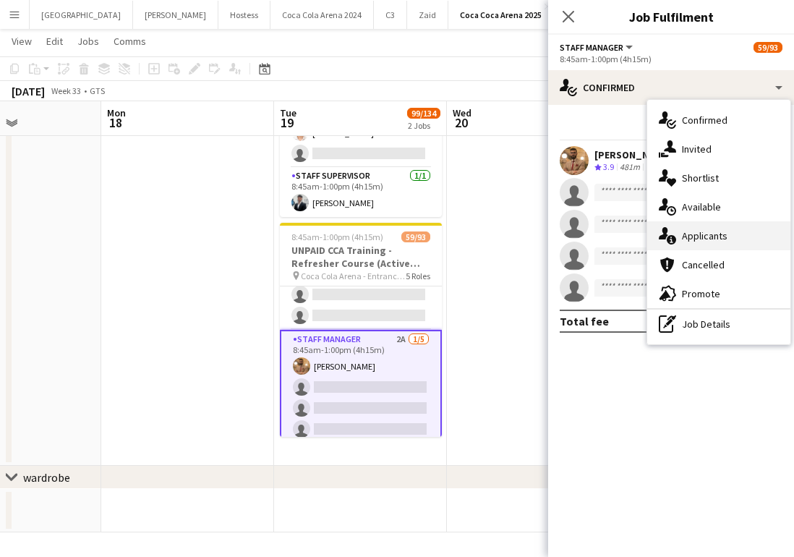
click at [700, 230] on div "single-neutral-actions-information Applicants" at bounding box center [718, 235] width 143 height 29
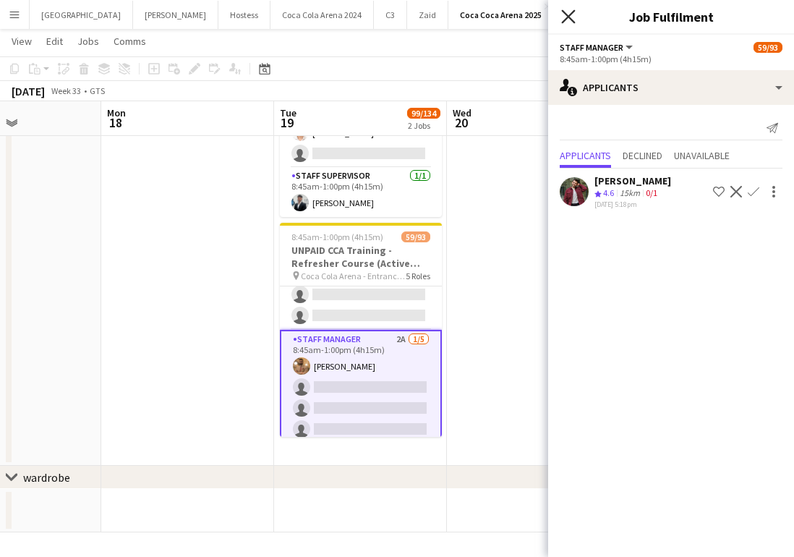
click at [568, 17] on icon at bounding box center [568, 16] width 14 height 14
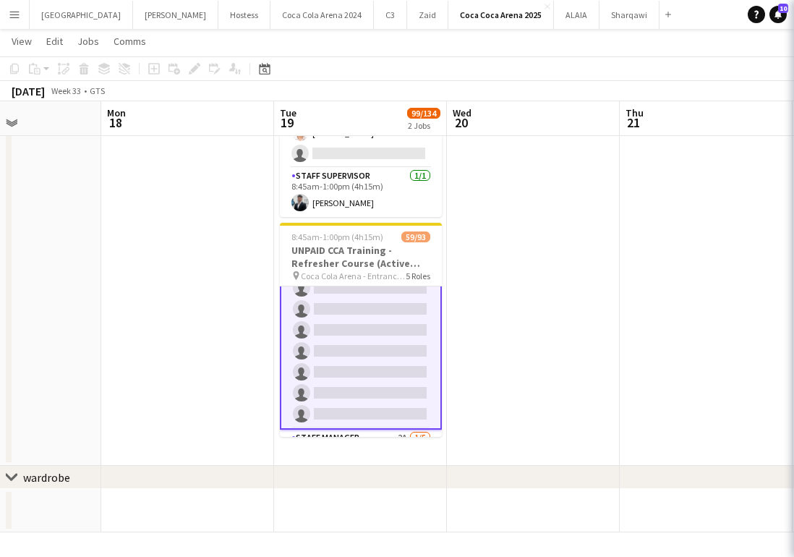
scroll to position [1268, 0]
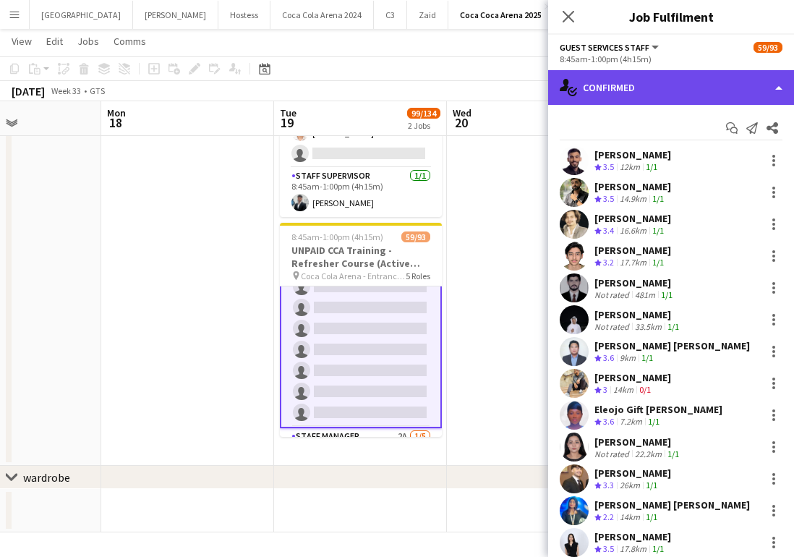
click at [660, 78] on div "single-neutral-actions-check-2 Confirmed" at bounding box center [671, 87] width 246 height 35
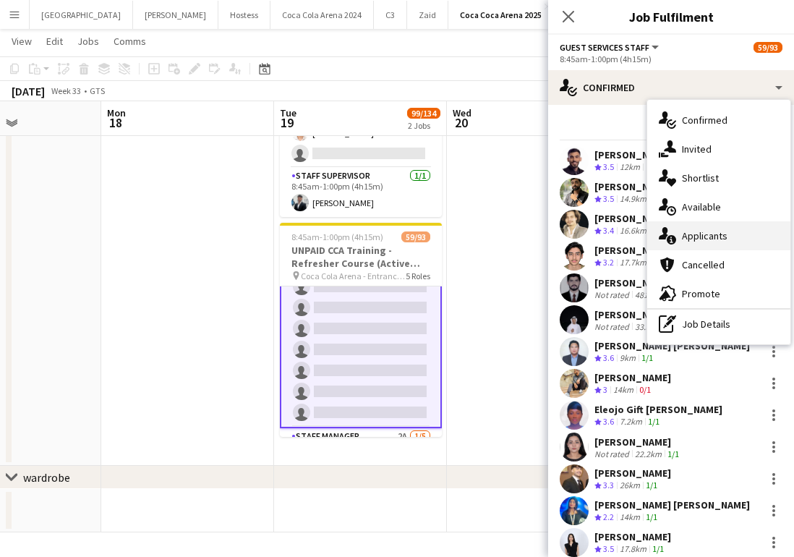
click at [702, 234] on div "single-neutral-actions-information Applicants" at bounding box center [718, 235] width 143 height 29
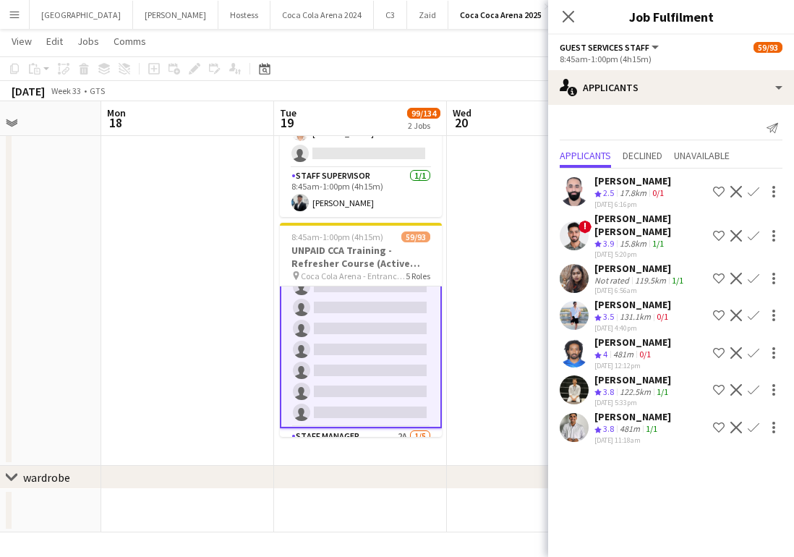
click at [753, 422] on app-icon "Confirm" at bounding box center [754, 428] width 12 height 12
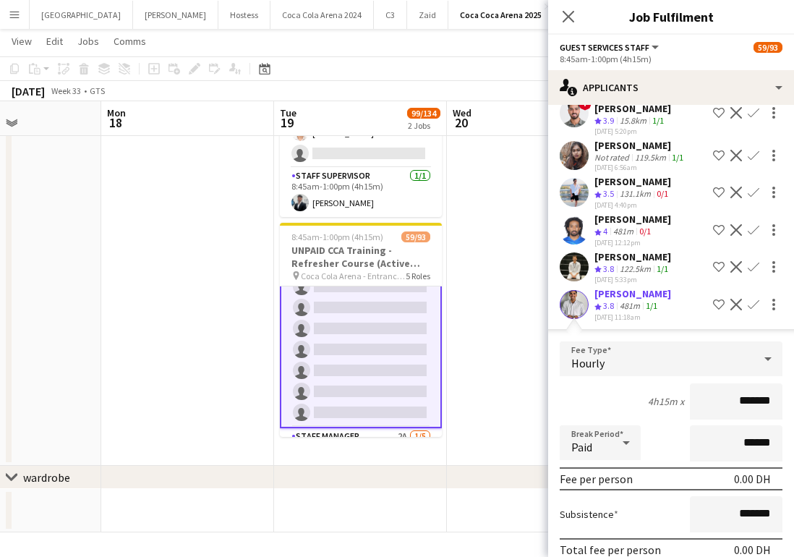
scroll to position [173, 0]
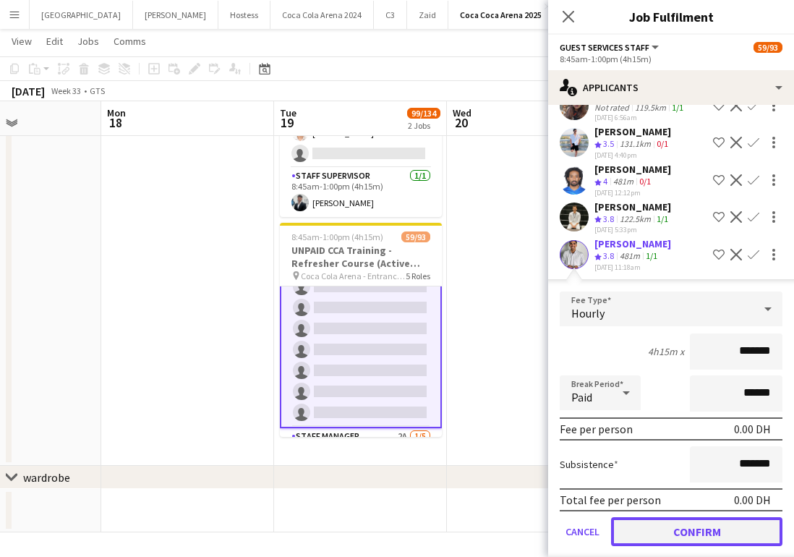
click at [708, 517] on button "Confirm" at bounding box center [696, 531] width 171 height 29
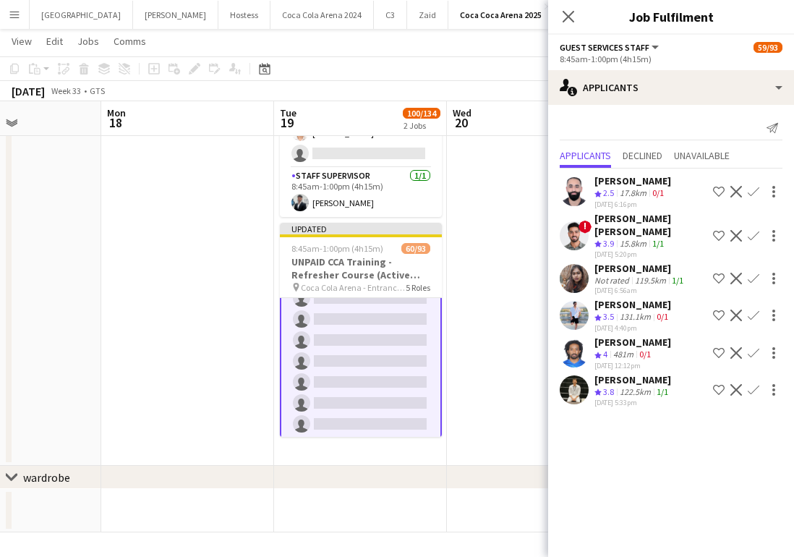
scroll to position [0, 0]
click at [749, 384] on app-icon "Confirm" at bounding box center [754, 390] width 12 height 12
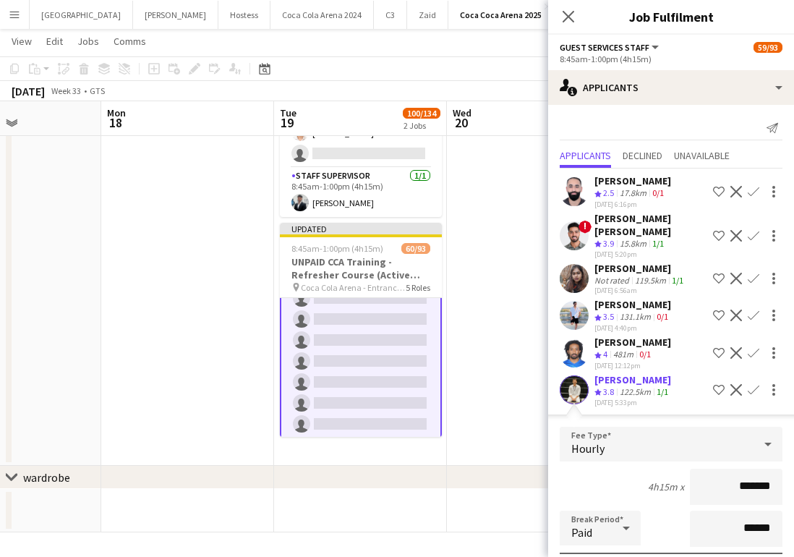
scroll to position [136, 0]
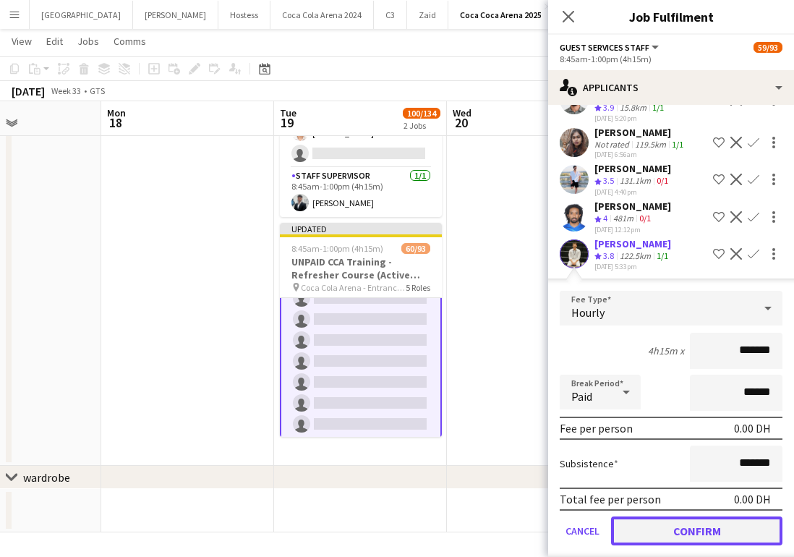
click at [687, 517] on button "Confirm" at bounding box center [696, 531] width 171 height 29
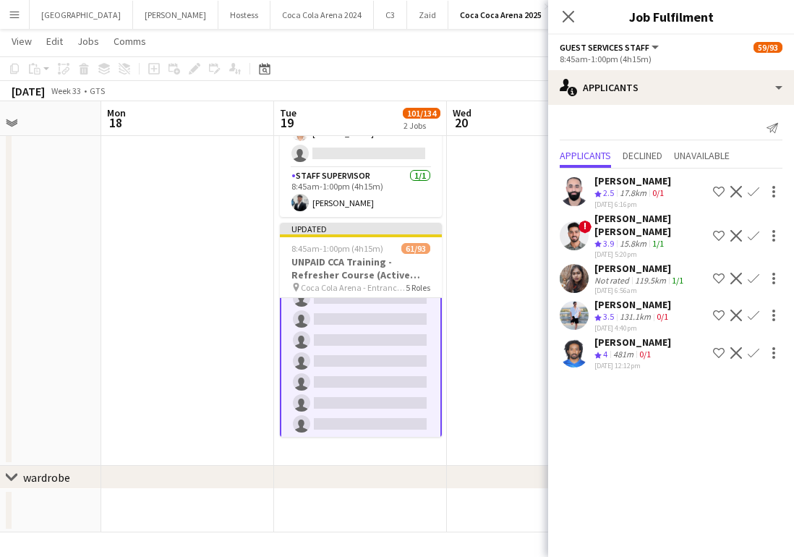
scroll to position [0, 0]
click at [568, 19] on icon "Close pop-in" at bounding box center [568, 16] width 14 height 14
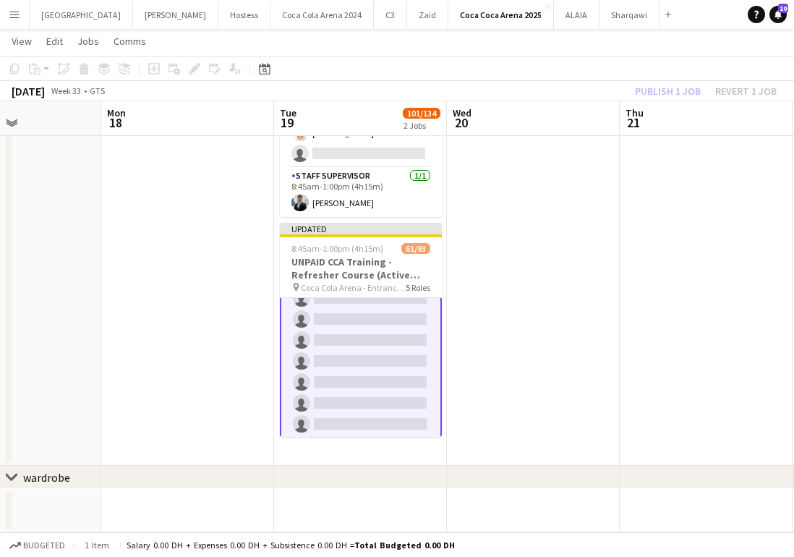
click at [656, 85] on div "Publish 1 job Revert 1 job" at bounding box center [706, 91] width 177 height 19
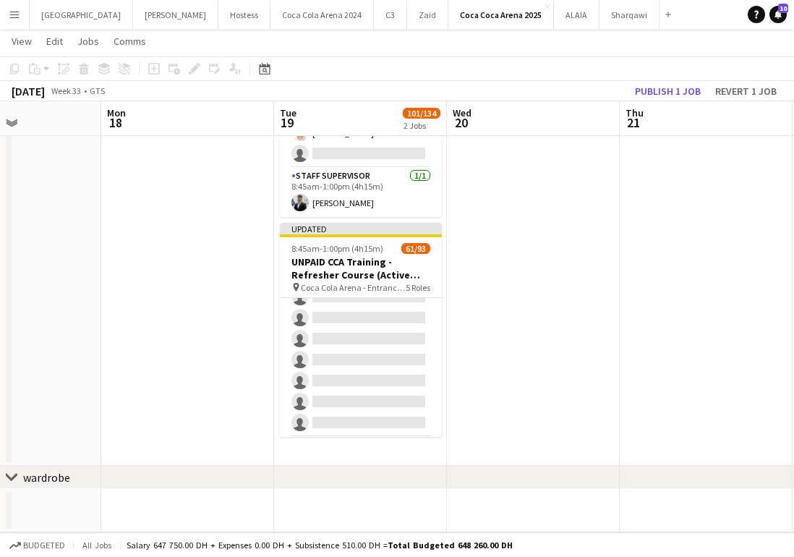
scroll to position [1267, 0]
click at [656, 85] on button "Publish 1 job" at bounding box center [667, 91] width 77 height 19
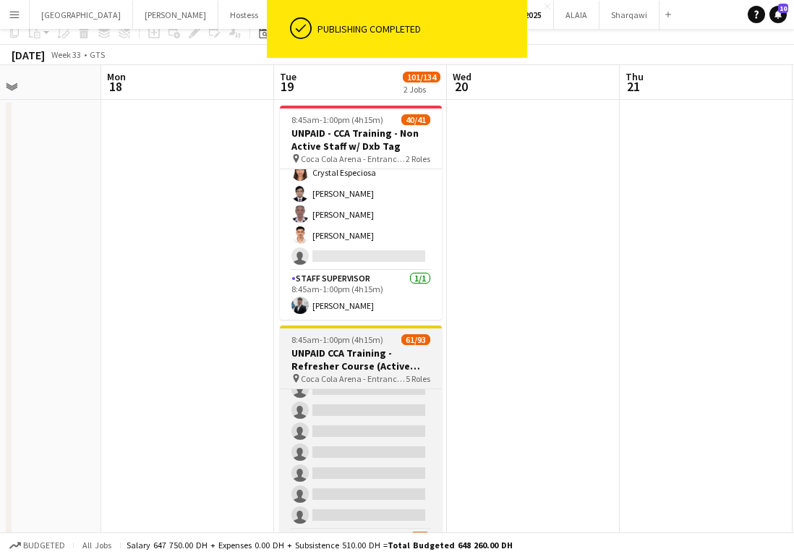
scroll to position [0, 0]
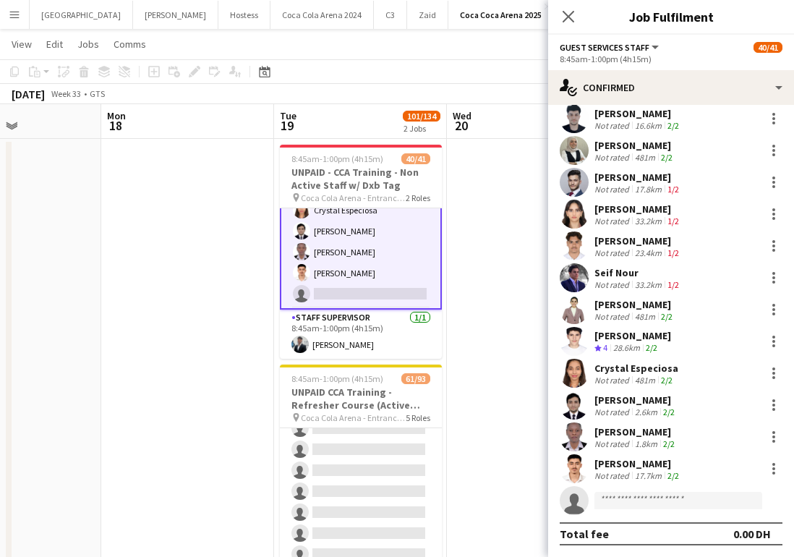
scroll to position [28, 0]
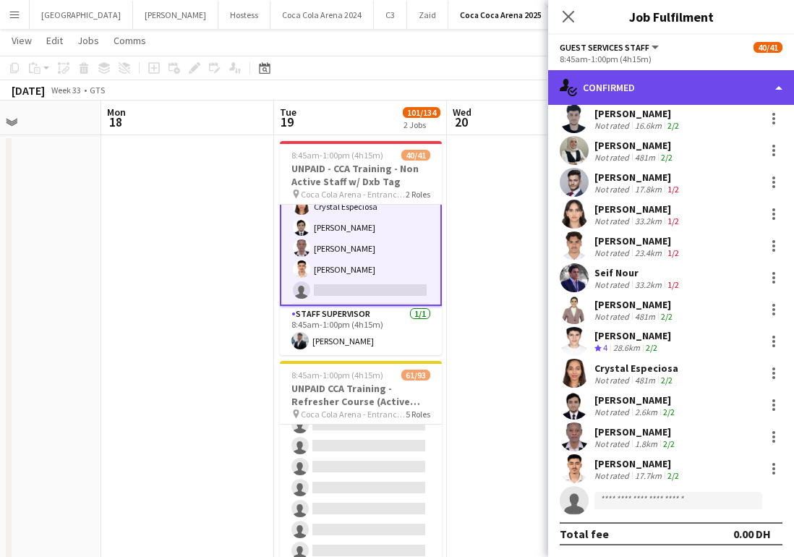
click at [646, 91] on div "single-neutral-actions-check-2 Confirmed" at bounding box center [671, 87] width 246 height 35
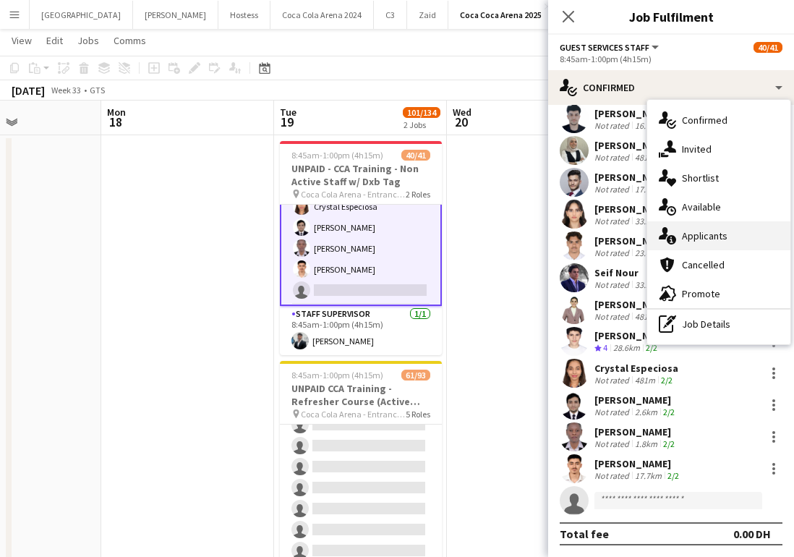
click at [693, 239] on div "single-neutral-actions-information Applicants" at bounding box center [718, 235] width 143 height 29
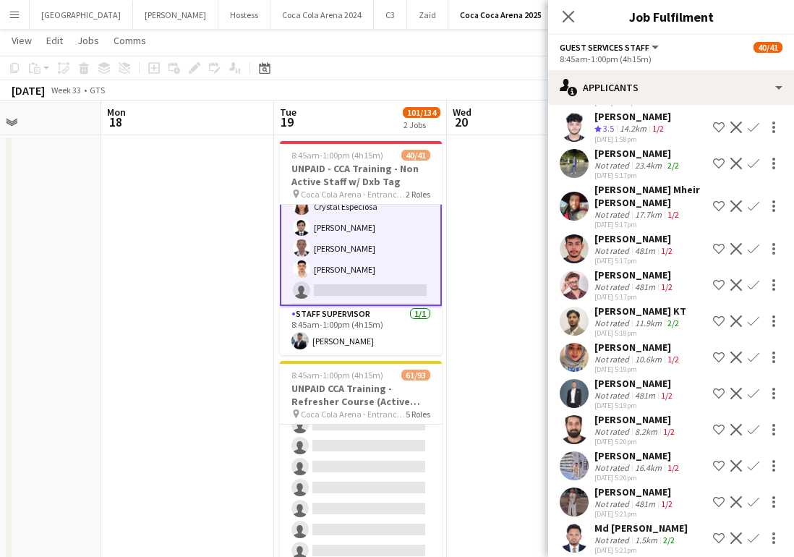
scroll to position [261, 0]
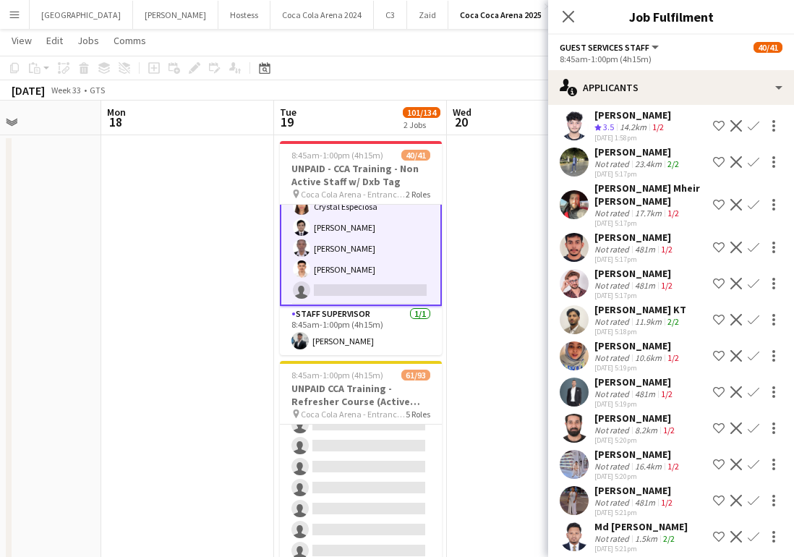
click at [579, 289] on app-user-avatar at bounding box center [574, 283] width 29 height 29
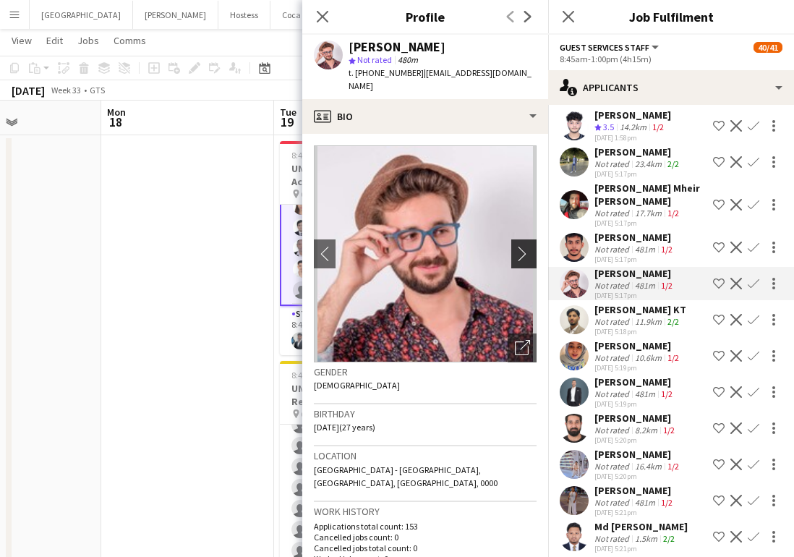
click at [520, 246] on app-icon "chevron-right" at bounding box center [526, 253] width 22 height 15
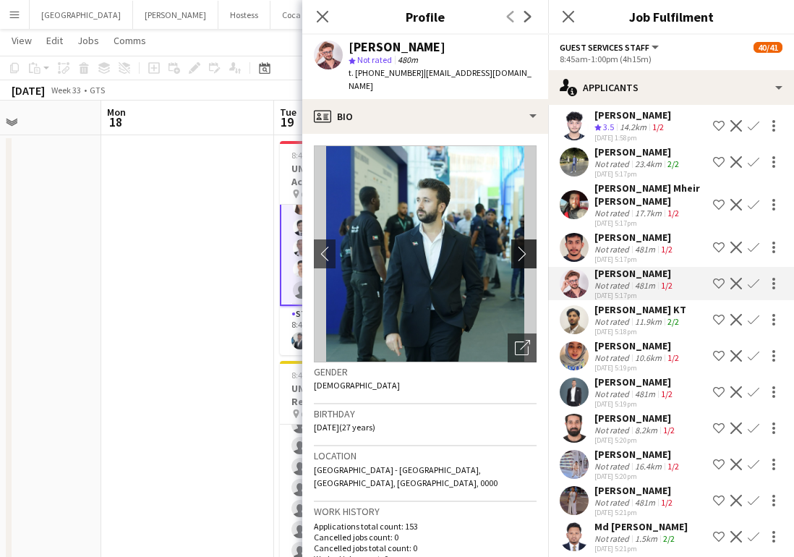
click at [520, 246] on app-icon "chevron-right" at bounding box center [526, 253] width 22 height 15
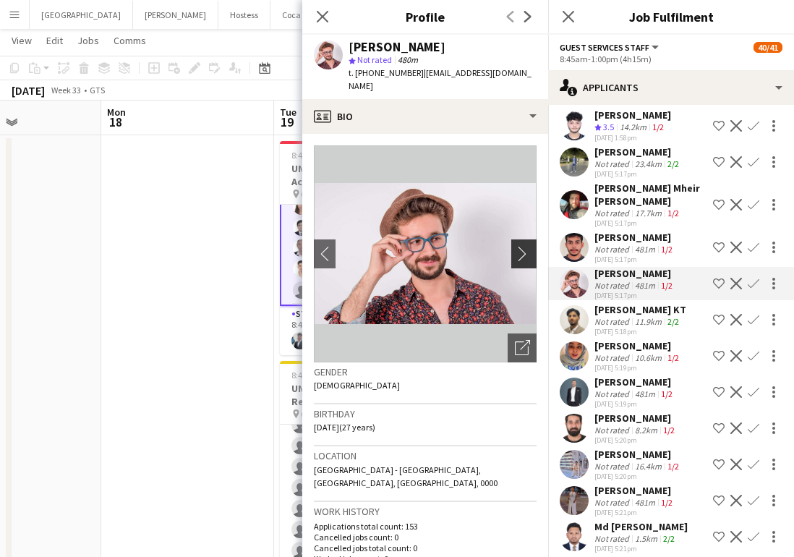
click at [519, 246] on app-icon "chevron-right" at bounding box center [526, 253] width 22 height 15
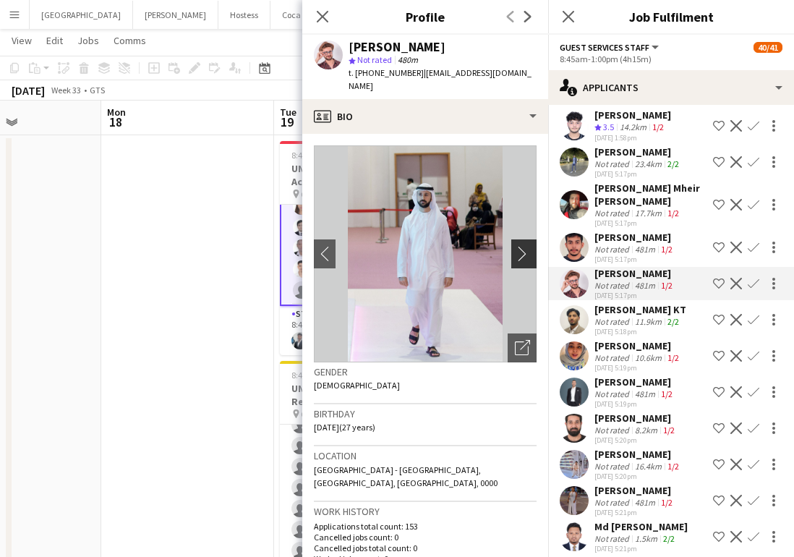
click at [519, 246] on app-icon "chevron-right" at bounding box center [526, 253] width 22 height 15
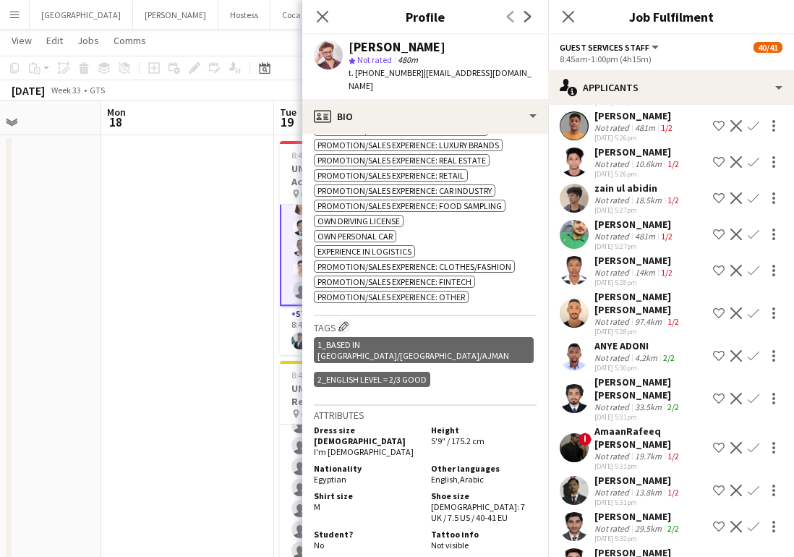
scroll to position [1067, 0]
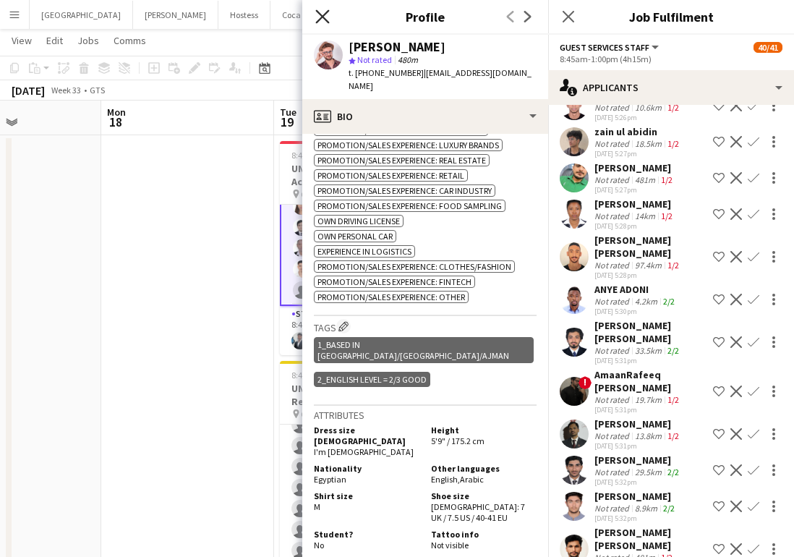
click at [326, 17] on icon "Close pop-in" at bounding box center [322, 16] width 14 height 14
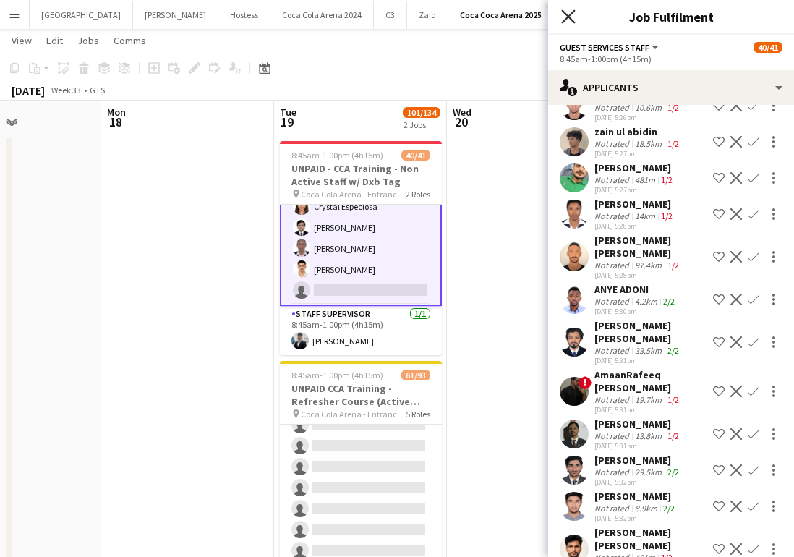
click at [567, 15] on icon at bounding box center [568, 16] width 14 height 14
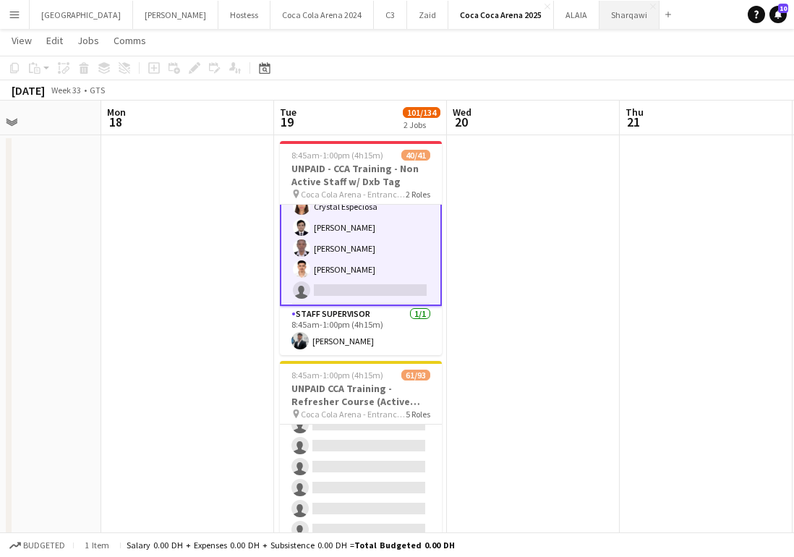
click at [600, 14] on button "Sharqawi Close" at bounding box center [630, 15] width 60 height 28
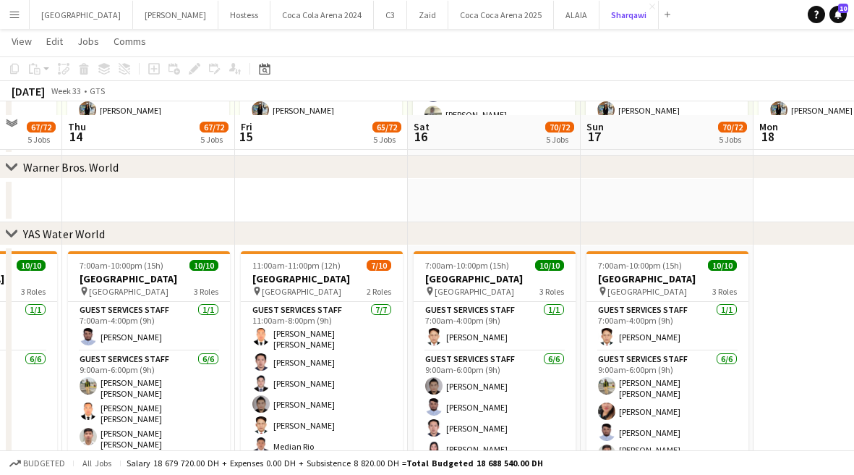
scroll to position [1112, 0]
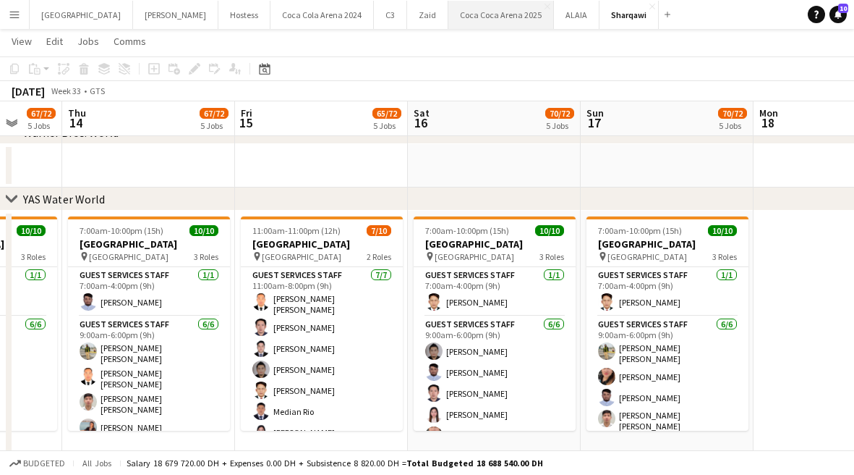
click at [449, 12] on button "[GEOGRAPHIC_DATA] 2025 Close" at bounding box center [502, 15] width 106 height 28
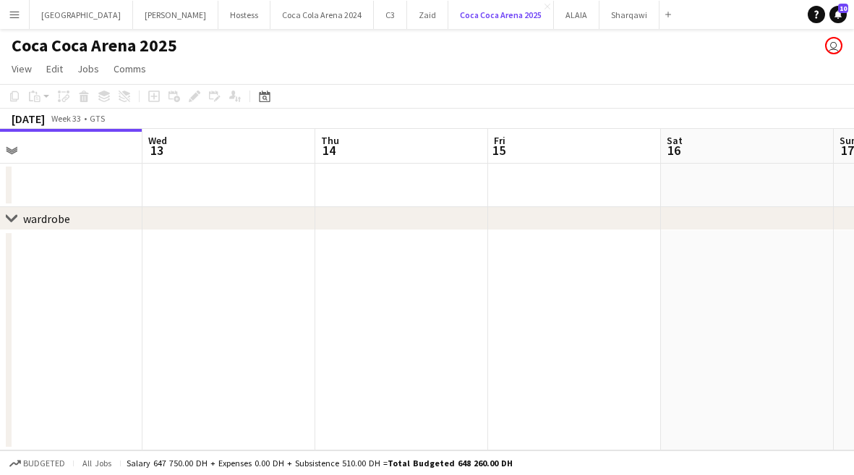
scroll to position [0, 551]
click at [600, 23] on button "Sharqawi Close" at bounding box center [630, 15] width 60 height 28
